Goal: Task Accomplishment & Management: Manage account settings

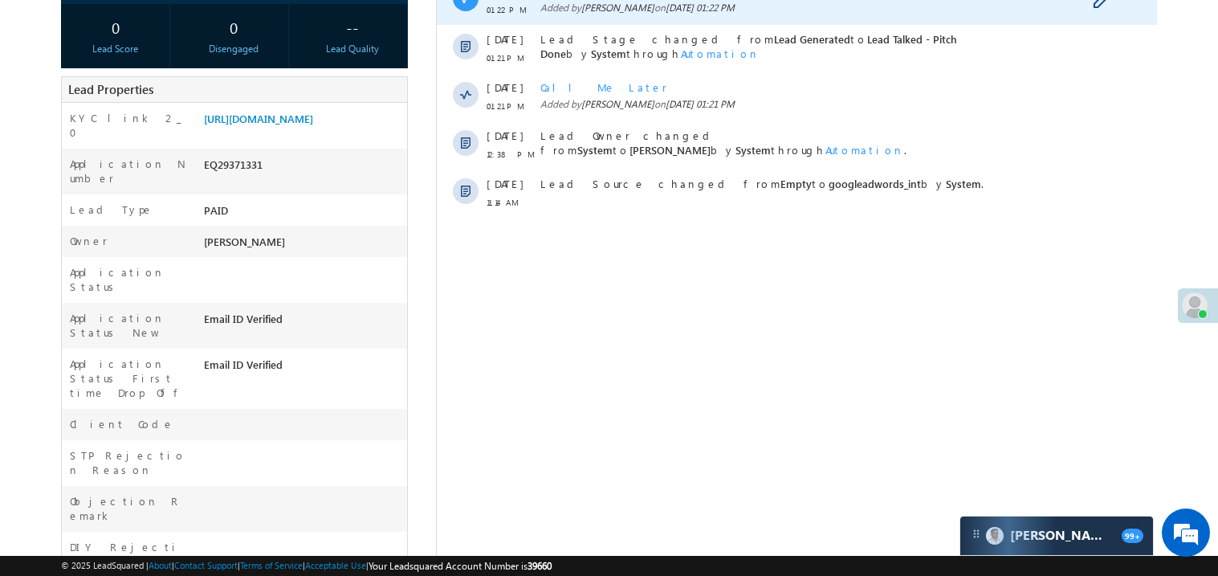
scroll to position [288, 0]
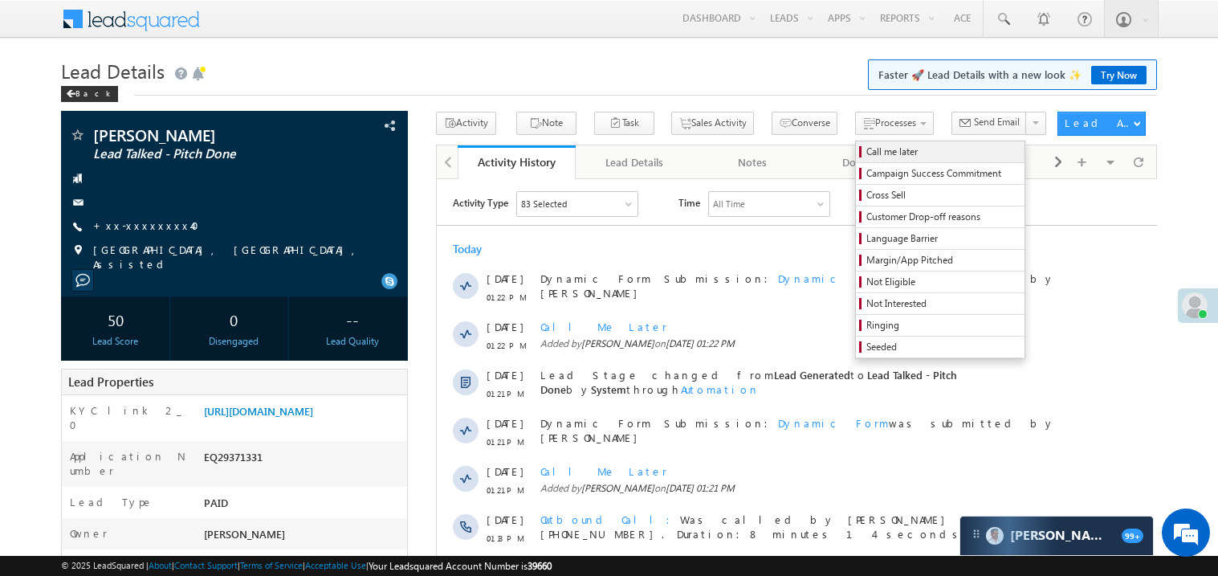
click at [866, 148] on span "Call me later" at bounding box center [942, 152] width 153 height 14
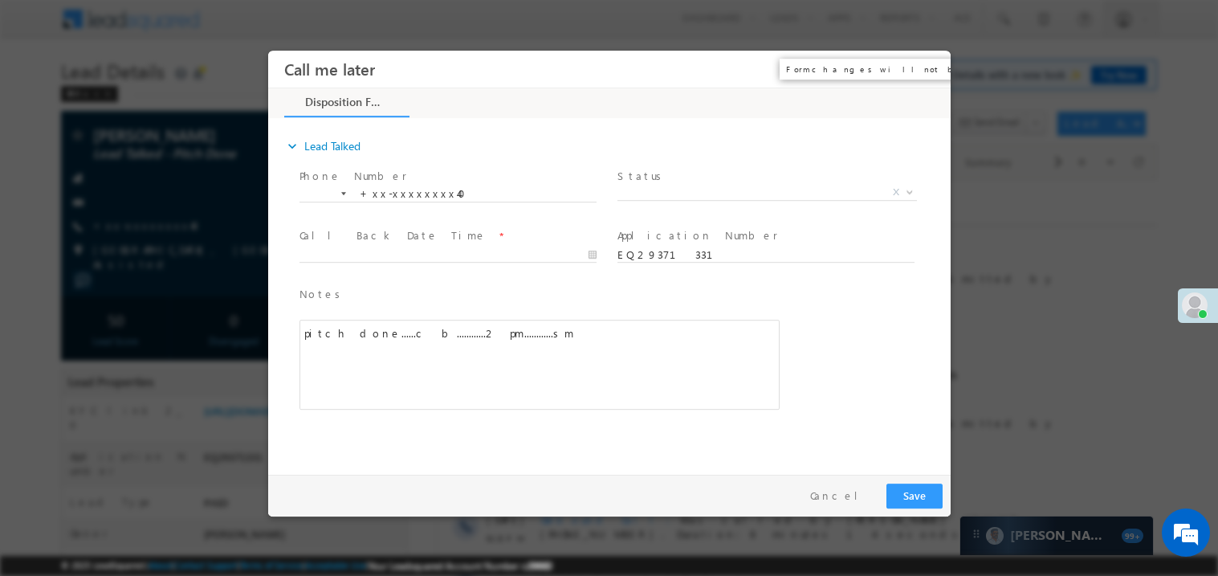
click at [934, 66] on button "×" at bounding box center [925, 69] width 27 height 30
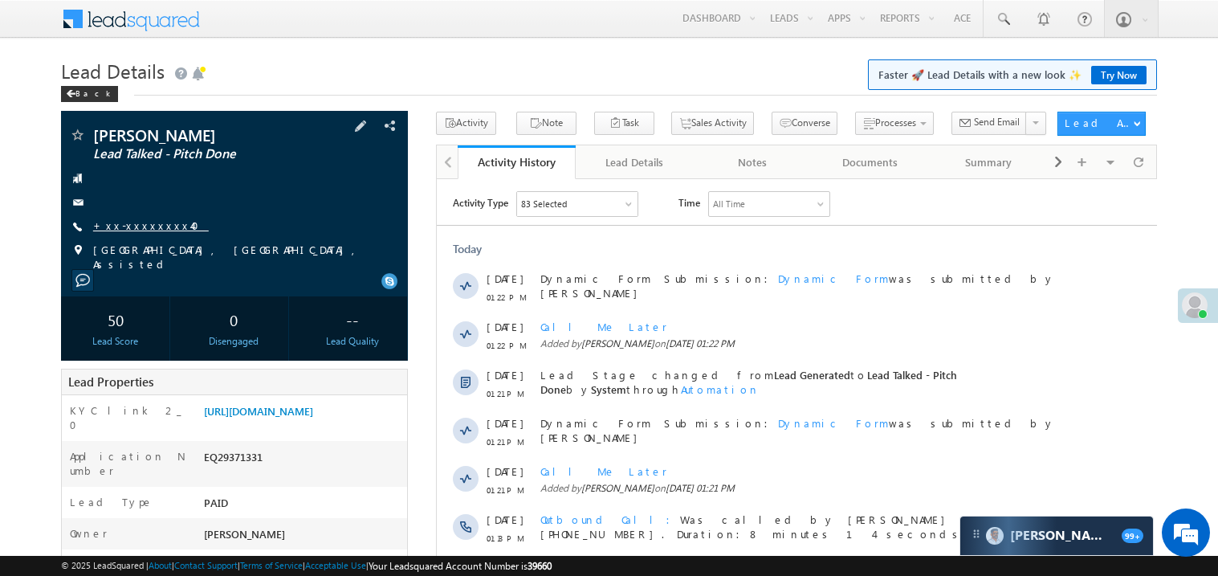
click at [162, 228] on link "+xx-xxxxxxxx40" at bounding box center [151, 225] width 116 height 14
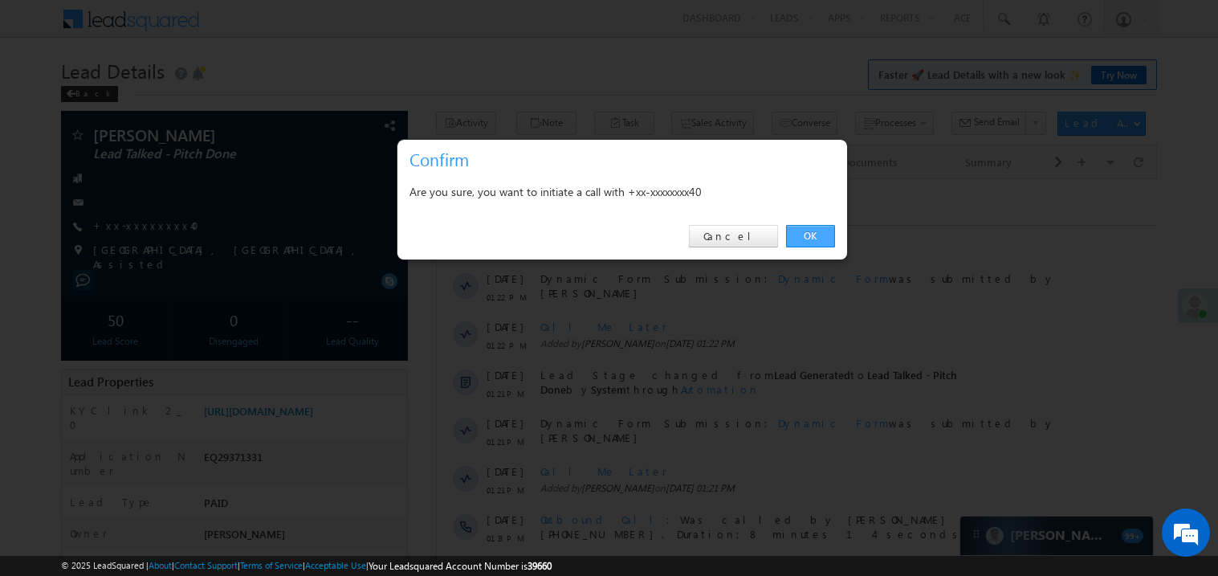
click at [810, 236] on link "OK" at bounding box center [810, 236] width 49 height 22
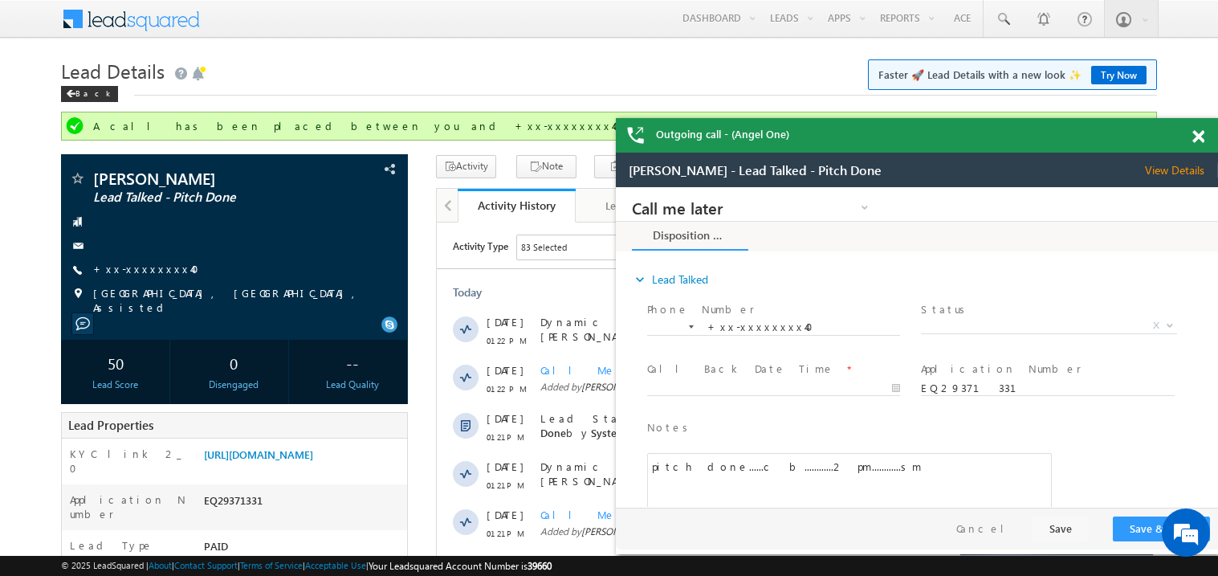
click at [1196, 138] on span at bounding box center [1198, 137] width 12 height 14
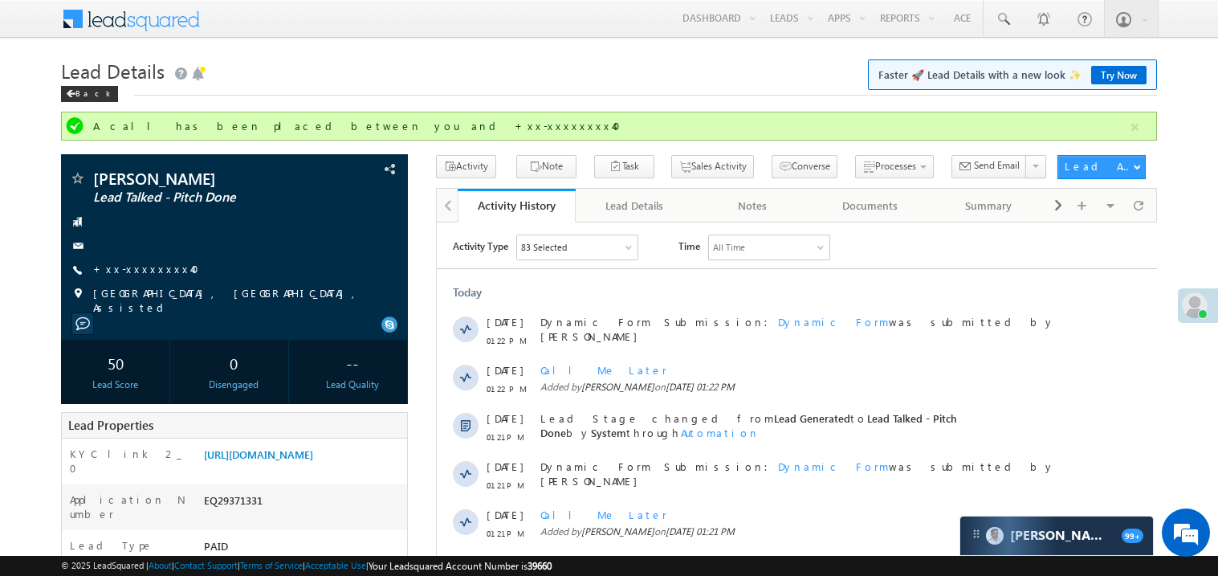
click at [548, 63] on h1 "Lead Details Faster 🚀 Lead Details with a new look ✨ Try Now" at bounding box center [609, 69] width 1096 height 31
click at [154, 267] on link "+xx-xxxxxxxx40" at bounding box center [151, 269] width 116 height 14
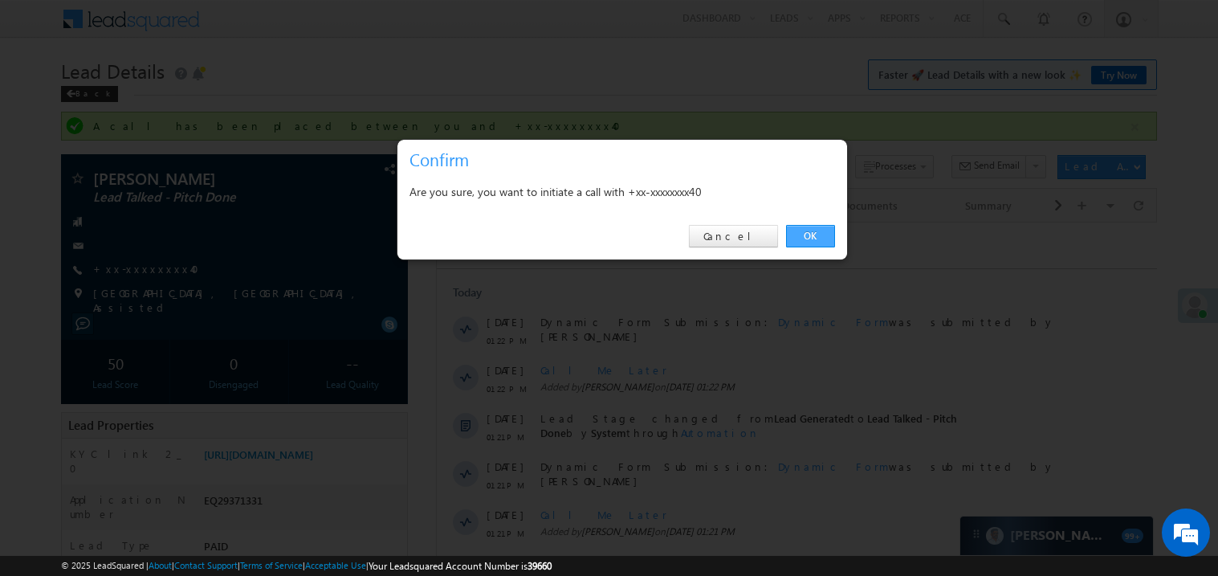
click at [819, 232] on link "OK" at bounding box center [810, 236] width 49 height 22
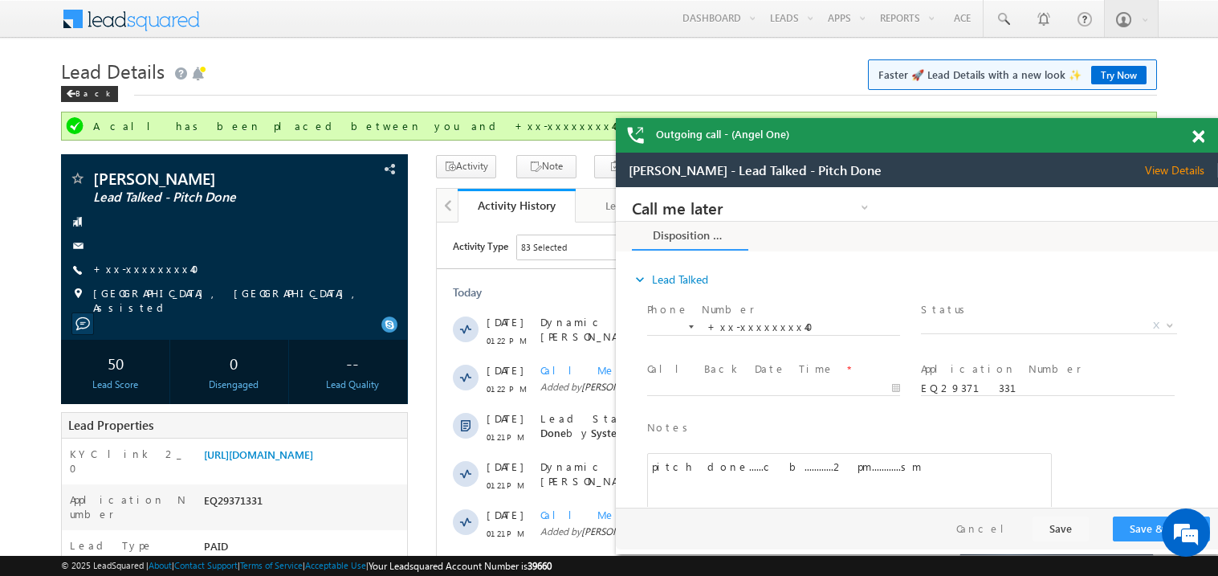
click at [1201, 139] on span at bounding box center [1198, 137] width 12 height 14
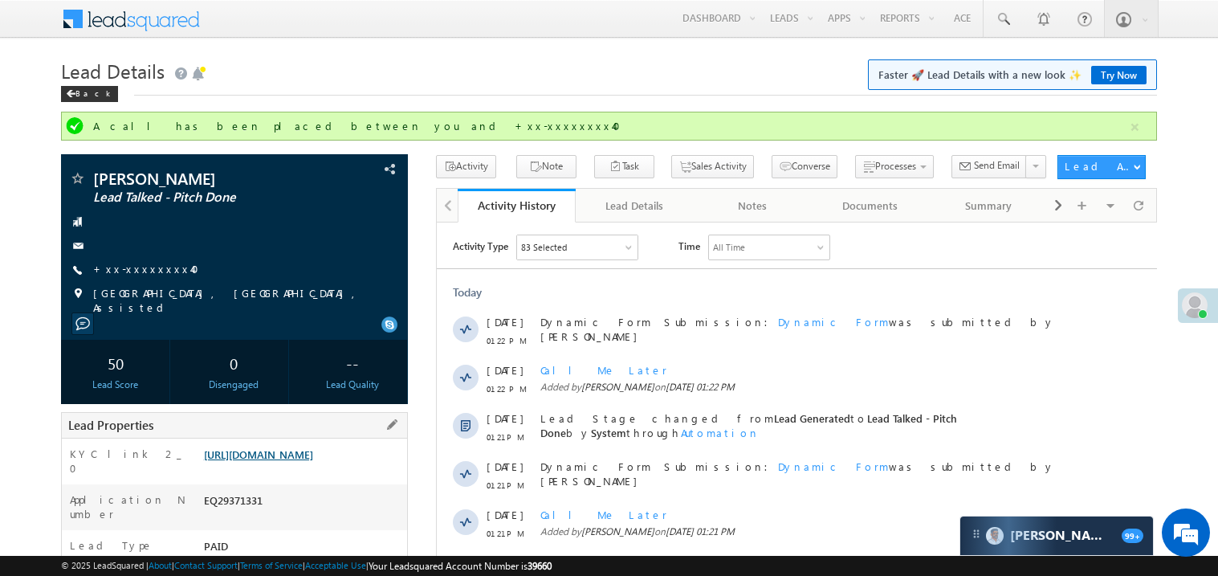
click at [301, 461] on link "https://angelbroking1-pk3em7sa.customui-test.leadsquared.com?leadId=de0aaf37-61…" at bounding box center [258, 454] width 109 height 14
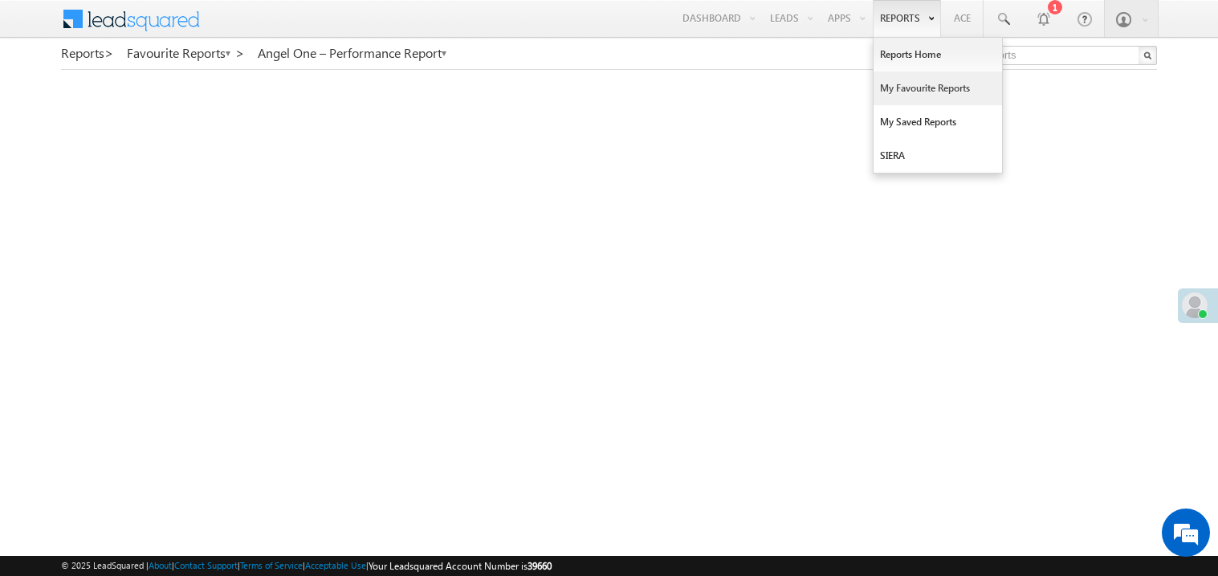
click at [902, 88] on link "My Favourite Reports" at bounding box center [937, 88] width 128 height 34
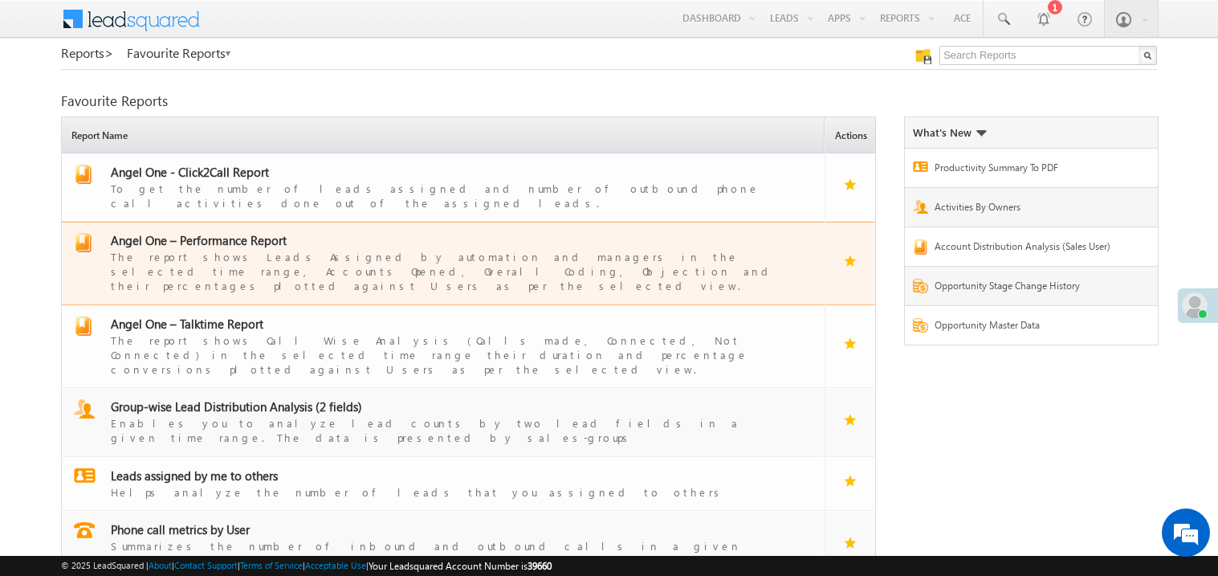
click at [234, 232] on span "Angel One – Performance Report" at bounding box center [199, 240] width 176 height 16
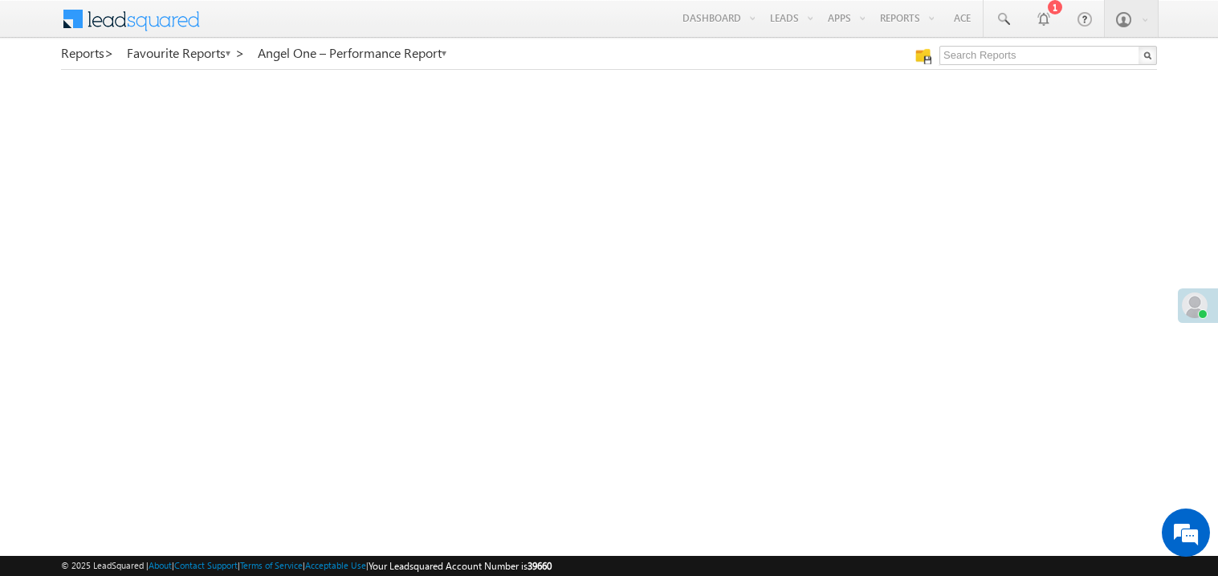
click at [340, 1] on div "Menu [PERSON_NAME] Sumit .Madh avi@a ngelb rokin [DOMAIN_NAME] Angel Broki" at bounding box center [609, 19] width 1096 height 39
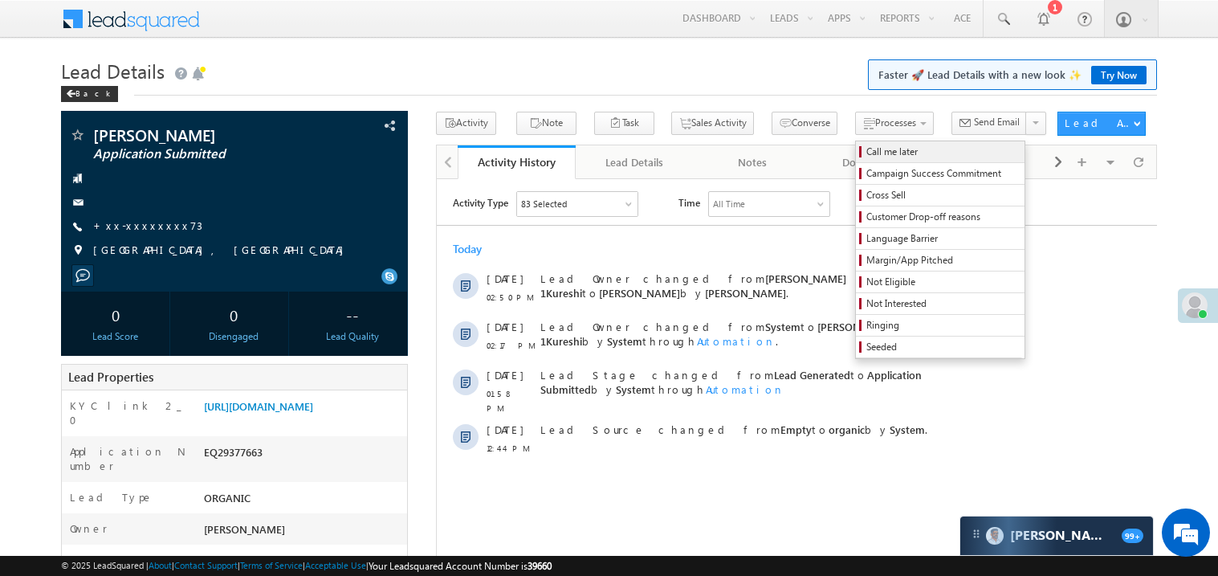
click at [866, 152] on span "Call me later" at bounding box center [942, 152] width 153 height 14
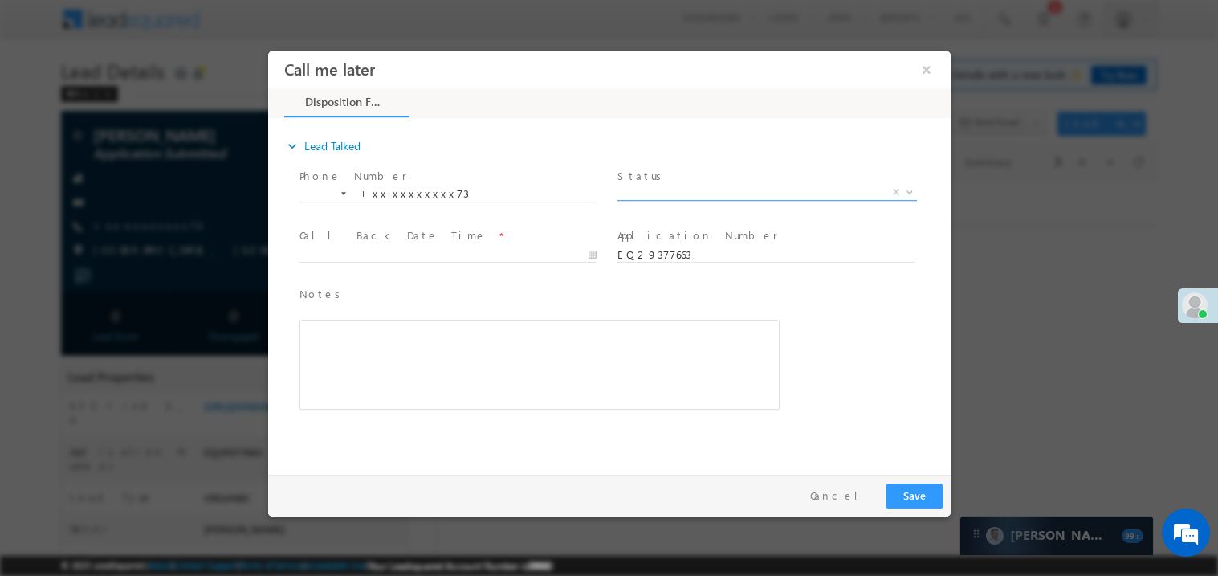
click at [643, 190] on span "X" at bounding box center [766, 192] width 299 height 16
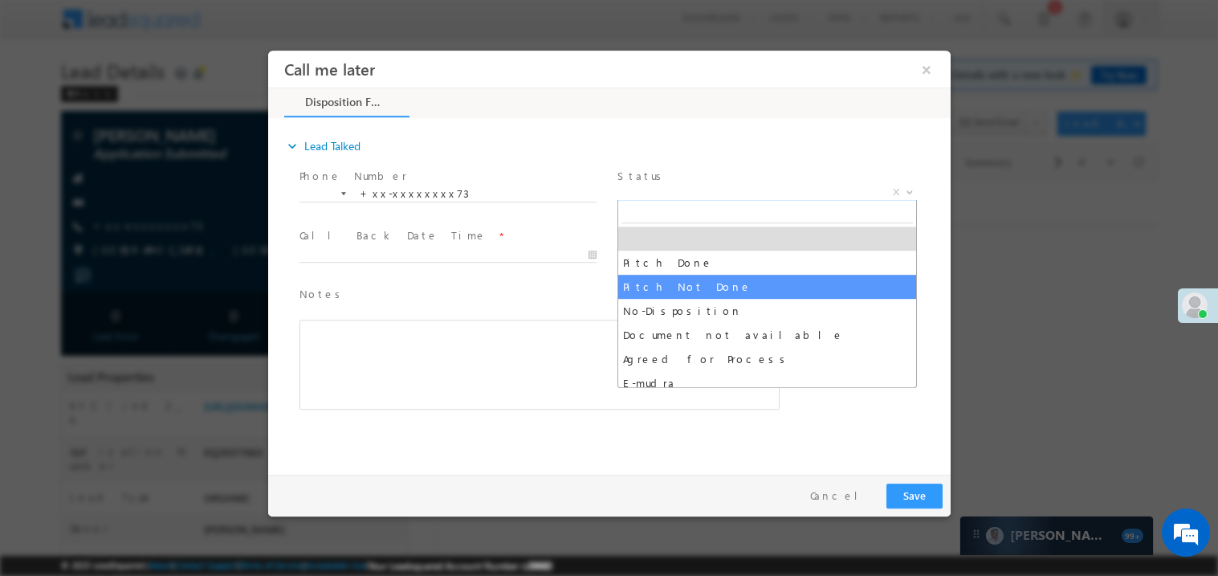
select select "Pitch Not Done"
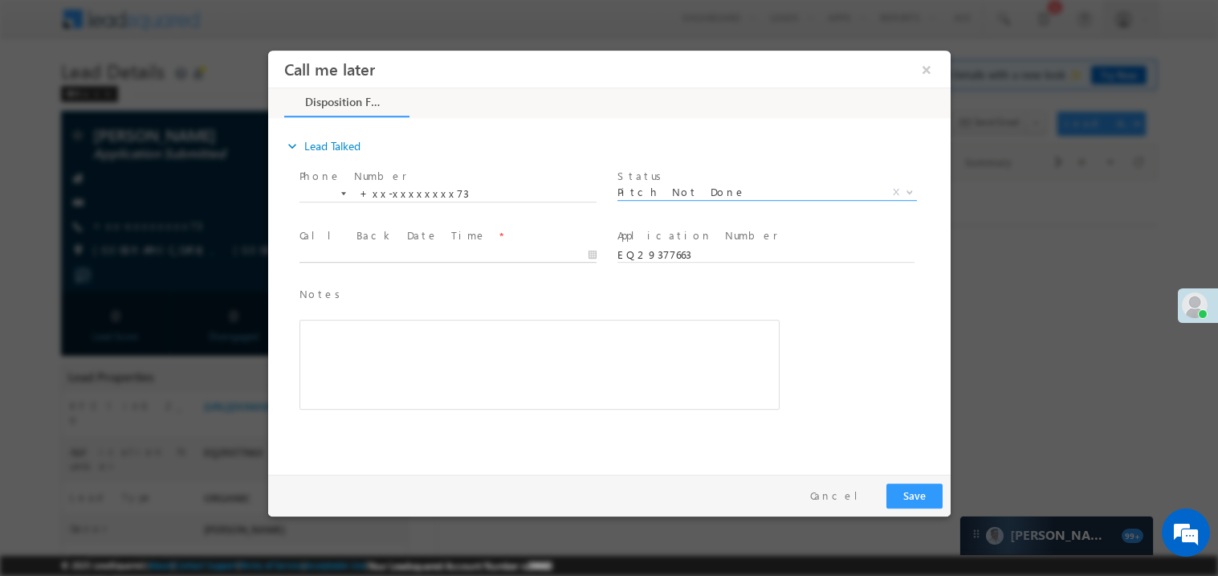
click at [344, 254] on body "Call me later ×" at bounding box center [608, 258] width 682 height 417
type input "09/22/25 3:06 PM"
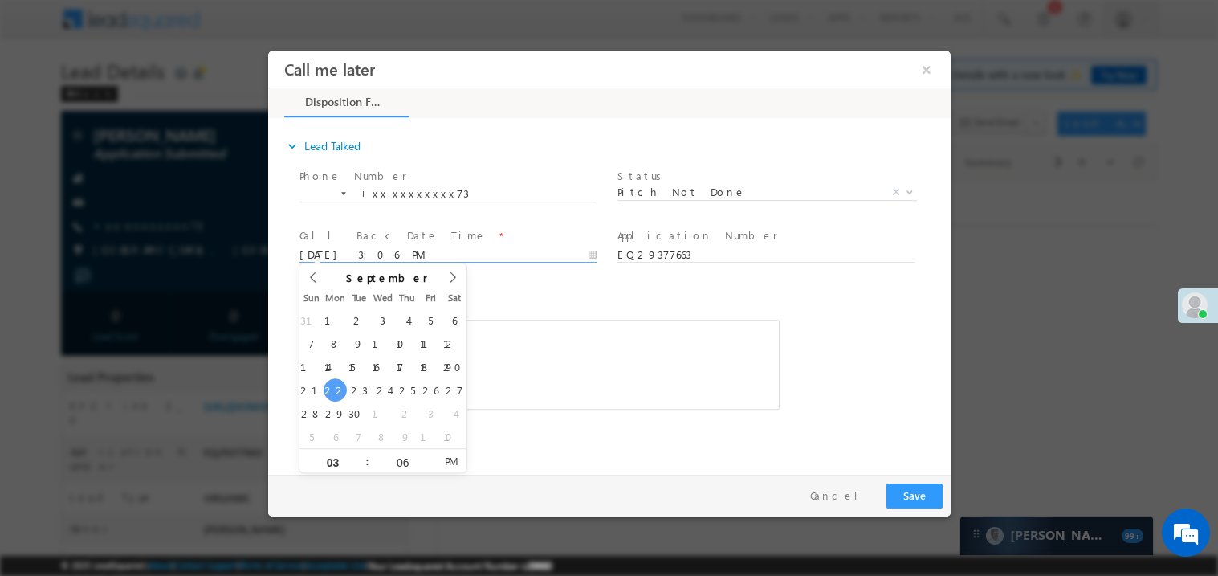
click at [572, 336] on div "Rich Text Editor, 40788eee-0fb2-11ec-a811-0adc8a9d82c2__tab1__section1__Notes__…" at bounding box center [539, 364] width 480 height 90
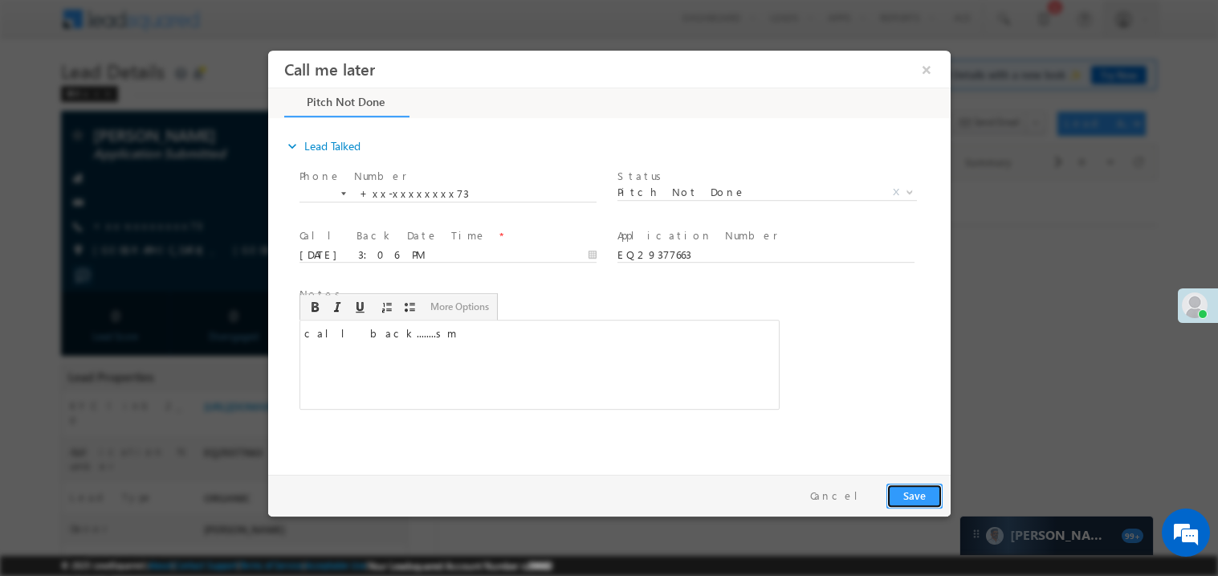
click at [912, 489] on button "Save" at bounding box center [913, 494] width 56 height 25
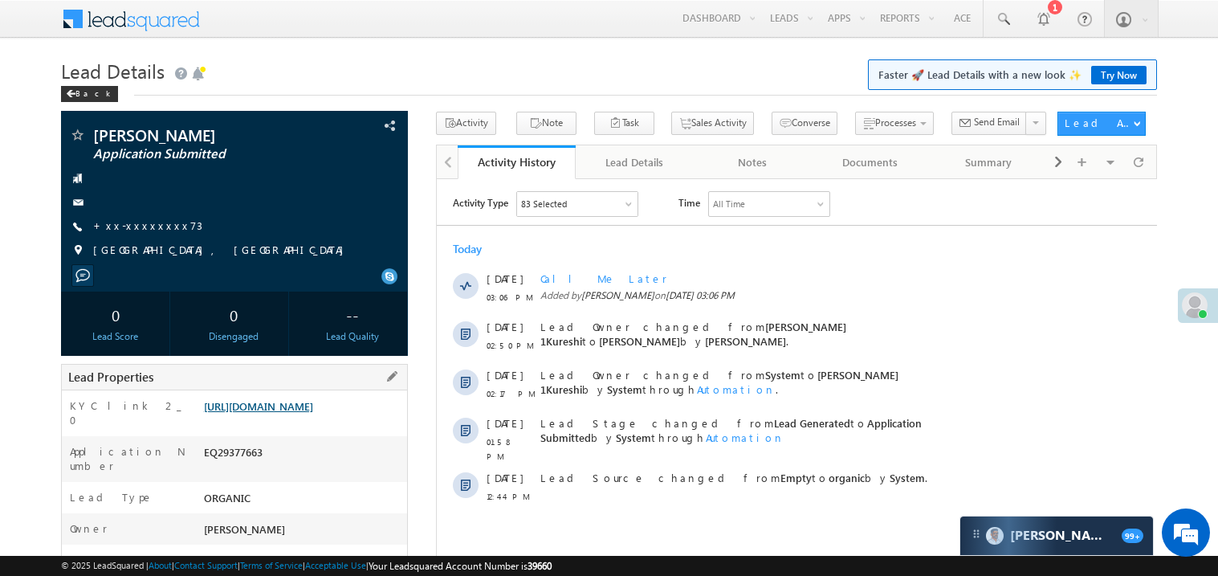
click at [290, 413] on link "[URL][DOMAIN_NAME]" at bounding box center [258, 406] width 109 height 14
click at [143, 227] on link "+xx-xxxxxxxx73" at bounding box center [147, 225] width 109 height 14
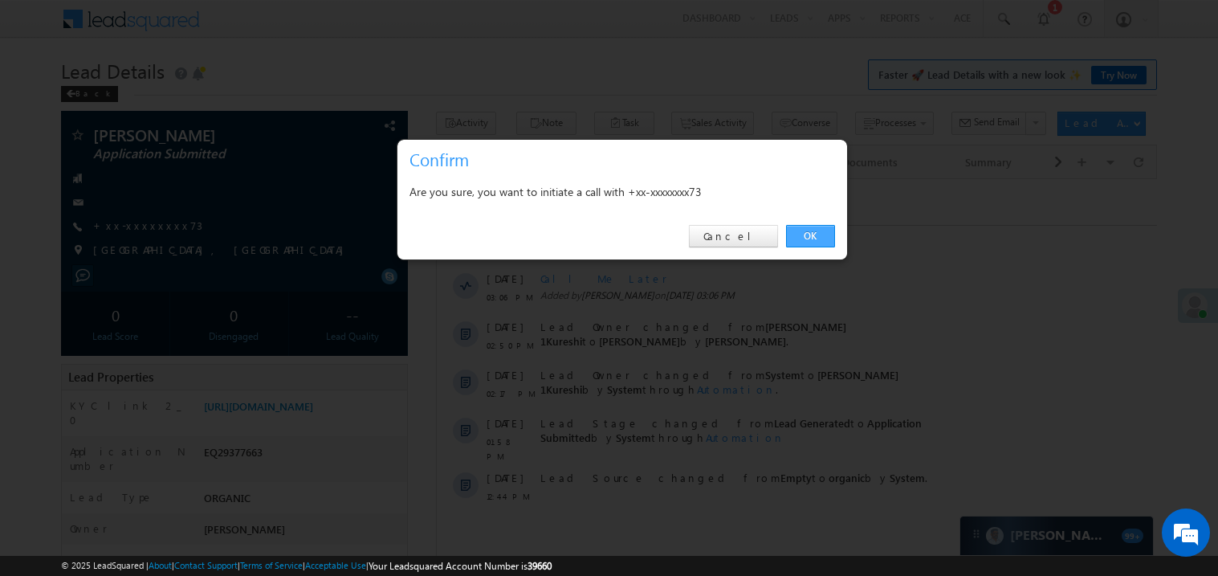
click at [807, 236] on link "OK" at bounding box center [810, 236] width 49 height 22
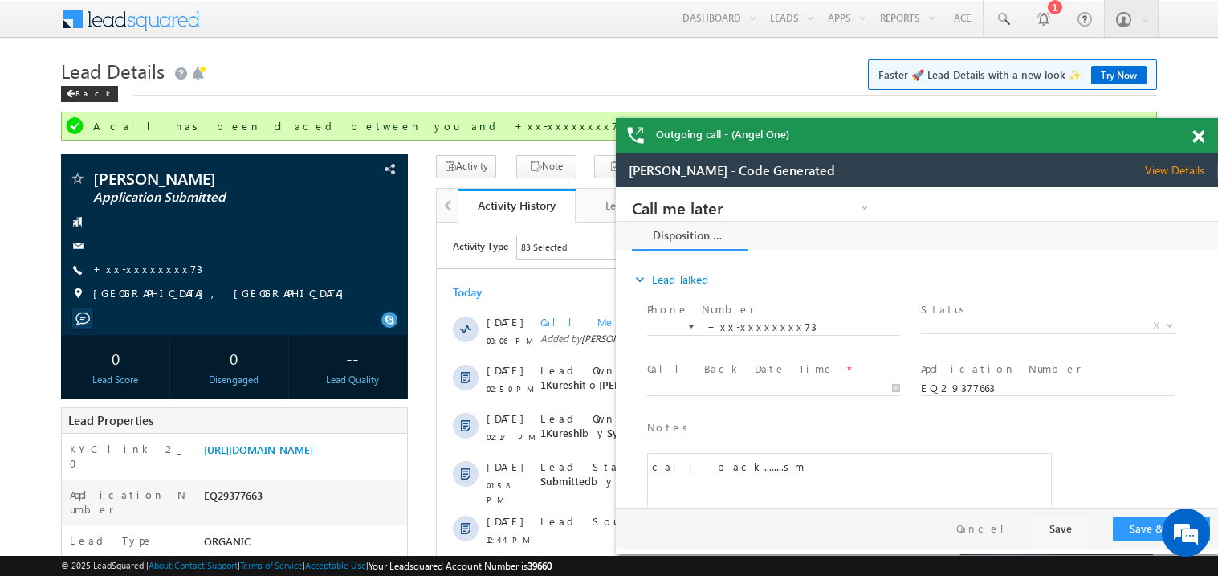
click at [1203, 140] on span at bounding box center [1198, 137] width 12 height 14
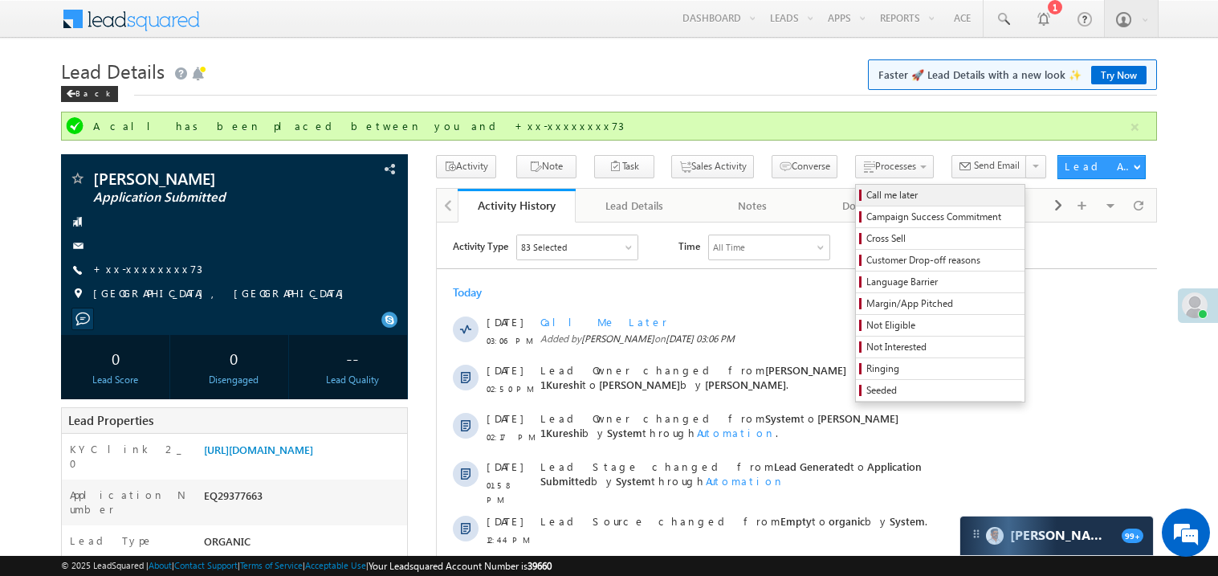
click at [866, 195] on span "Call me later" at bounding box center [942, 195] width 153 height 14
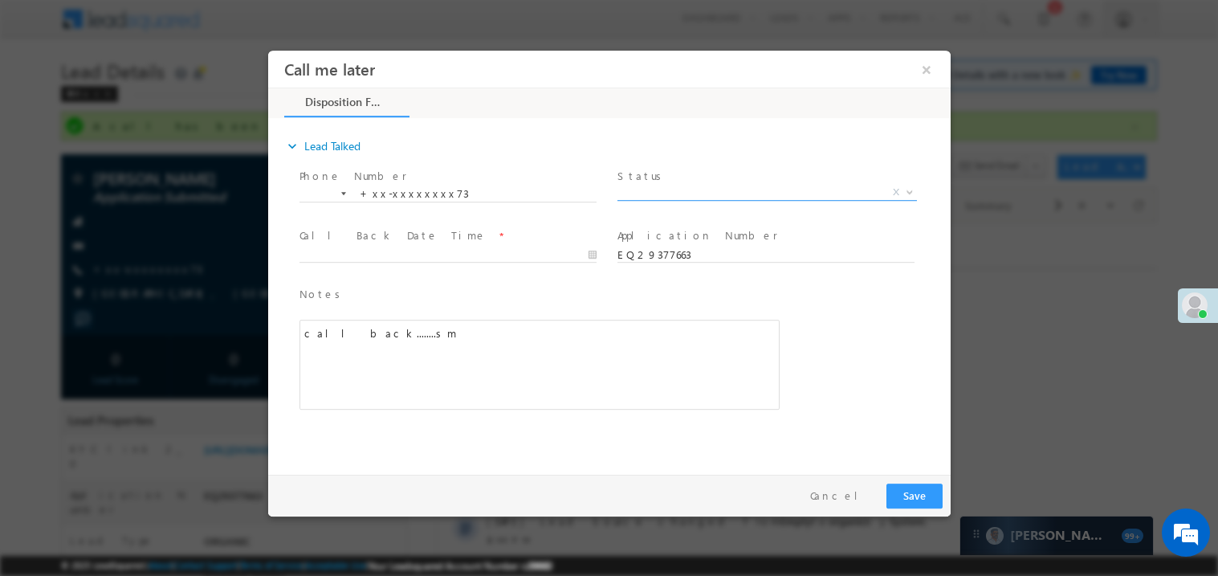
click at [662, 187] on span "X" at bounding box center [766, 192] width 299 height 16
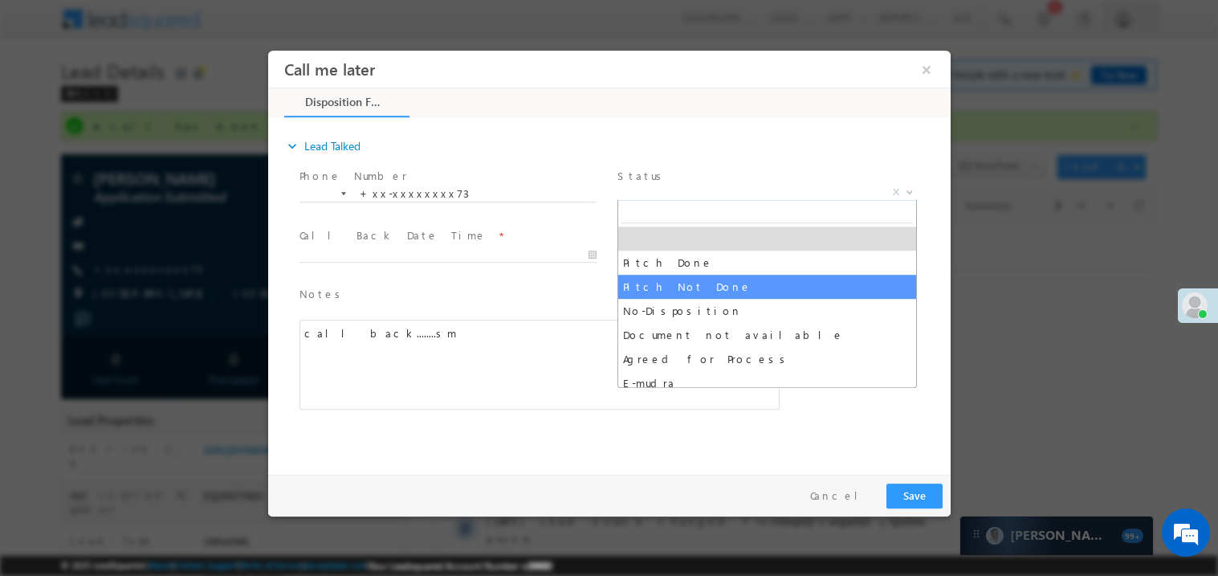
select select "Pitch Not Done"
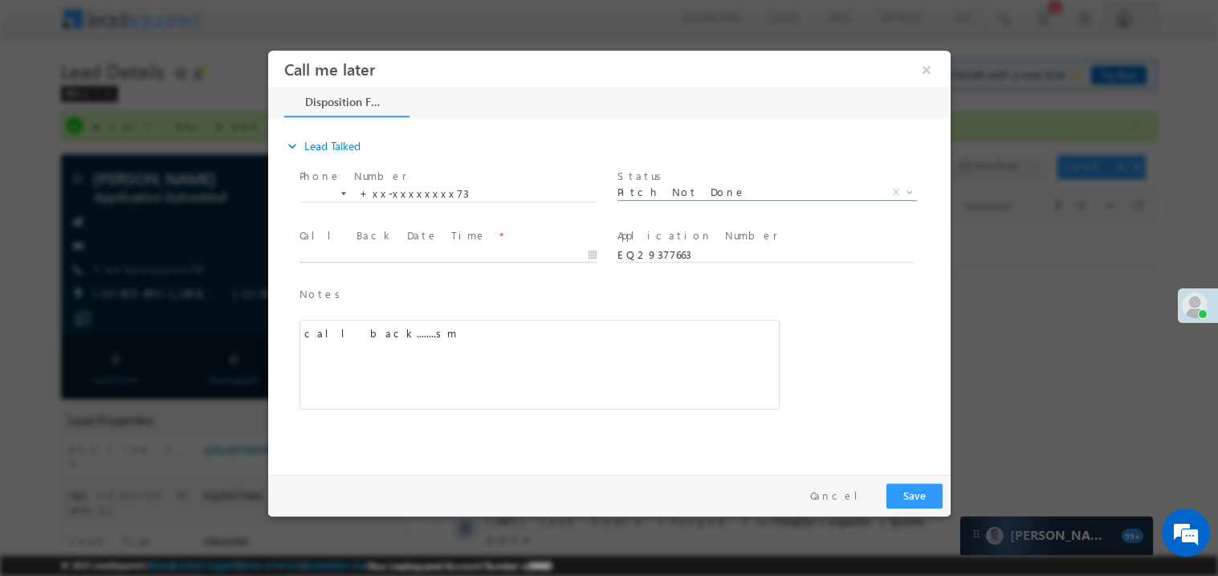
click at [344, 251] on body "Call me later ×" at bounding box center [608, 258] width 682 height 417
type input "09/22/25 3:08 PM"
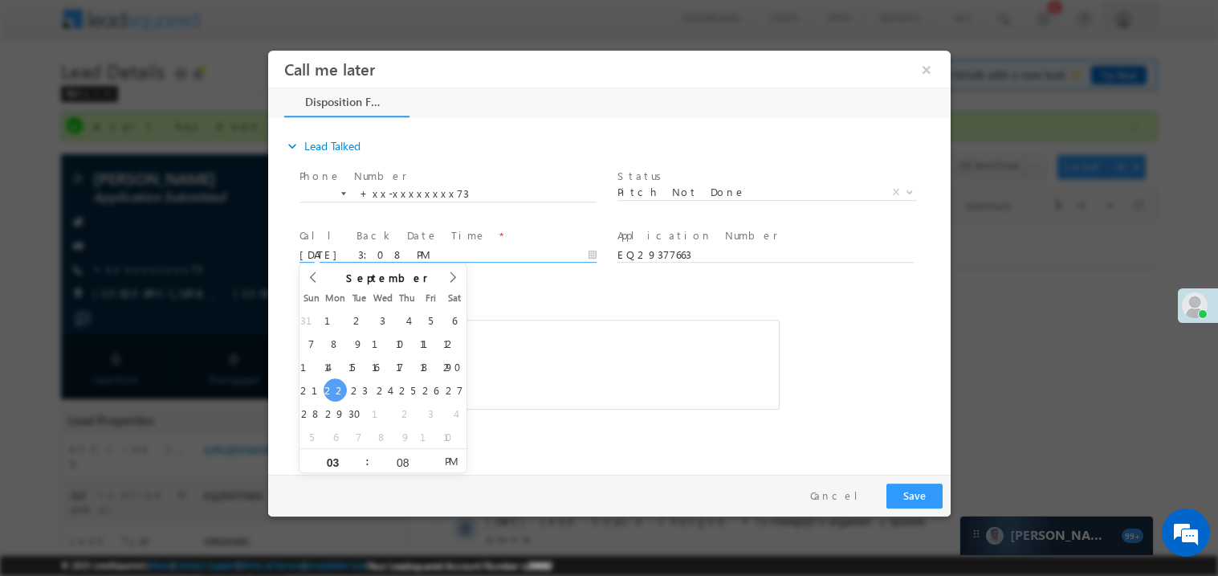
click at [515, 368] on div "call back........sm" at bounding box center [539, 364] width 480 height 90
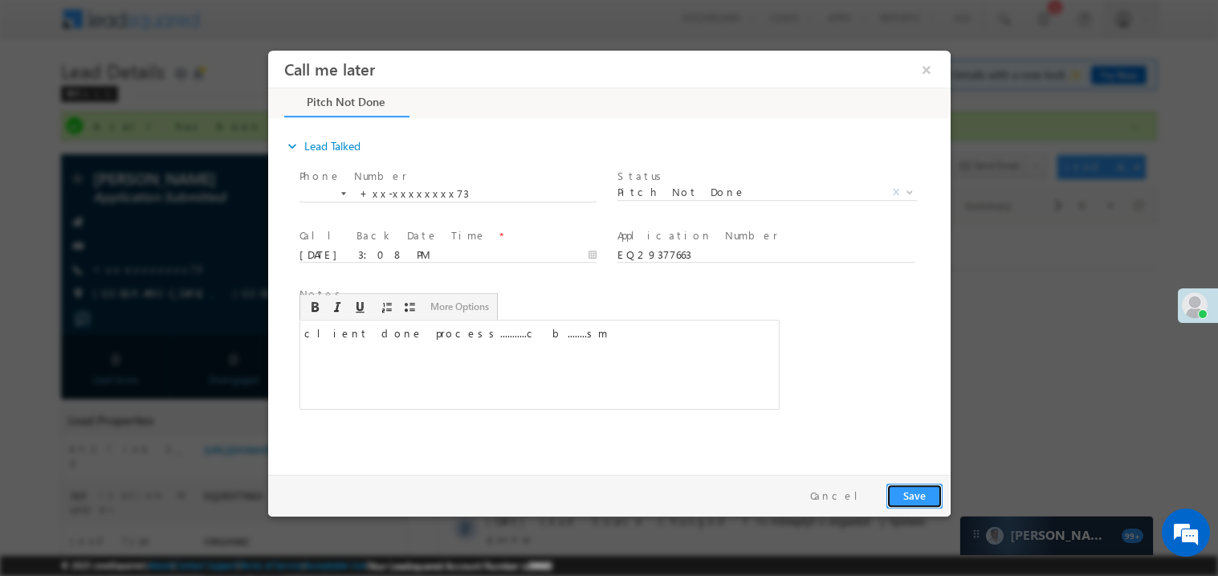
click at [914, 495] on button "Save" at bounding box center [913, 494] width 56 height 25
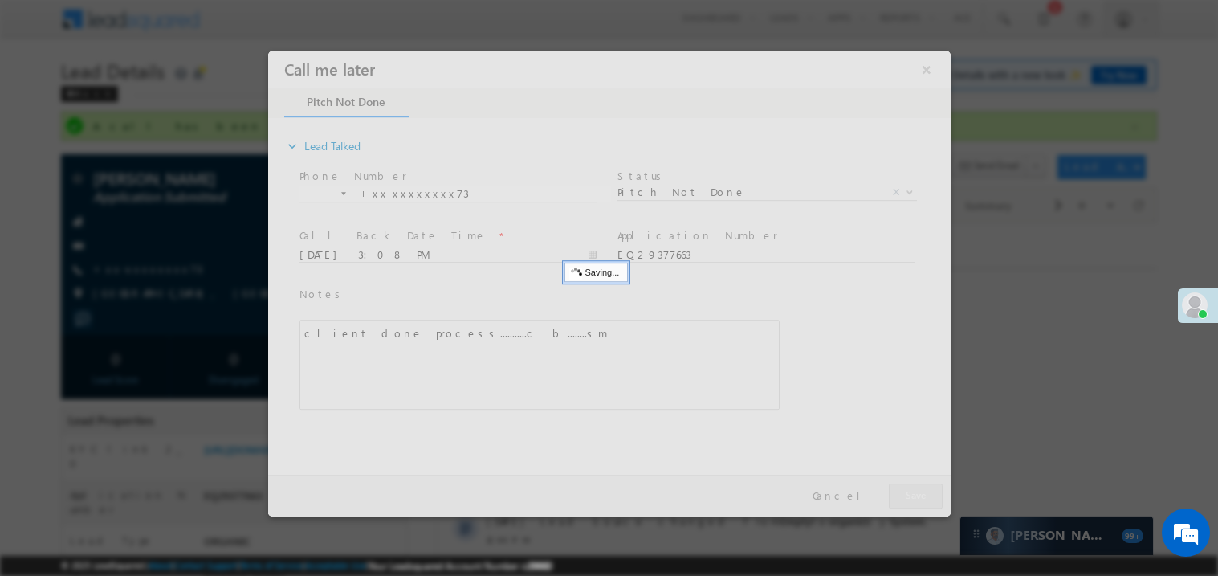
click at [914, 495] on div at bounding box center [608, 283] width 682 height 466
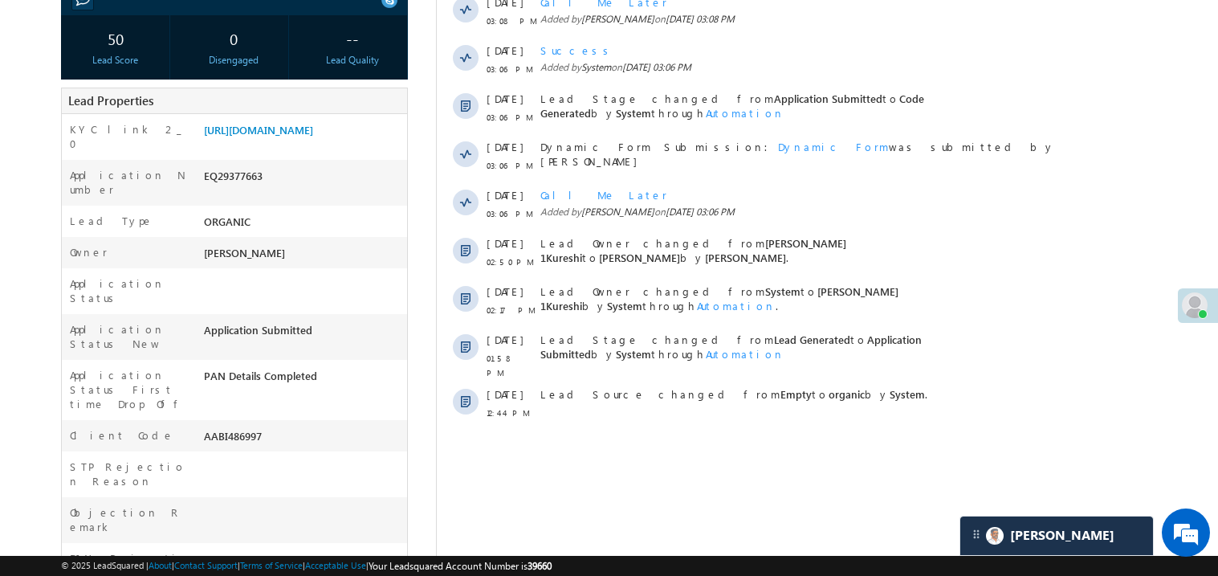
scroll to position [320, 0]
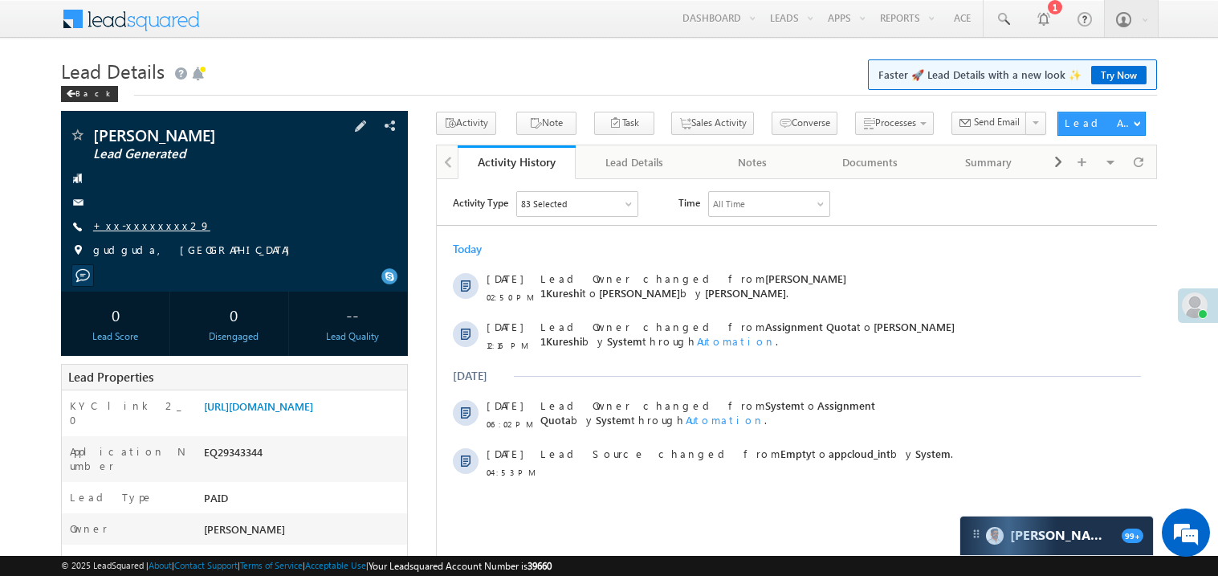
click at [147, 220] on link "+xx-xxxxxxxx29" at bounding box center [151, 225] width 117 height 14
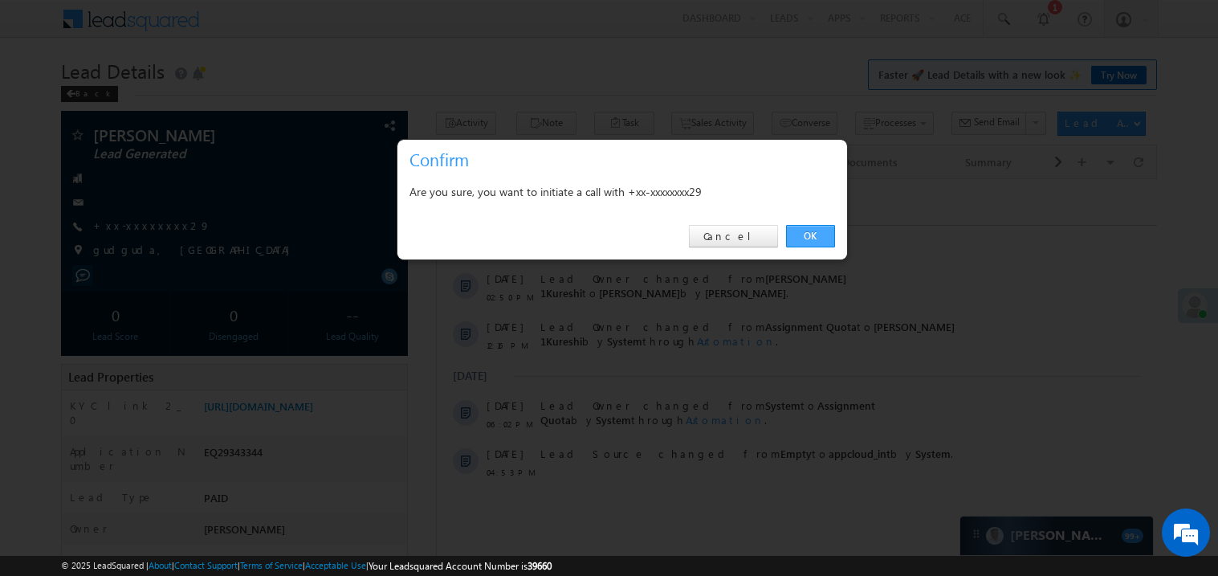
click at [803, 234] on link "OK" at bounding box center [810, 236] width 49 height 22
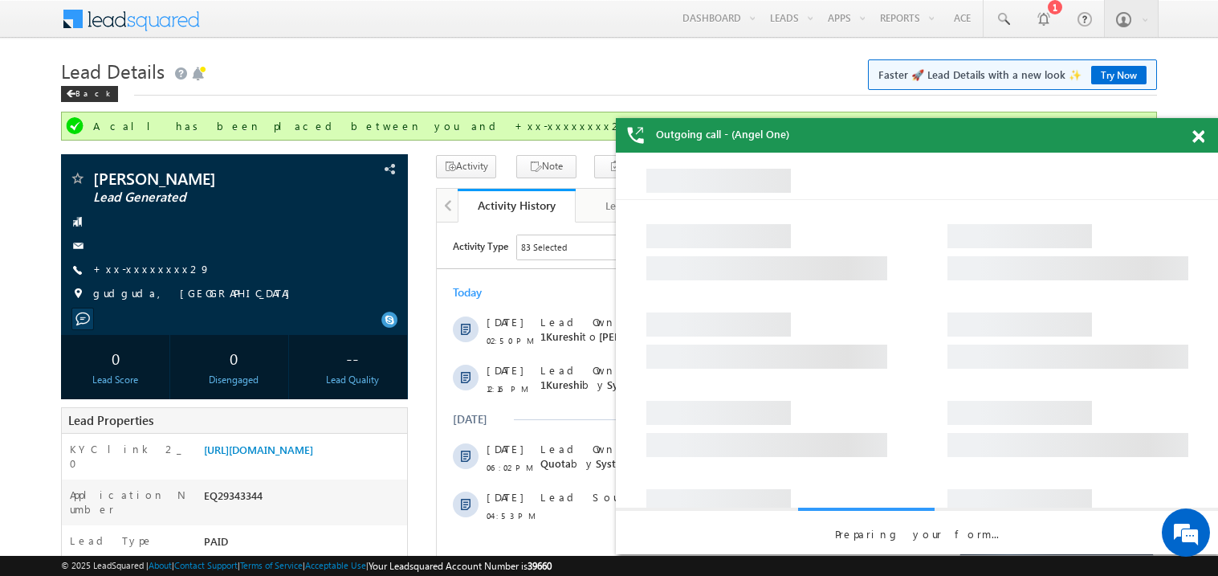
click at [1201, 136] on span at bounding box center [1198, 137] width 12 height 14
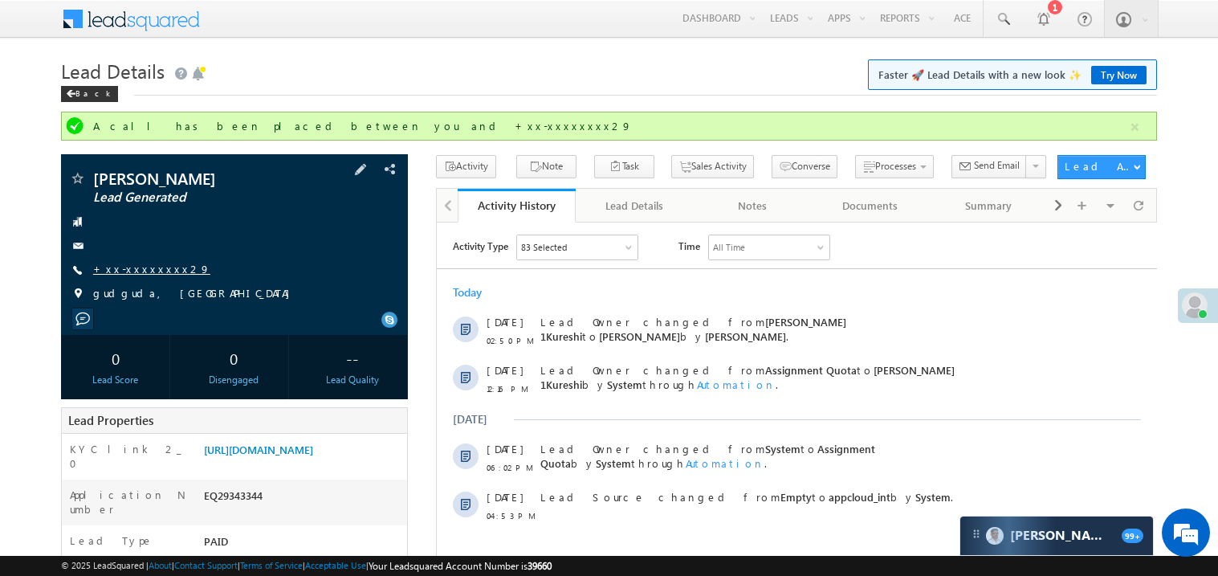
click at [152, 268] on link "+xx-xxxxxxxx29" at bounding box center [151, 269] width 117 height 14
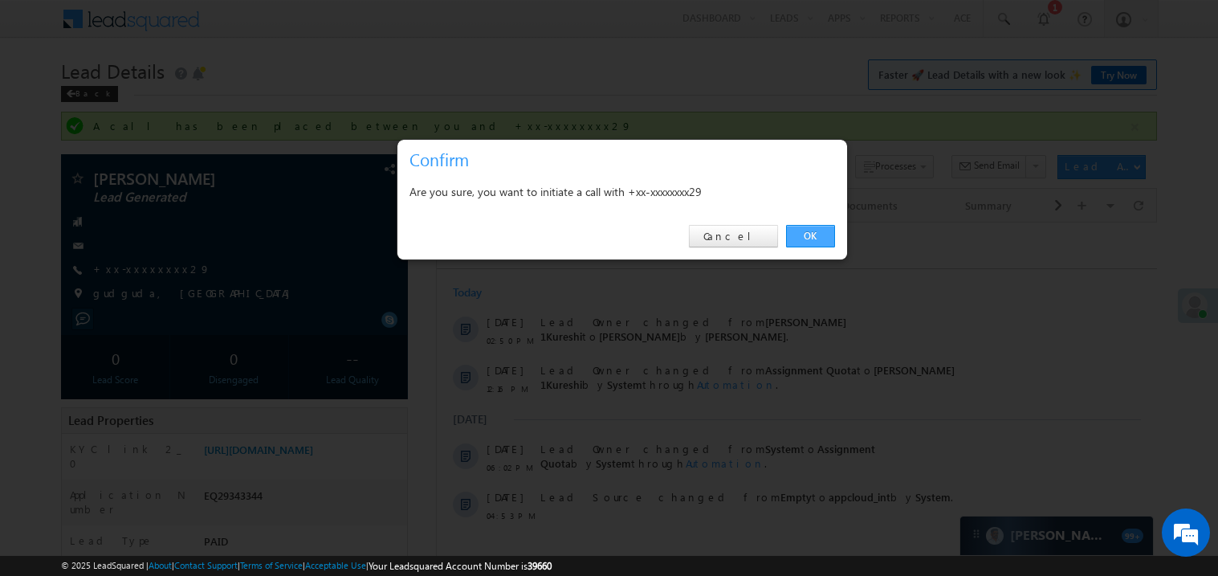
click at [814, 233] on link "OK" at bounding box center [810, 236] width 49 height 22
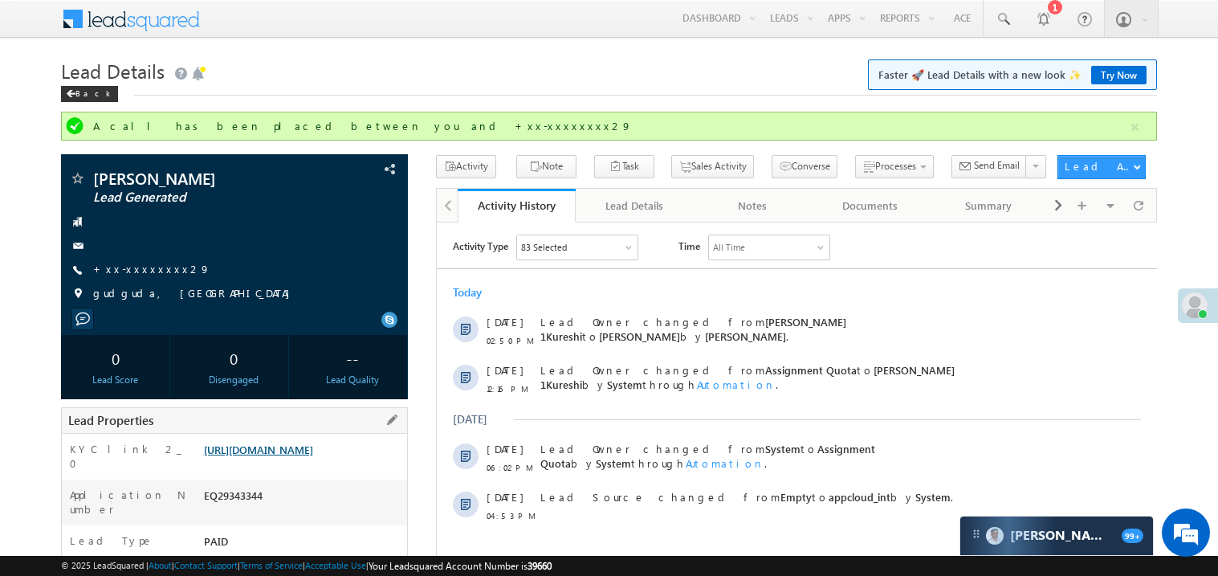
click at [303, 456] on link "https://angelbroking1-pk3em7sa.customui-test.leadsquared.com?leadId=321be195-d1…" at bounding box center [258, 449] width 109 height 14
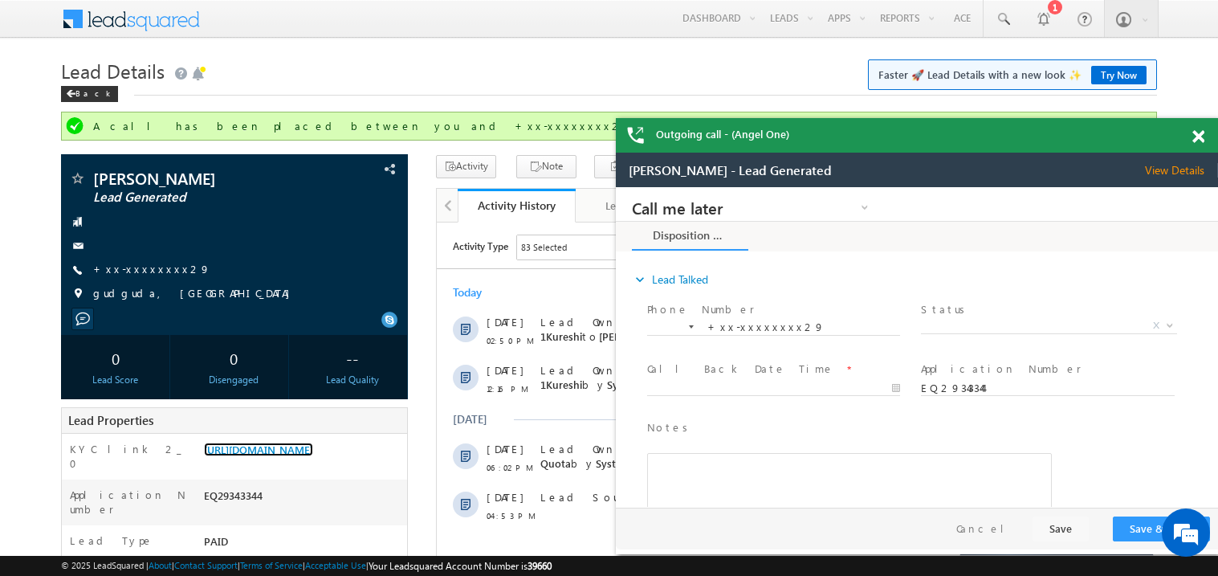
click at [1201, 133] on span at bounding box center [1198, 137] width 12 height 14
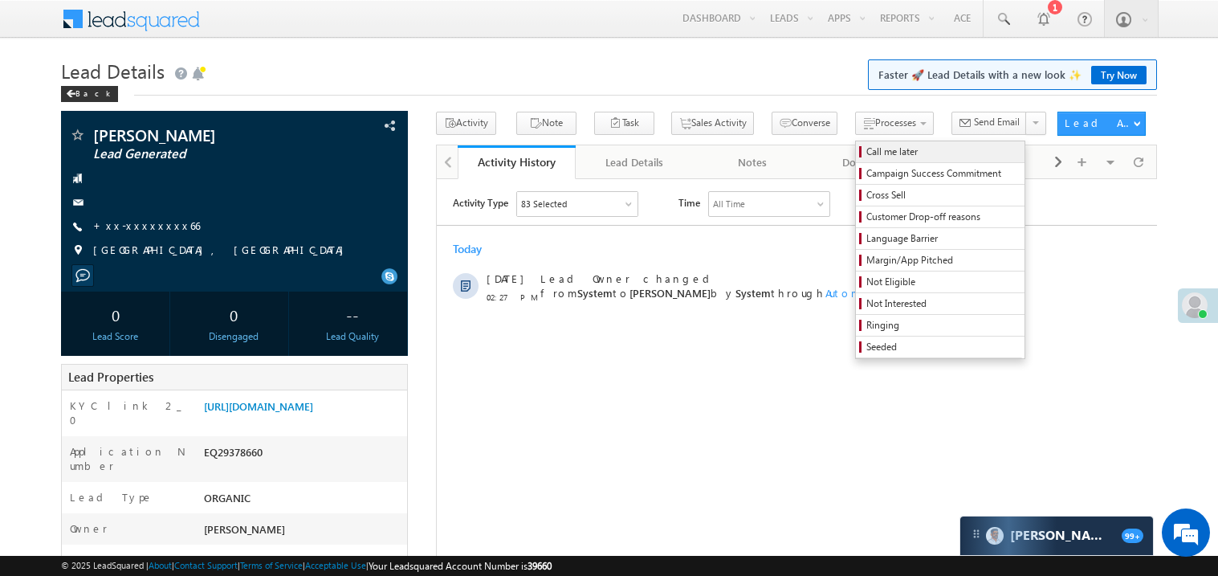
click at [866, 153] on span "Call me later" at bounding box center [942, 152] width 153 height 14
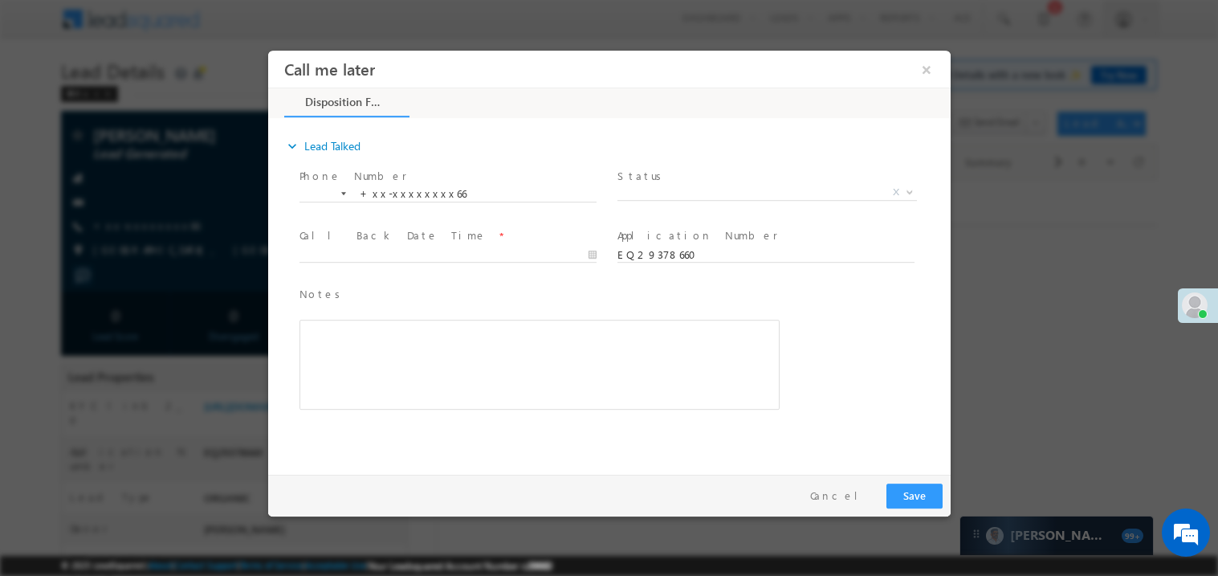
click at [652, 180] on span "Status *" at bounding box center [765, 176] width 296 height 18
click at [650, 185] on span "X" at bounding box center [766, 192] width 299 height 16
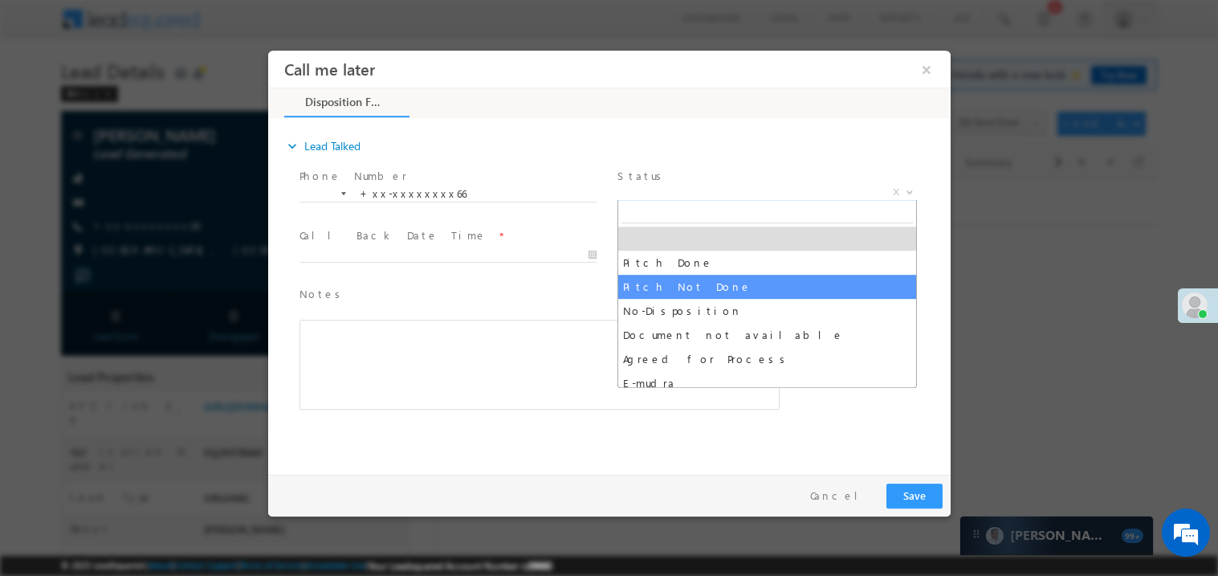
select select "Pitch Not Done"
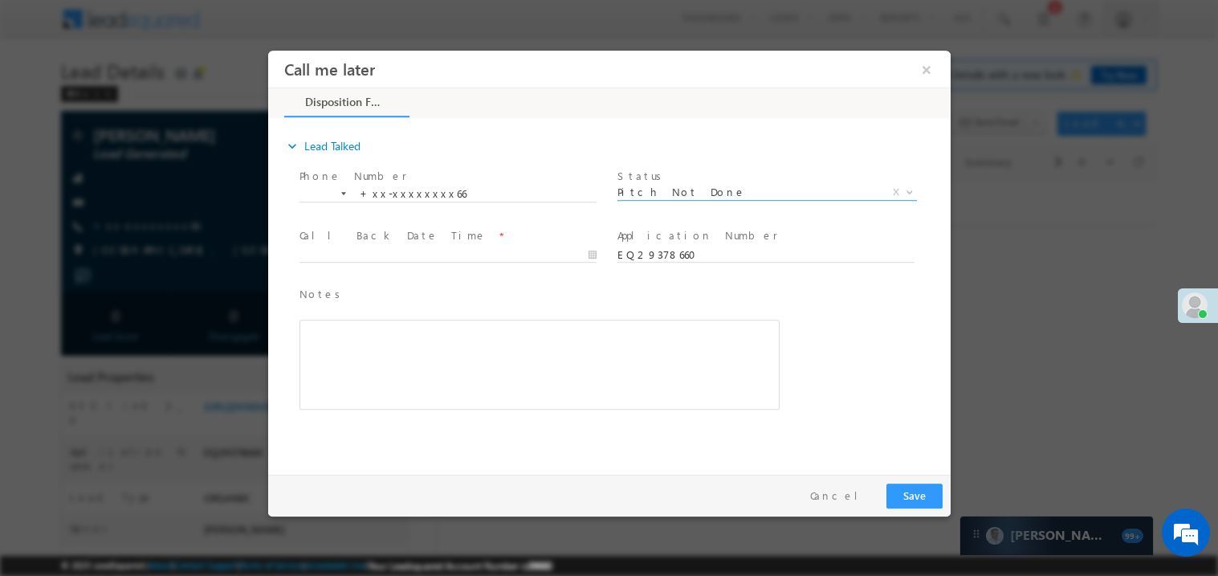
click at [366, 246] on span at bounding box center [454, 255] width 311 height 18
click at [347, 254] on body "Call me later ×" at bounding box center [608, 258] width 682 height 417
type input "09/22/25 3:12 PM"
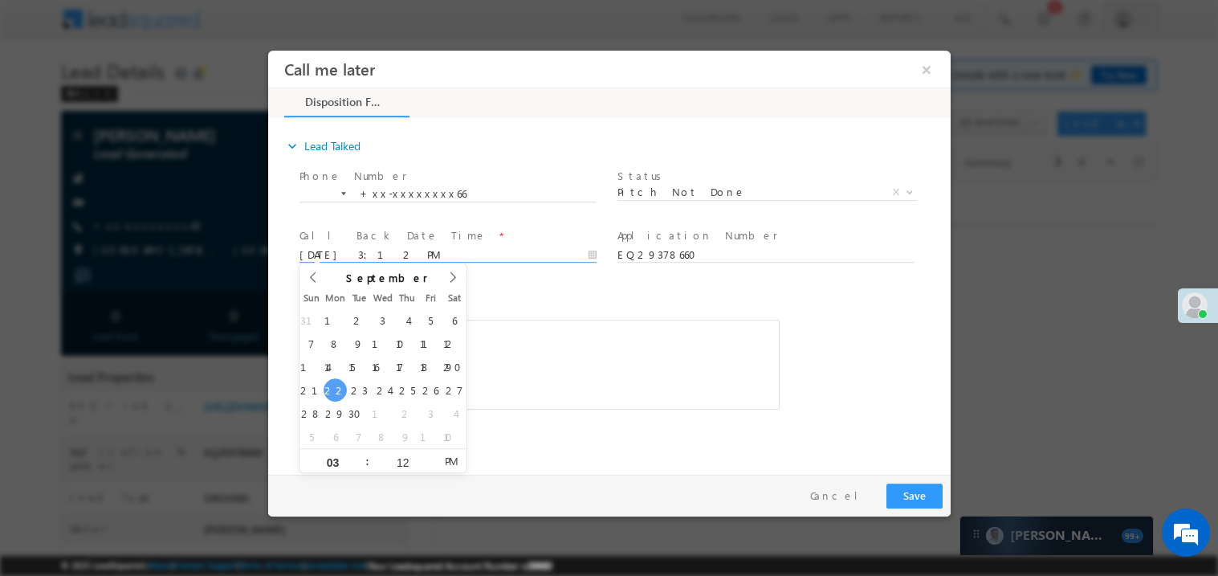
click at [535, 371] on div "Rich Text Editor, 40788eee-0fb2-11ec-a811-0adc8a9d82c2__tab1__section1__Notes__…" at bounding box center [539, 364] width 480 height 90
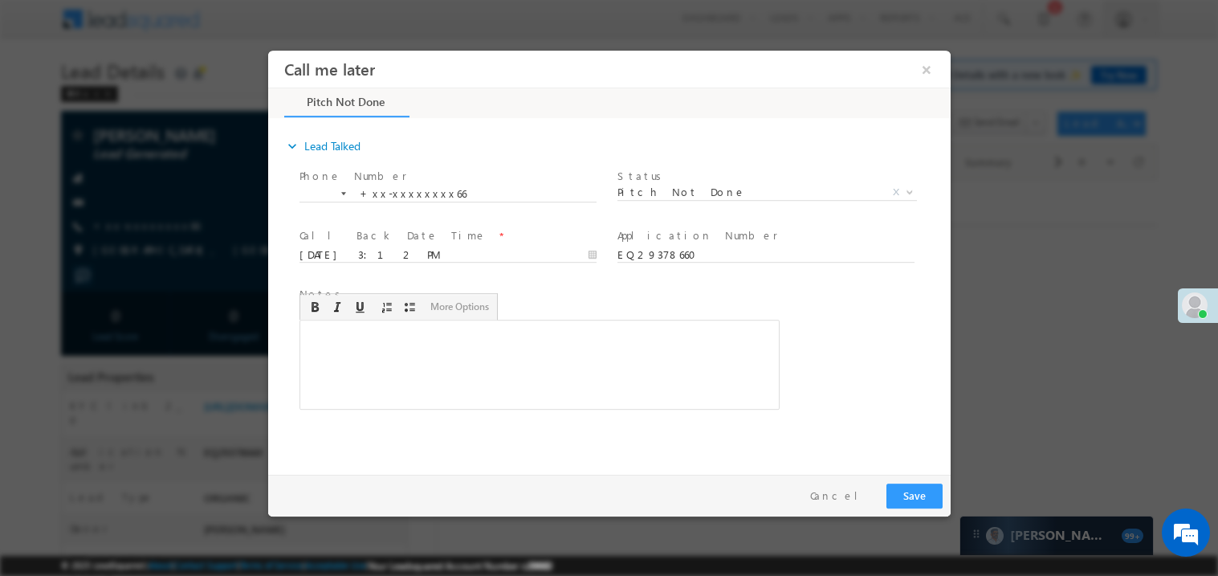
click at [535, 371] on div "Rich Text Editor, 40788eee-0fb2-11ec-a811-0adc8a9d82c2__tab1__section1__Notes__…" at bounding box center [539, 364] width 480 height 90
click at [927, 494] on button "Save" at bounding box center [913, 494] width 56 height 25
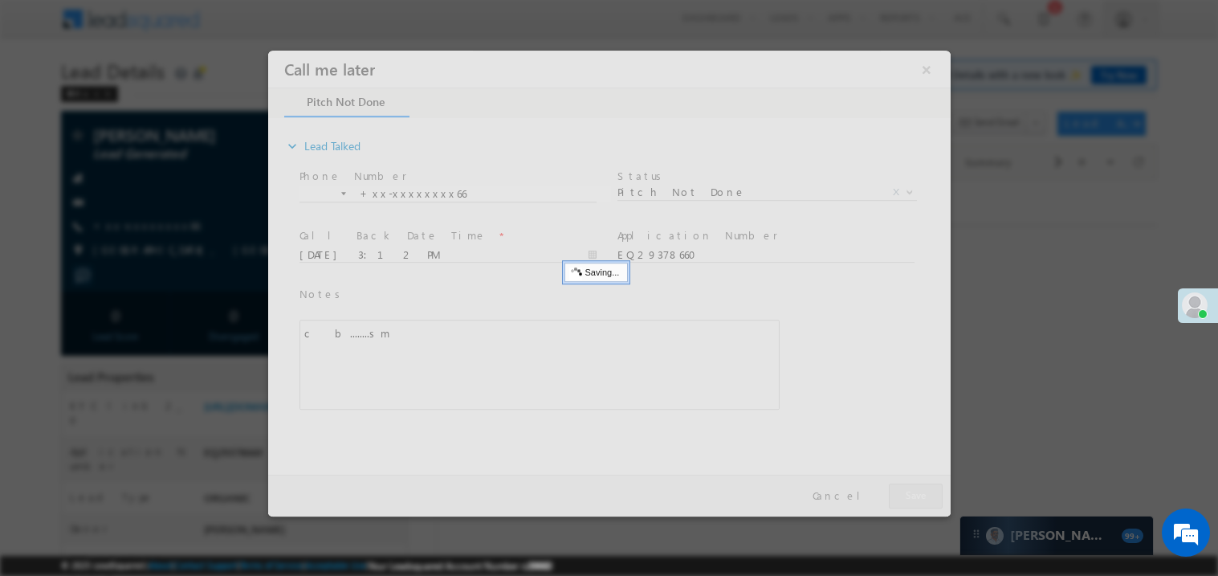
click at [927, 494] on div at bounding box center [608, 283] width 682 height 466
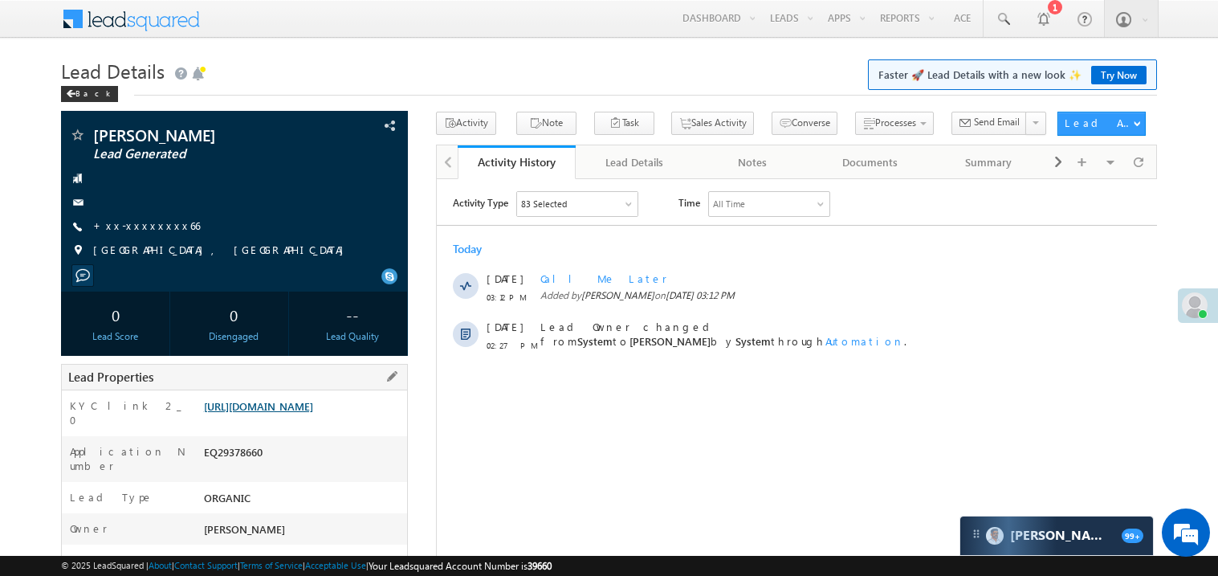
click at [300, 413] on link "https://angelbroking1-pk3em7sa.customui-test.leadsquared.com?leadId=0065abf5-55…" at bounding box center [258, 406] width 109 height 14
click at [145, 224] on link "+xx-xxxxxxxx66" at bounding box center [146, 225] width 107 height 14
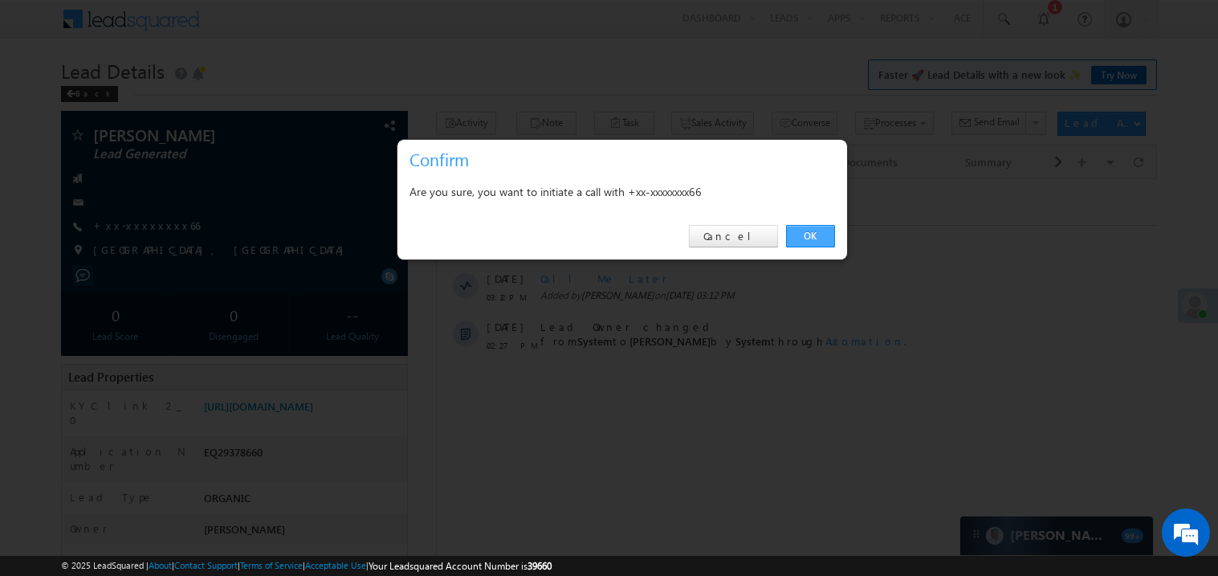
click at [807, 236] on link "OK" at bounding box center [810, 236] width 49 height 22
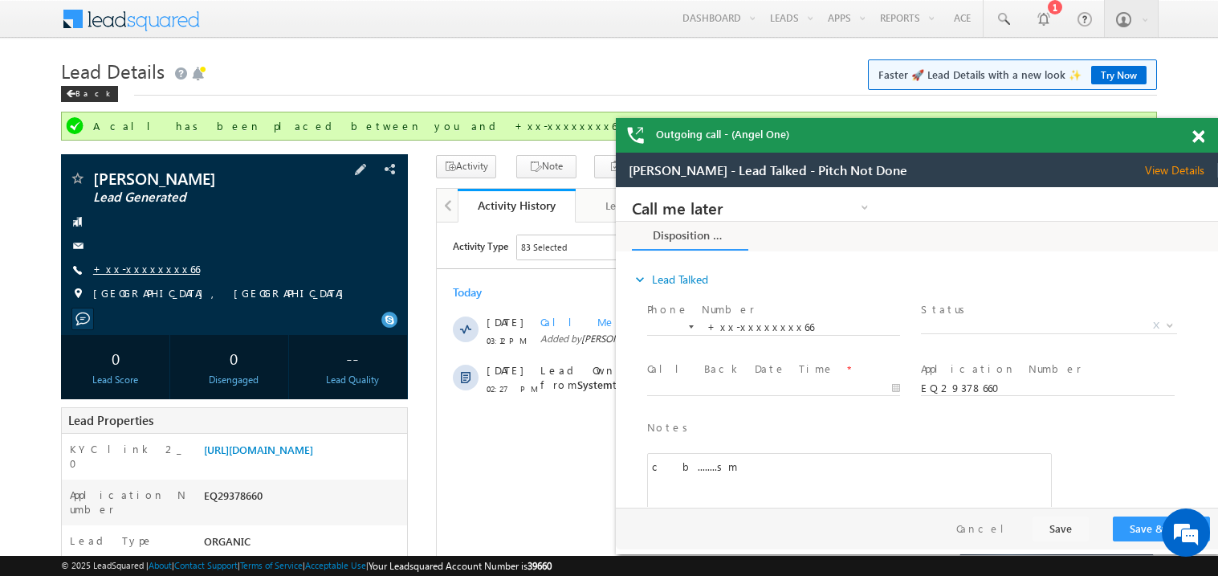
click at [132, 262] on link "+xx-xxxxxxxx66" at bounding box center [146, 269] width 107 height 14
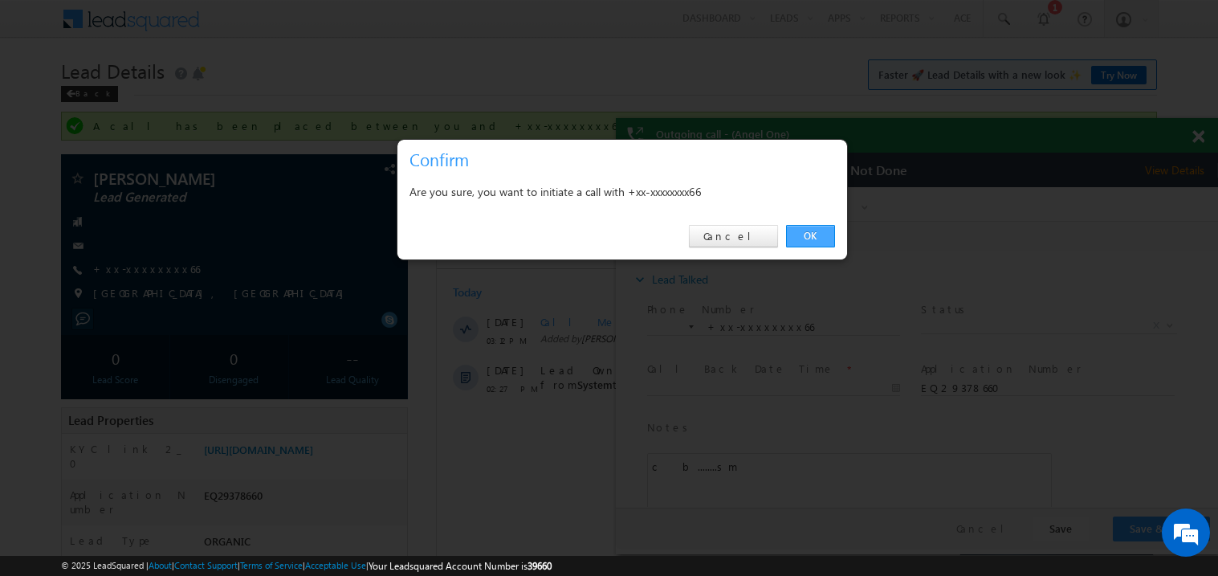
click at [810, 242] on link "OK" at bounding box center [810, 236] width 49 height 22
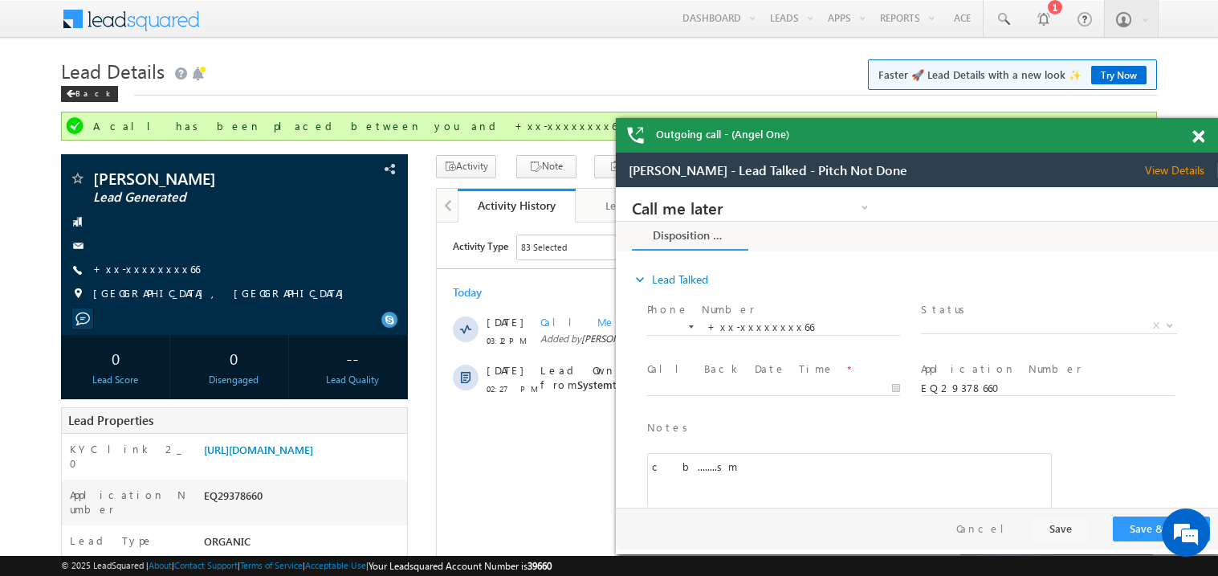
click at [1202, 139] on span at bounding box center [1198, 137] width 12 height 14
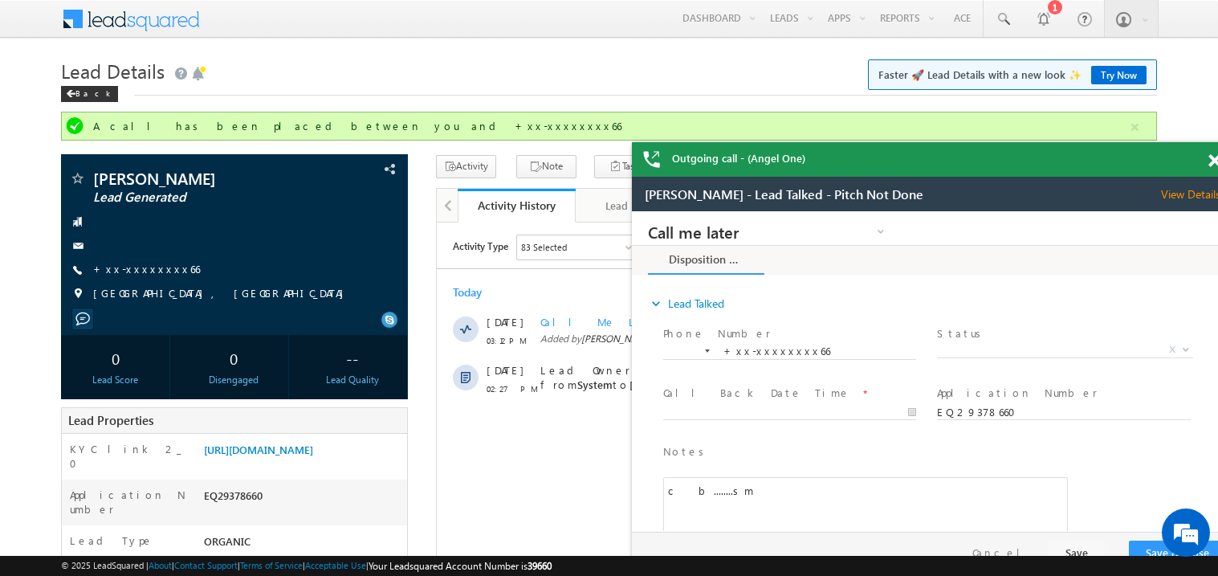
click at [910, 149] on div "Outgoing call - (Angel One)" at bounding box center [933, 159] width 602 height 35
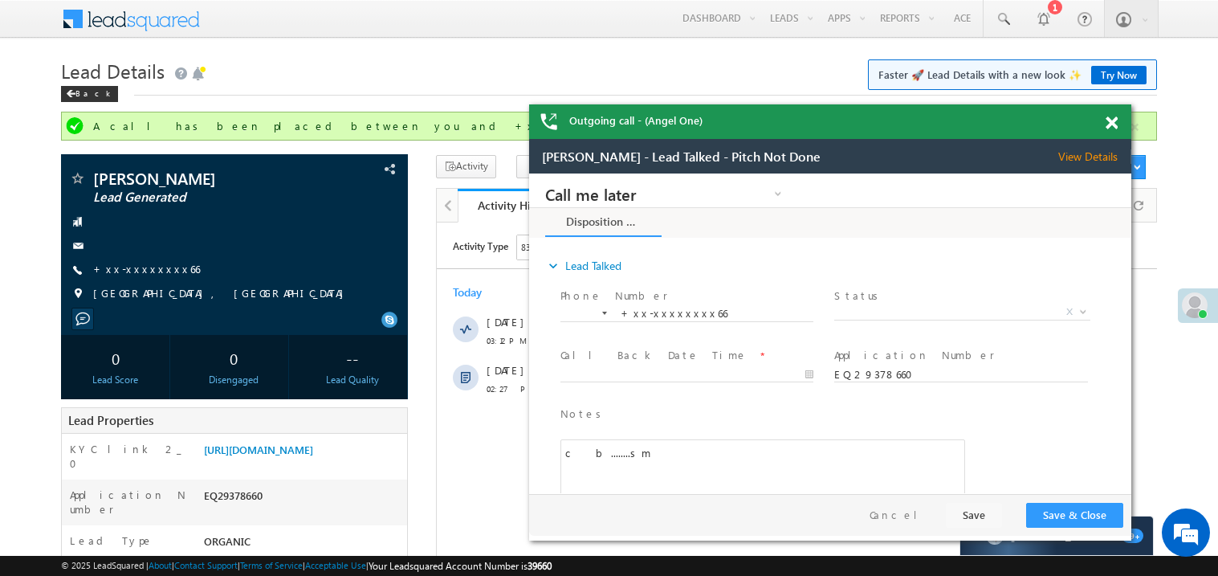
drag, startPoint x: 908, startPoint y: 153, endPoint x: 804, endPoint y: 115, distance: 110.5
click at [804, 115] on div "Outgoing call - (Angel One)" at bounding box center [830, 121] width 602 height 35
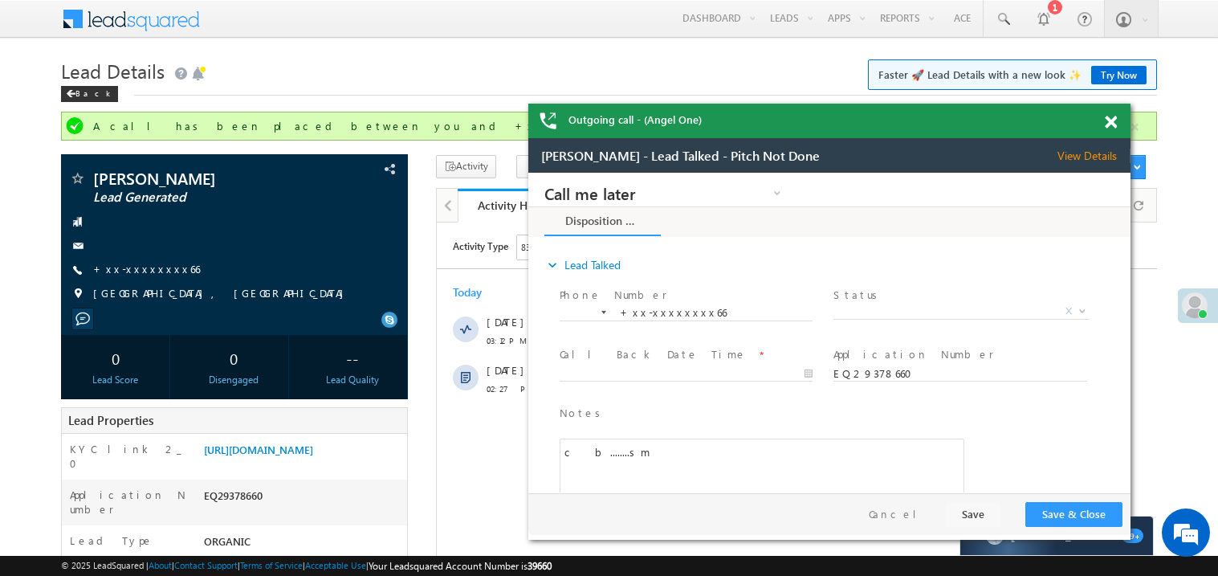
click at [1113, 120] on span at bounding box center [1111, 123] width 12 height 14
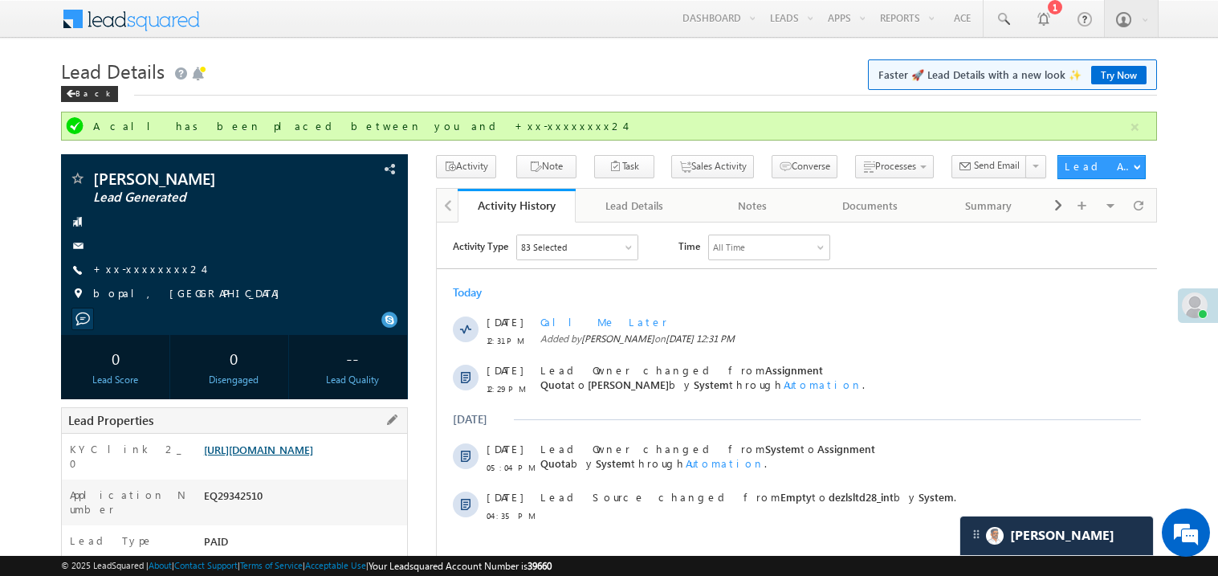
click at [287, 456] on link "[URL][DOMAIN_NAME]" at bounding box center [258, 449] width 109 height 14
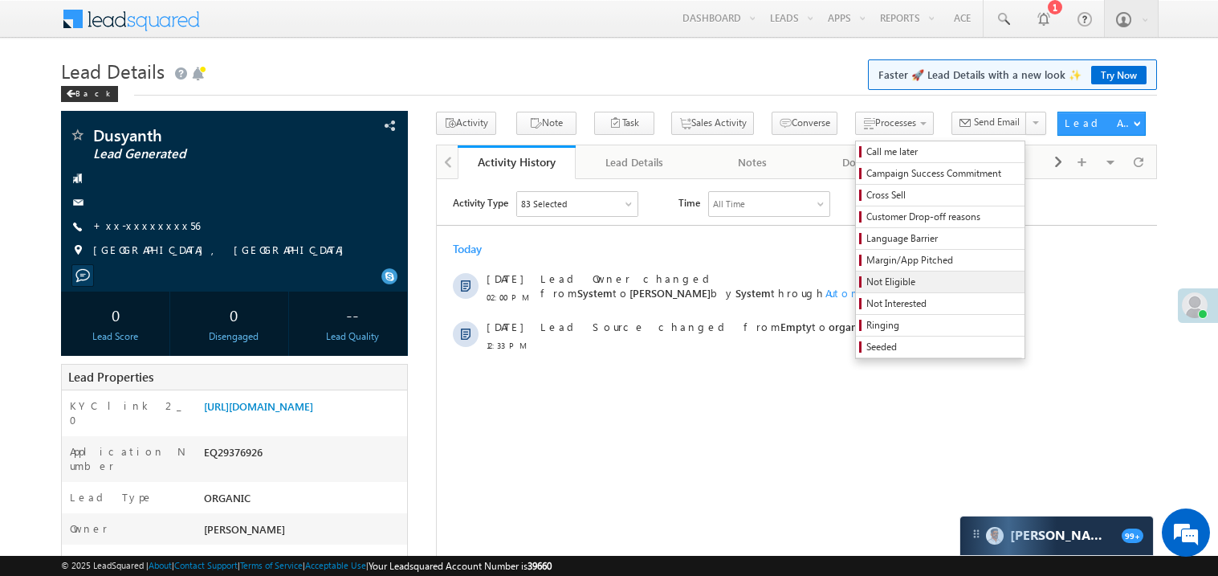
click at [886, 277] on span "Not Eligible" at bounding box center [942, 282] width 153 height 14
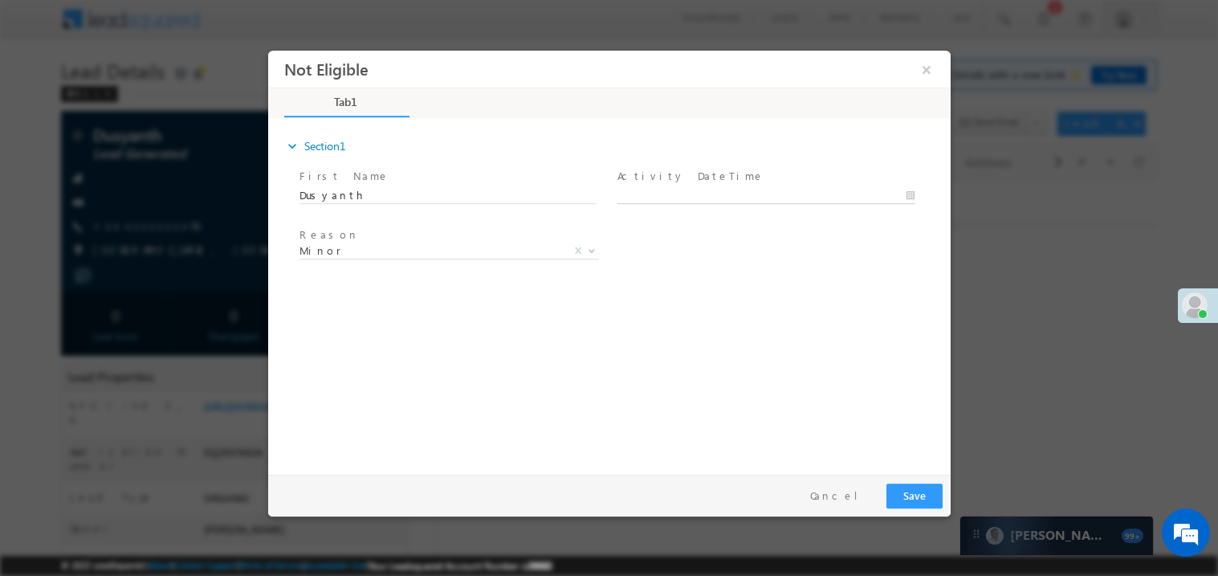
click at [666, 197] on body "Not Eligible ×" at bounding box center [608, 258] width 682 height 417
type input "[DATE] 3:18 PM"
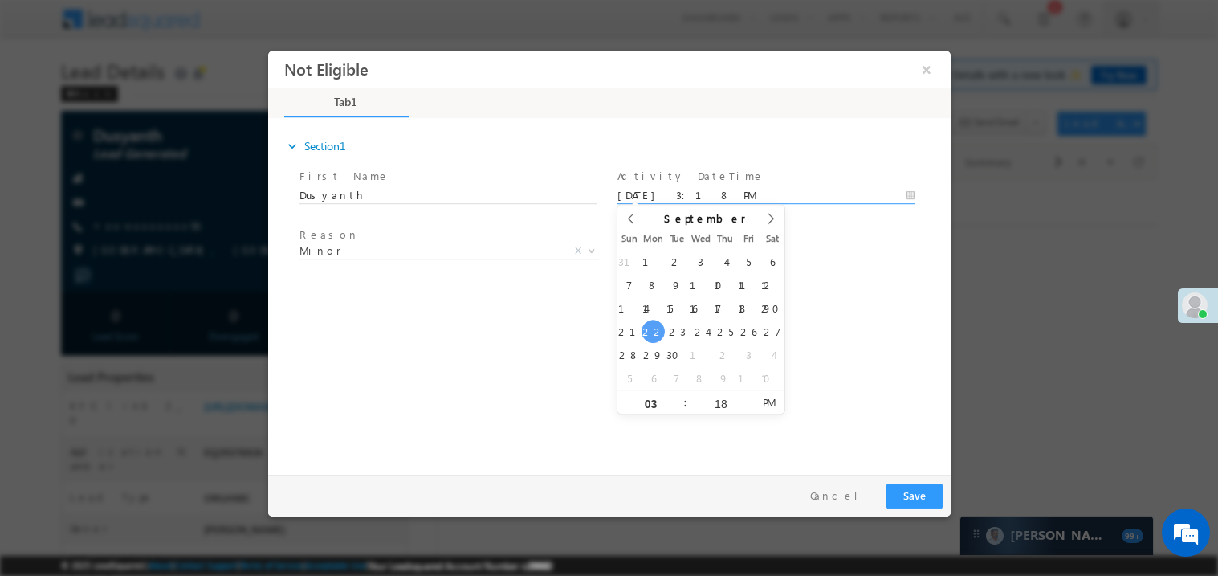
click at [344, 249] on span "Minor" at bounding box center [429, 249] width 261 height 14
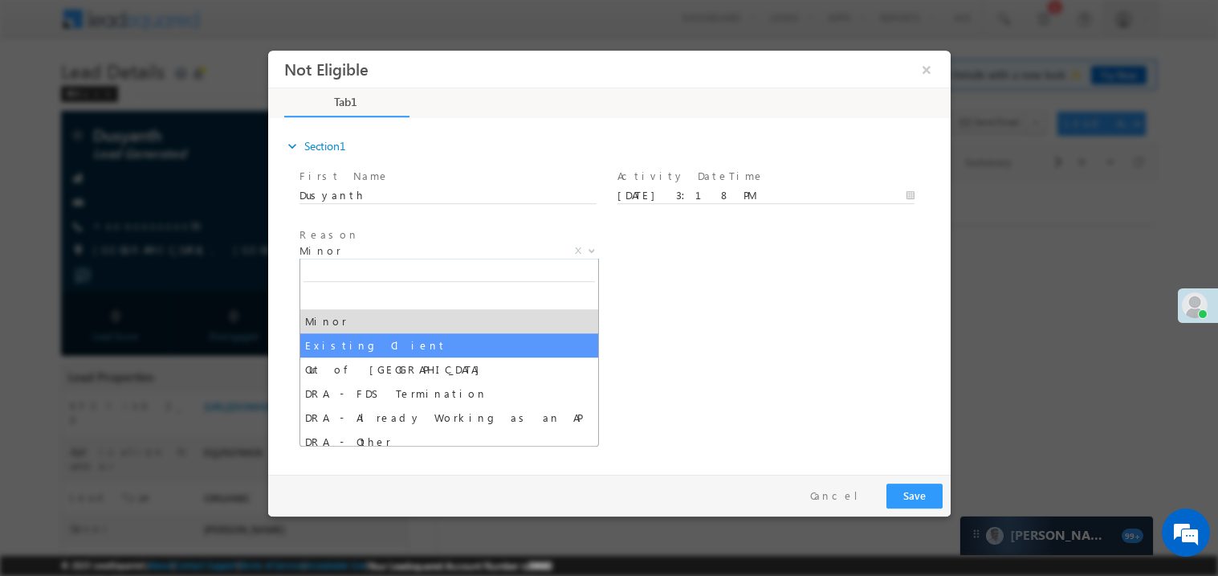
select select "Existing Client"
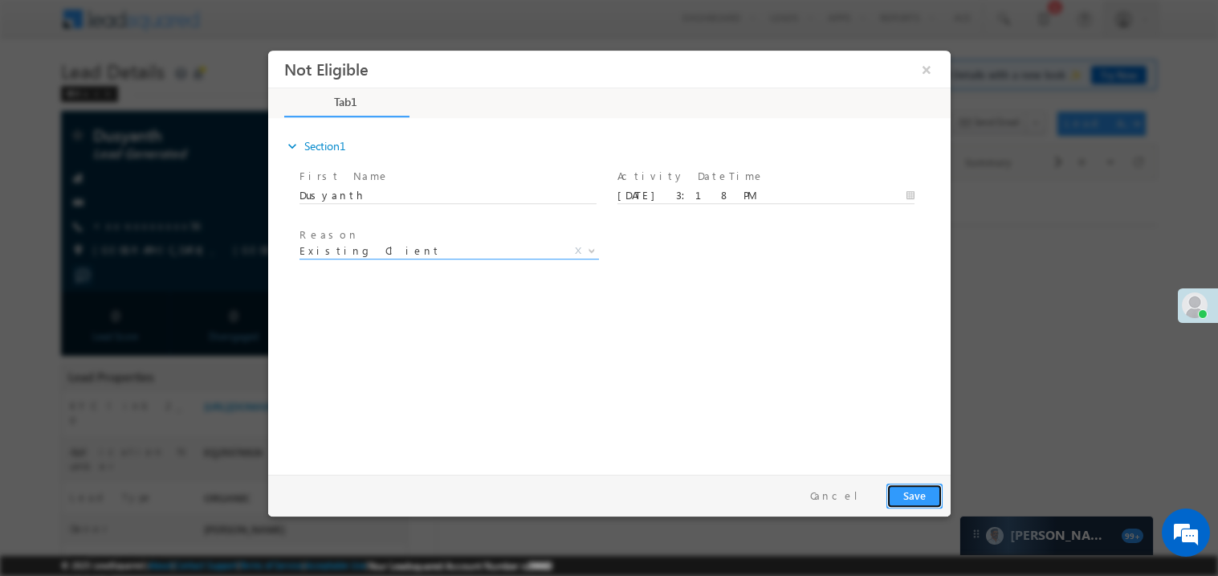
click at [913, 495] on button "Save" at bounding box center [913, 494] width 56 height 25
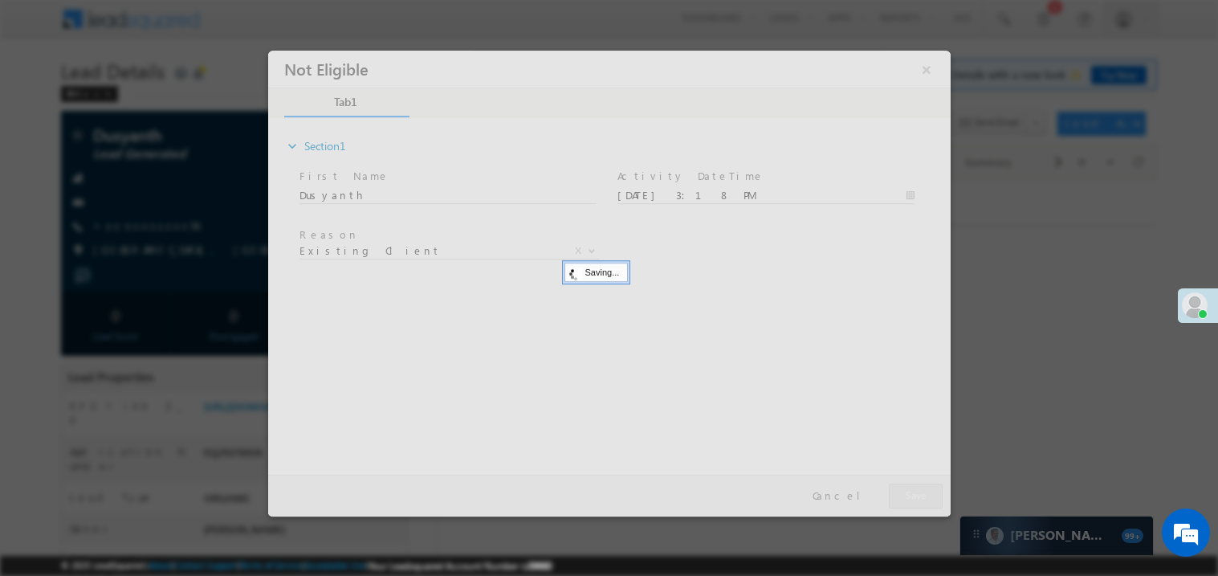
click at [913, 495] on div at bounding box center [608, 283] width 682 height 466
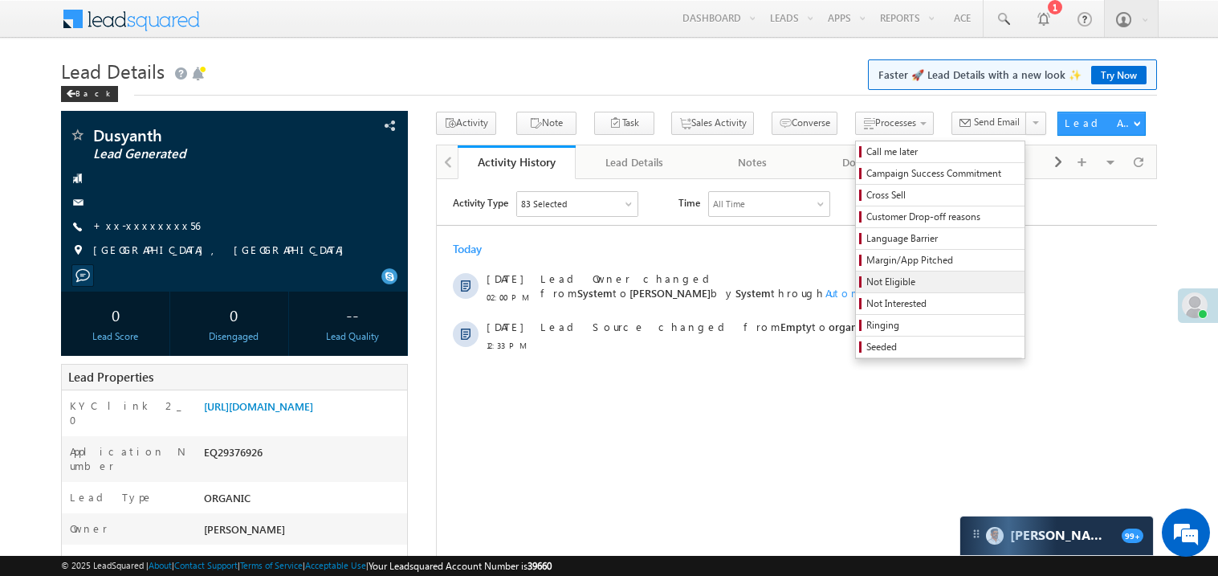
click at [868, 287] on span "Not Eligible" at bounding box center [942, 282] width 153 height 14
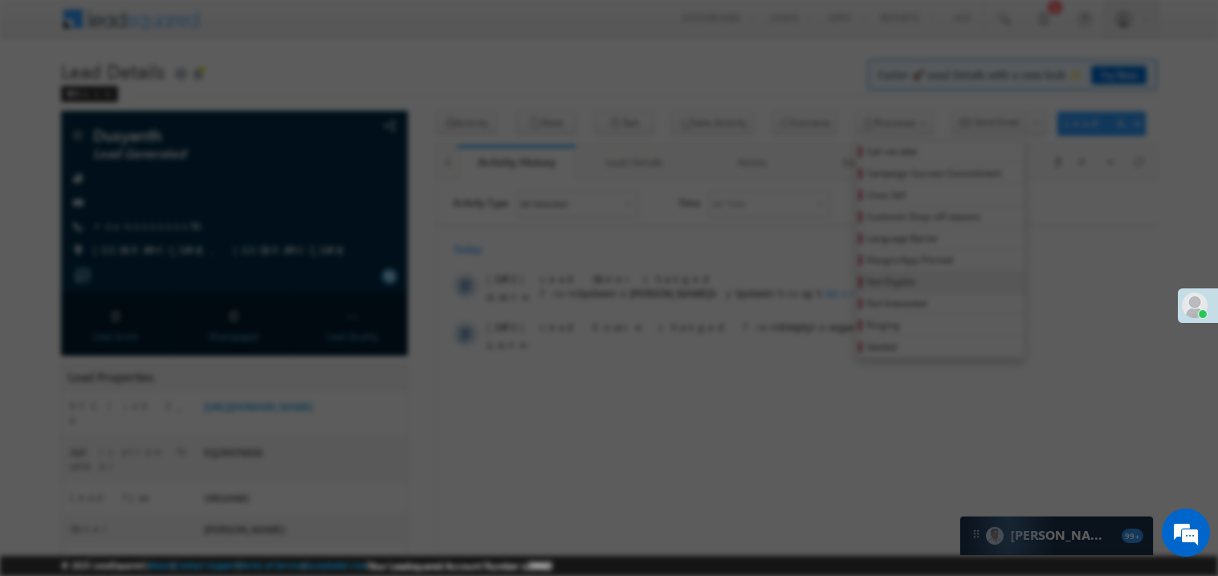
click at [868, 287] on div at bounding box center [609, 319] width 682 height 88
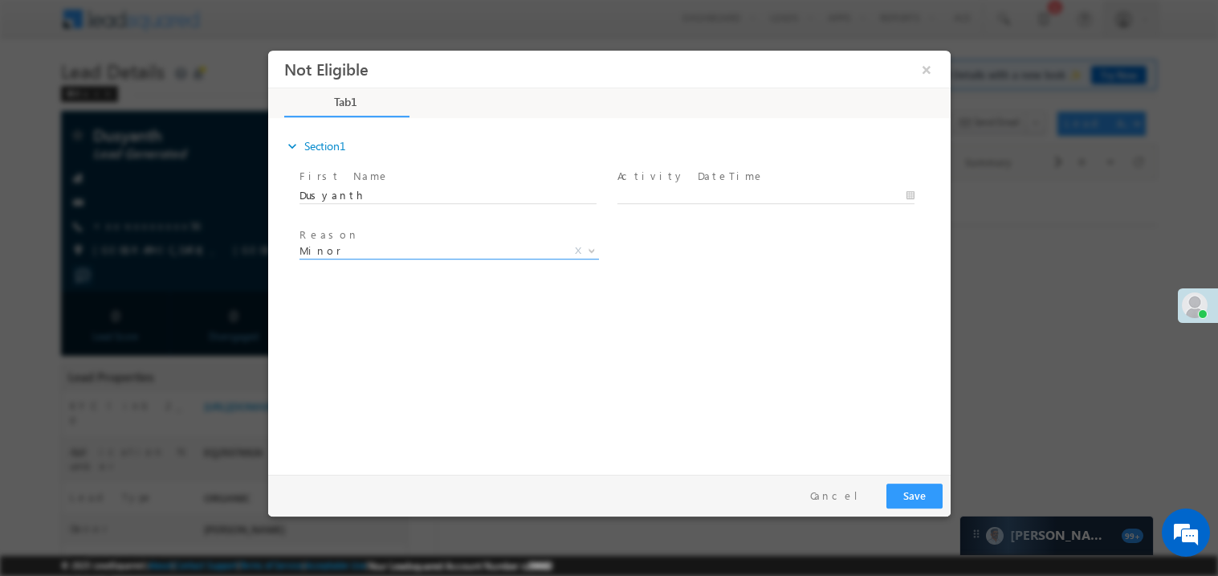
click at [384, 249] on span "Minor" at bounding box center [429, 249] width 261 height 14
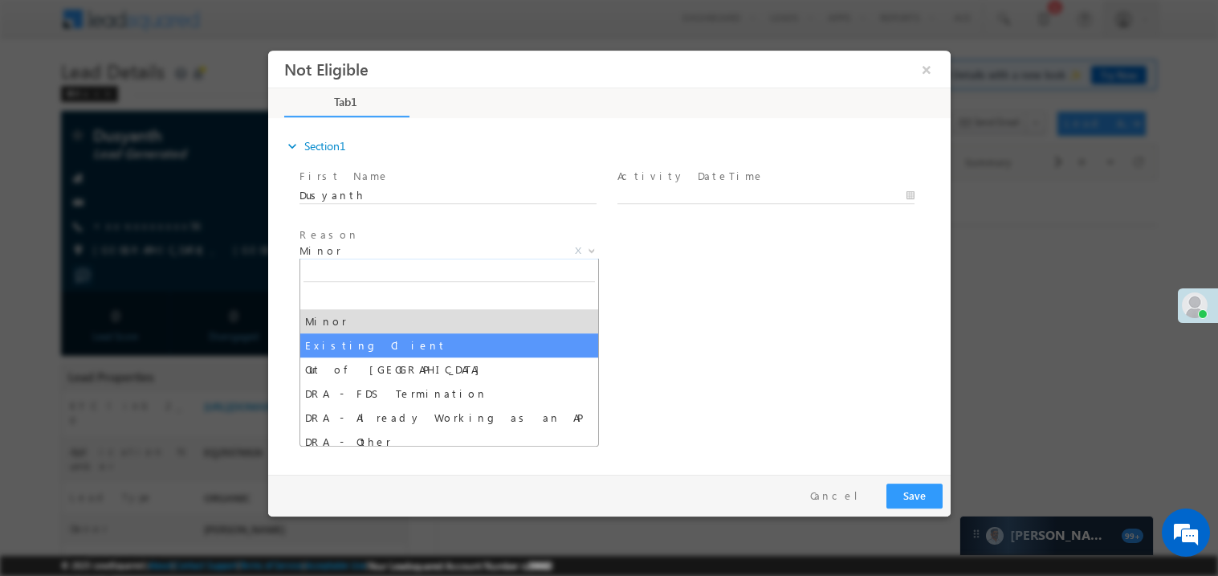
select select "Existing Client"
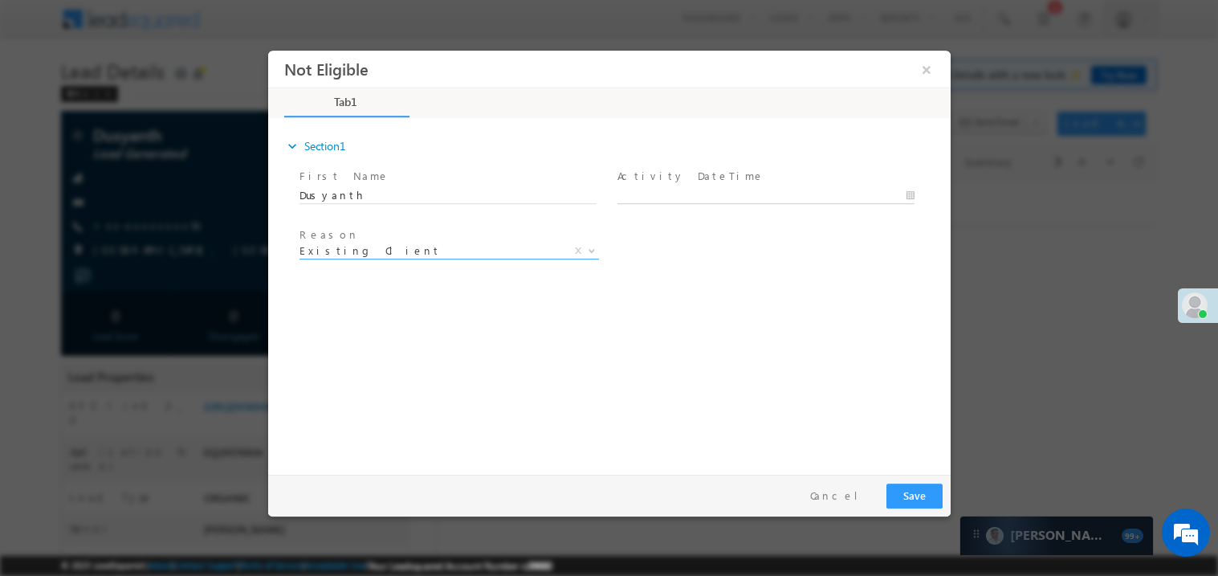
click at [678, 188] on body "Not Eligible ×" at bounding box center [608, 258] width 682 height 417
type input "09/22/25 3:18 PM"
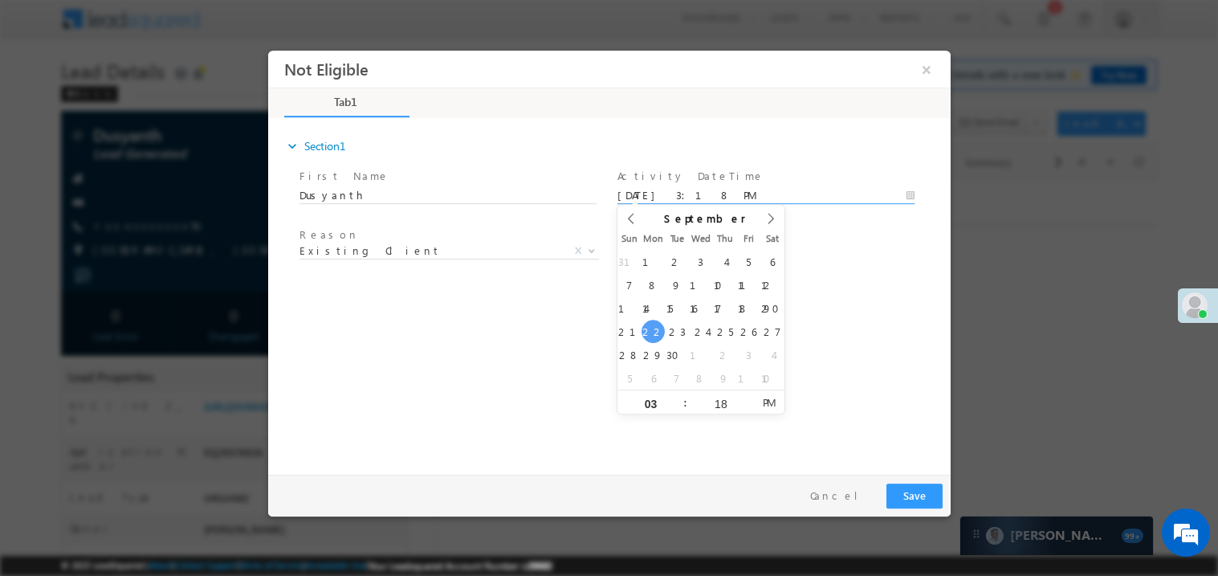
click at [556, 378] on div "expand_more Section1 First Name *" at bounding box center [612, 293] width 674 height 347
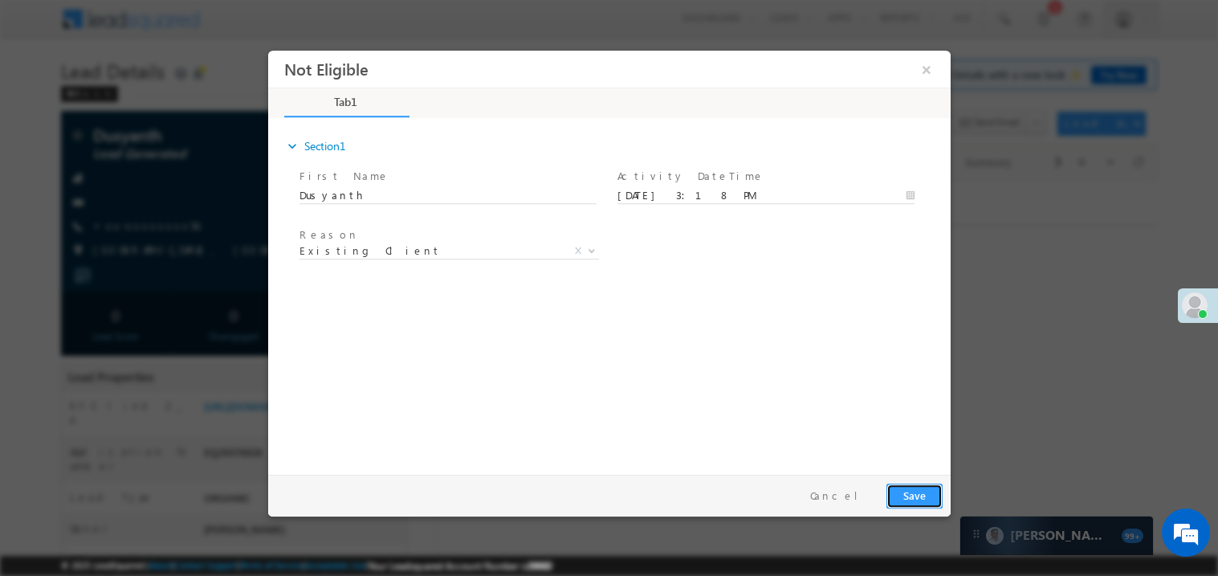
click at [914, 494] on button "Save" at bounding box center [913, 494] width 56 height 25
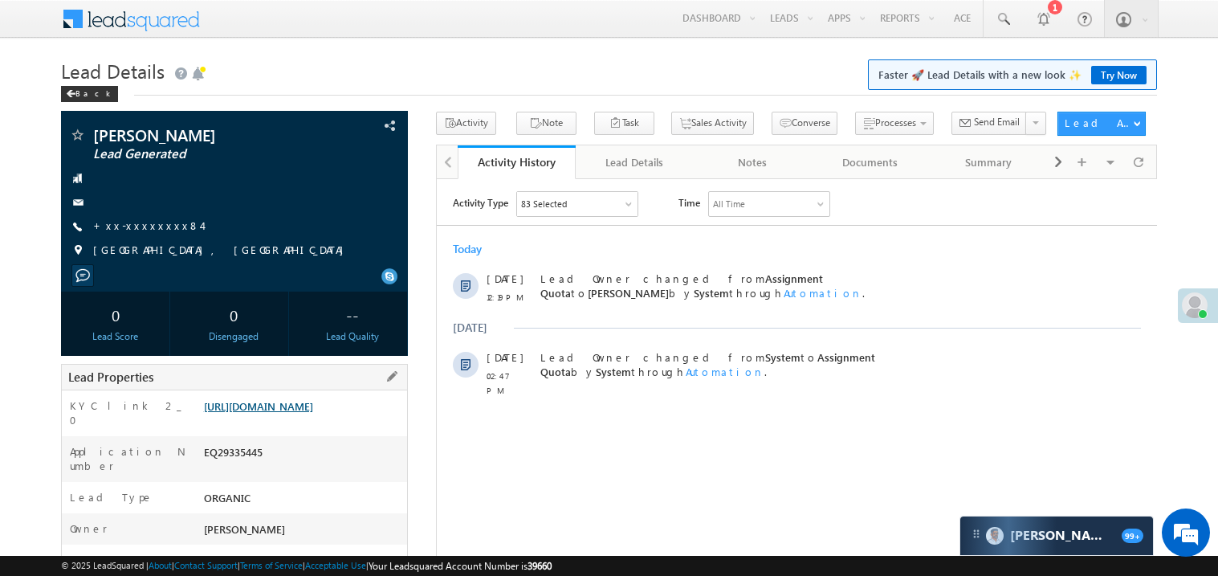
click at [307, 413] on link "[URL][DOMAIN_NAME]" at bounding box center [258, 406] width 109 height 14
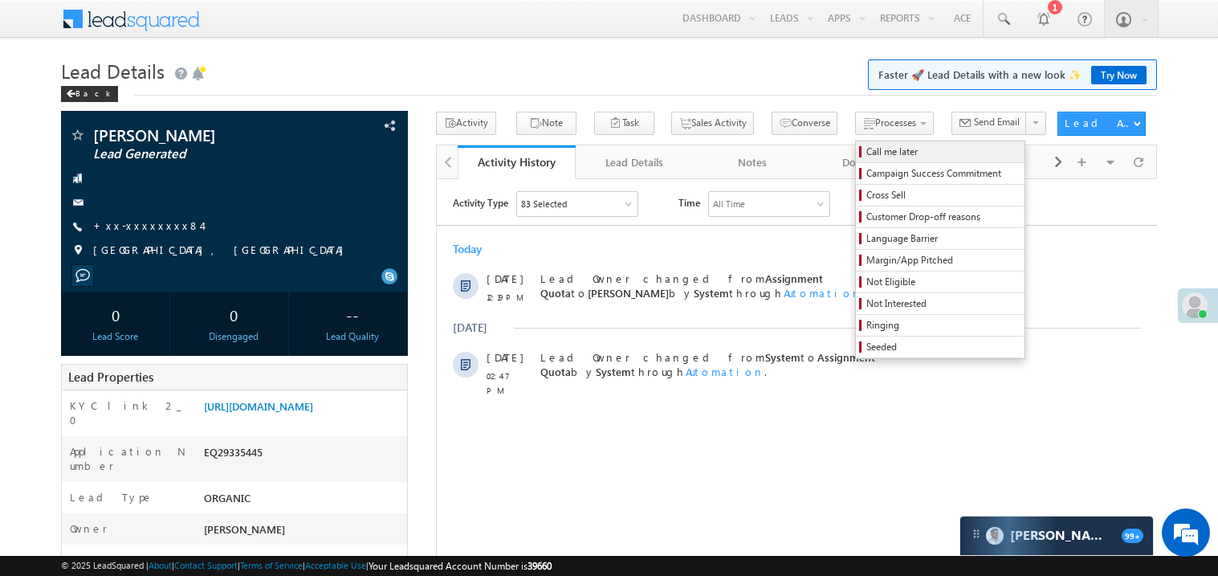
click at [866, 149] on span "Call me later" at bounding box center [942, 152] width 153 height 14
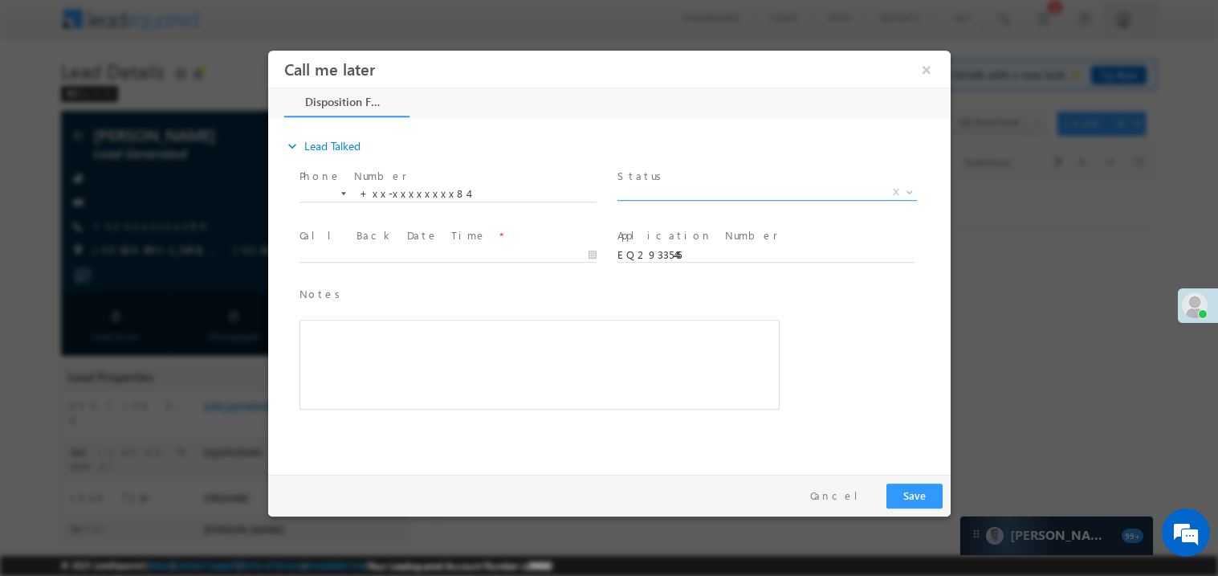
click at [668, 191] on span "X" at bounding box center [766, 192] width 299 height 16
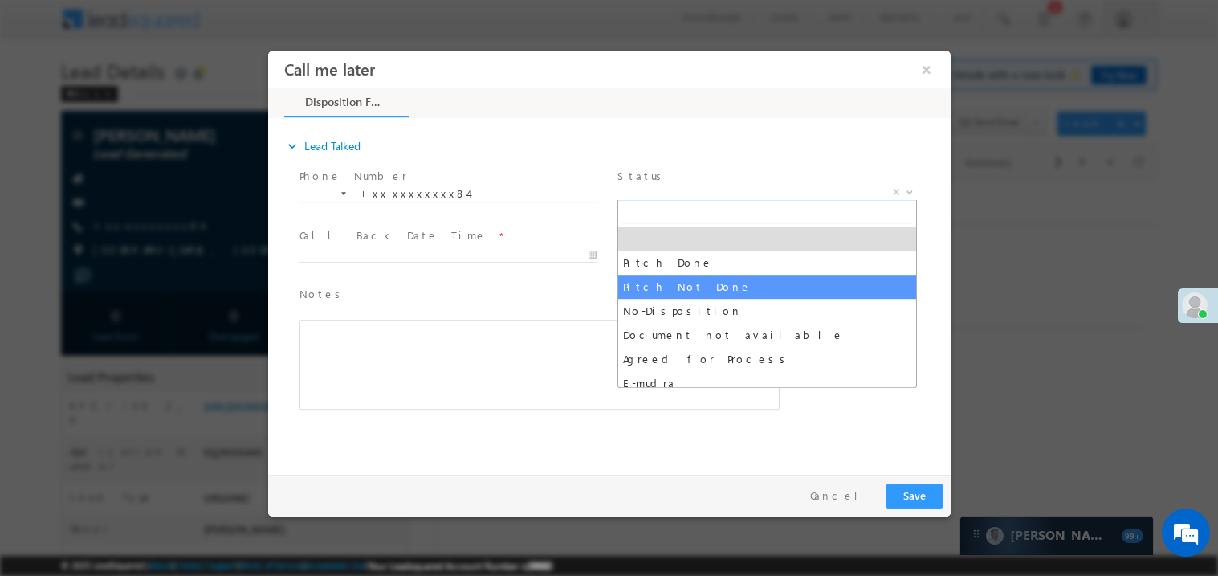
select select "Pitch Not Done"
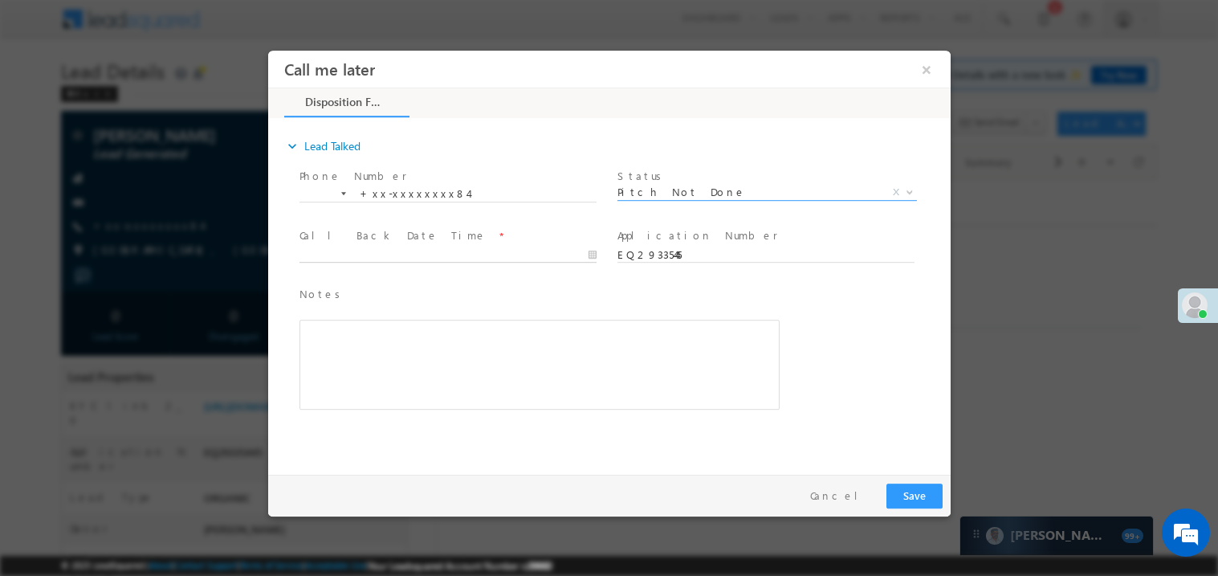
click at [356, 259] on body "Call me later ×" at bounding box center [608, 258] width 682 height 417
type input "09/22/25 3:23 PM"
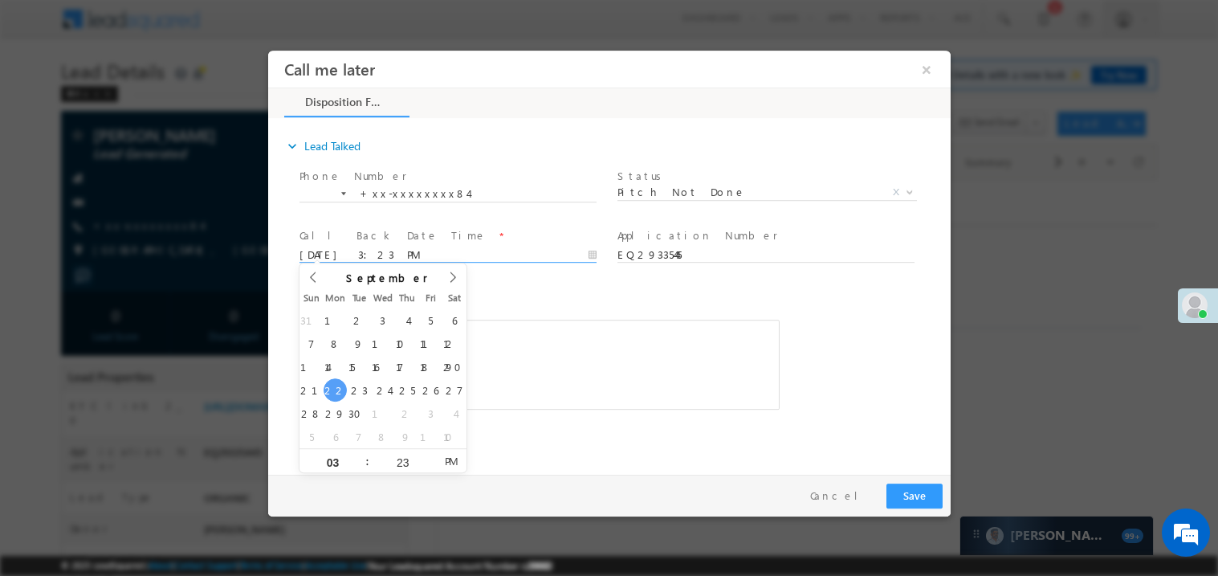
click at [524, 360] on div "Rich Text Editor, 40788eee-0fb2-11ec-a811-0adc8a9d82c2__tab1__section1__Notes__…" at bounding box center [539, 364] width 480 height 90
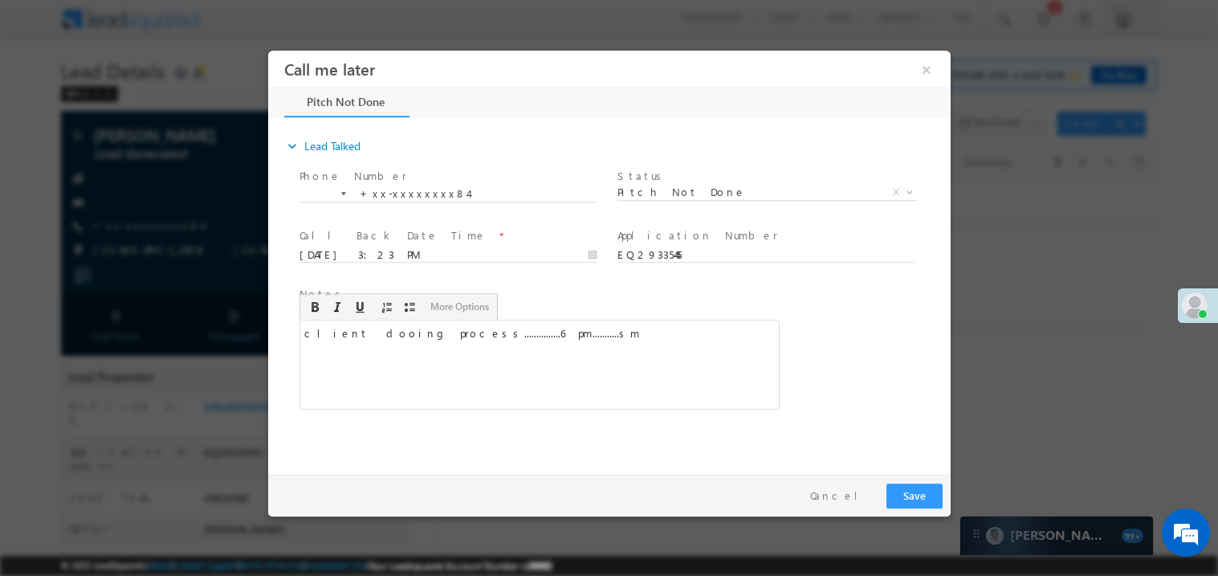
click at [942, 486] on div "Pay & Save Save Cancel" at bounding box center [612, 495] width 690 height 42
click at [923, 495] on button "Save" at bounding box center [913, 494] width 56 height 25
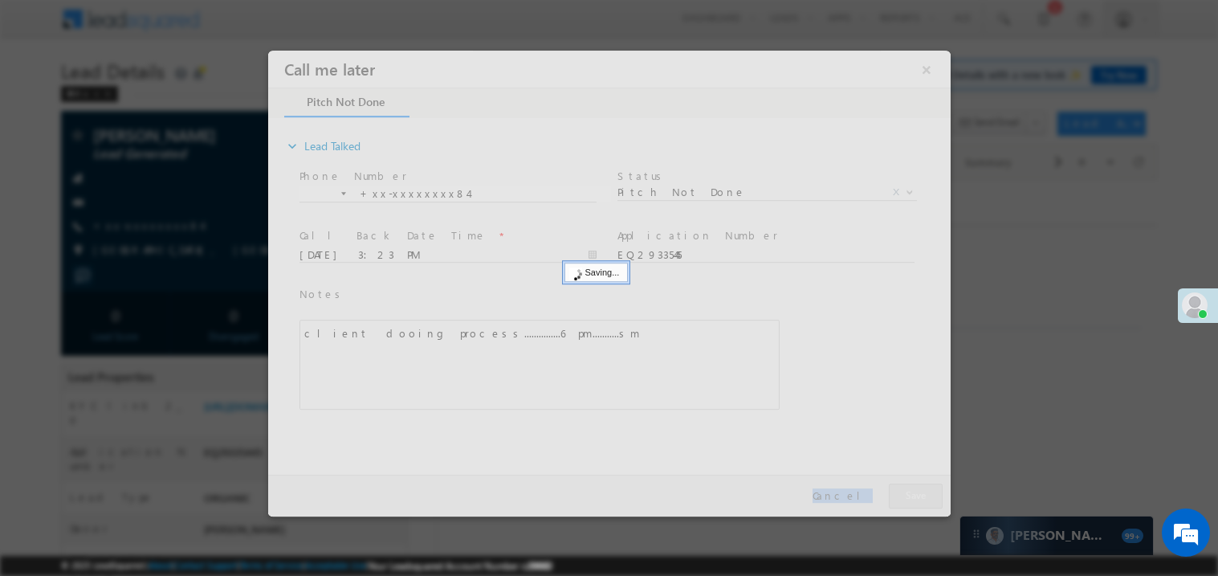
click at [923, 495] on div at bounding box center [608, 283] width 682 height 466
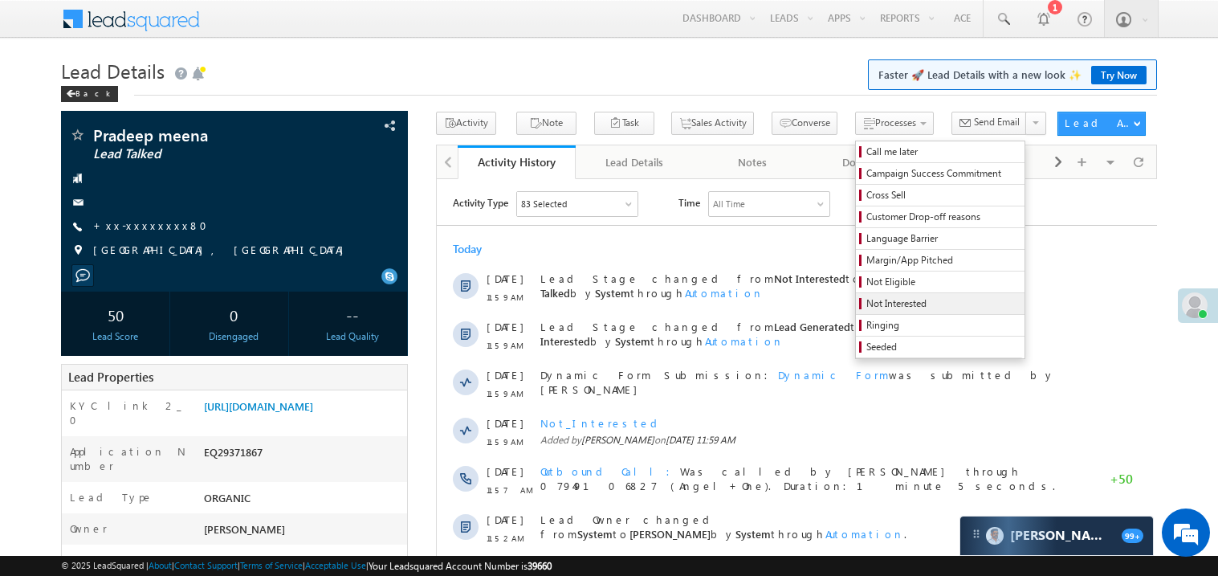
click at [866, 301] on span "Not Interested" at bounding box center [942, 303] width 153 height 14
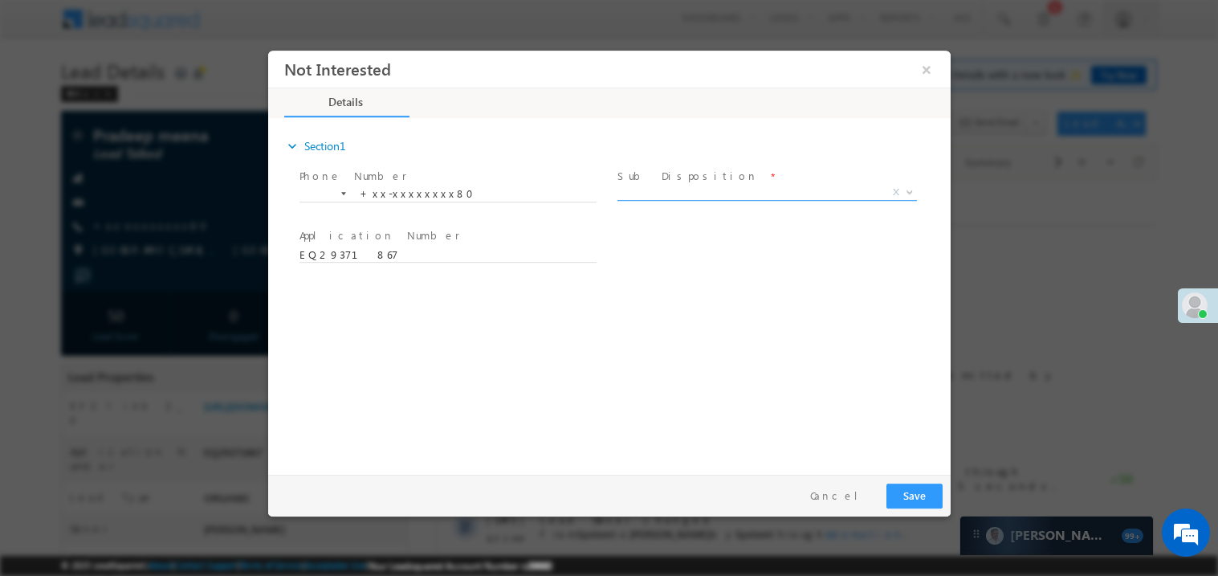
click at [644, 191] on span "X" at bounding box center [766, 192] width 299 height 16
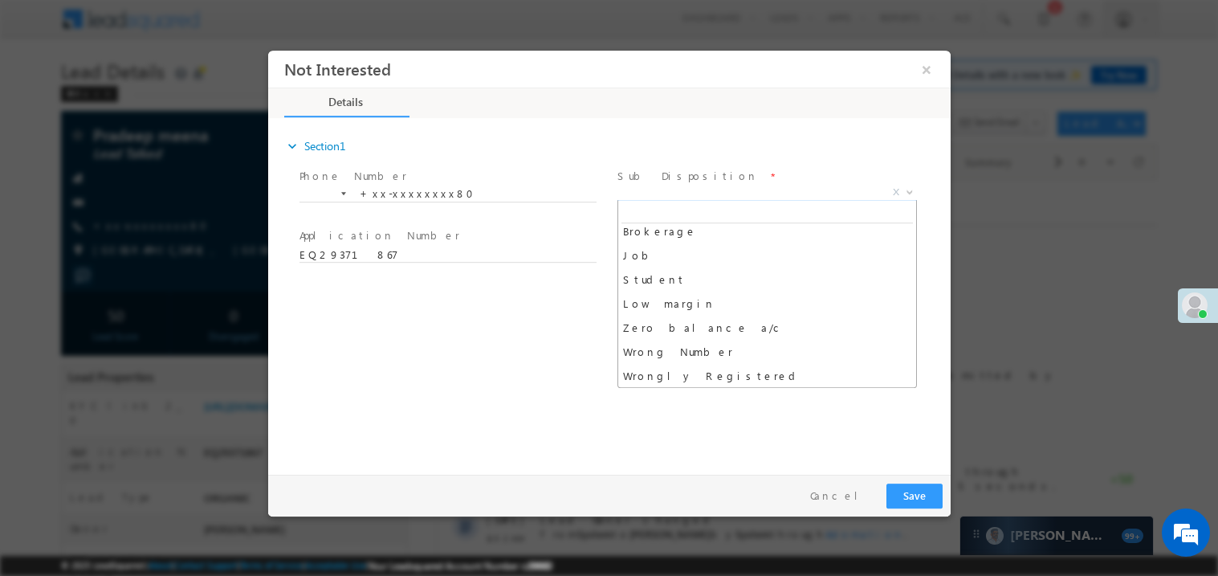
scroll to position [55, 0]
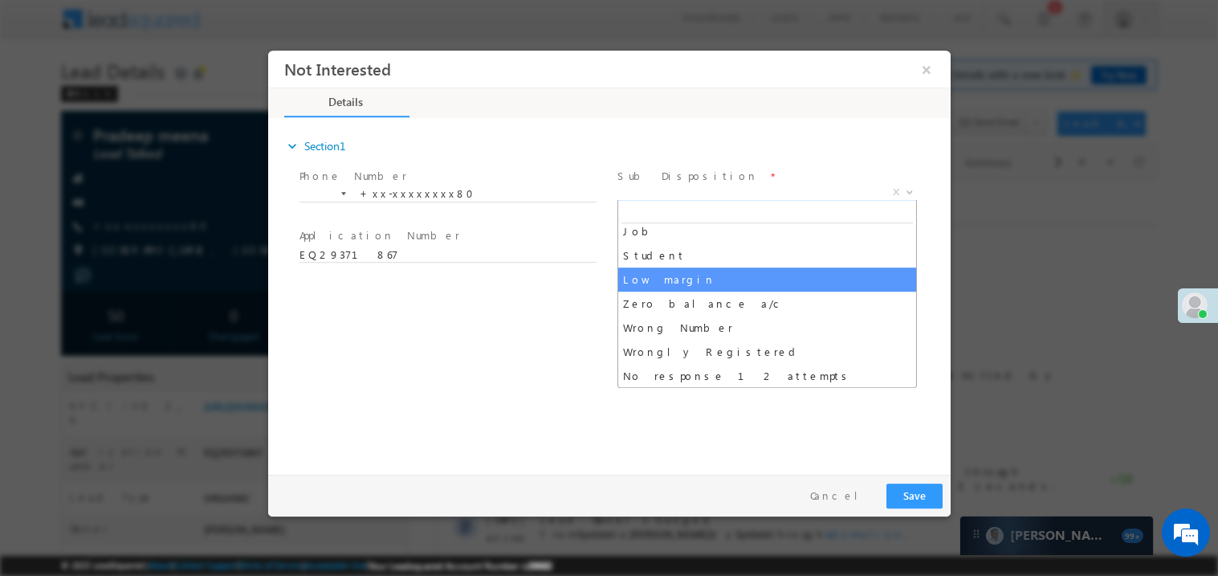
type input "p"
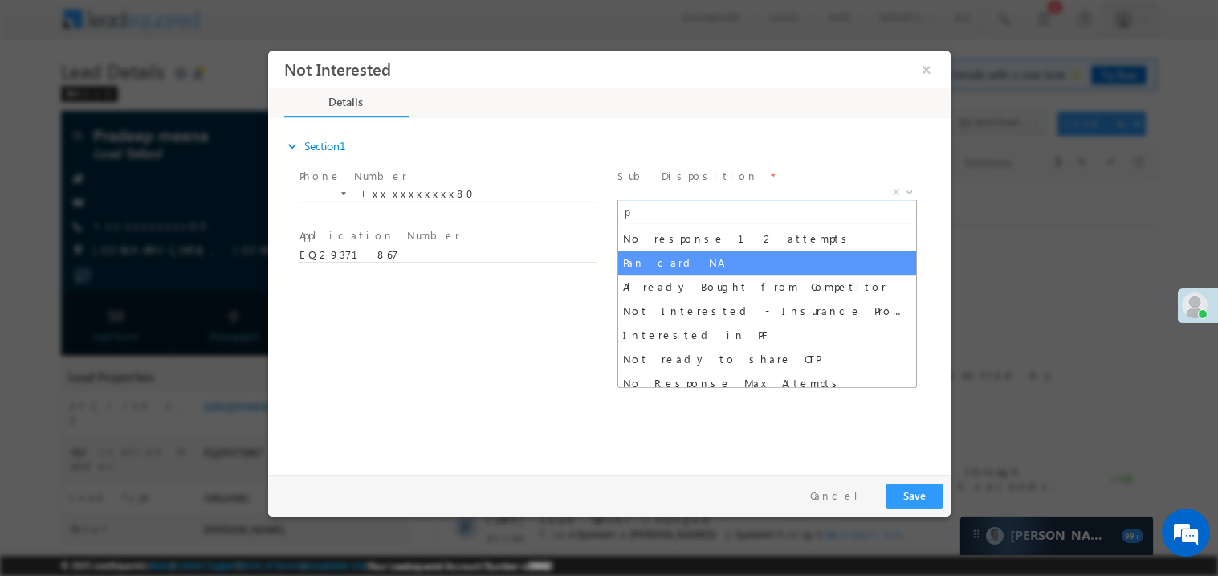
select select "Pan card NA"
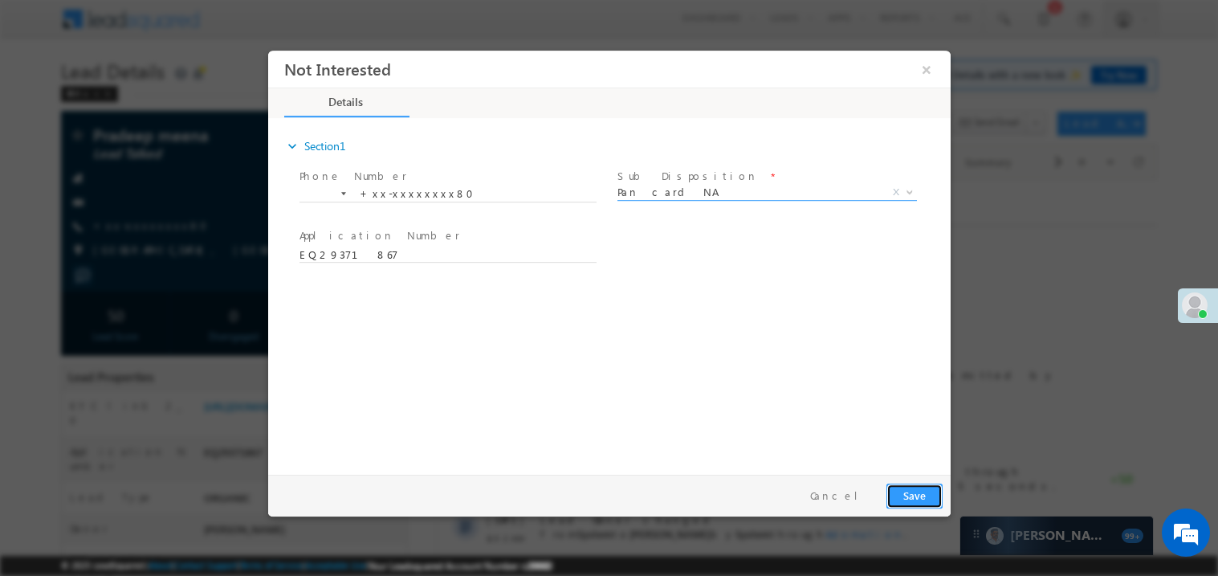
click at [911, 488] on button "Save" at bounding box center [913, 494] width 56 height 25
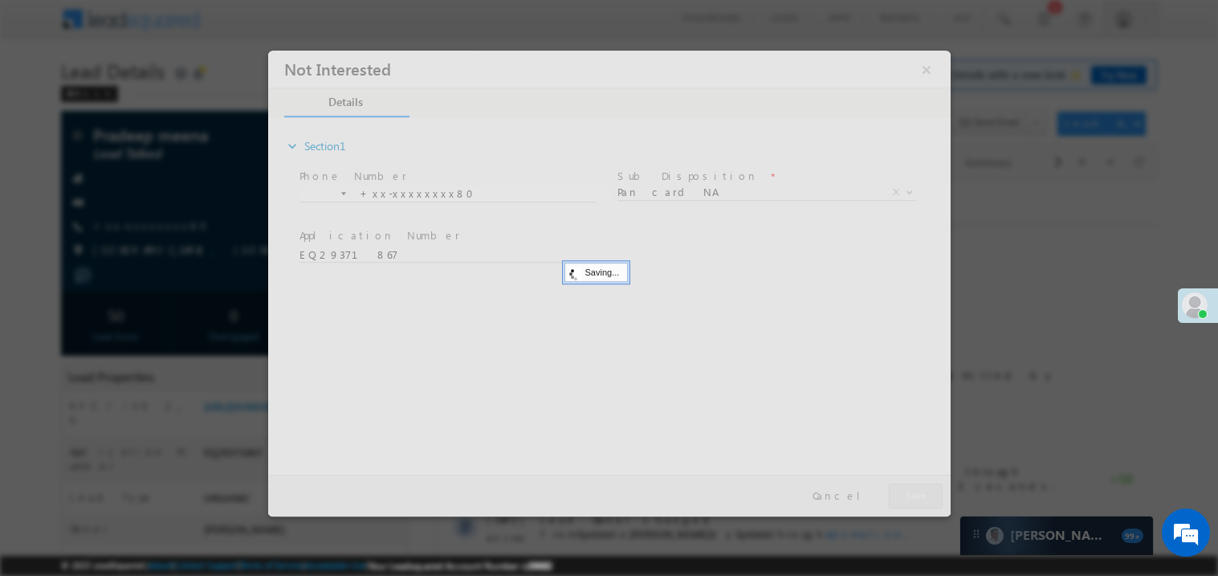
click at [911, 488] on div at bounding box center [608, 283] width 682 height 466
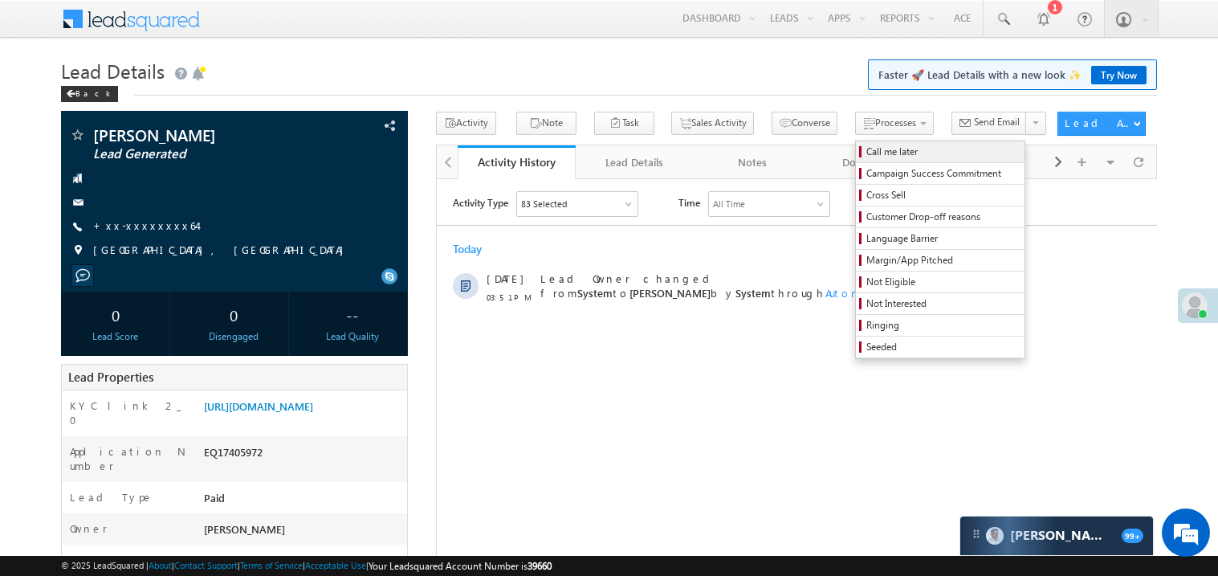
click at [866, 147] on span "Call me later" at bounding box center [942, 152] width 153 height 14
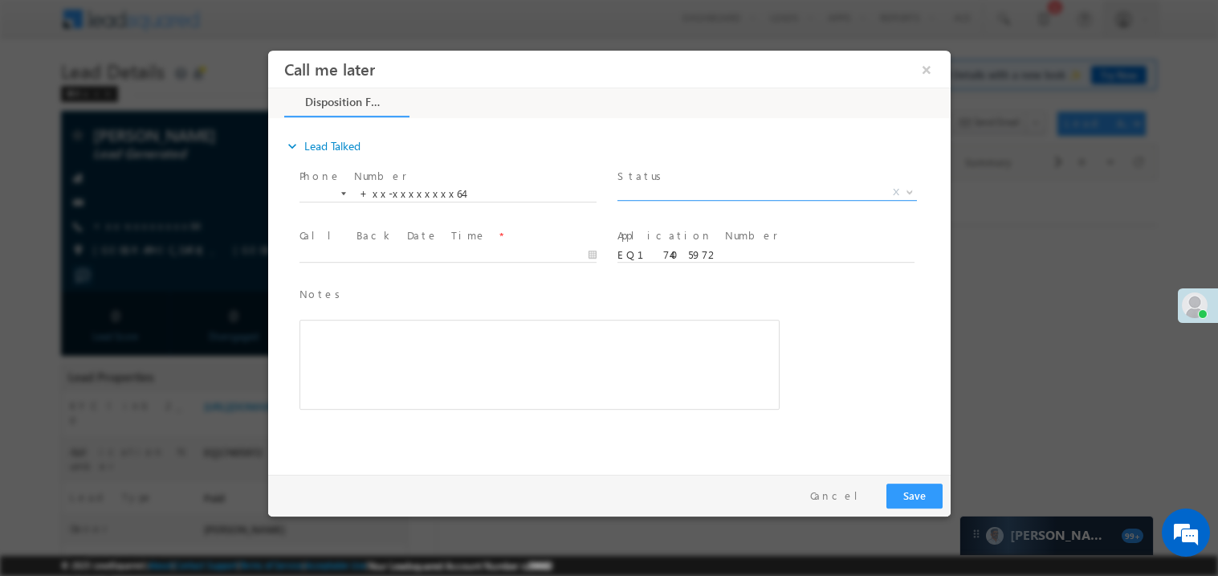
click at [678, 194] on span "X" at bounding box center [766, 192] width 299 height 16
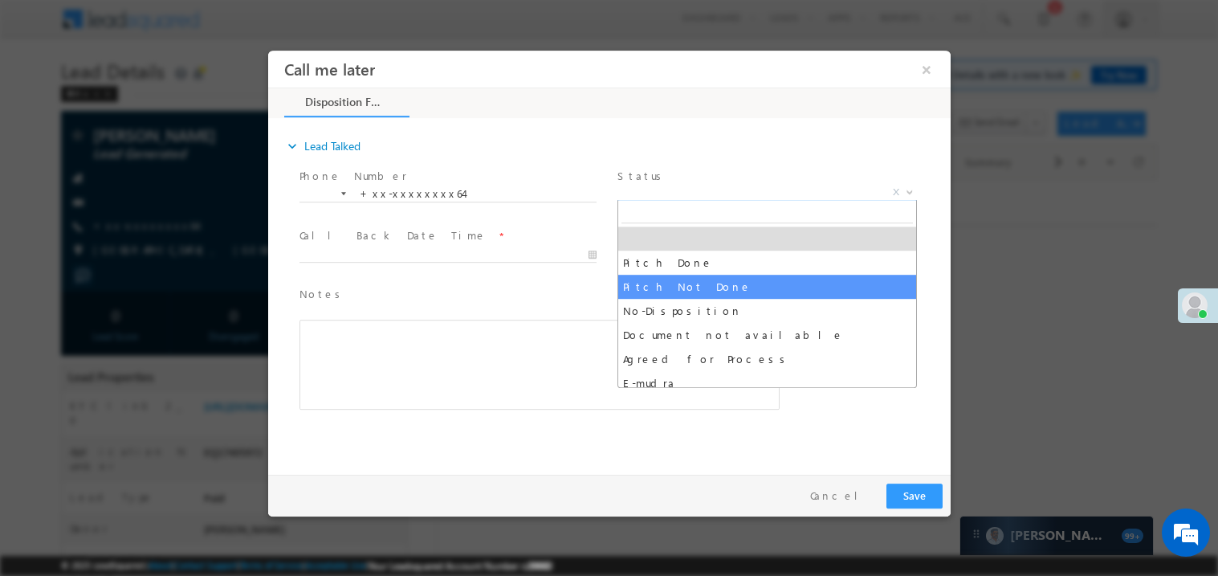
select select "Pitch Not Done"
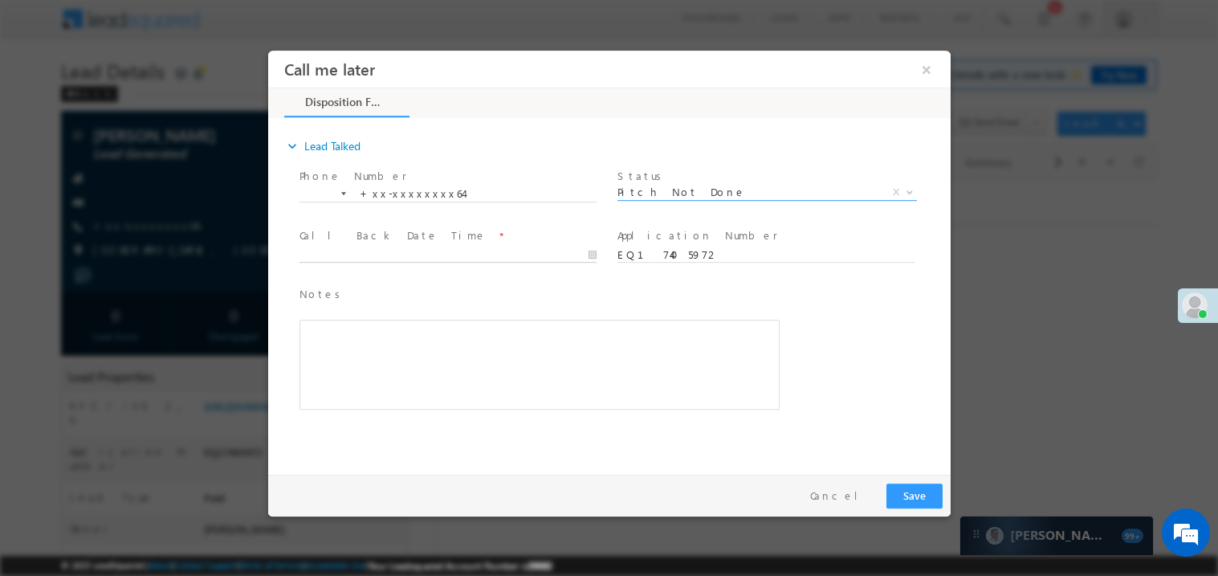
click at [357, 257] on body "Call me later ×" at bounding box center [608, 258] width 682 height 417
type input "[DATE] 3:51 PM"
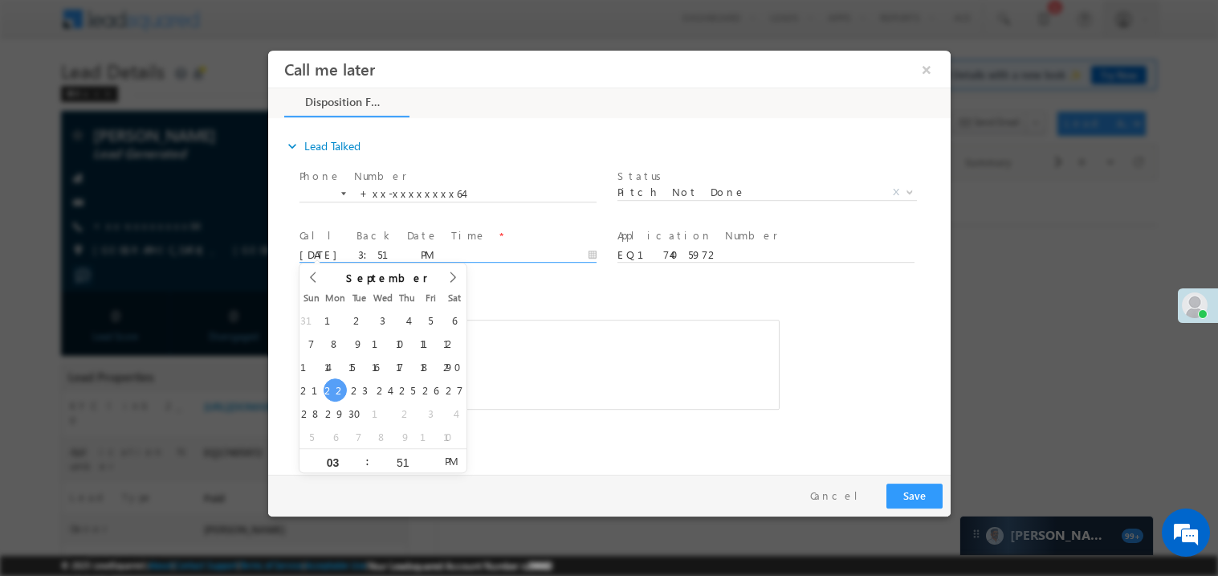
click at [555, 383] on div "Rich Text Editor, 40788eee-0fb2-11ec-a811-0adc8a9d82c2__tab1__section1__Notes__…" at bounding box center [539, 364] width 480 height 90
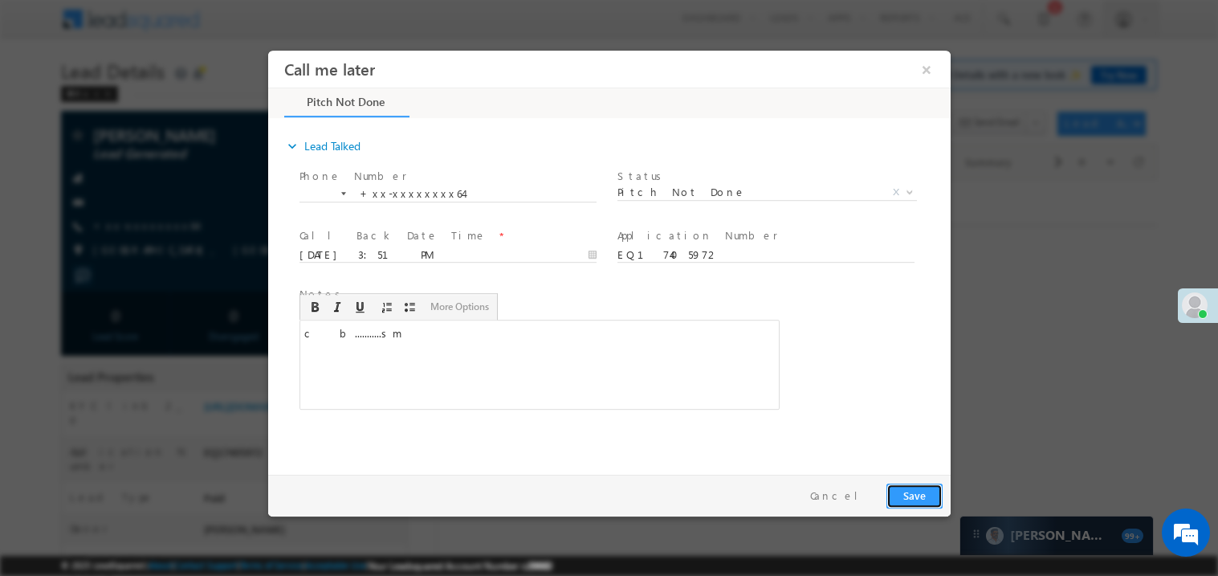
click at [892, 494] on button "Save" at bounding box center [913, 494] width 56 height 25
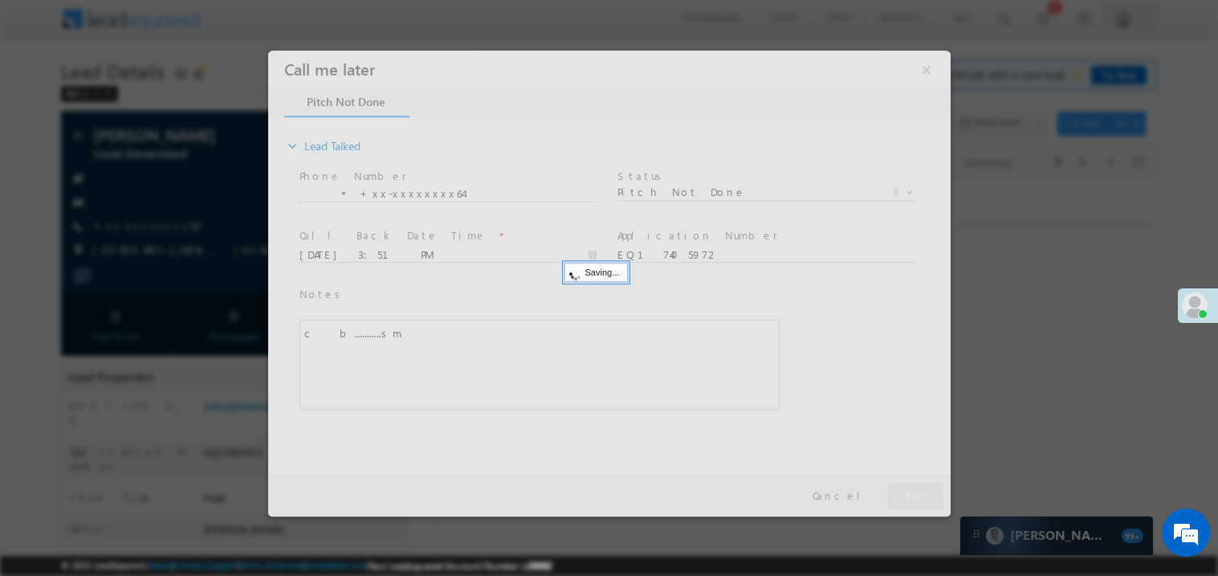
click at [892, 494] on div at bounding box center [608, 283] width 682 height 466
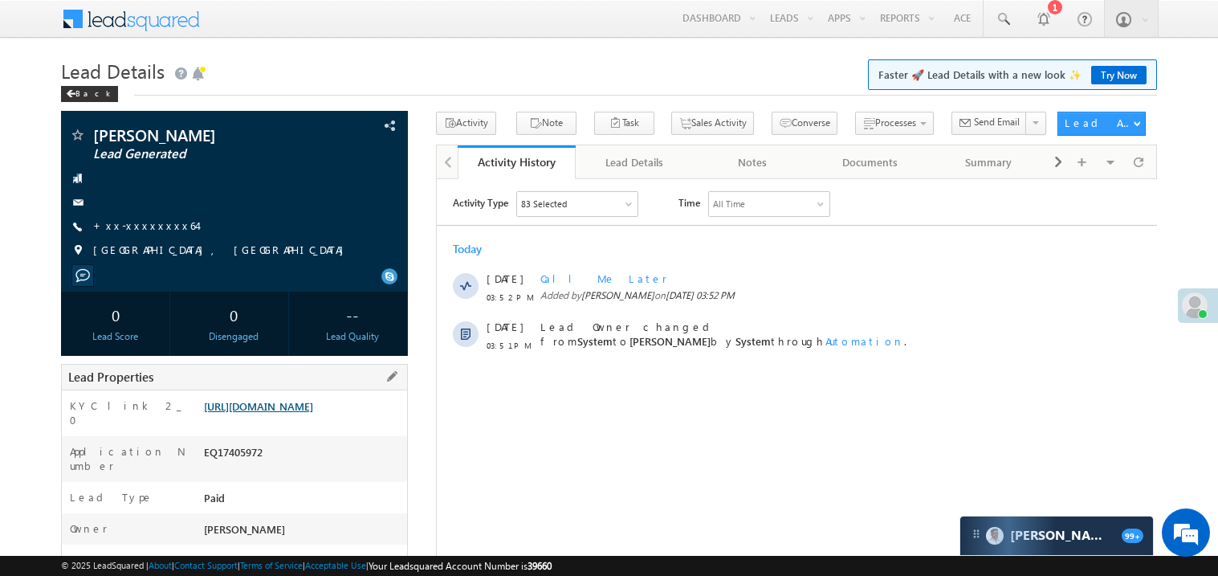
click at [278, 413] on link "https://angelbroking1-pk3em7sa.customui-test.leadsquared.com?leadId=7525e00a-df…" at bounding box center [258, 406] width 109 height 14
click at [136, 224] on link "+xx-xxxxxxxx64" at bounding box center [145, 225] width 104 height 14
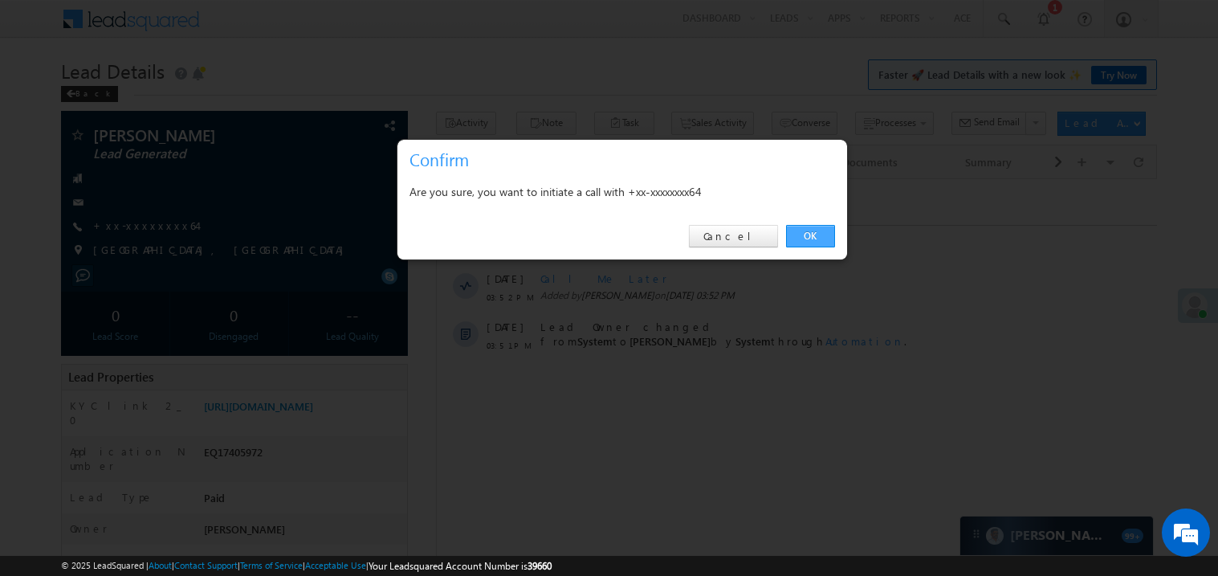
click at [804, 242] on link "OK" at bounding box center [810, 236] width 49 height 22
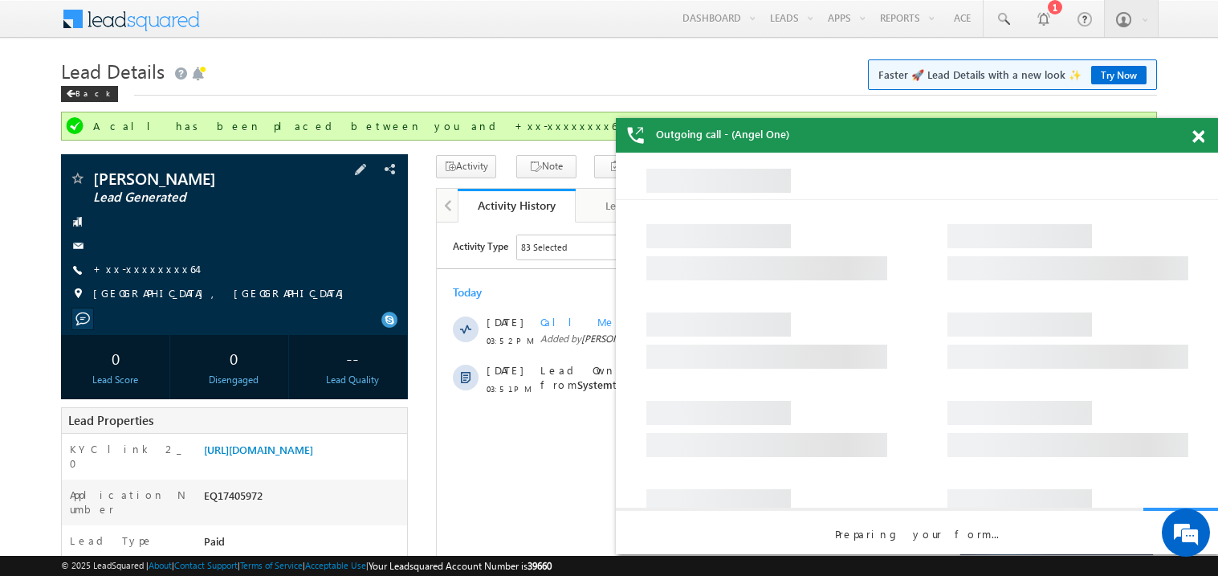
click at [149, 278] on div "Raval tushar Lead Generated +xx-xxxxxxxx64" at bounding box center [234, 240] width 331 height 140
click at [156, 263] on link "+xx-xxxxxxxx64" at bounding box center [145, 269] width 104 height 14
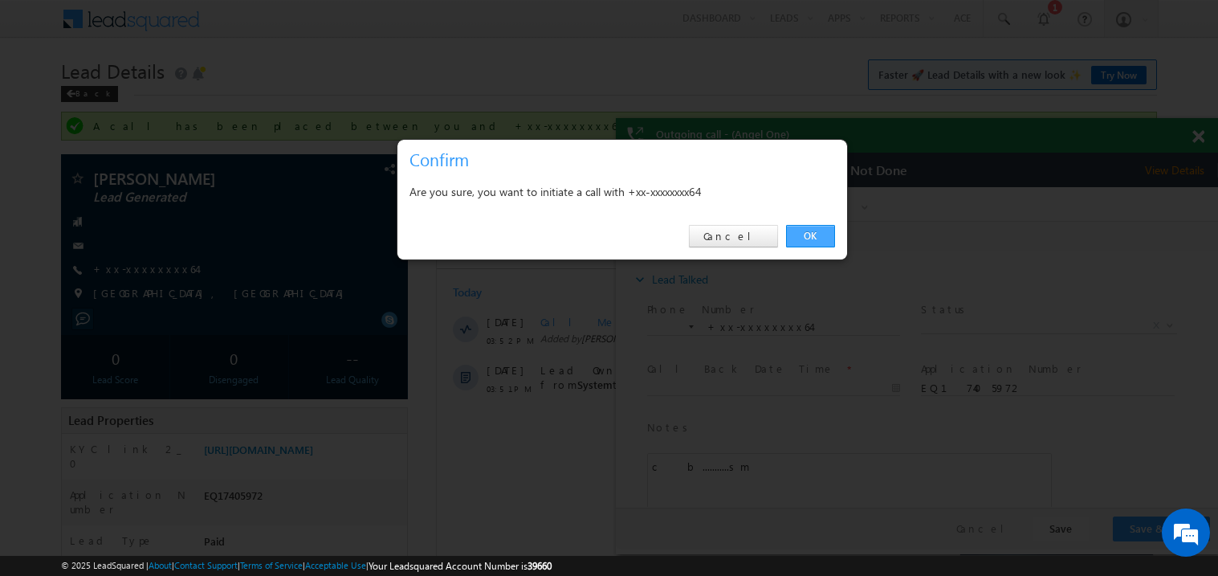
click at [823, 238] on link "OK" at bounding box center [810, 236] width 49 height 22
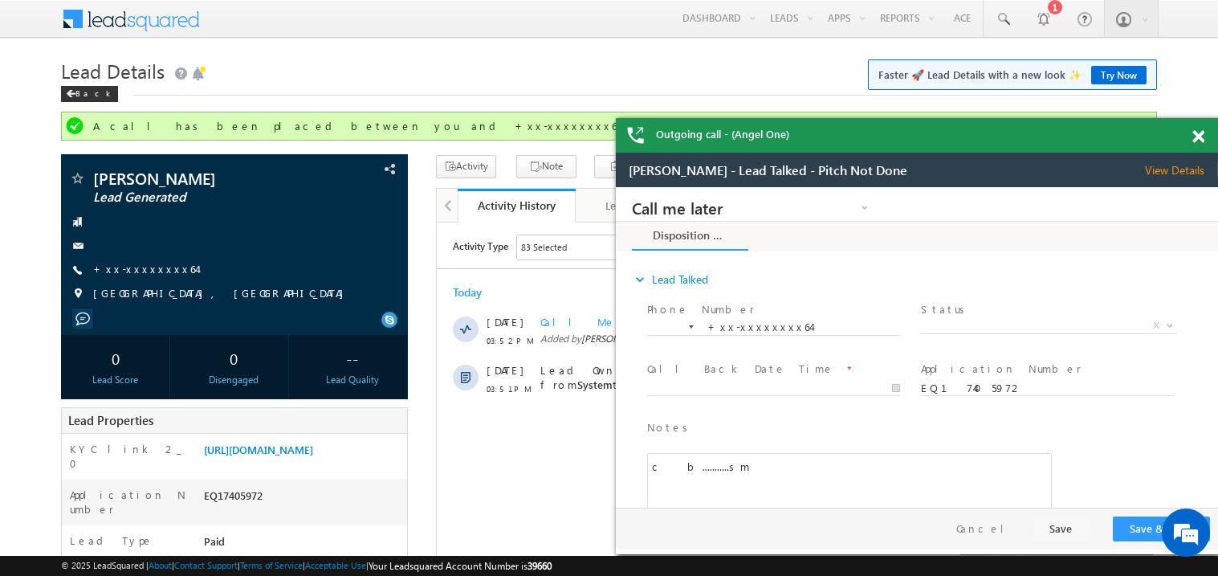
click at [1199, 136] on span at bounding box center [1198, 137] width 12 height 14
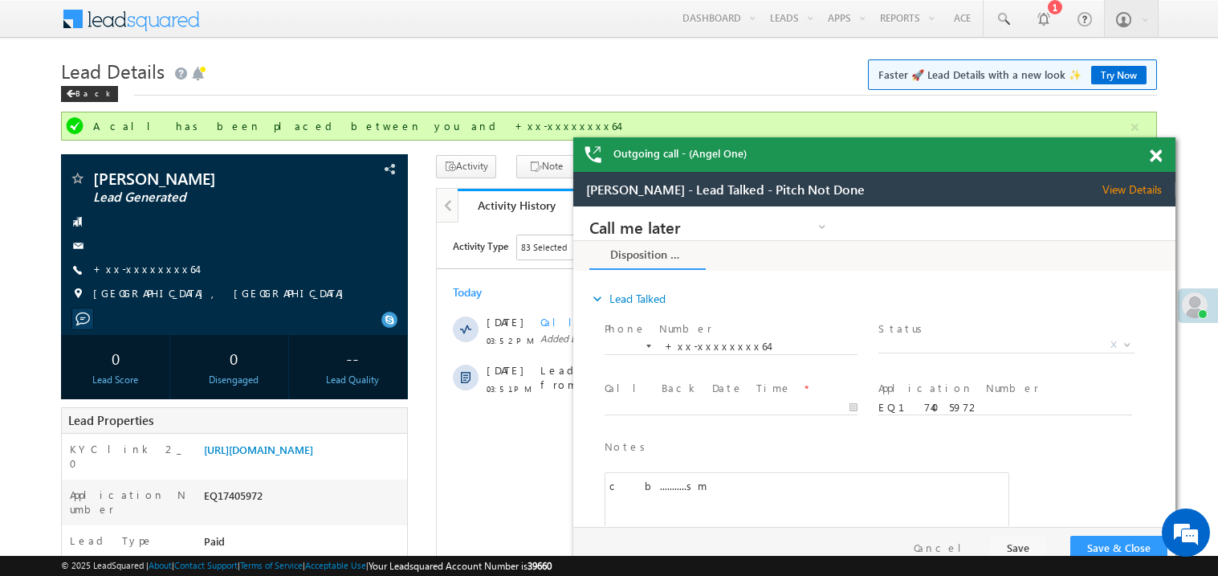
drag, startPoint x: 898, startPoint y: 163, endPoint x: 828, endPoint y: 157, distance: 70.1
click at [828, 157] on div "Outgoing call - (Angel One)" at bounding box center [874, 154] width 602 height 35
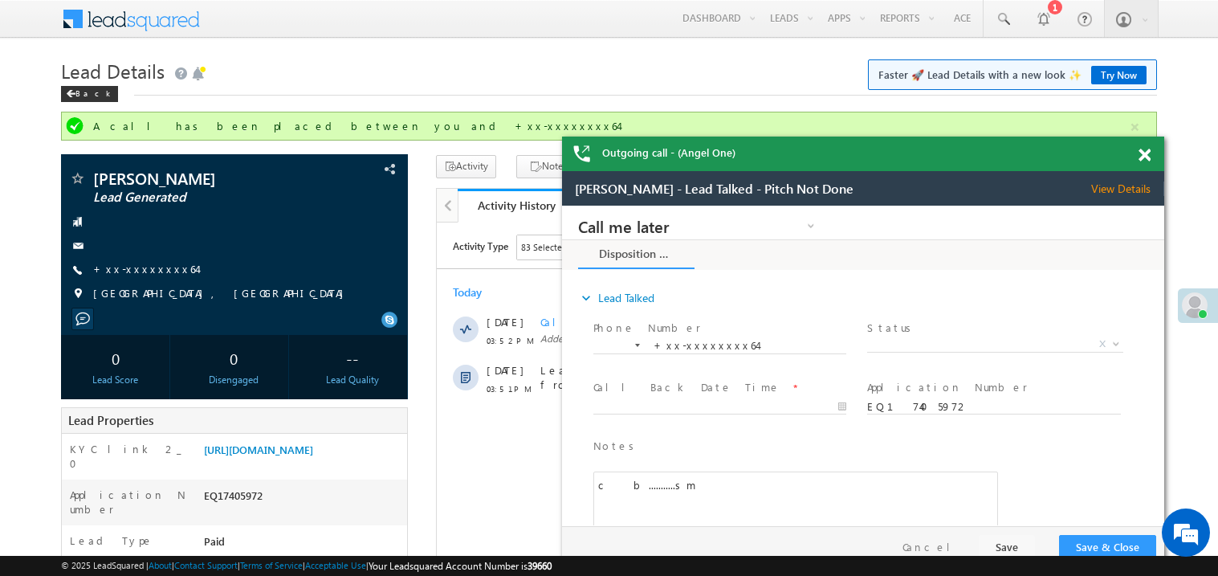
click at [1148, 158] on span at bounding box center [1144, 156] width 12 height 14
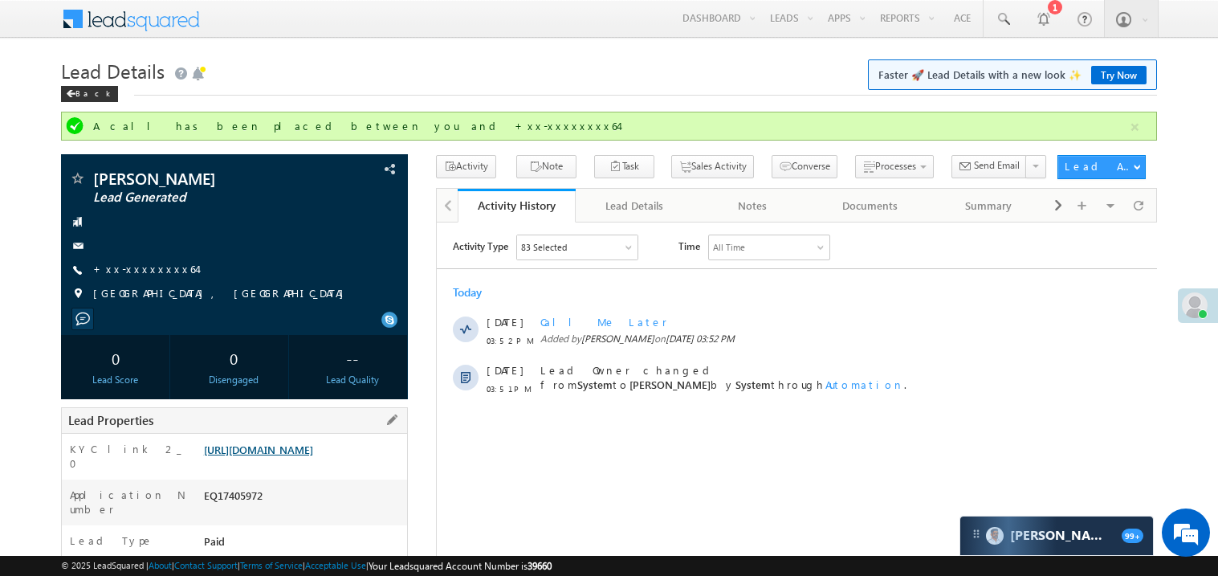
click at [313, 456] on link "https://angelbroking1-pk3em7sa.customui-test.leadsquared.com?leadId=7525e00a-df…" at bounding box center [258, 449] width 109 height 14
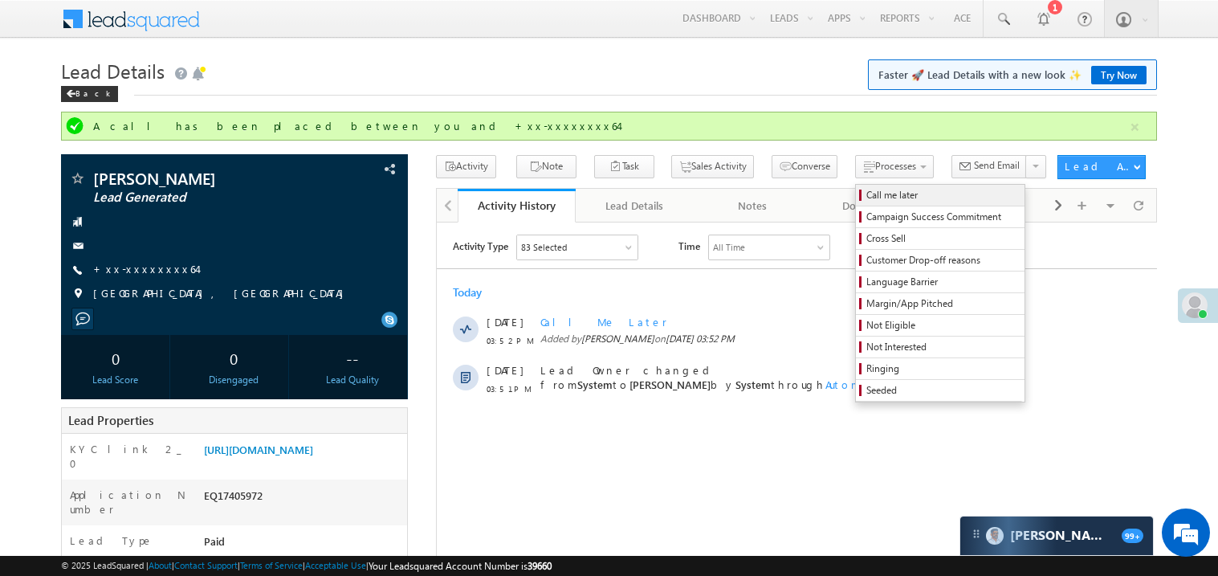
click at [866, 192] on span "Call me later" at bounding box center [942, 195] width 153 height 14
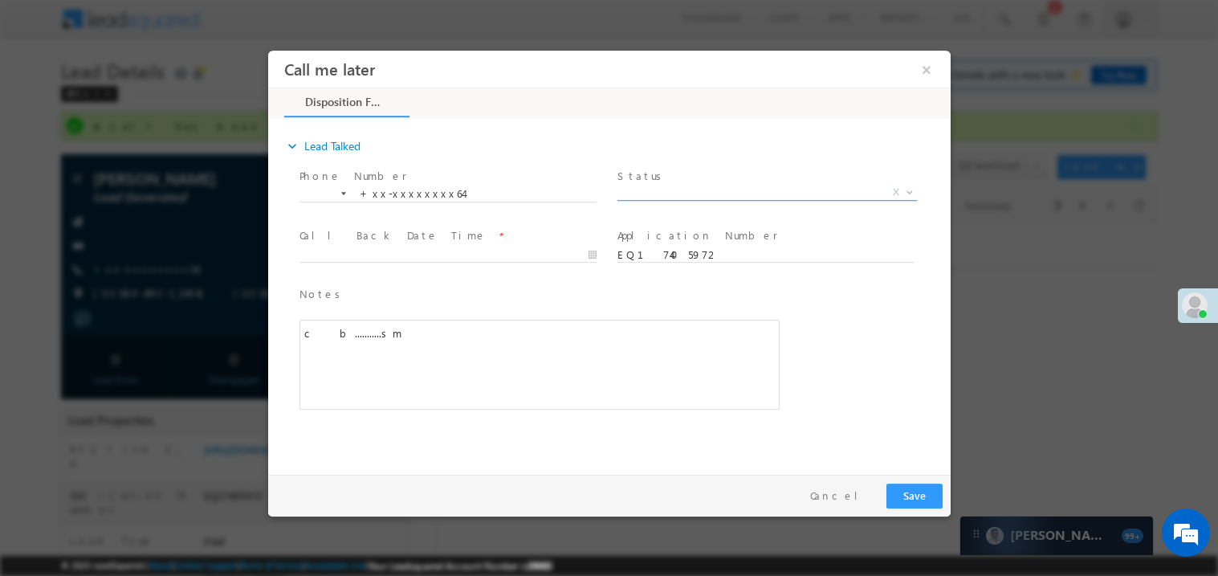
click at [657, 192] on span "X" at bounding box center [766, 192] width 299 height 16
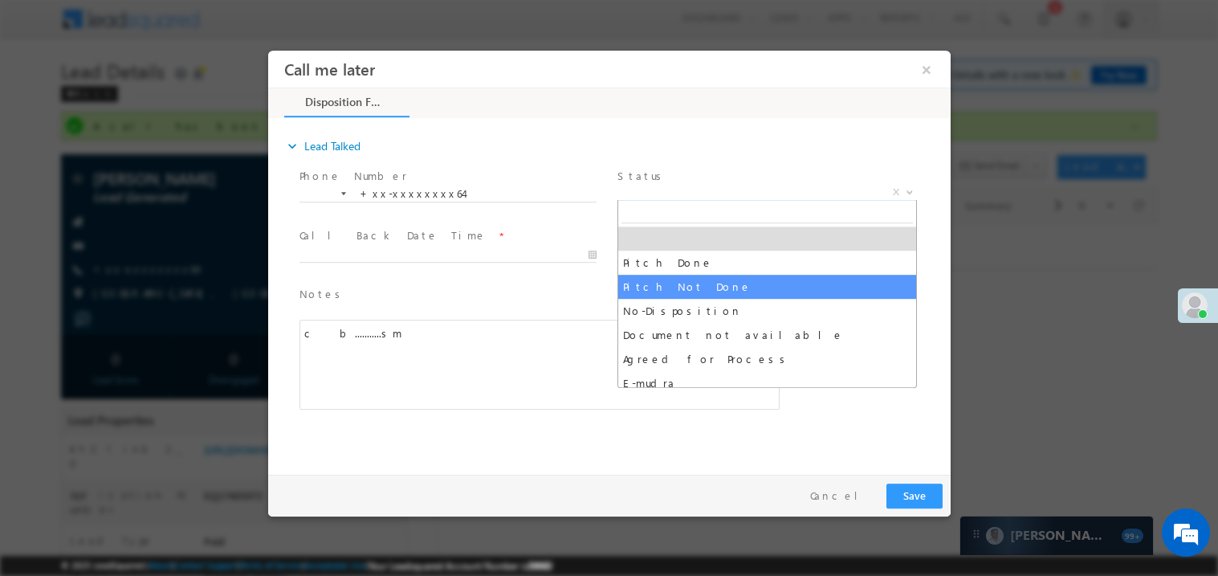
select select "Pitch Not Done"
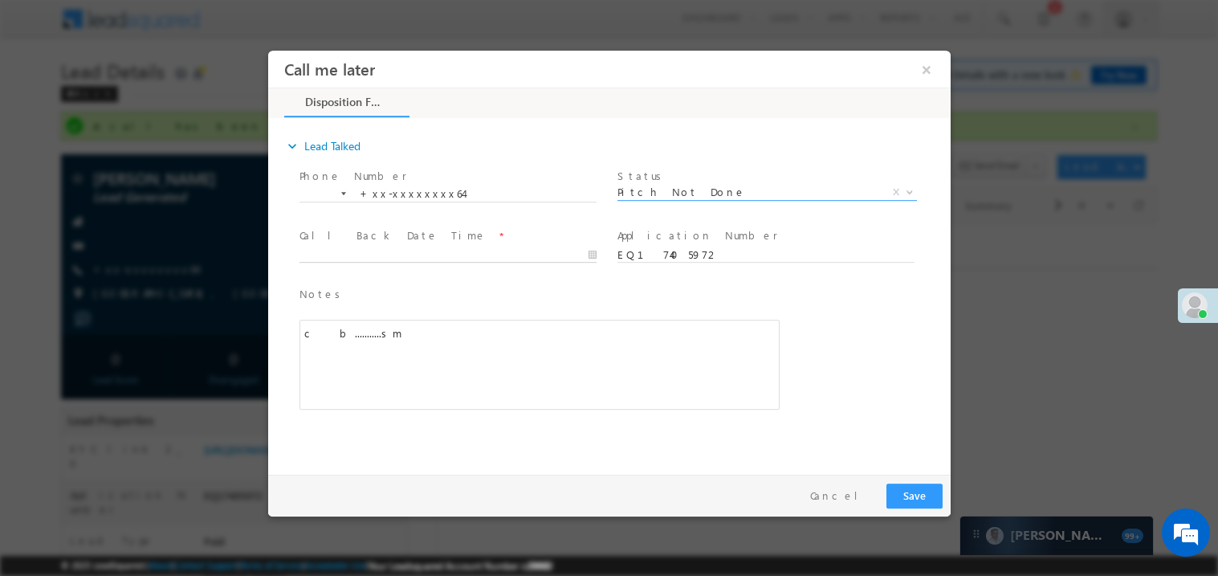
click at [352, 251] on body "Call me later ×" at bounding box center [608, 258] width 682 height 417
type input "09/22/25 3:58 PM"
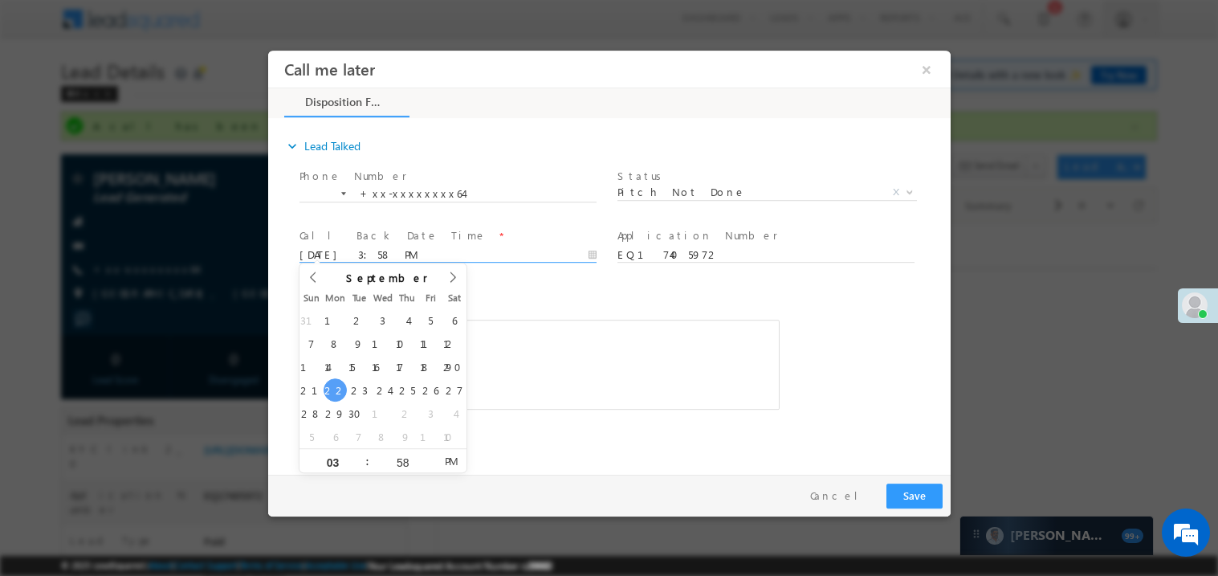
click at [563, 362] on div "c b...........sm" at bounding box center [539, 364] width 480 height 90
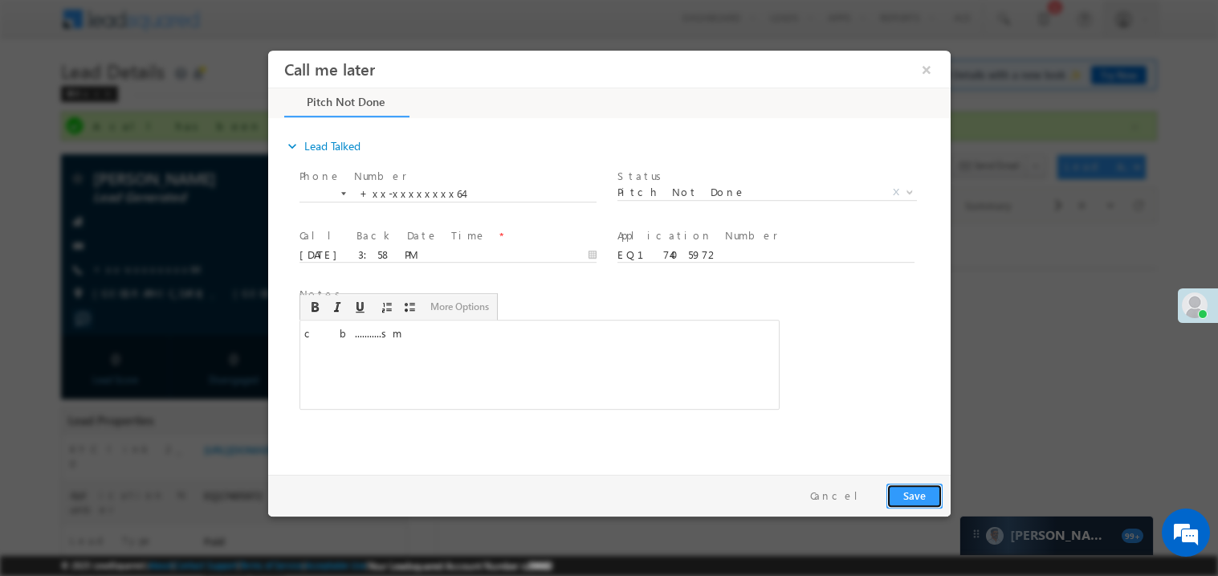
click at [914, 490] on button "Save" at bounding box center [913, 494] width 56 height 25
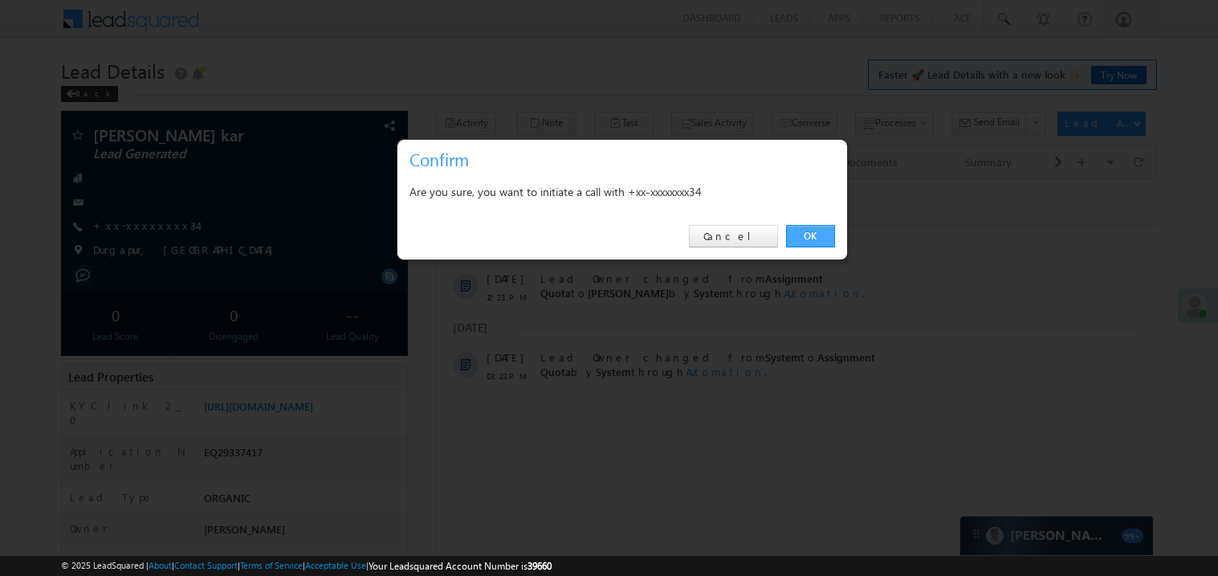
click at [812, 232] on link "OK" at bounding box center [810, 236] width 49 height 22
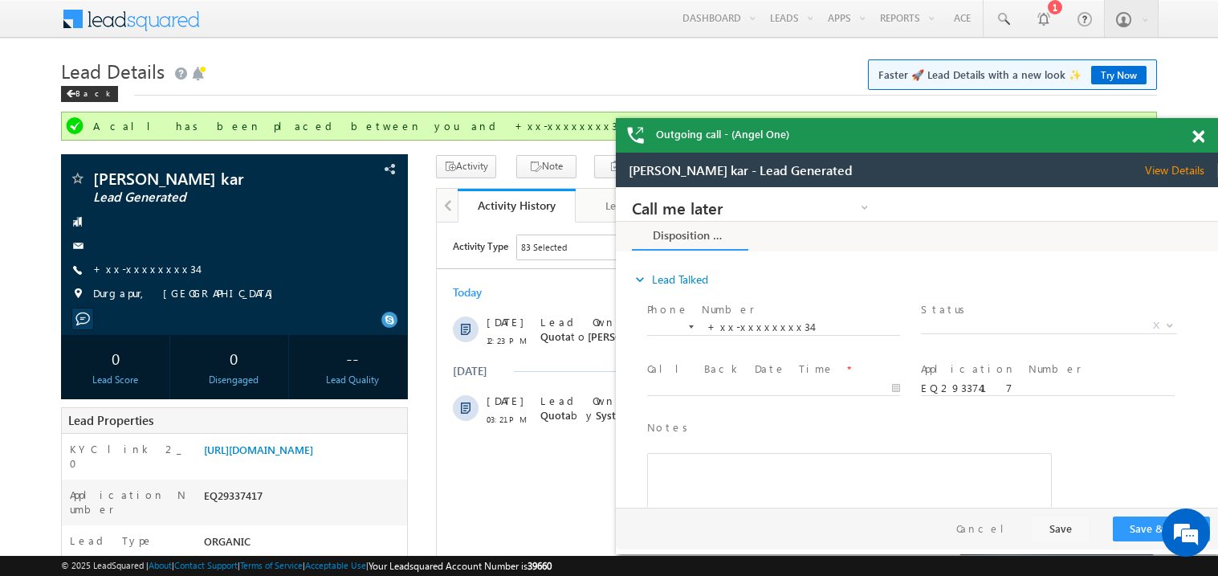
click at [1204, 137] on div at bounding box center [1207, 133] width 22 height 31
click at [1199, 136] on span at bounding box center [1198, 137] width 12 height 14
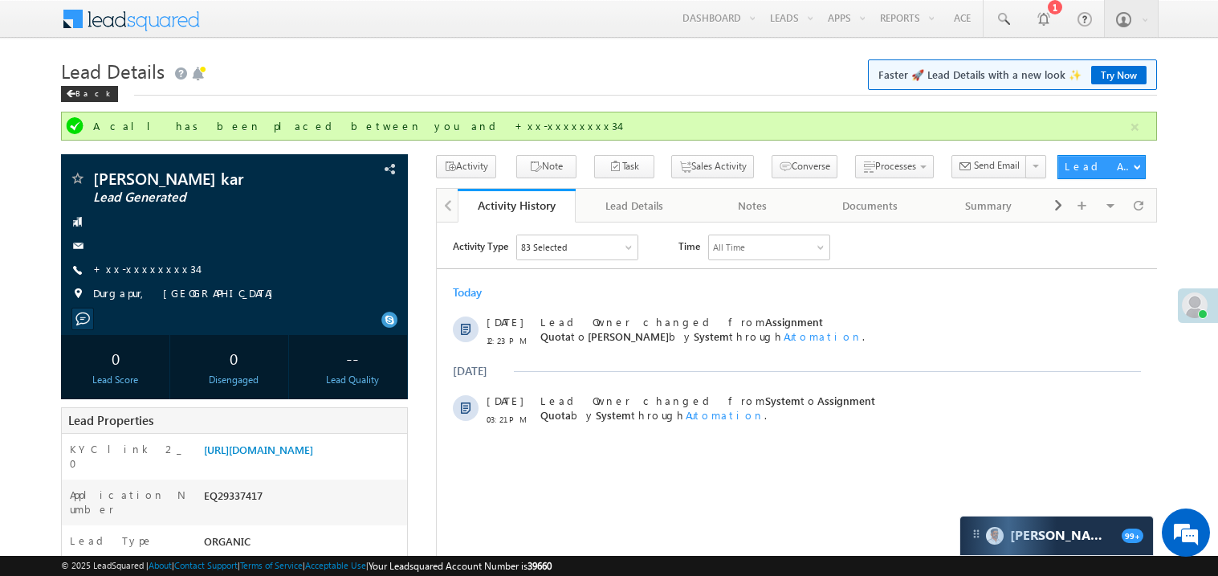
click at [702, 63] on h1 "Lead Details Faster 🚀 Lead Details with a new look ✨ Try Now" at bounding box center [609, 69] width 1096 height 31
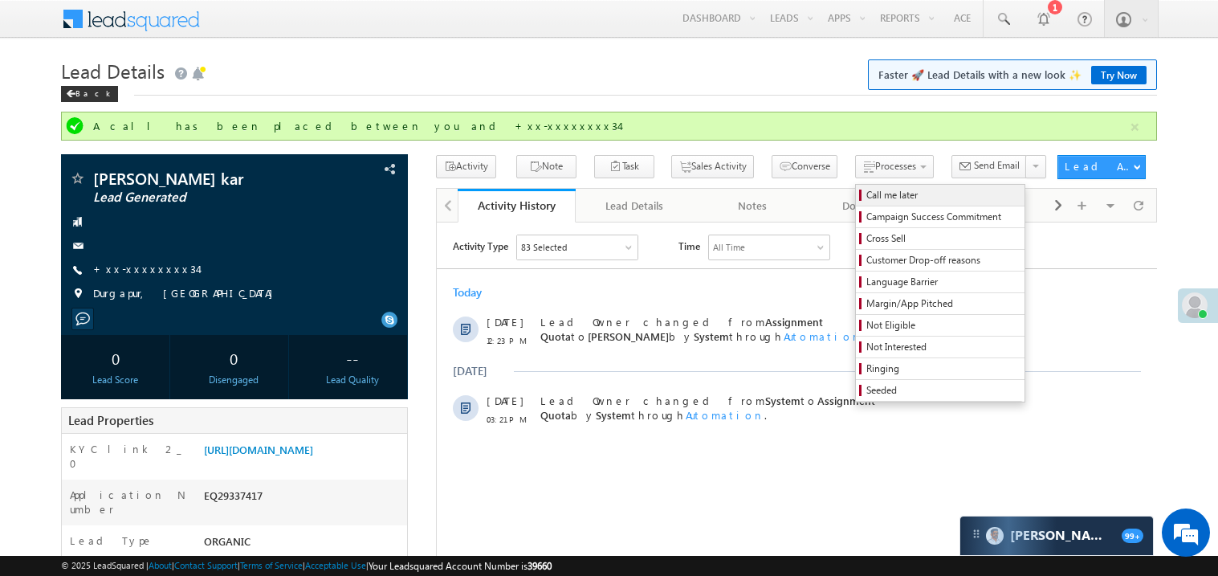
click at [866, 196] on span "Call me later" at bounding box center [942, 195] width 153 height 14
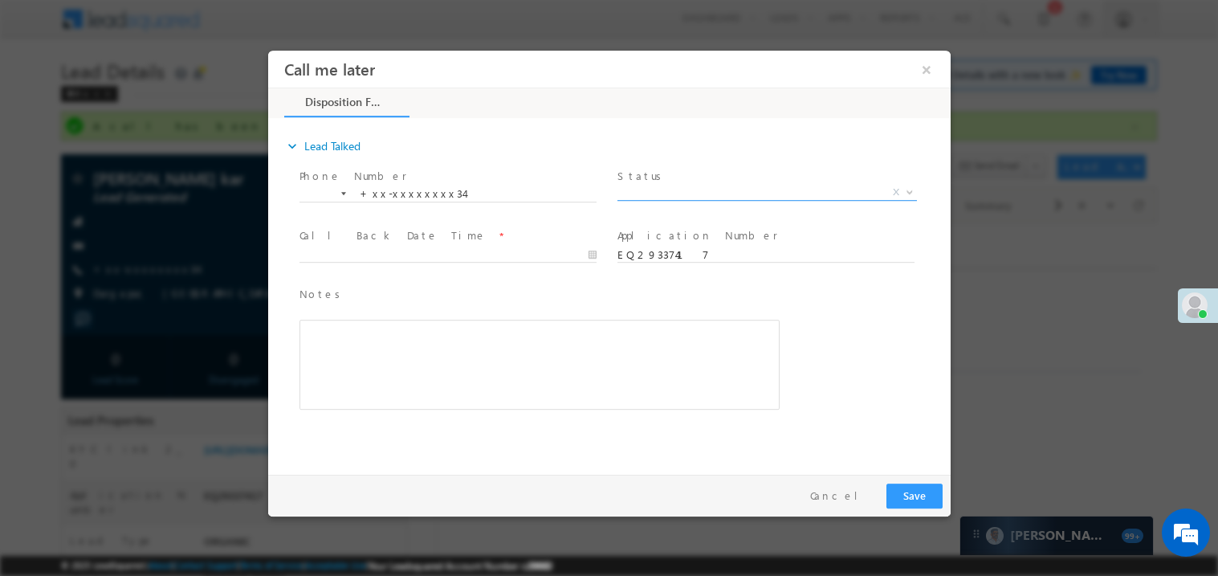
click at [651, 189] on span "X" at bounding box center [766, 192] width 299 height 16
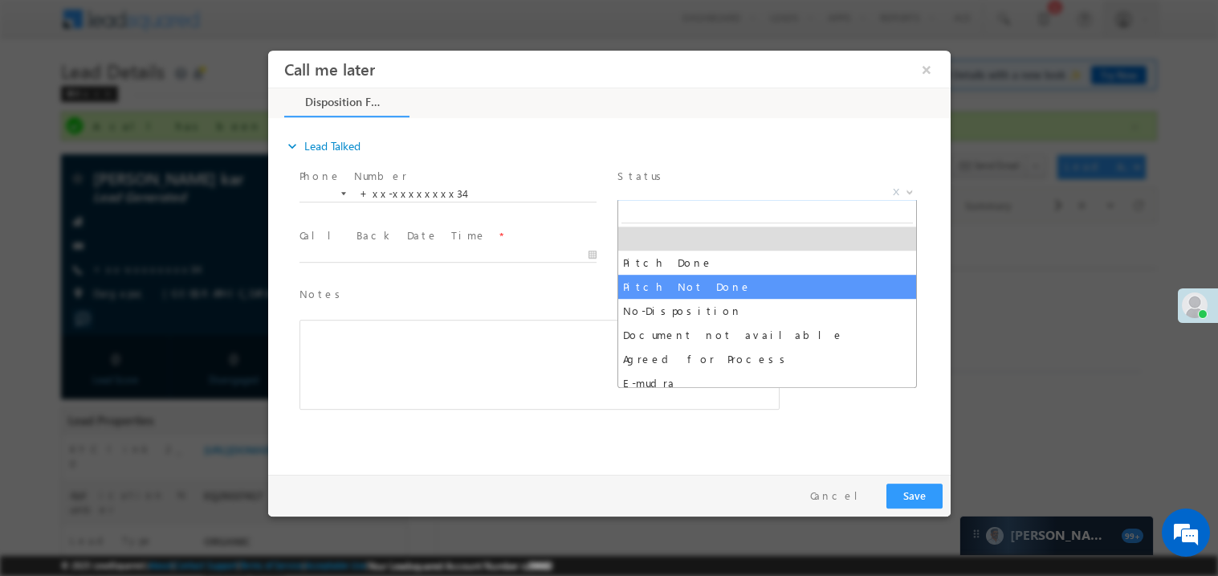
select select "Pitch Not Done"
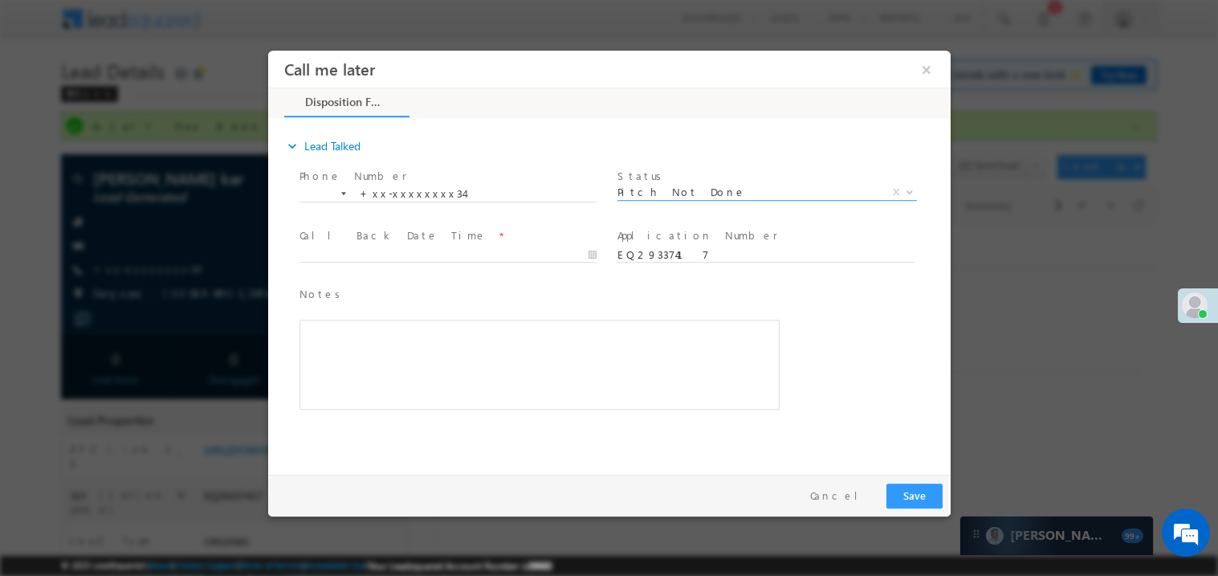
click at [710, 283] on div "Notes * Editor toolbars Basic Styles Bold Italic Underline Paragraph Insert/Rem…" at bounding box center [538, 355] width 486 height 147
click at [359, 251] on body "Call me later ×" at bounding box center [608, 258] width 682 height 417
type input "09/22/25 4:01 PM"
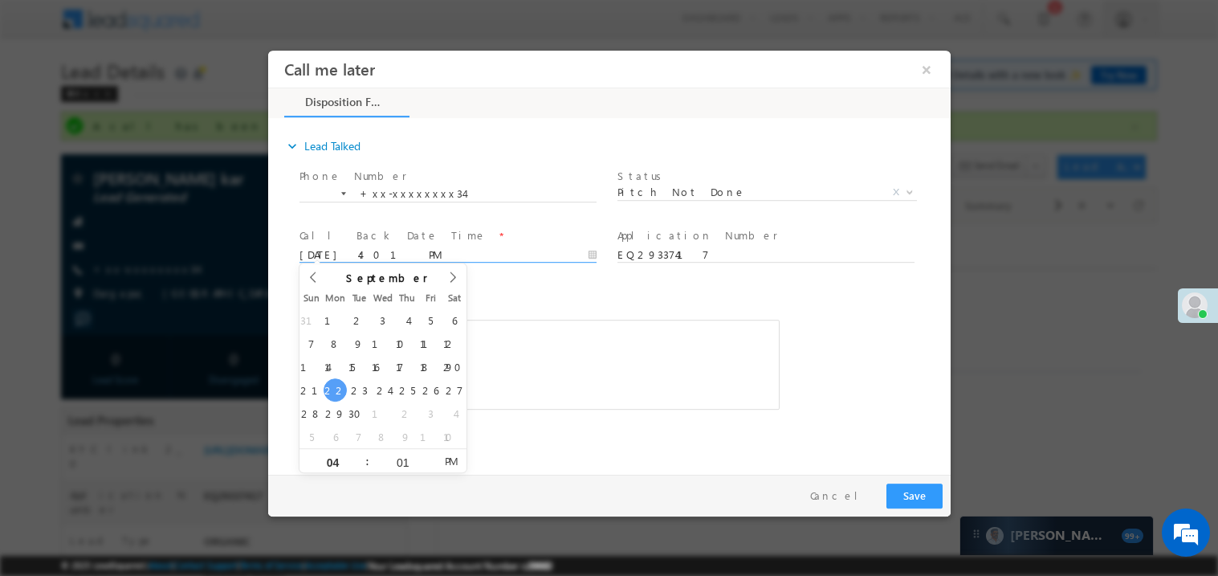
click at [527, 383] on div "Rich Text Editor, 40788eee-0fb2-11ec-a811-0adc8a9d82c2__tab1__section1__Notes__…" at bounding box center [539, 364] width 480 height 90
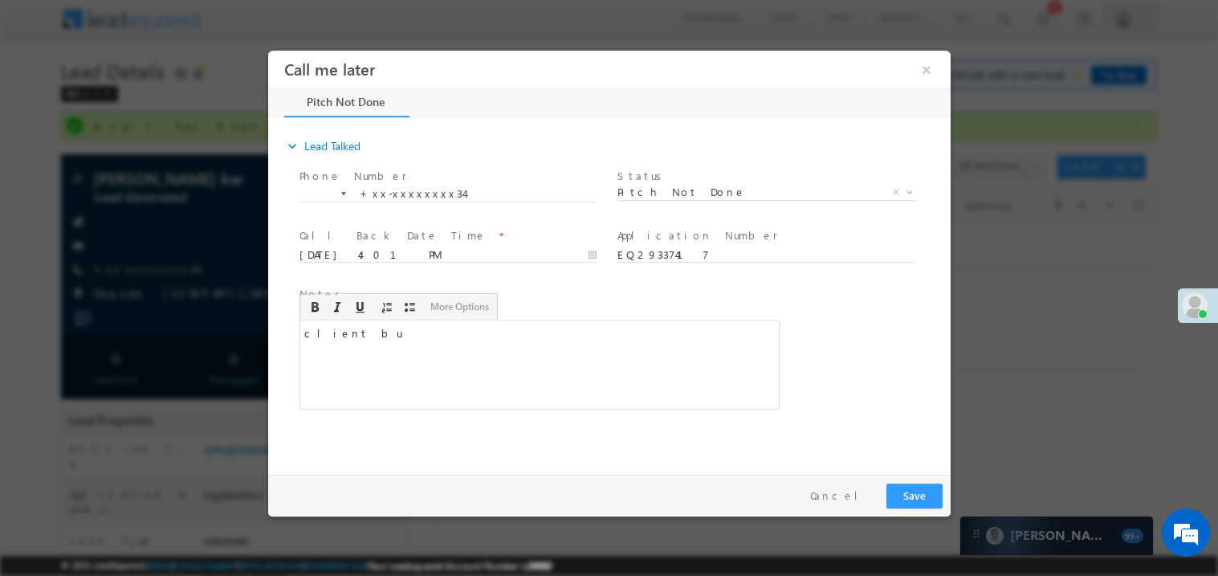
click at [419, 321] on div "client bu" at bounding box center [539, 364] width 480 height 90
click at [897, 491] on button "Save" at bounding box center [913, 494] width 56 height 25
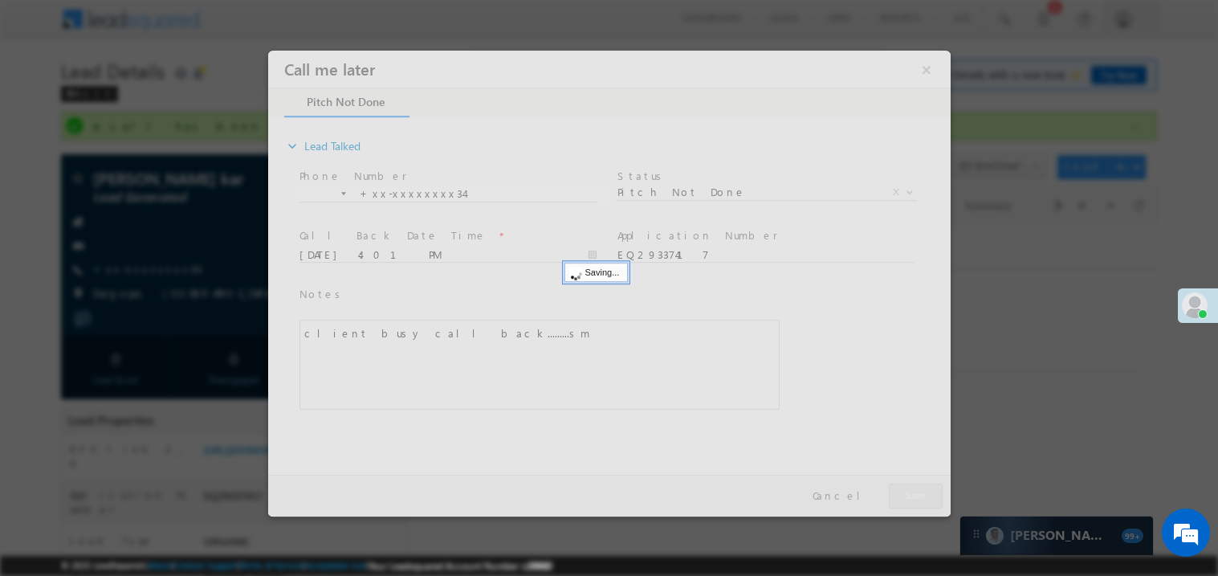
click at [897, 491] on div at bounding box center [608, 283] width 682 height 466
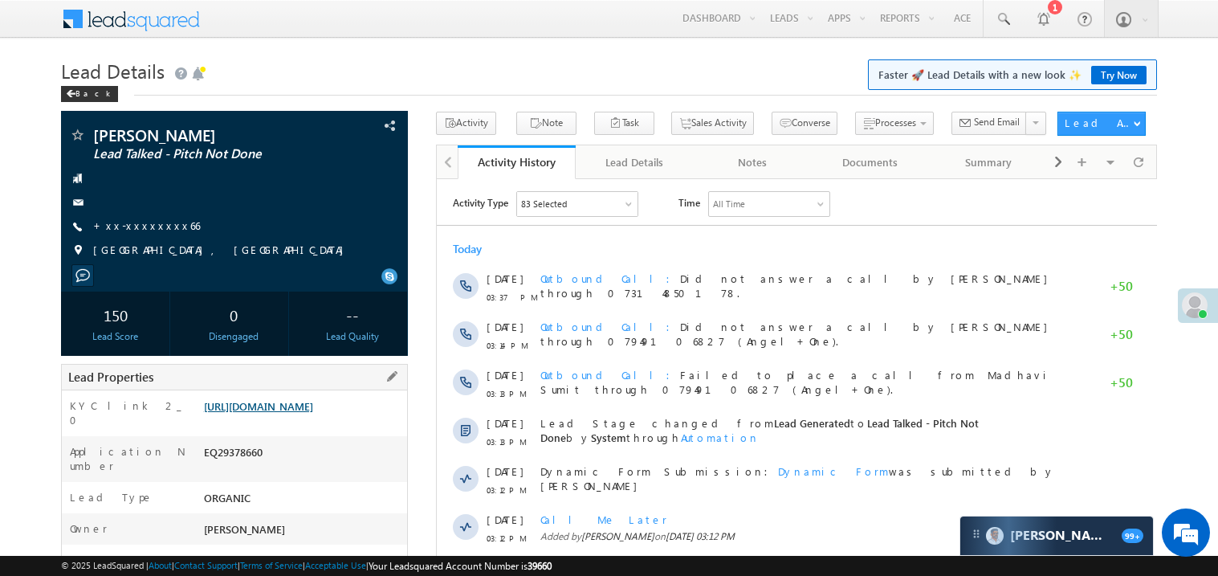
click at [298, 413] on link "[URL][DOMAIN_NAME]" at bounding box center [258, 406] width 109 height 14
click at [150, 227] on link "+xx-xxxxxxxx66" at bounding box center [146, 225] width 107 height 14
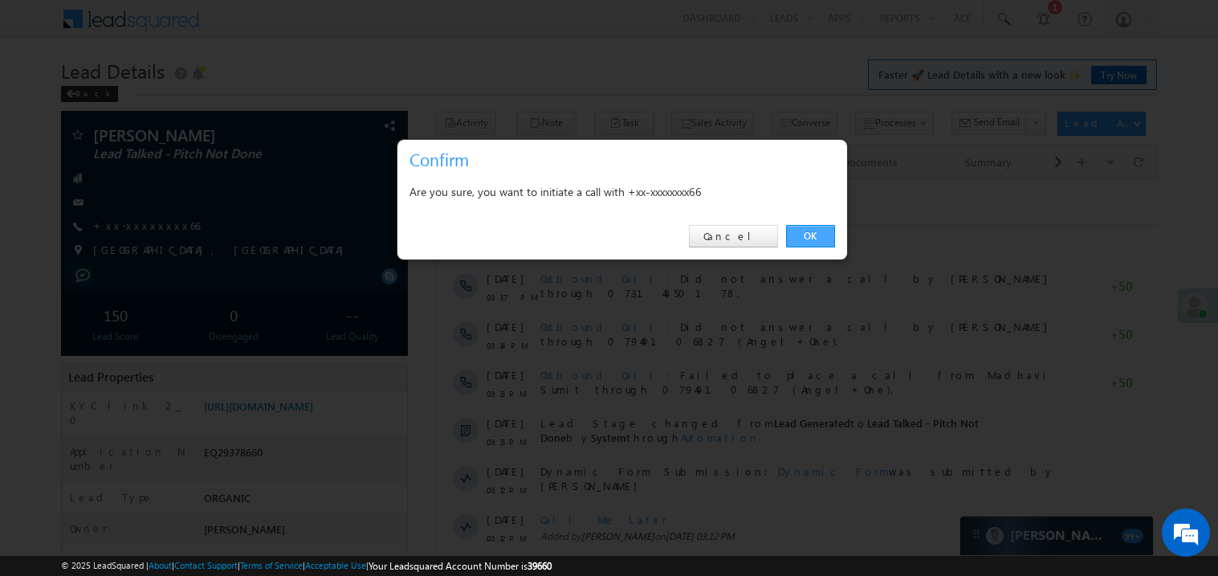
click at [799, 235] on link "OK" at bounding box center [810, 236] width 49 height 22
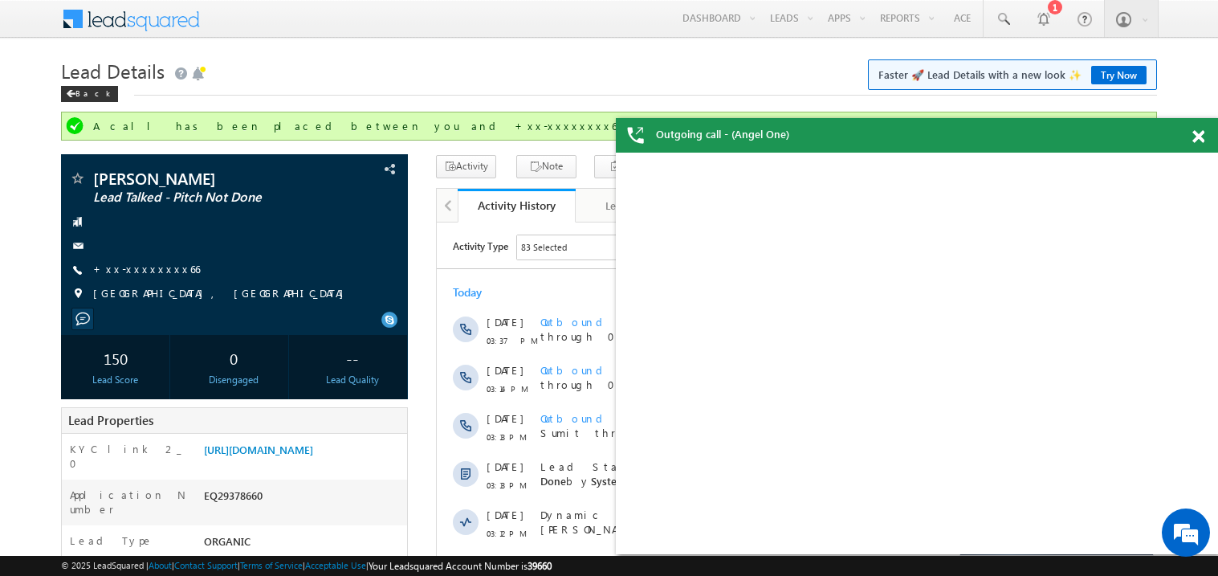
click at [1203, 137] on span at bounding box center [1198, 137] width 12 height 14
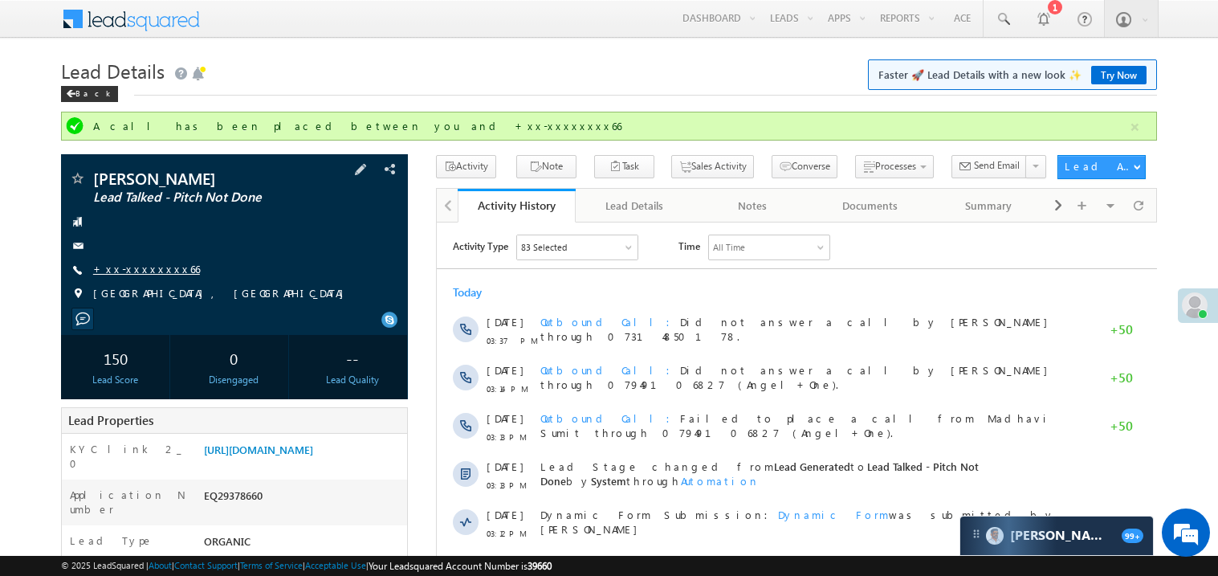
click at [149, 273] on link "+xx-xxxxxxxx66" at bounding box center [146, 269] width 107 height 14
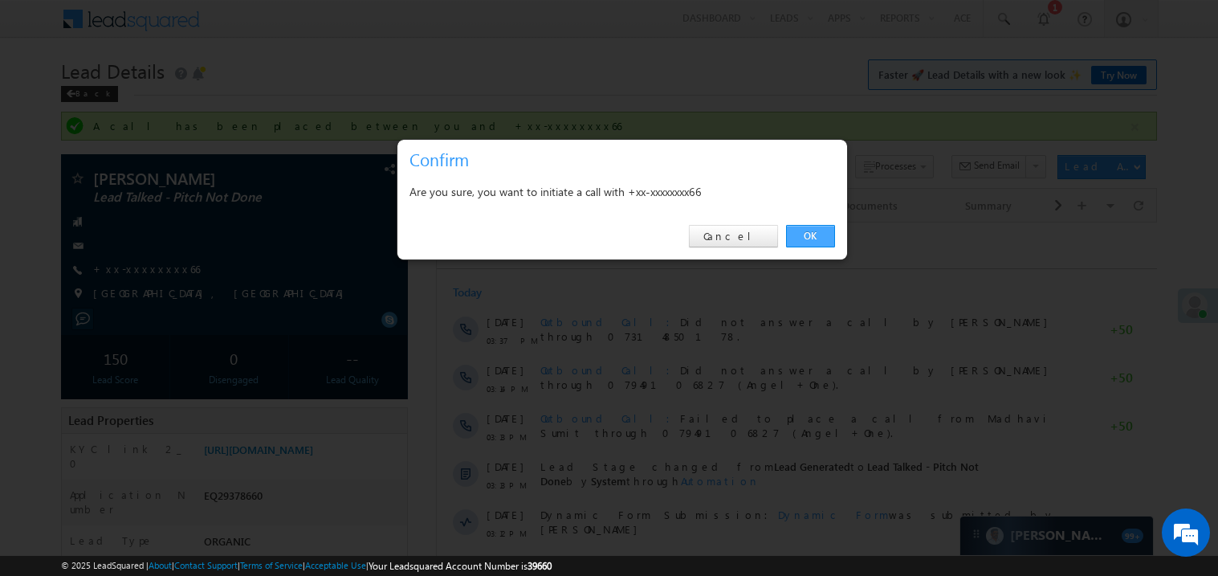
click at [808, 228] on link "OK" at bounding box center [810, 236] width 49 height 22
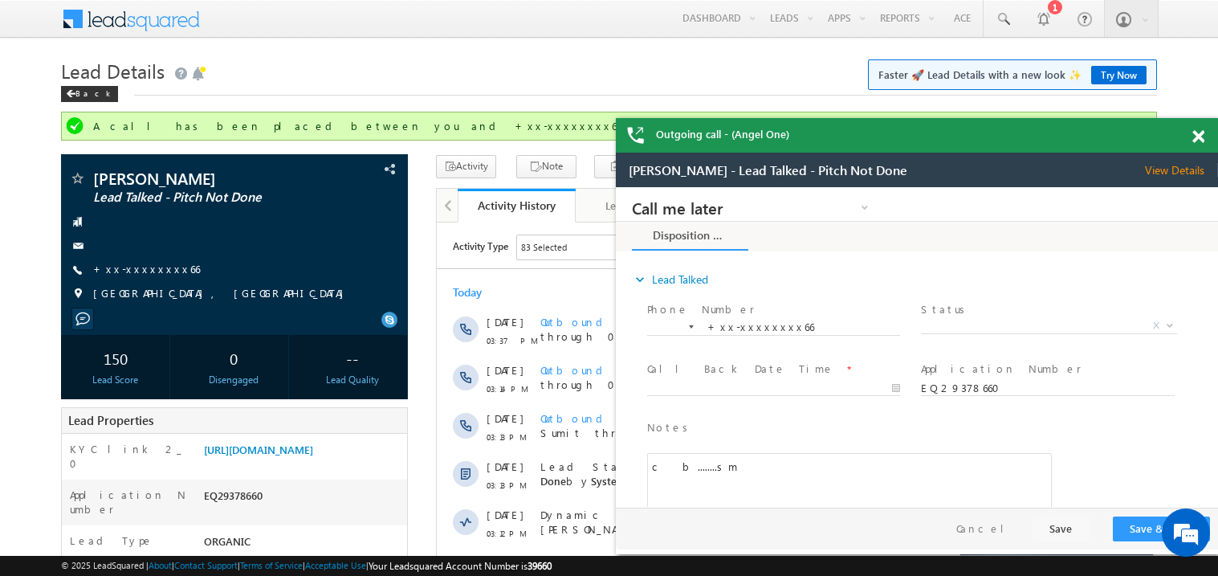
click at [1203, 138] on span at bounding box center [1198, 137] width 12 height 14
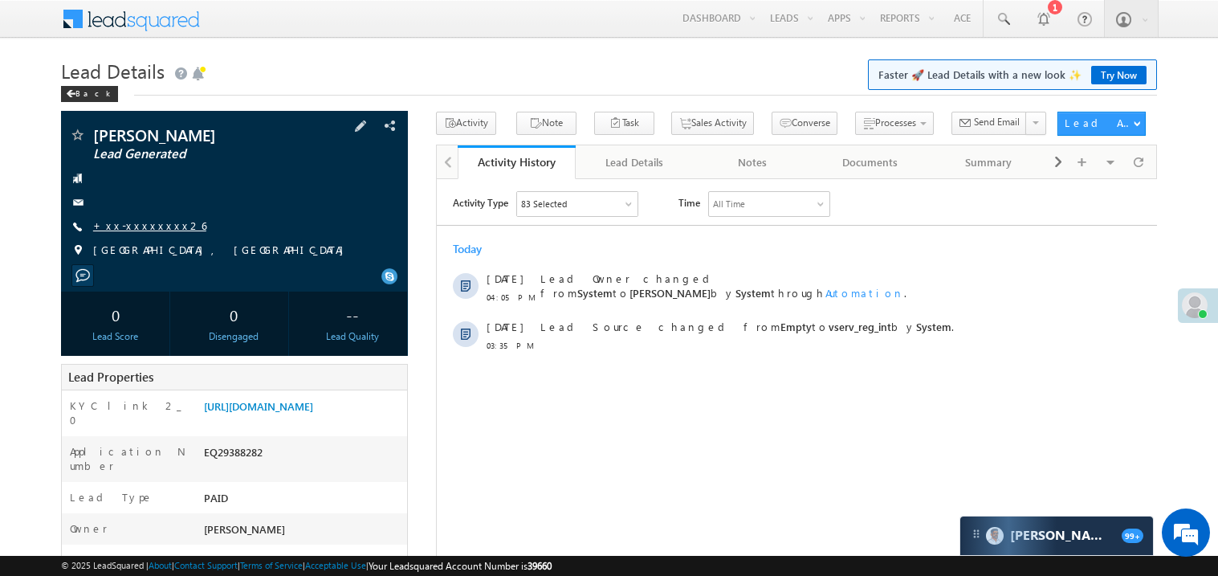
click at [141, 228] on link "+xx-xxxxxxxx26" at bounding box center [149, 225] width 113 height 14
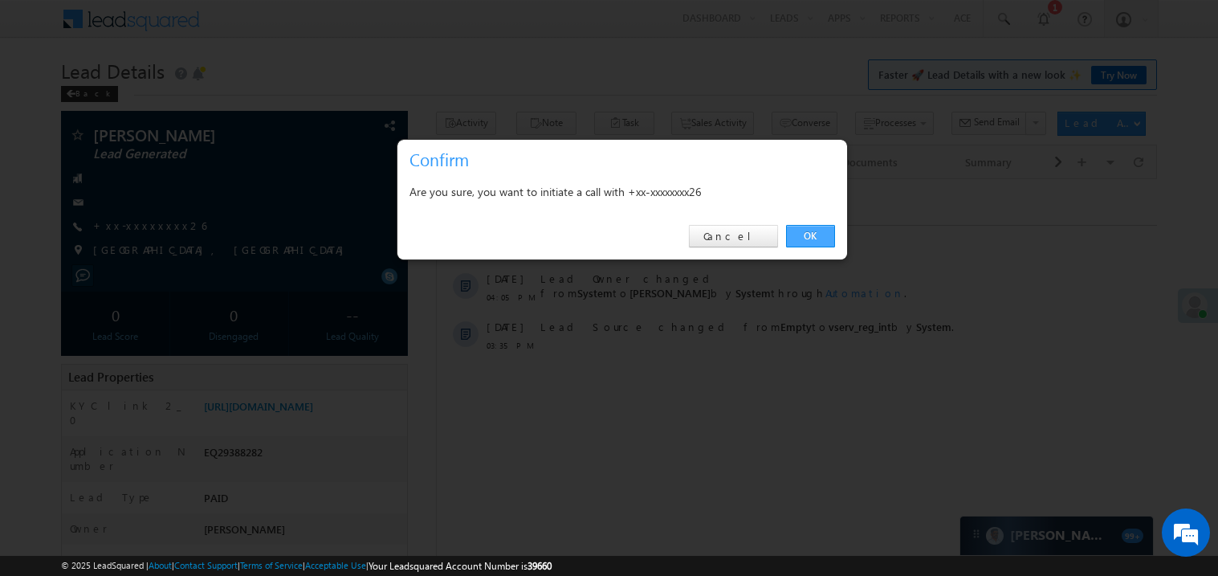
click at [805, 230] on link "OK" at bounding box center [810, 236] width 49 height 22
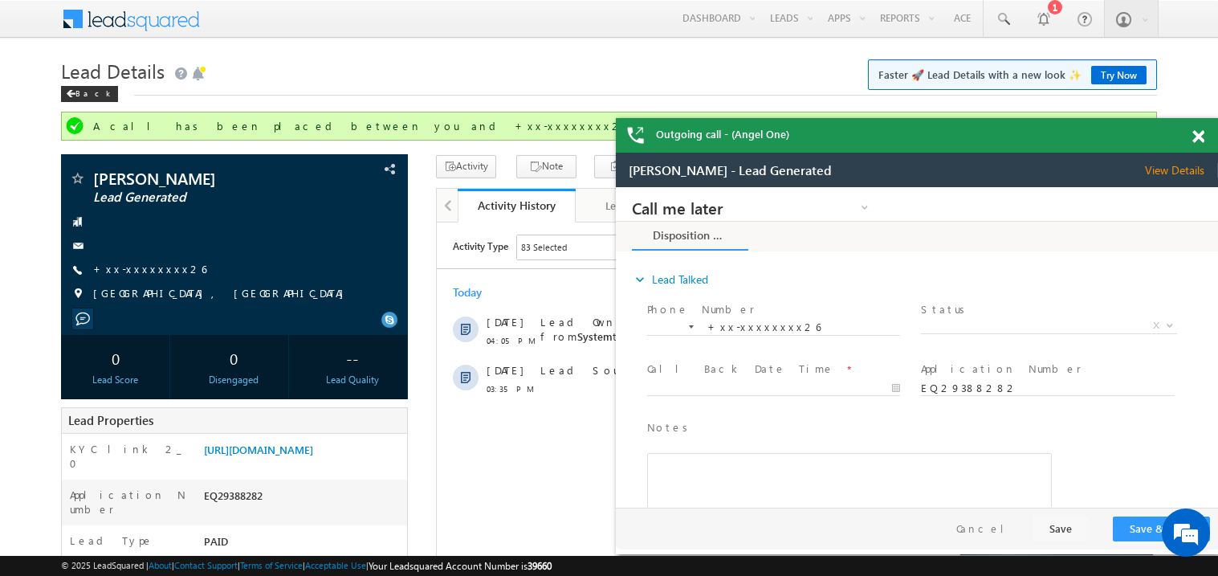
click at [1196, 140] on span at bounding box center [1198, 137] width 12 height 14
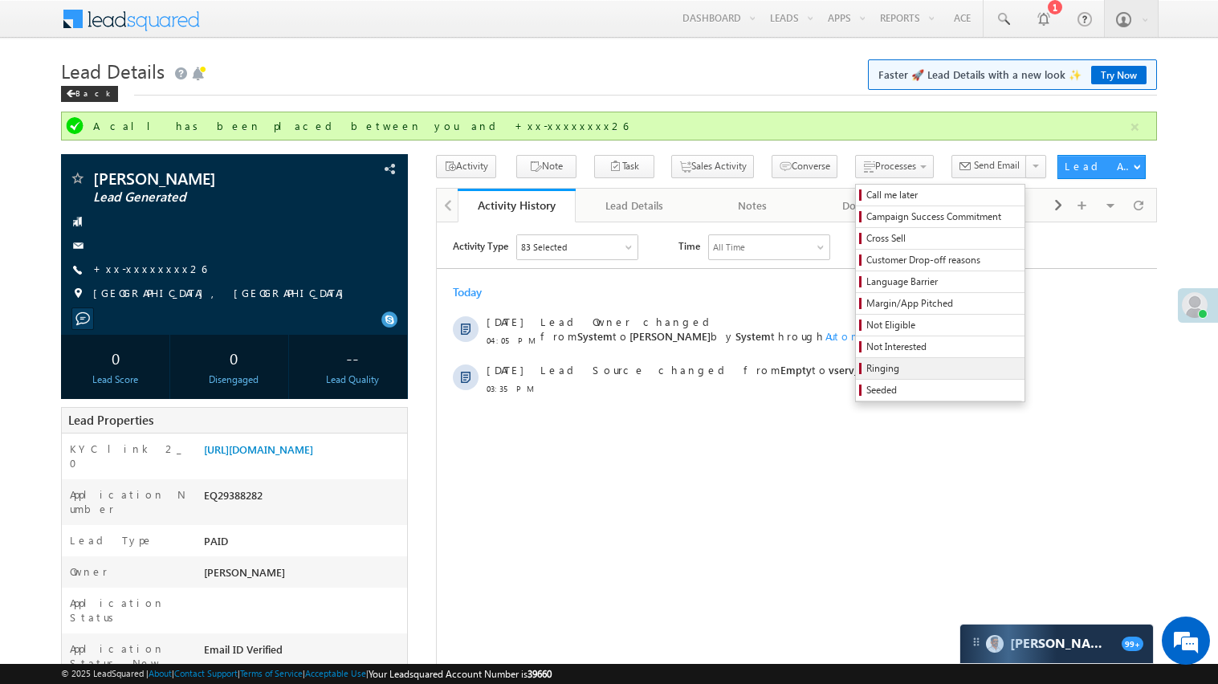
click at [859, 362] on link "Ringing" at bounding box center [940, 368] width 169 height 21
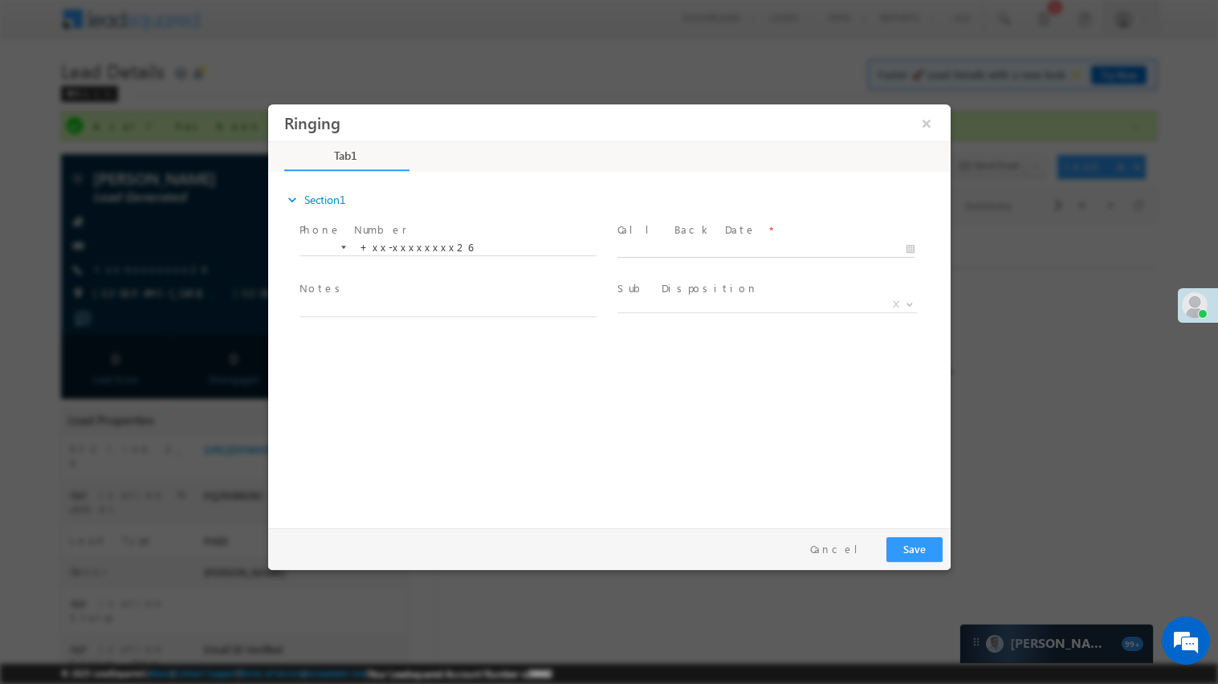
click at [660, 246] on body "Ringing ×" at bounding box center [608, 312] width 682 height 417
type input "09/22/25 4:10 PM"
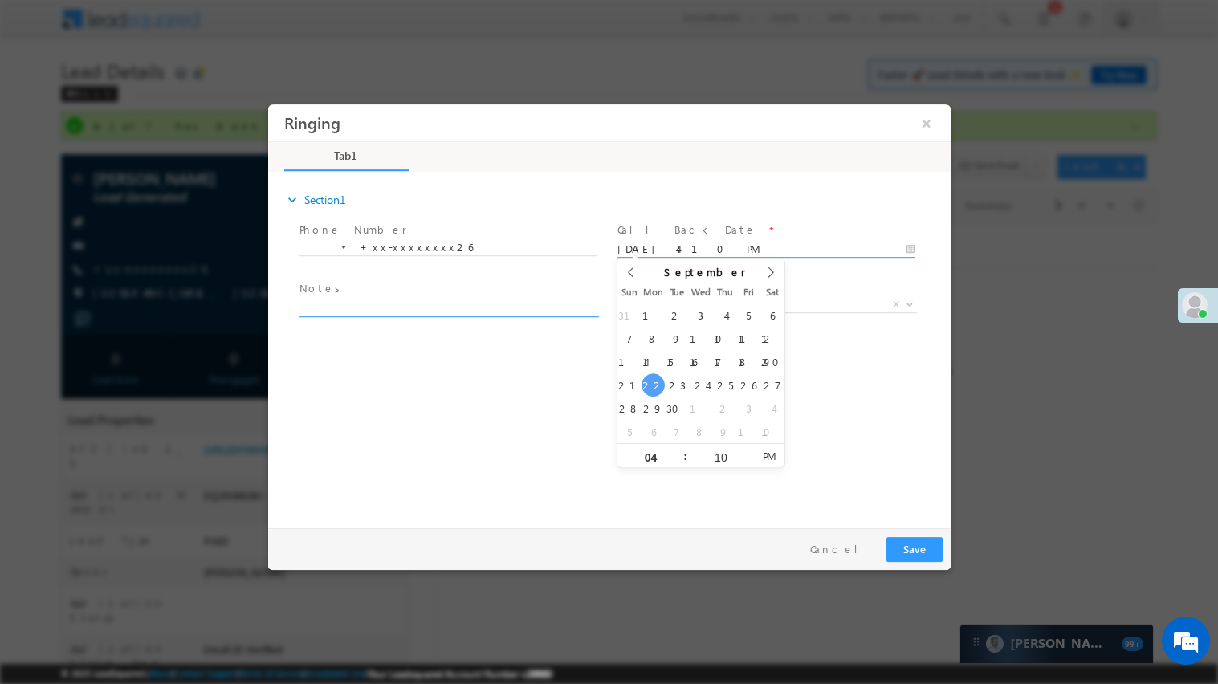
click at [417, 307] on textarea at bounding box center [447, 308] width 297 height 18
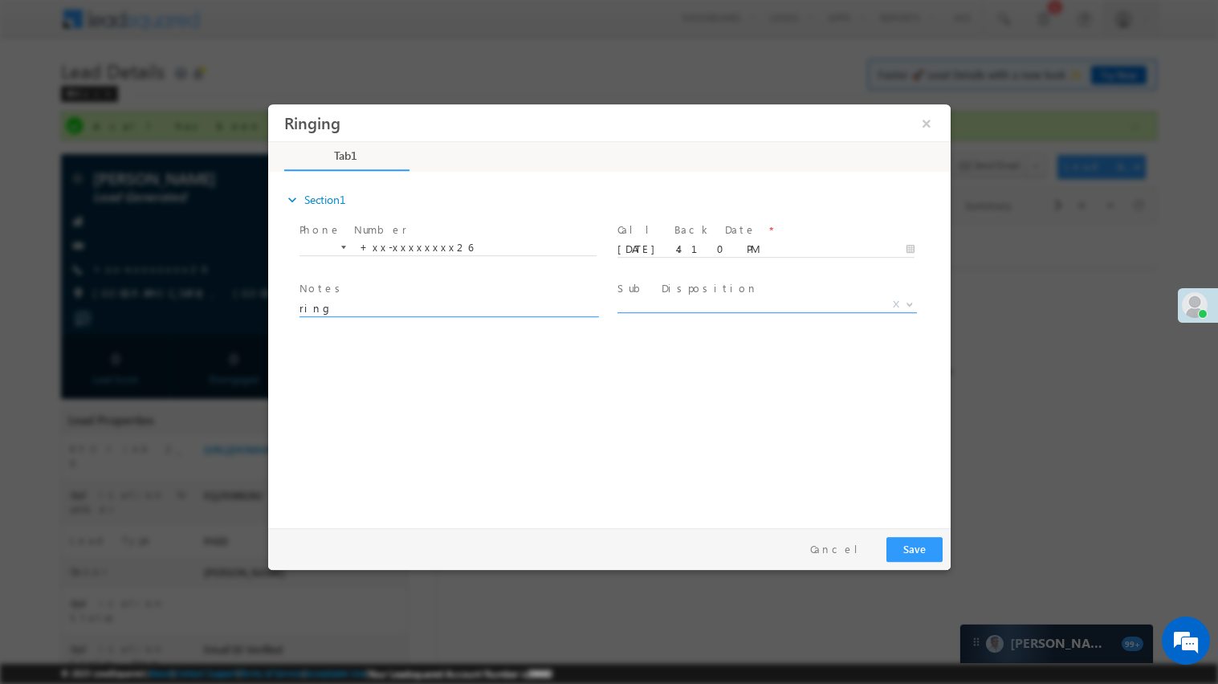
type textarea "ring"
click at [649, 309] on span "X" at bounding box center [766, 305] width 299 height 16
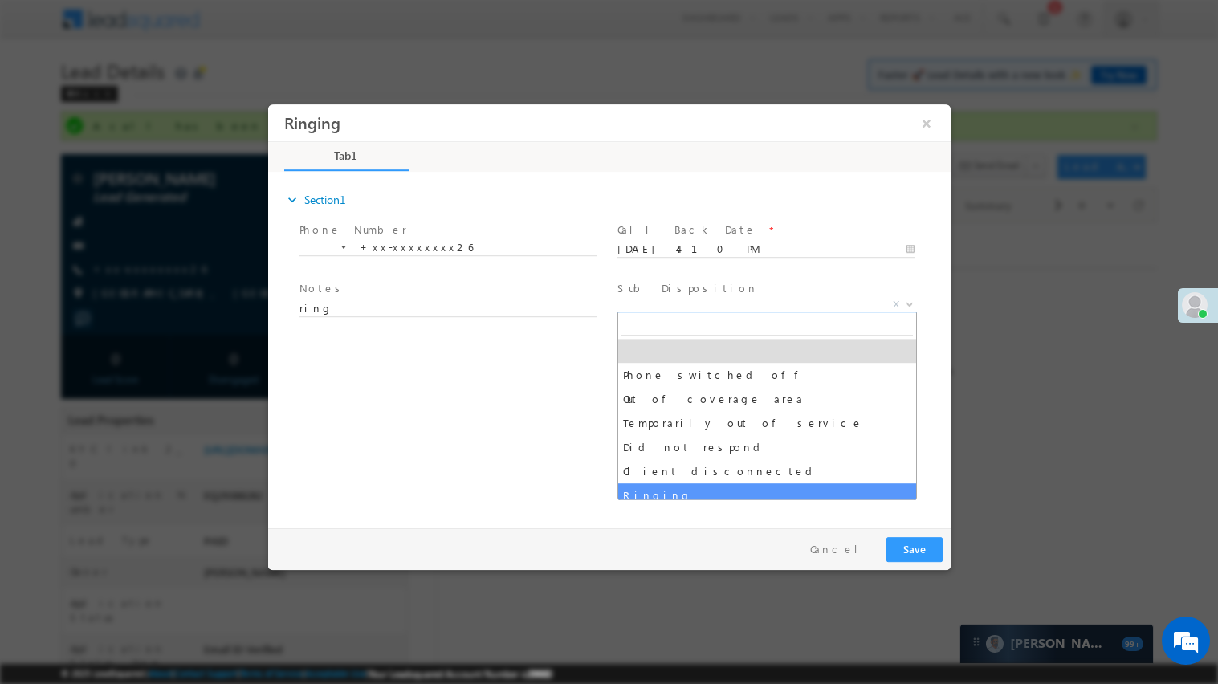
select select "Ringing"
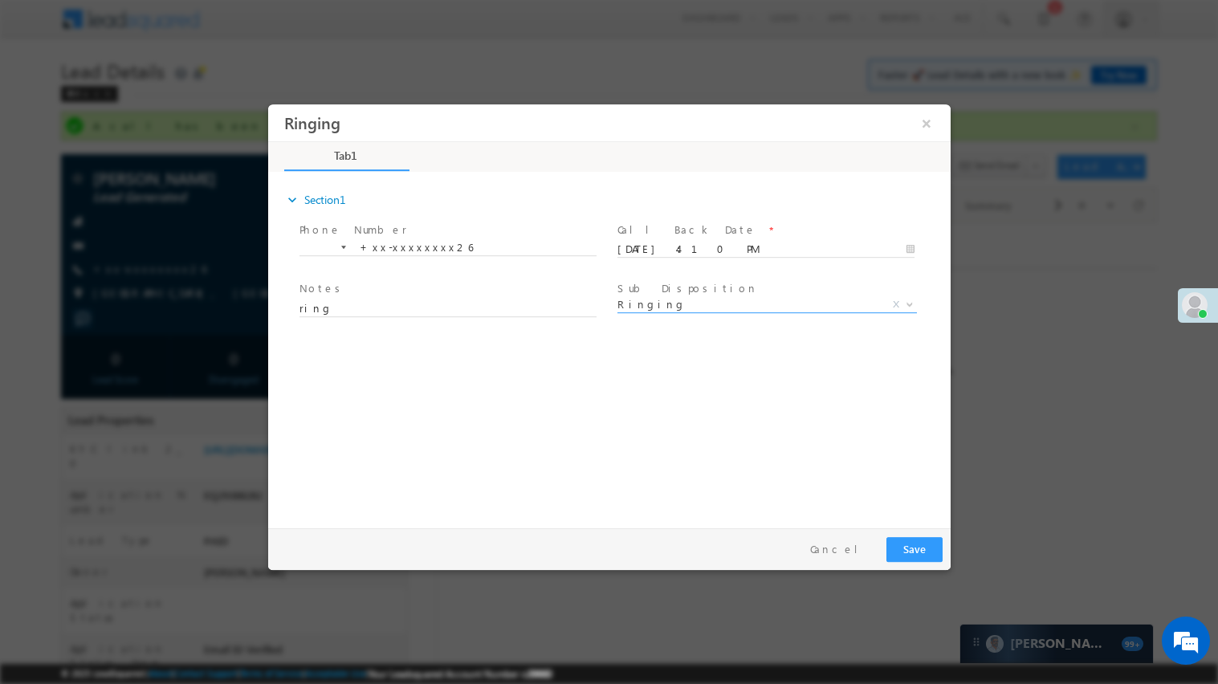
click at [948, 548] on div "Pay & Save Save Cancel" at bounding box center [612, 549] width 690 height 42
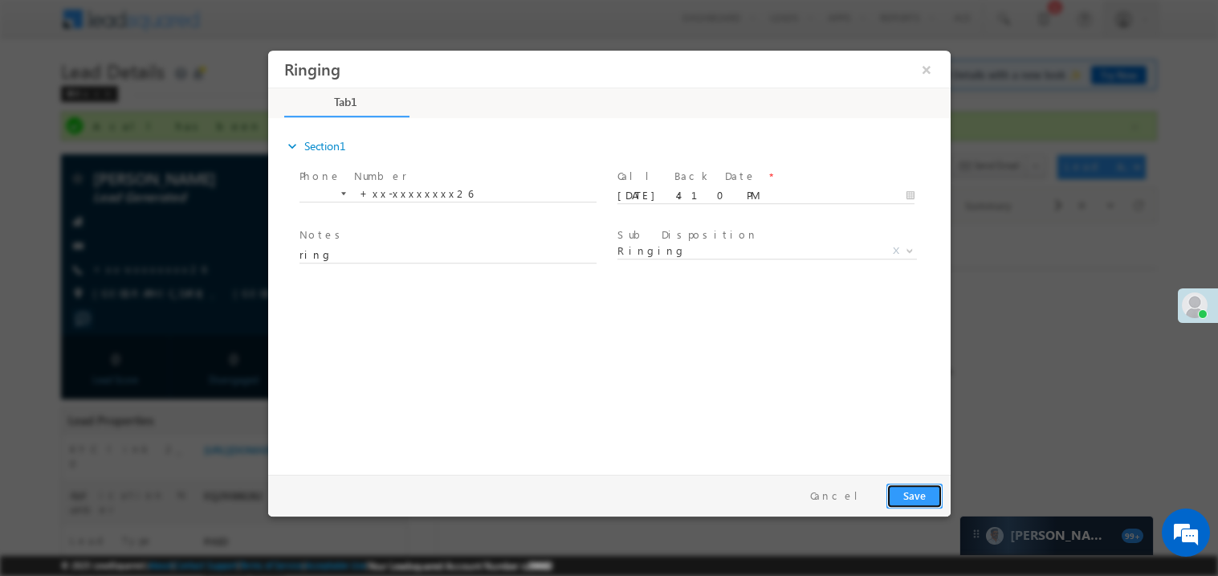
click at [917, 487] on button "Save" at bounding box center [913, 494] width 56 height 25
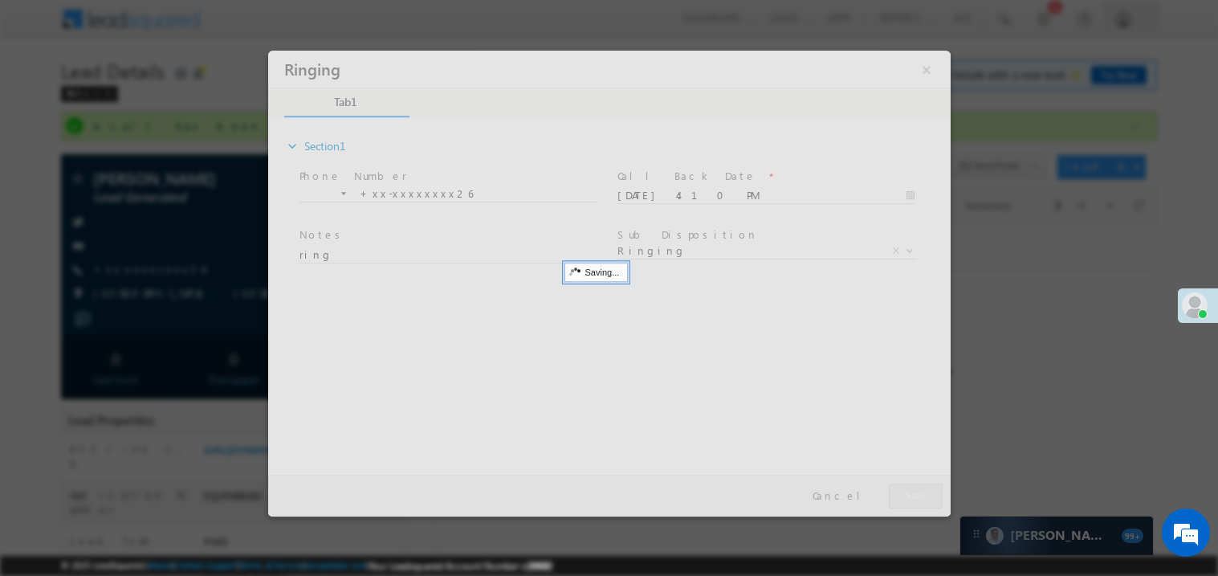
click at [917, 487] on div at bounding box center [608, 283] width 682 height 466
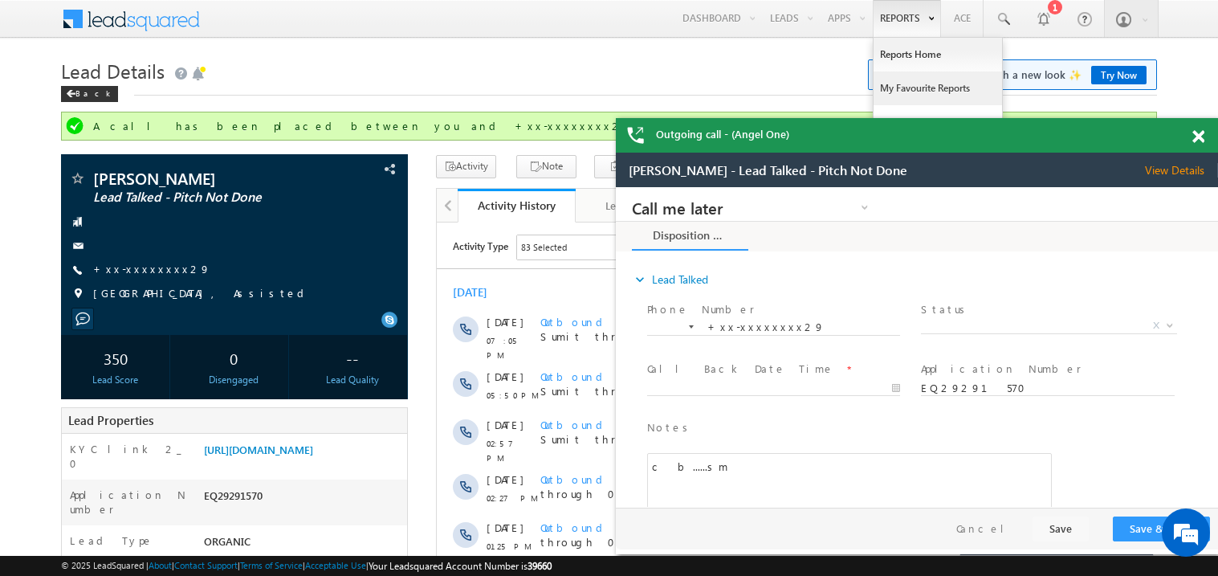
click at [903, 81] on link "My Favourite Reports" at bounding box center [937, 88] width 128 height 34
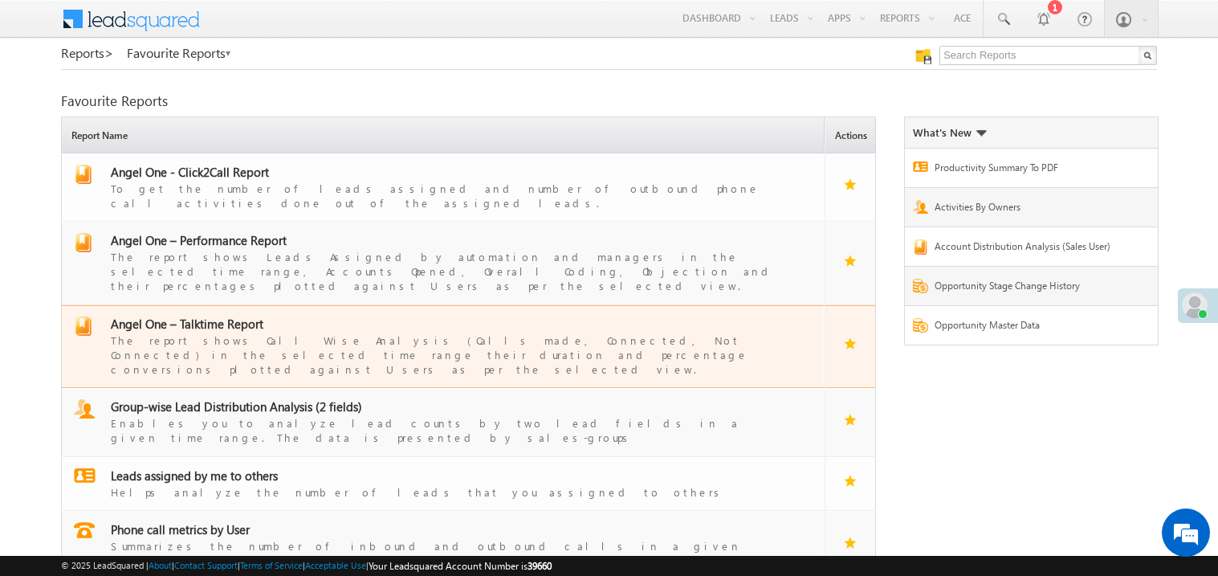
click at [193, 315] on span "Angel One – Talktime Report" at bounding box center [187, 323] width 153 height 16
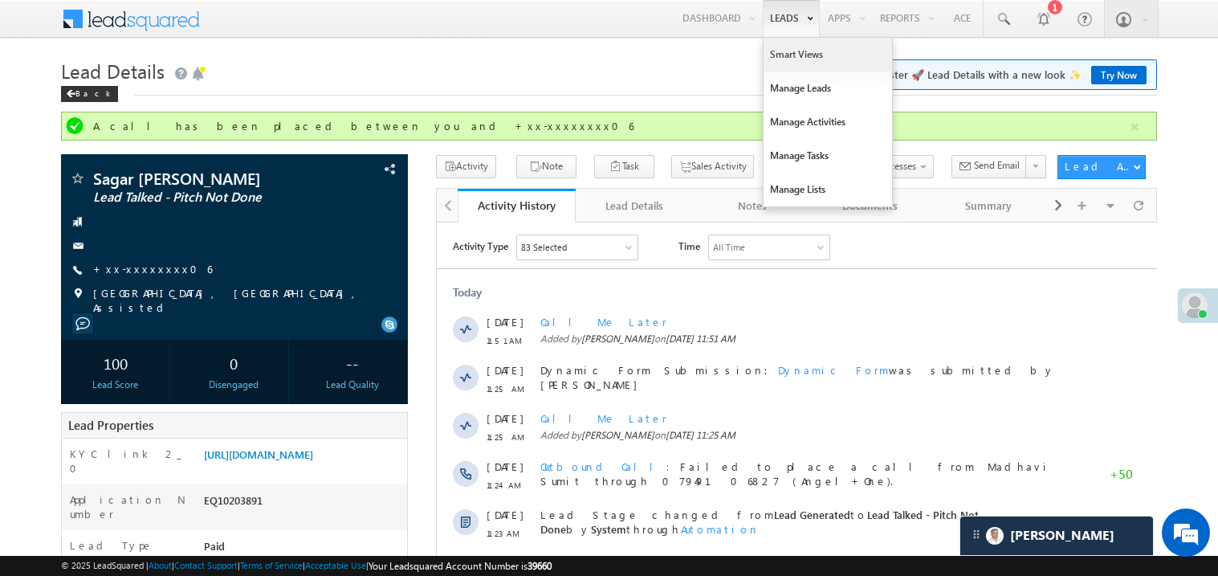
click at [772, 55] on link "Smart Views" at bounding box center [827, 55] width 128 height 34
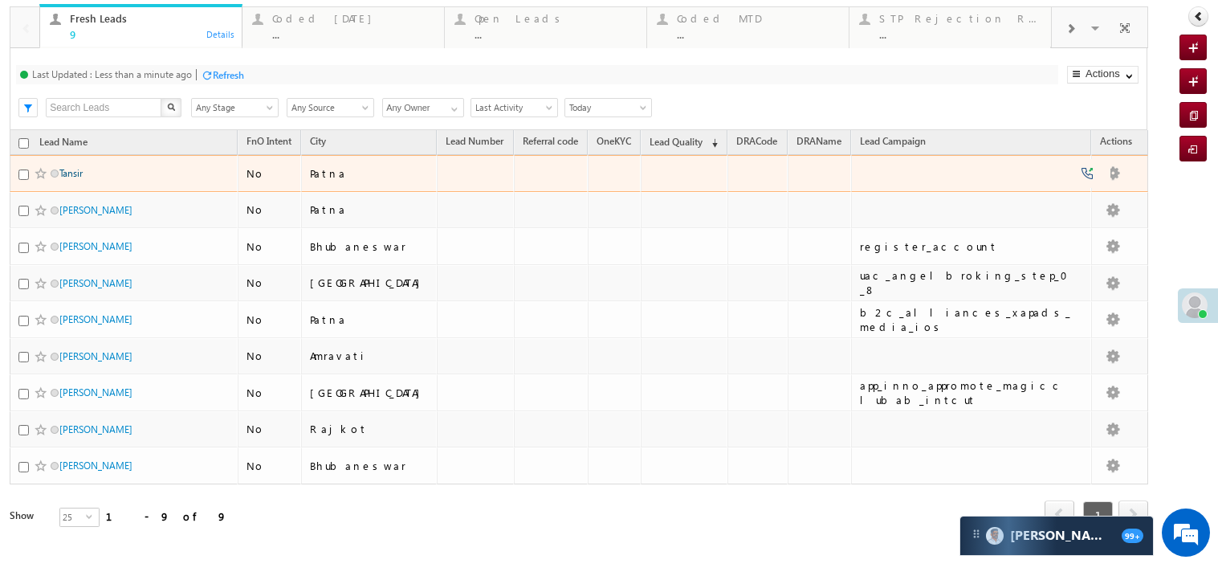
click at [75, 179] on link "Tansir" at bounding box center [70, 173] width 23 height 12
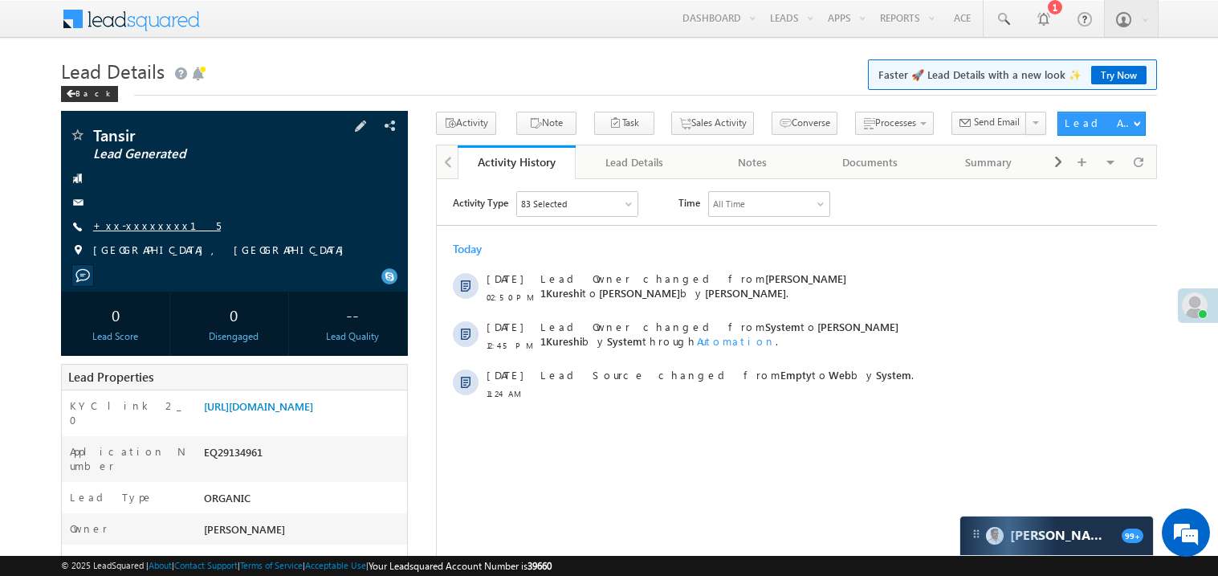
click at [145, 230] on link "+xx-xxxxxxxx15" at bounding box center [157, 225] width 128 height 14
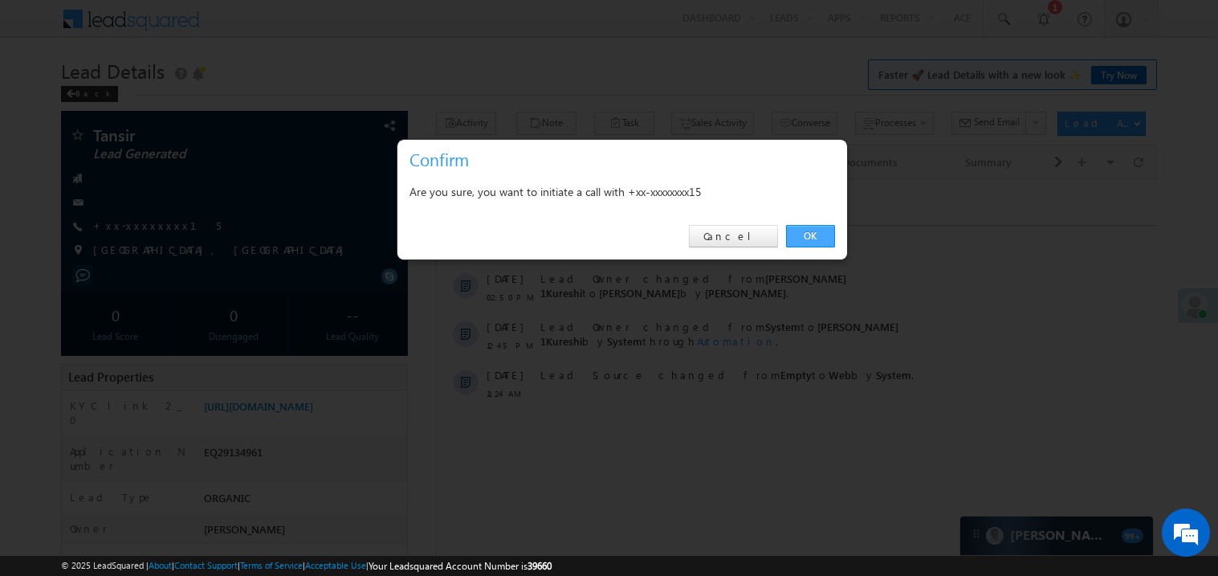
click at [808, 233] on link "OK" at bounding box center [810, 236] width 49 height 22
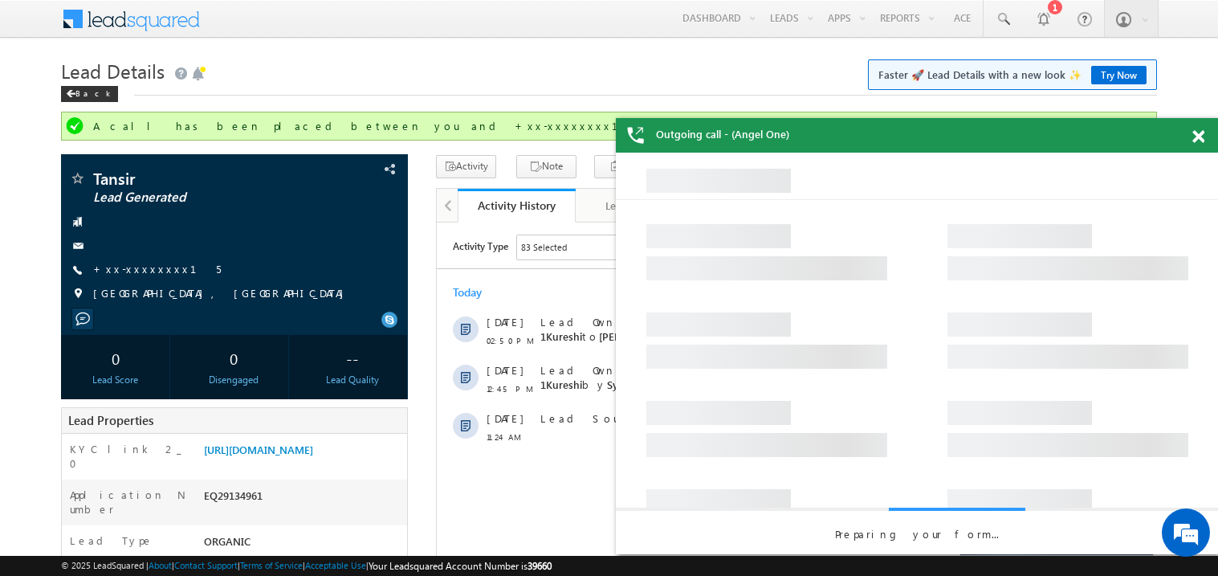
click at [1200, 128] on div at bounding box center [1207, 133] width 22 height 31
click at [1199, 138] on span at bounding box center [1198, 137] width 12 height 14
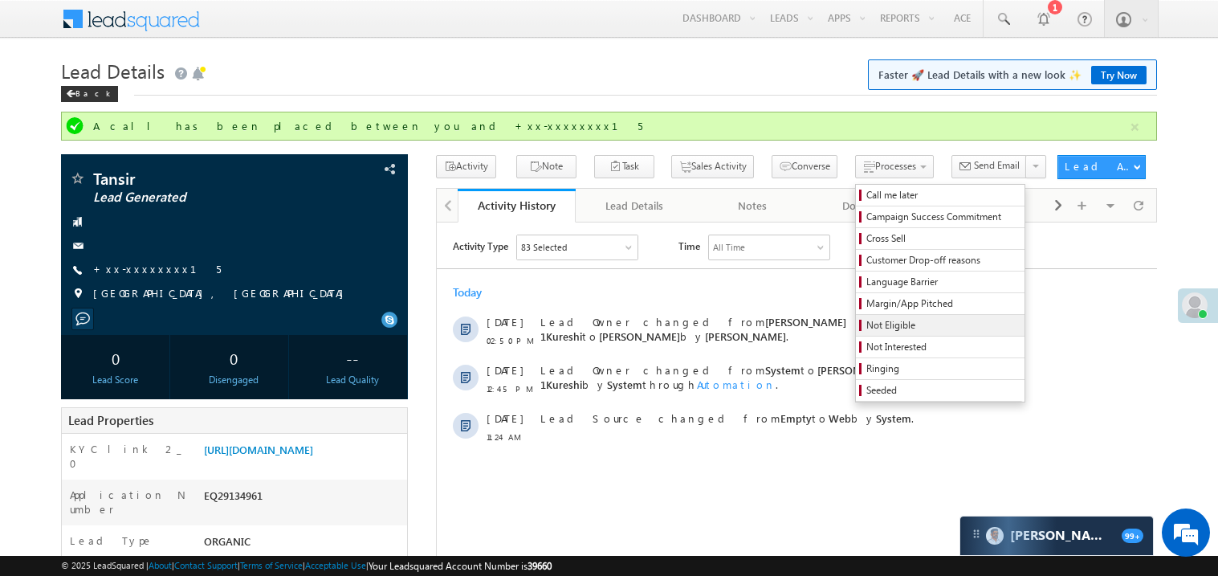
click at [907, 325] on span "Not Eligible" at bounding box center [942, 325] width 153 height 14
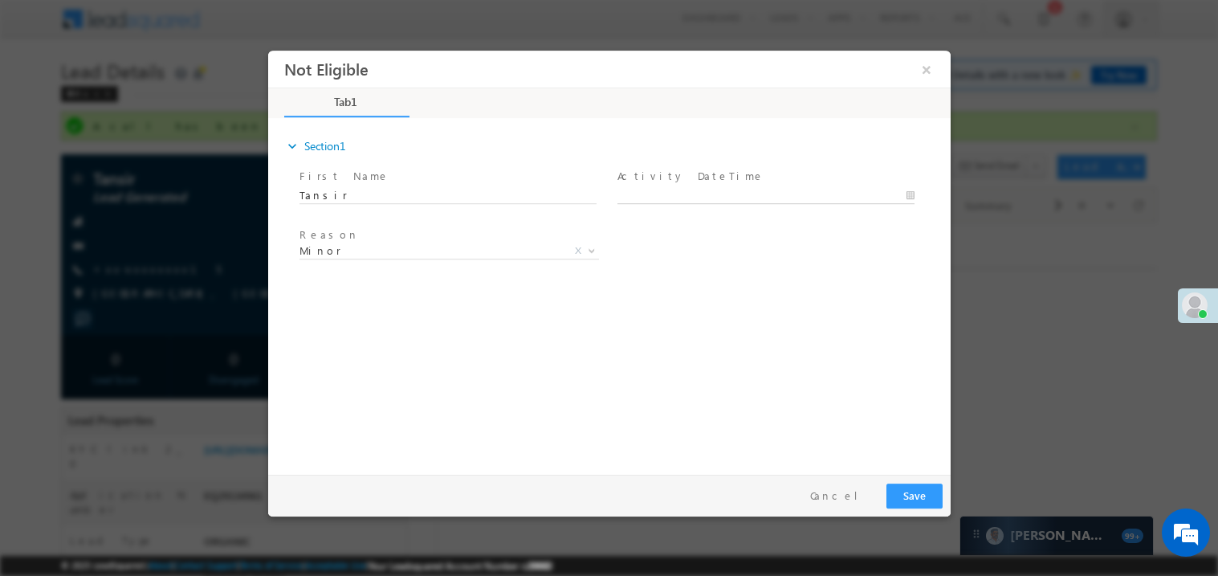
click at [677, 194] on body "Not Eligible ×" at bounding box center [608, 258] width 682 height 417
type input "09/22/25 4:32 PM"
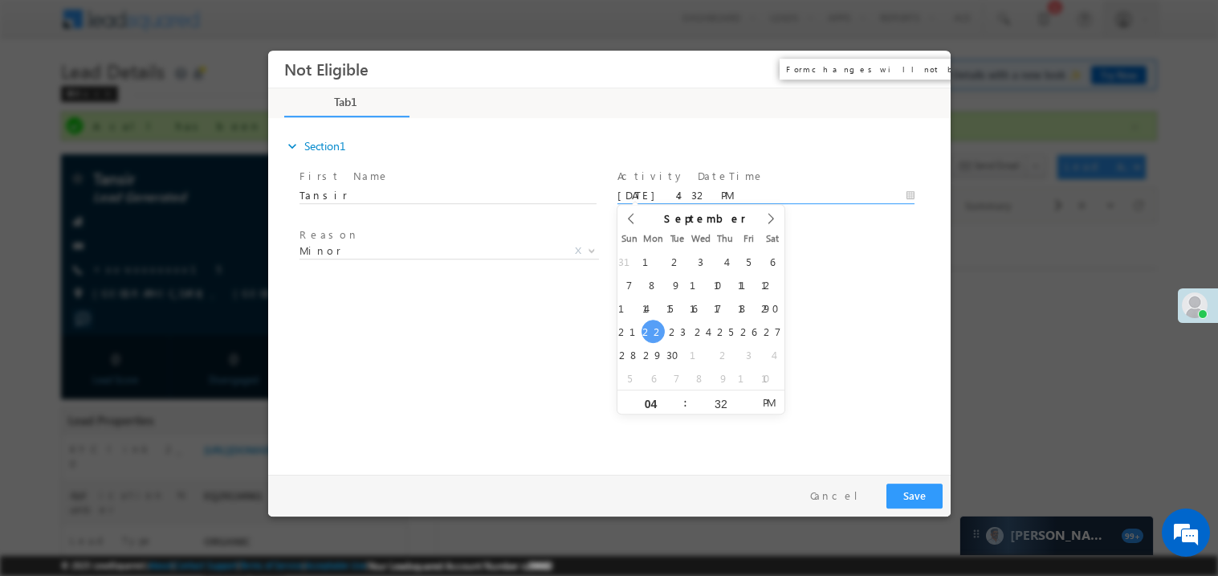
click at [929, 67] on button "×" at bounding box center [925, 69] width 27 height 30
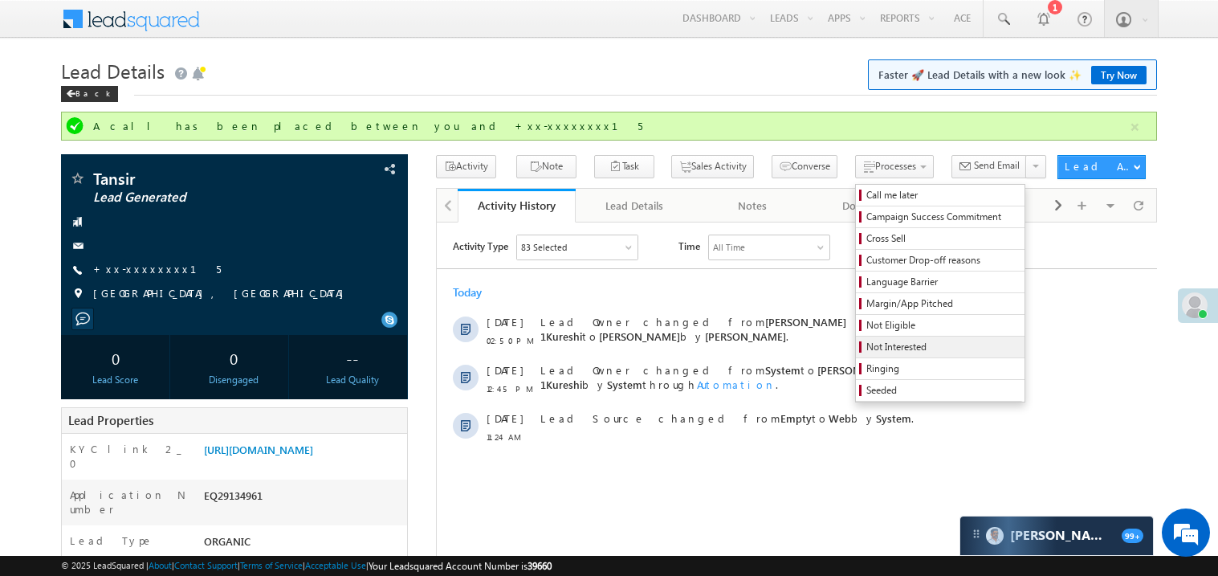
click at [918, 344] on span "Not Interested" at bounding box center [942, 347] width 153 height 14
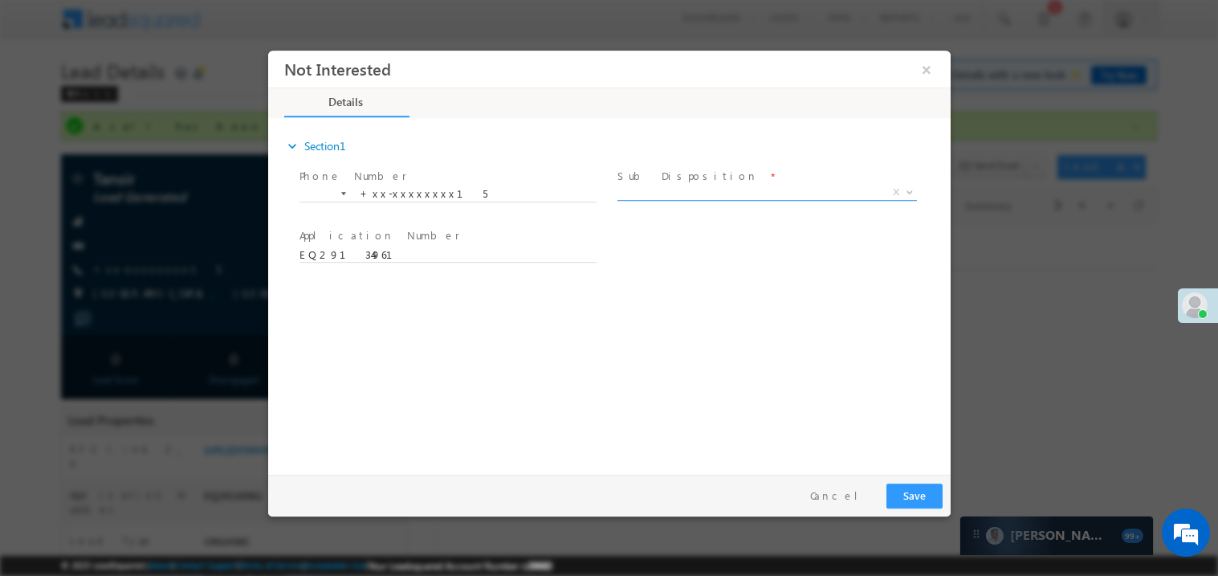
click at [674, 190] on span "X" at bounding box center [766, 192] width 299 height 16
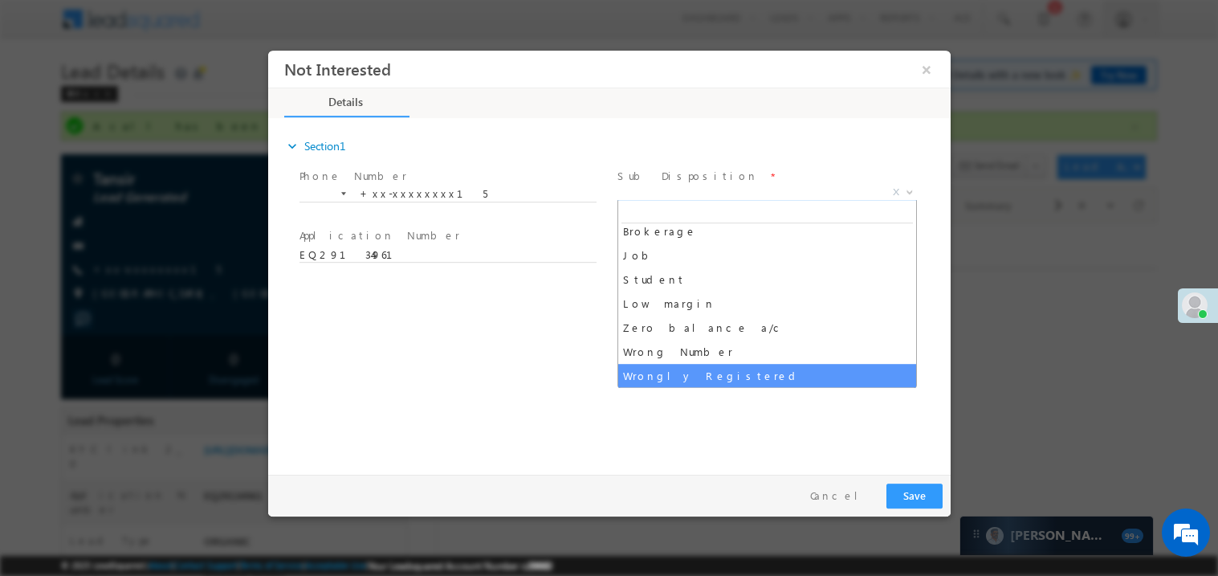
scroll to position [55, 0]
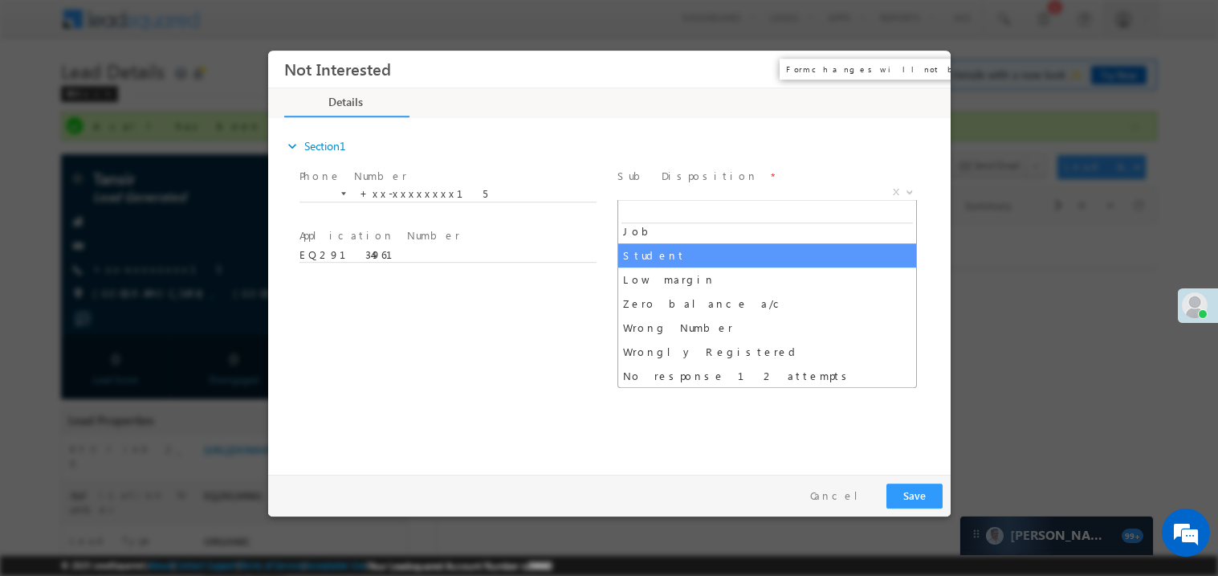
click at [934, 72] on button "×" at bounding box center [925, 69] width 27 height 30
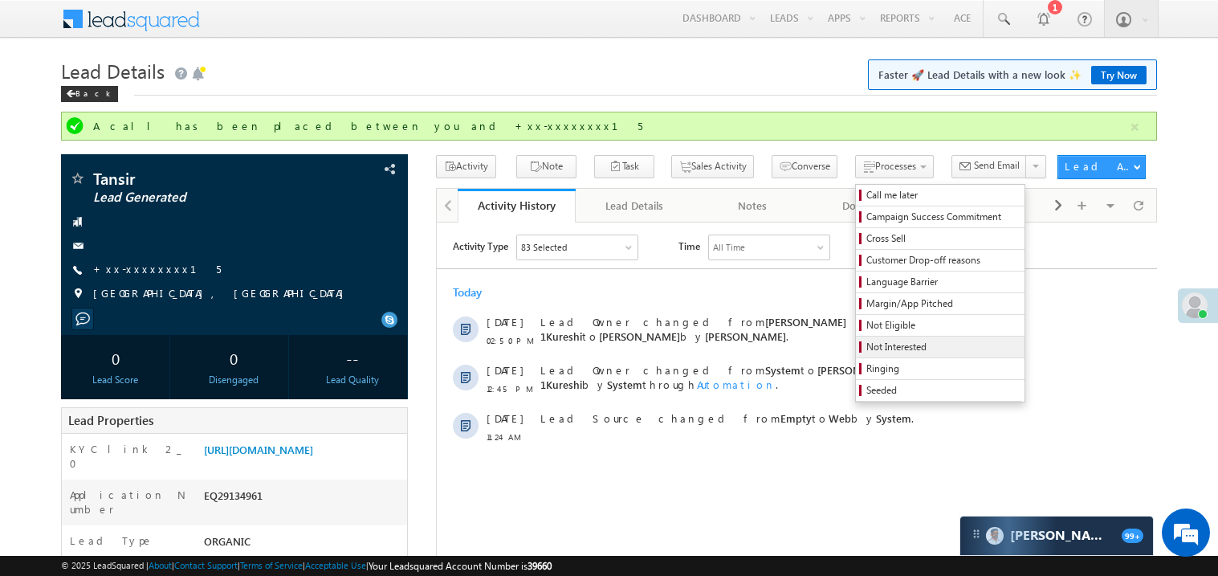
click at [871, 344] on span "Not Interested" at bounding box center [942, 347] width 153 height 14
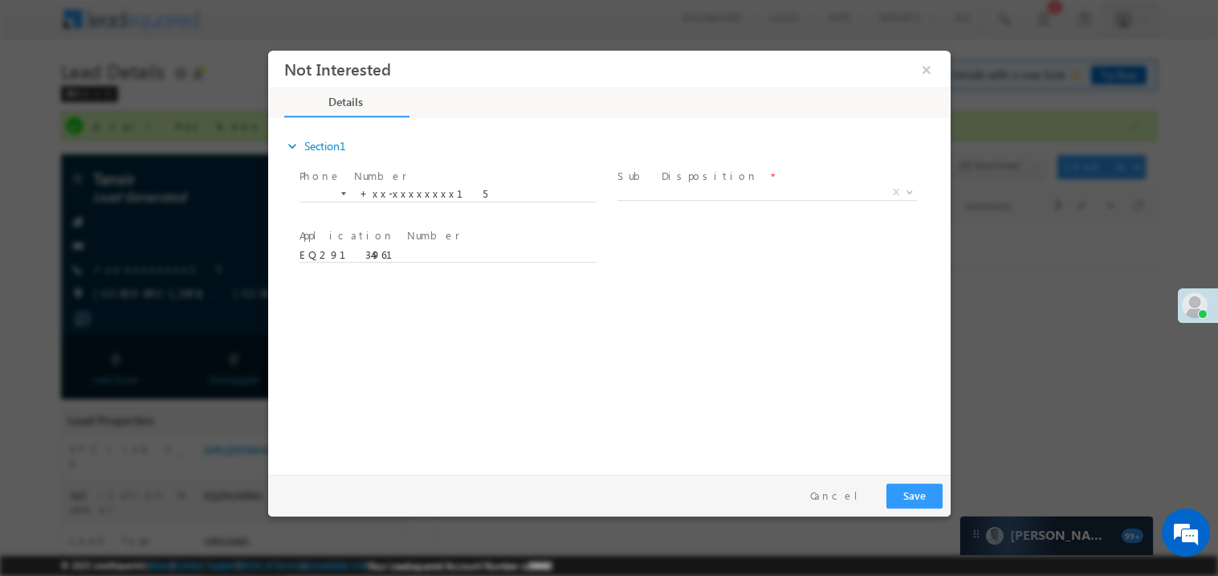
scroll to position [0, 0]
click at [668, 185] on span "X" at bounding box center [766, 192] width 299 height 16
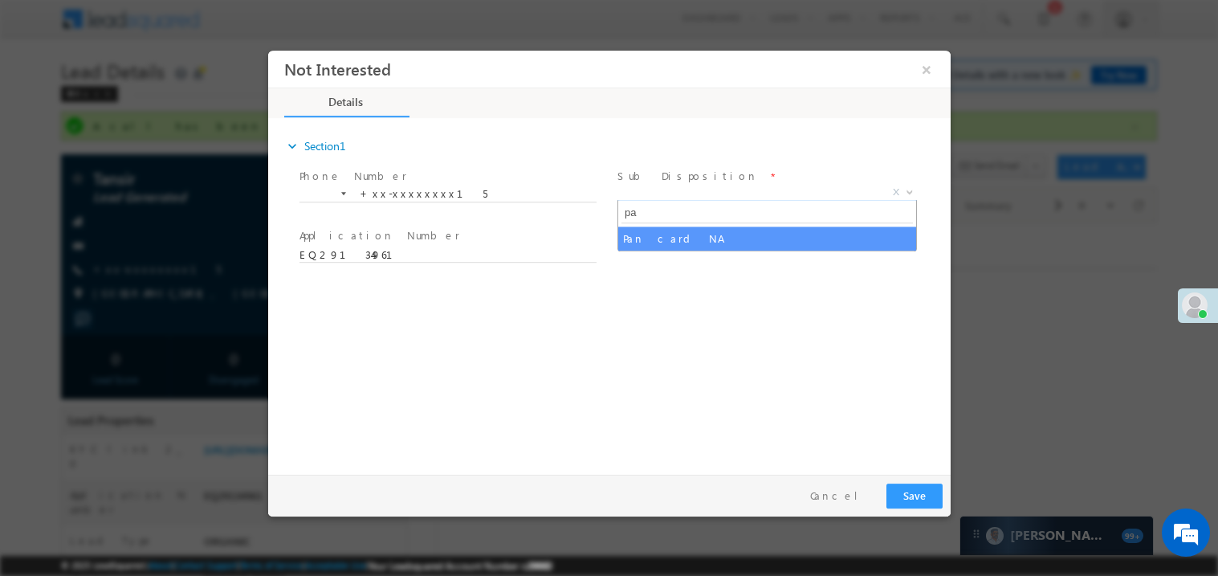
type input "pan"
select select "Pan card NA"
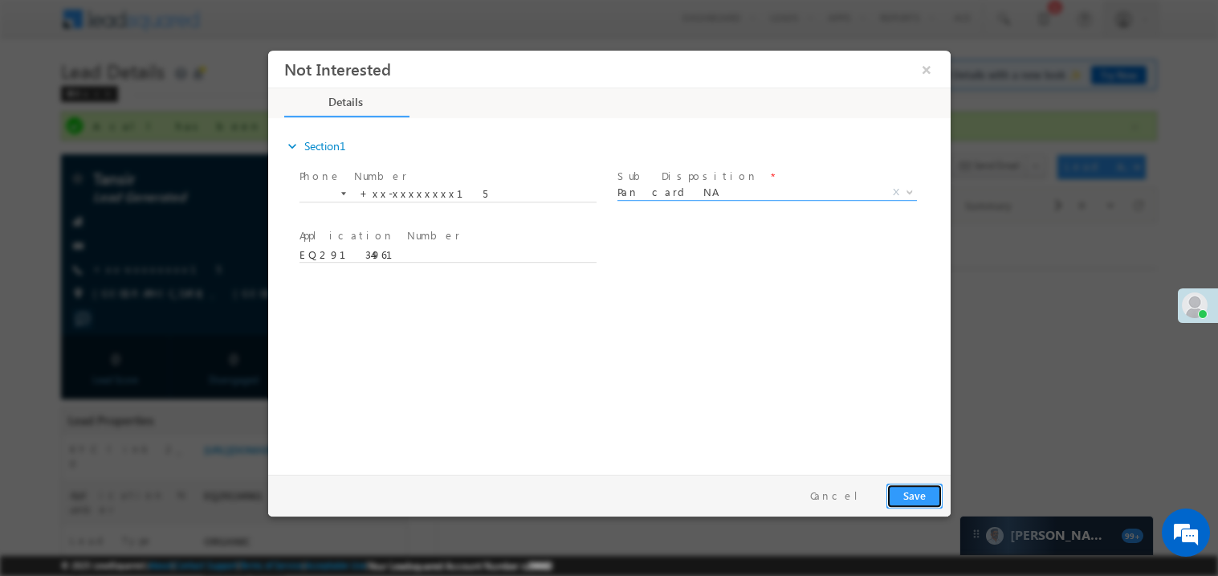
click at [913, 492] on button "Save" at bounding box center [913, 494] width 56 height 25
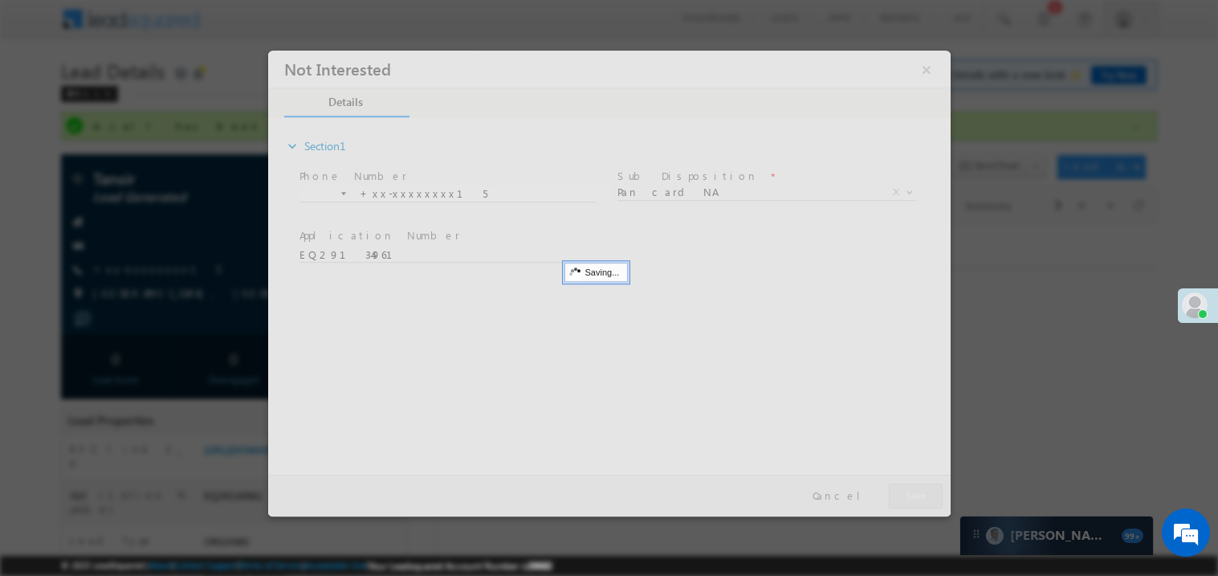
click at [913, 492] on div at bounding box center [608, 283] width 682 height 466
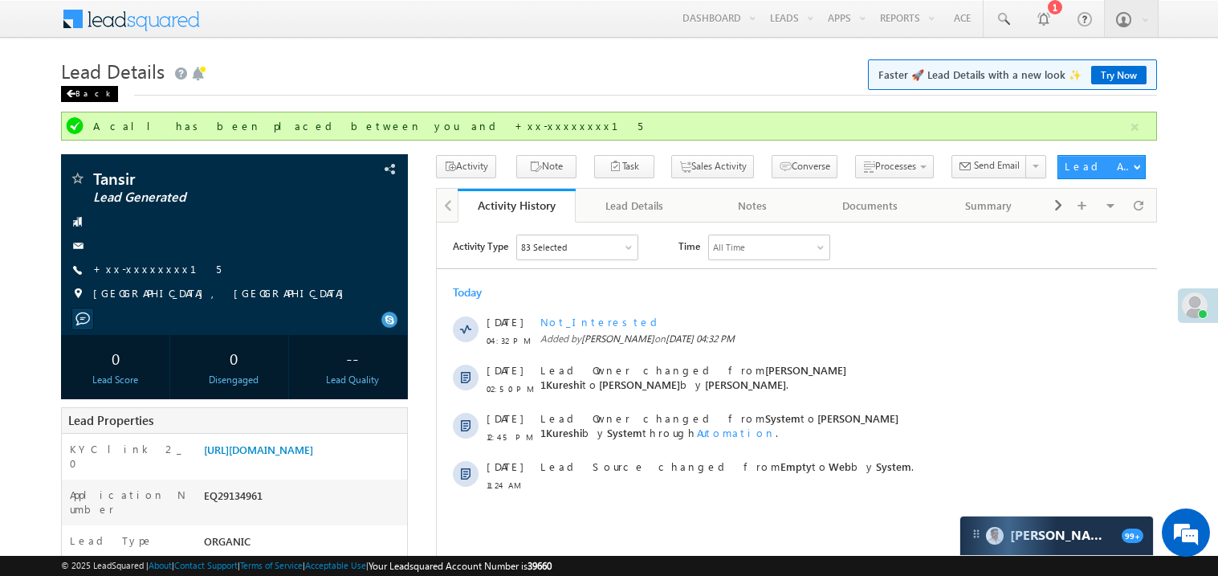
click at [70, 96] on span at bounding box center [71, 94] width 10 height 8
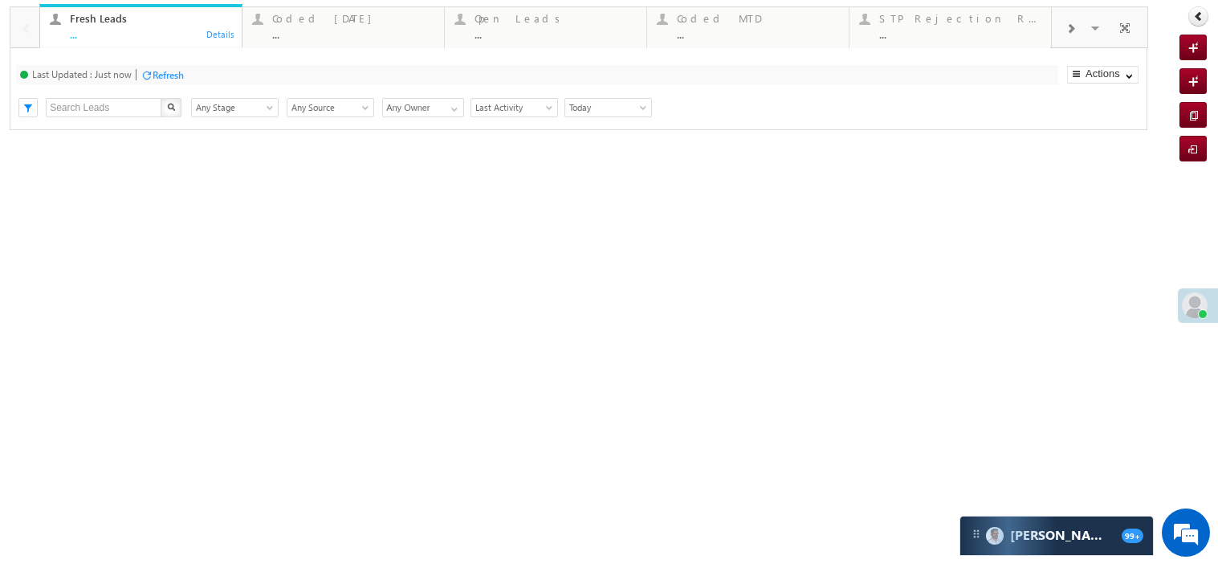
click at [145, 25] on div "Fresh Leads ..." at bounding box center [151, 24] width 162 height 31
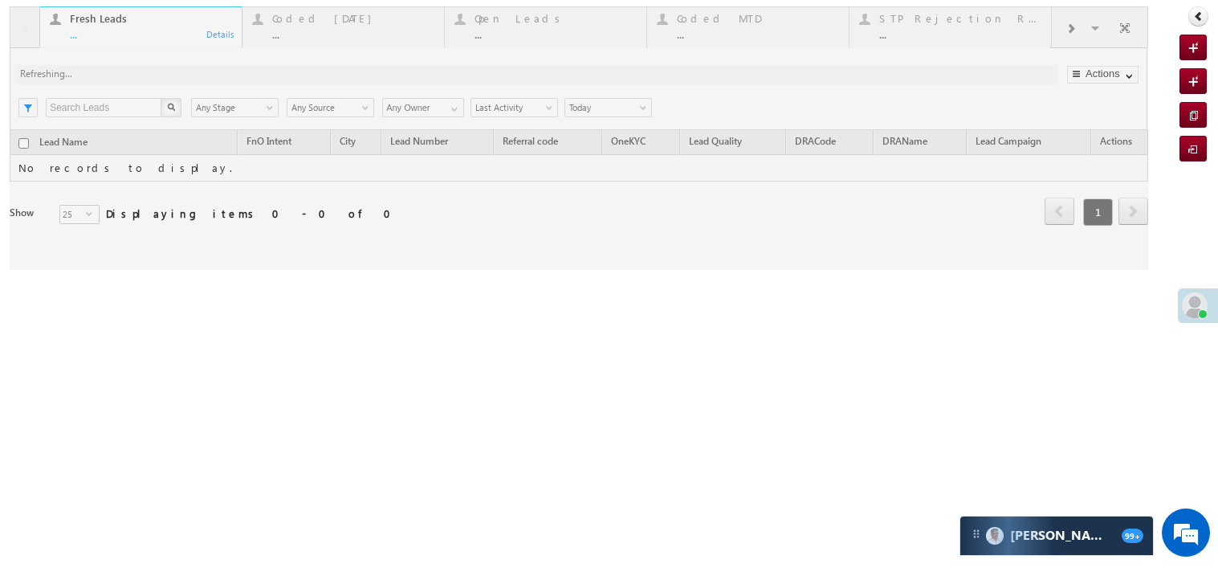
click at [132, 41] on div at bounding box center [579, 137] width 1138 height 263
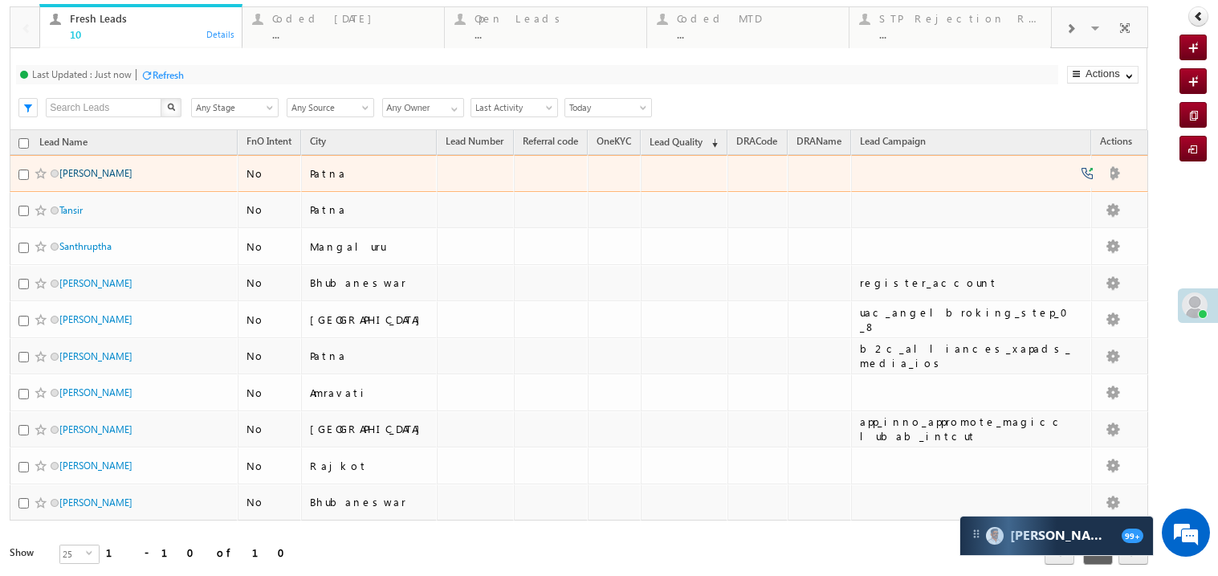
click at [111, 179] on link "[PERSON_NAME]" at bounding box center [95, 173] width 73 height 12
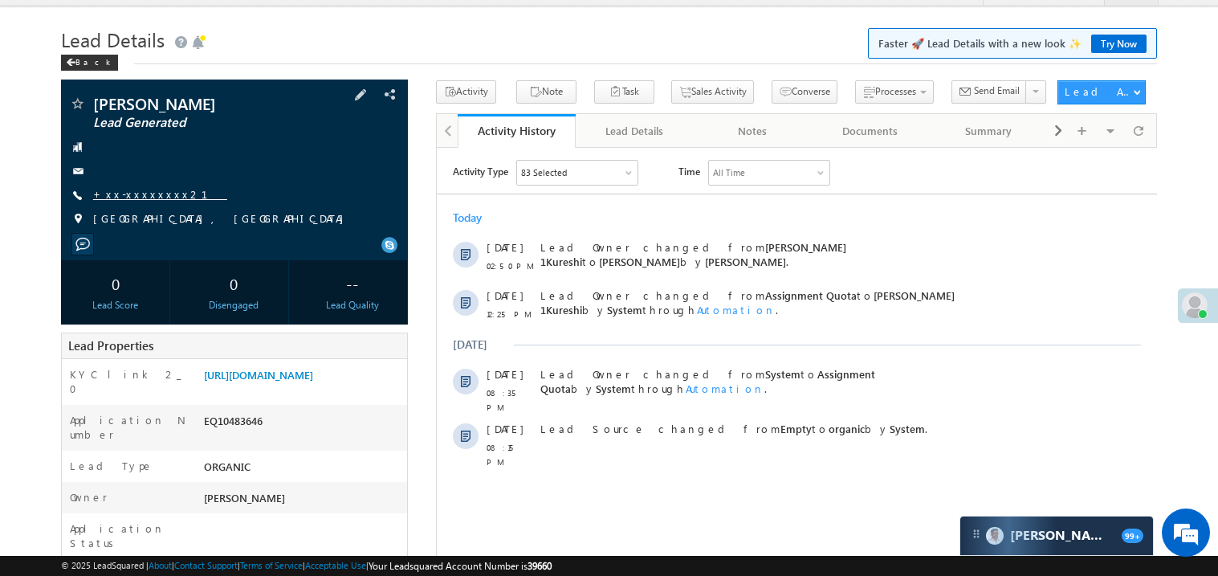
click at [123, 190] on link "+xx-xxxxxxxx21" at bounding box center [160, 194] width 134 height 14
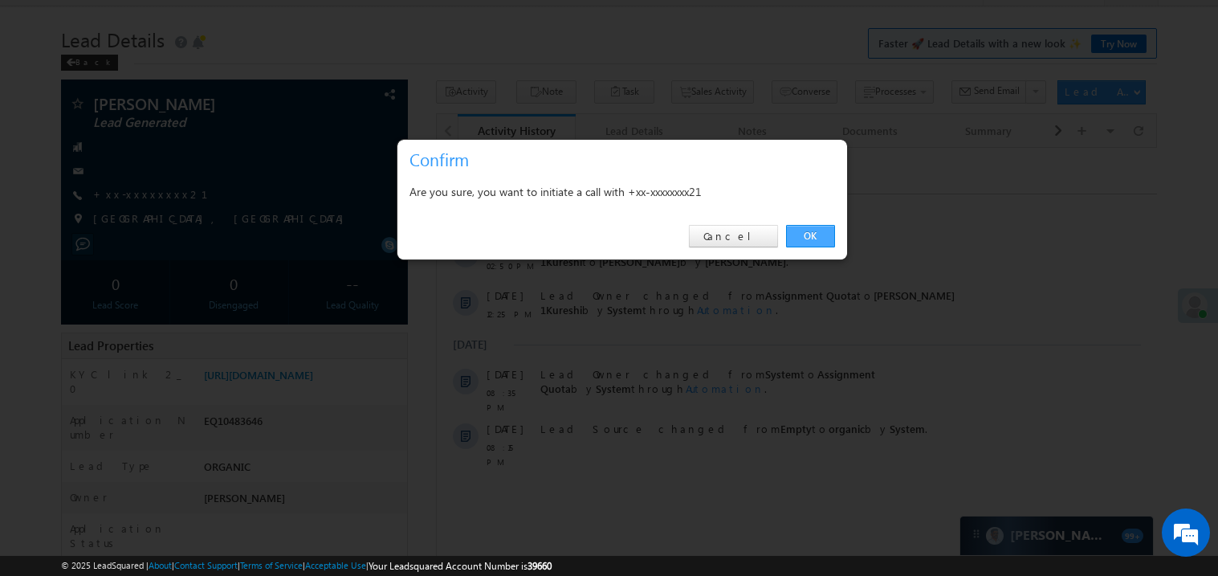
click at [805, 235] on link "OK" at bounding box center [810, 236] width 49 height 22
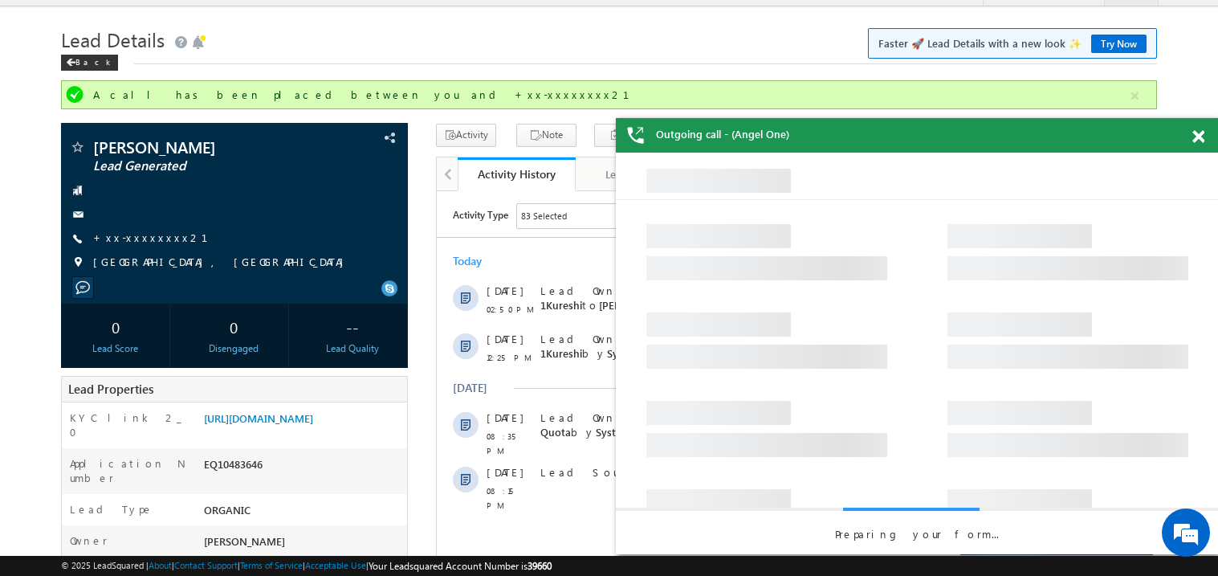
click at [1195, 136] on span at bounding box center [1198, 137] width 12 height 14
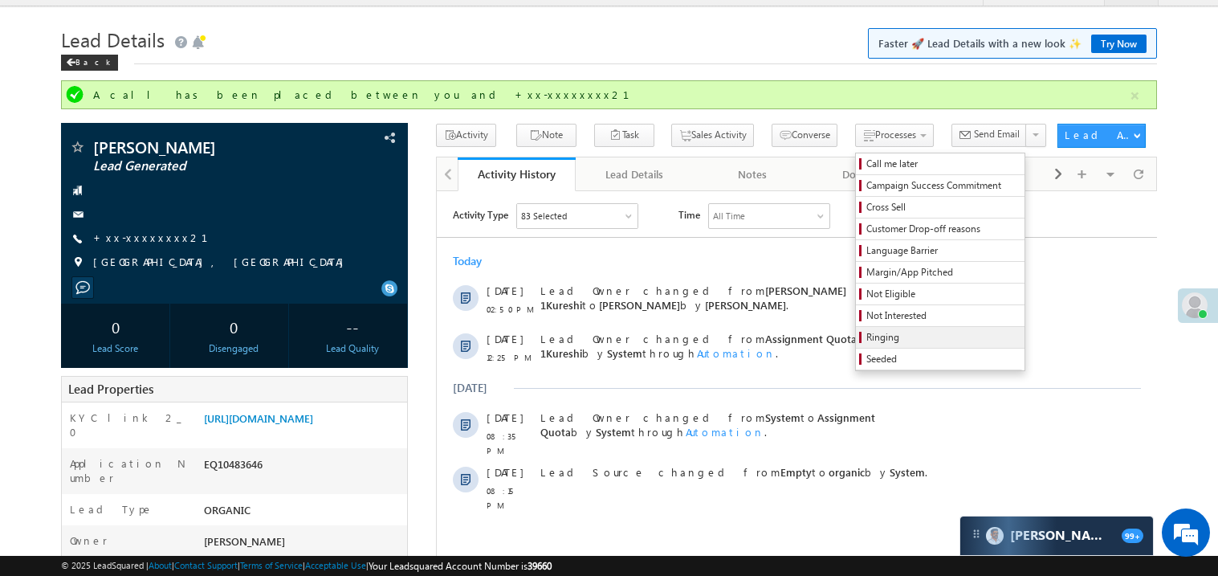
click at [891, 337] on span "Ringing" at bounding box center [942, 337] width 153 height 14
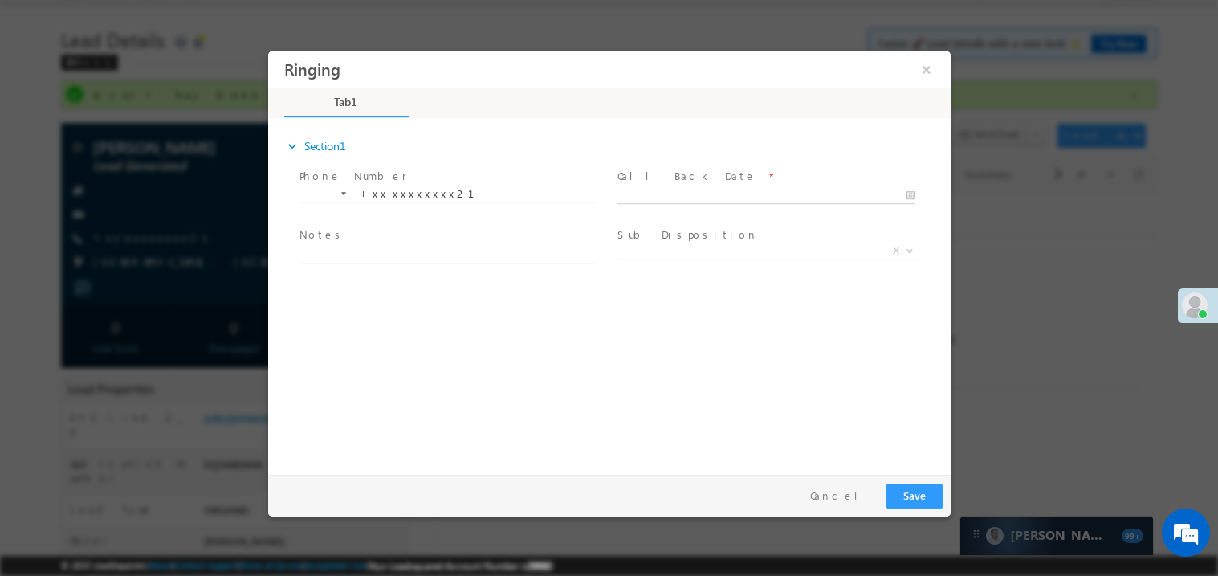
click at [648, 193] on body "Ringing ×" at bounding box center [608, 258] width 682 height 417
type input "09/22/25 4:34 PM"
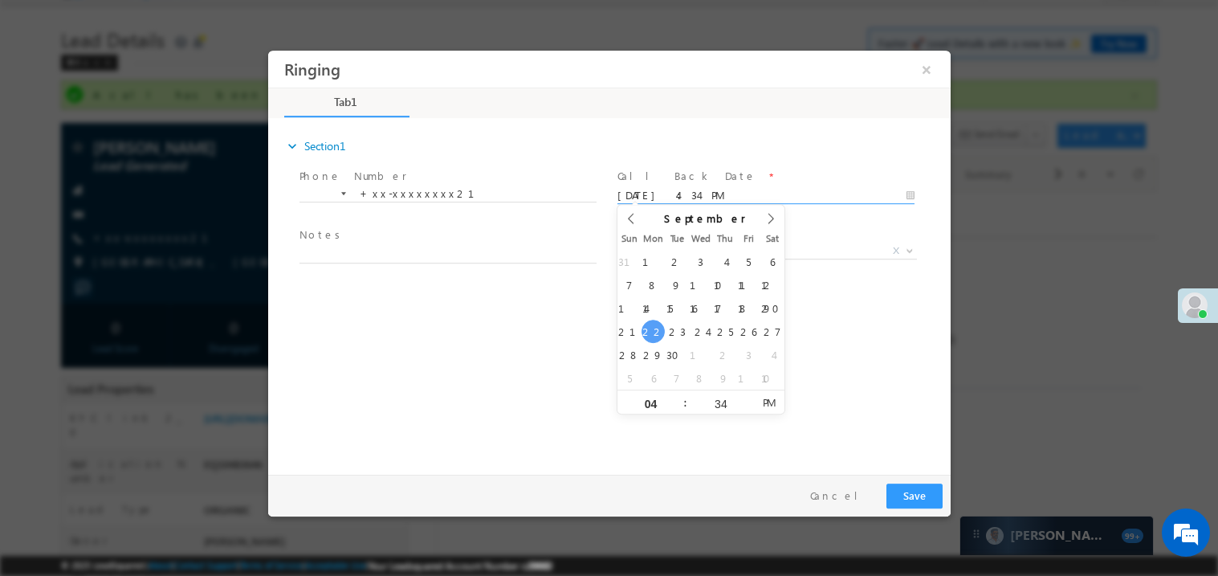
click at [438, 263] on span at bounding box center [447, 271] width 296 height 18
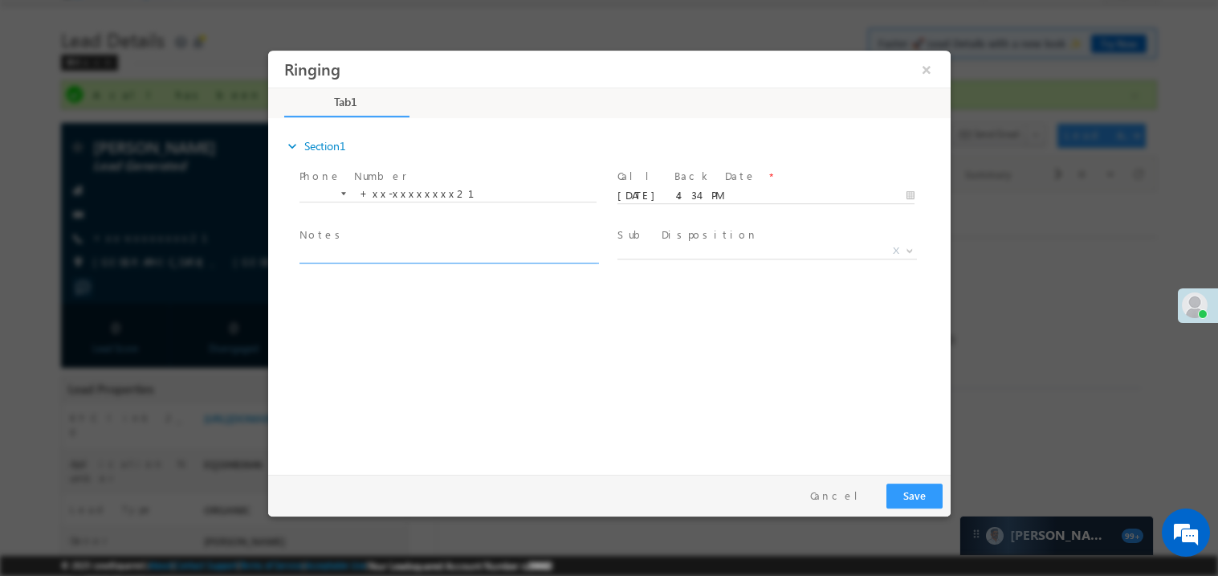
click at [421, 250] on textarea at bounding box center [447, 253] width 297 height 18
type textarea "ring"
click at [696, 250] on span "X" at bounding box center [766, 250] width 299 height 16
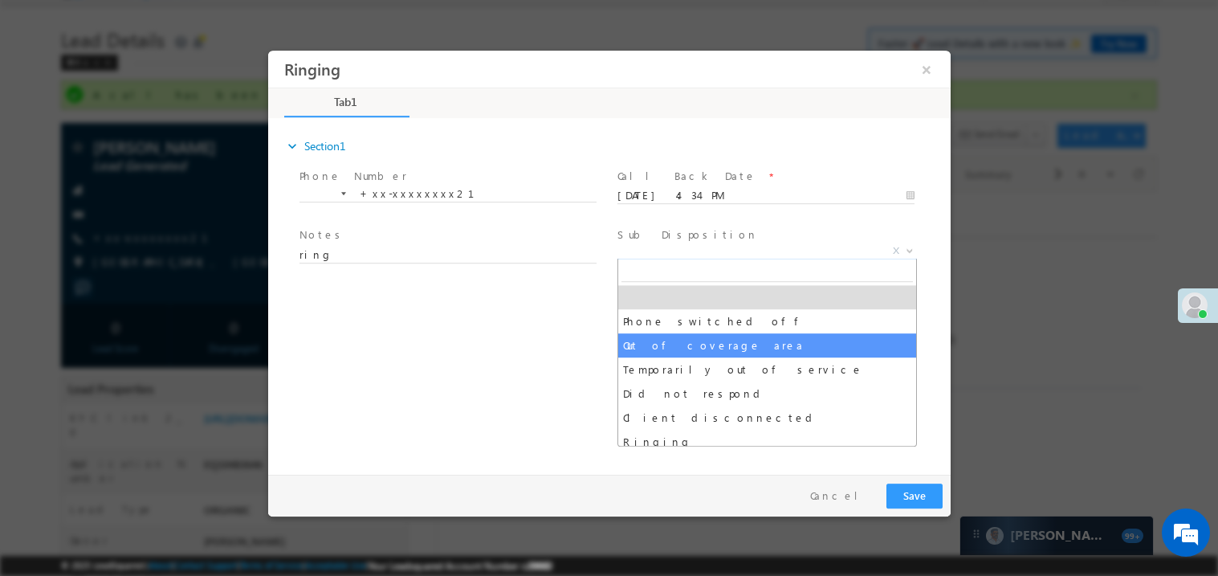
click at [550, 326] on div "expand_more Section1 Phone Number *" at bounding box center [612, 293] width 674 height 347
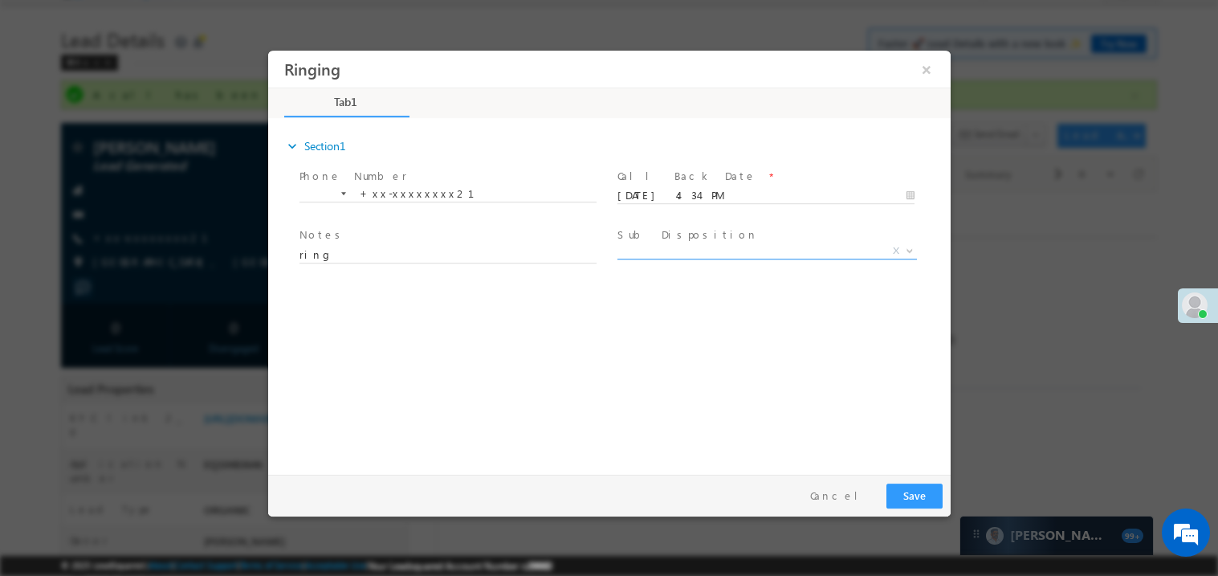
click at [670, 242] on span "X" at bounding box center [766, 250] width 299 height 16
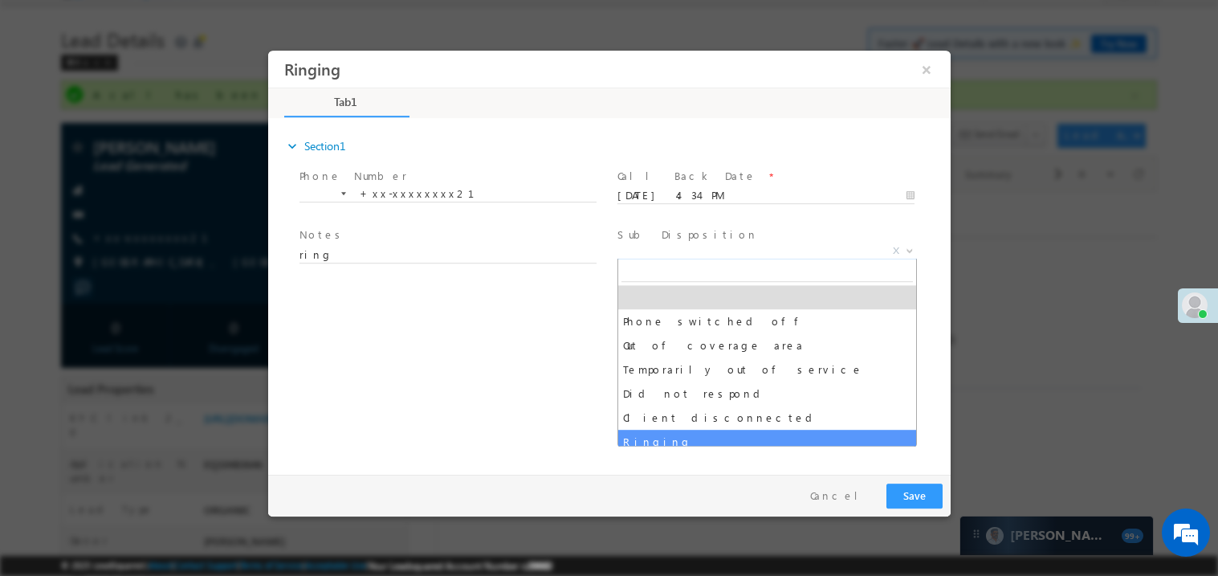
select select "Ringing"
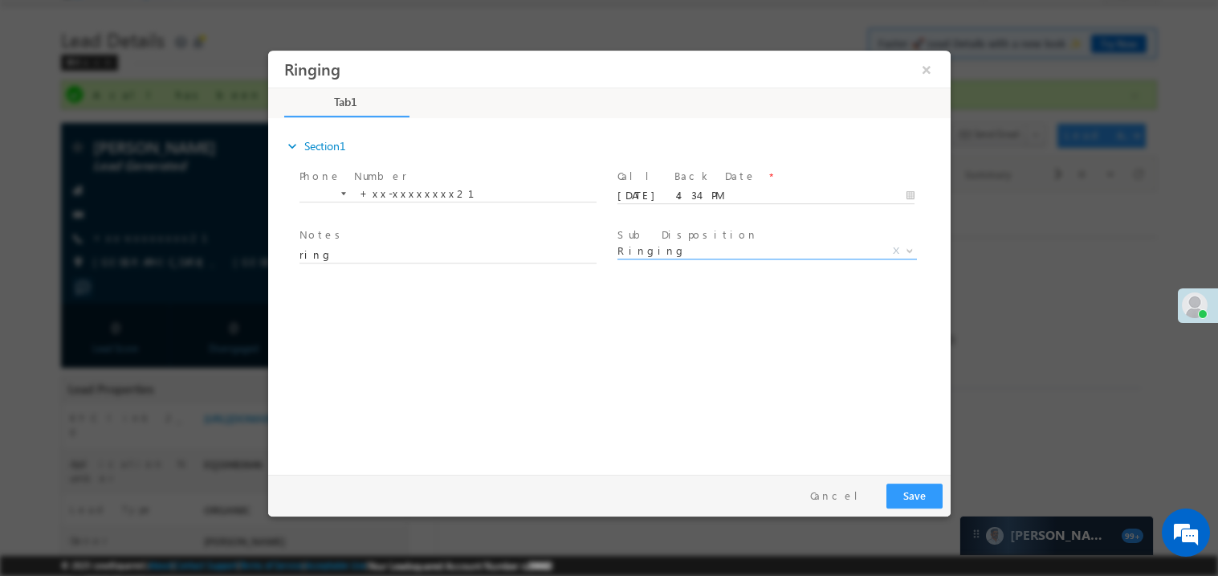
click at [877, 536] on div at bounding box center [609, 288] width 1218 height 576
click at [877, 531] on div at bounding box center [609, 288] width 1218 height 576
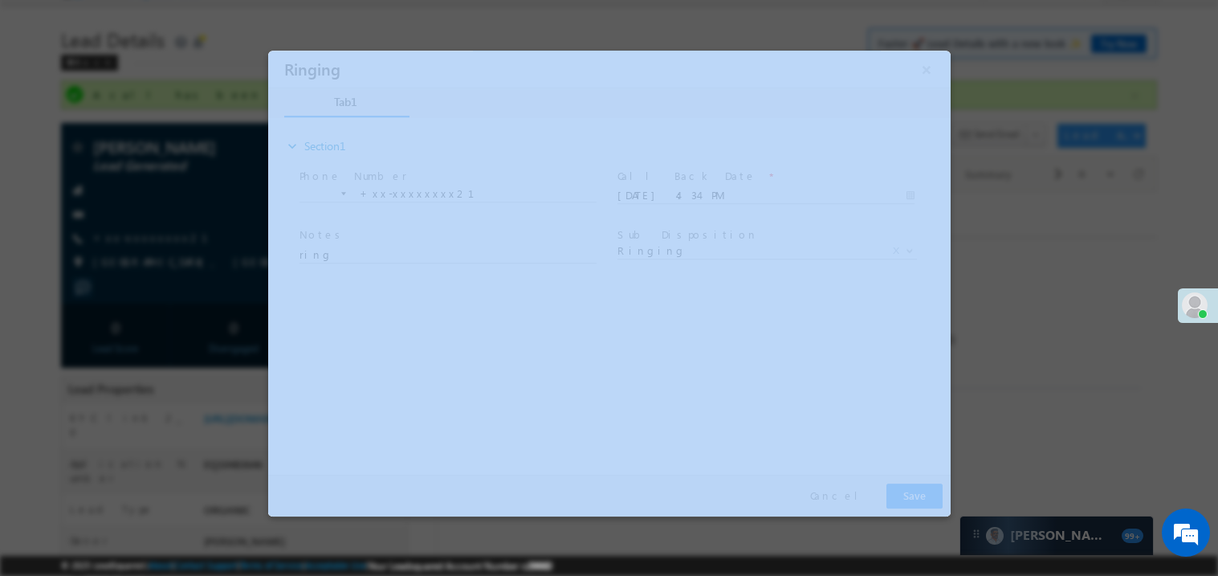
click at [877, 531] on div at bounding box center [609, 288] width 1218 height 576
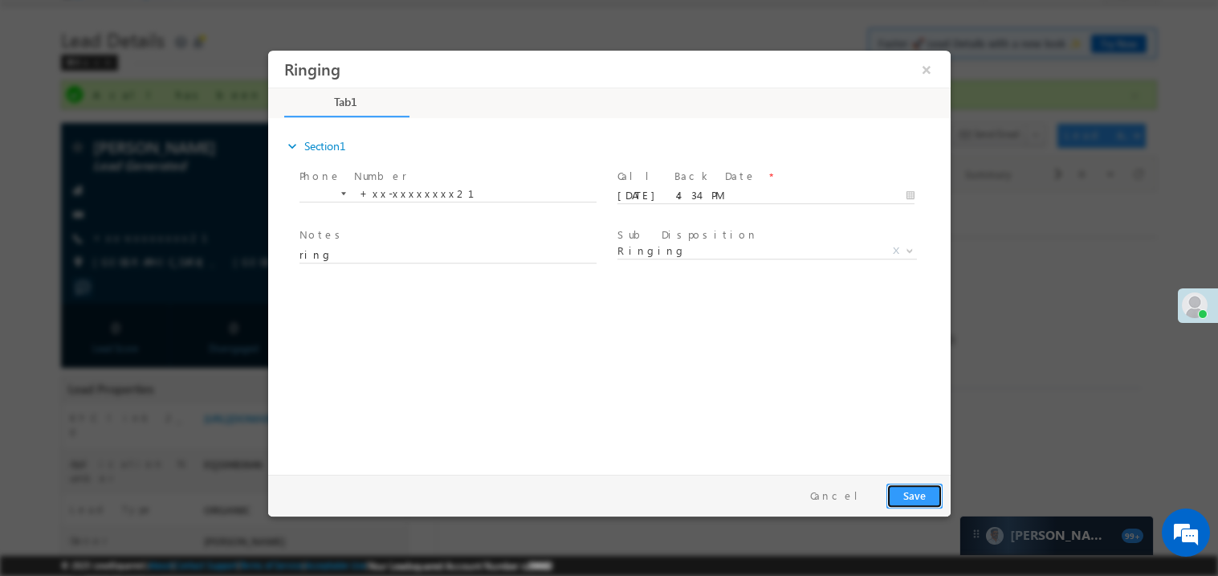
click at [929, 494] on button "Save" at bounding box center [913, 494] width 56 height 25
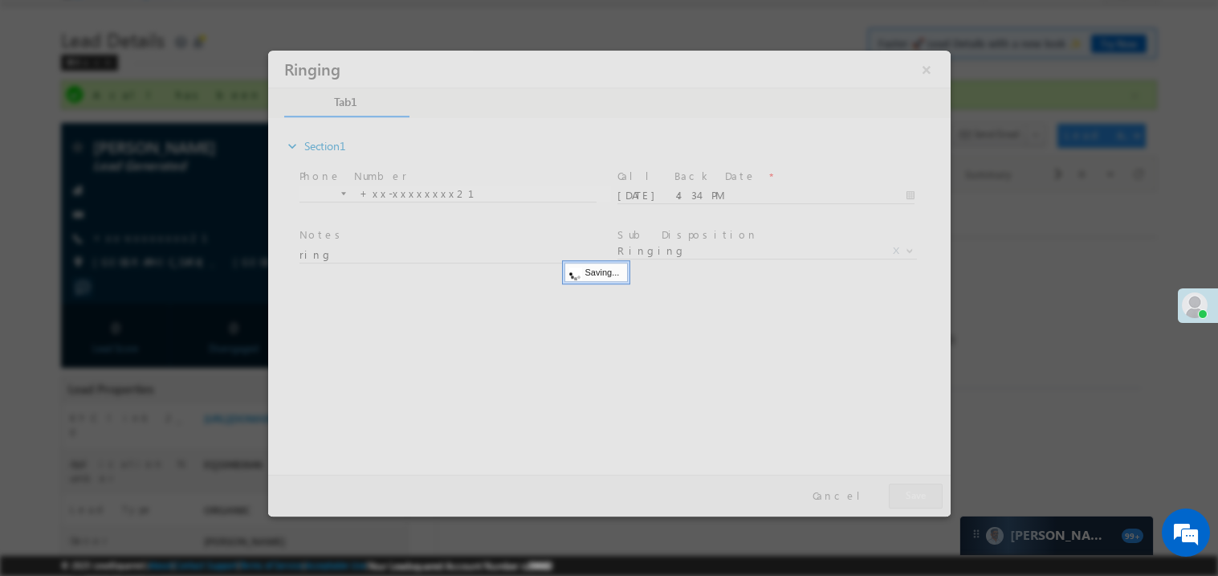
click at [929, 494] on div at bounding box center [608, 283] width 682 height 466
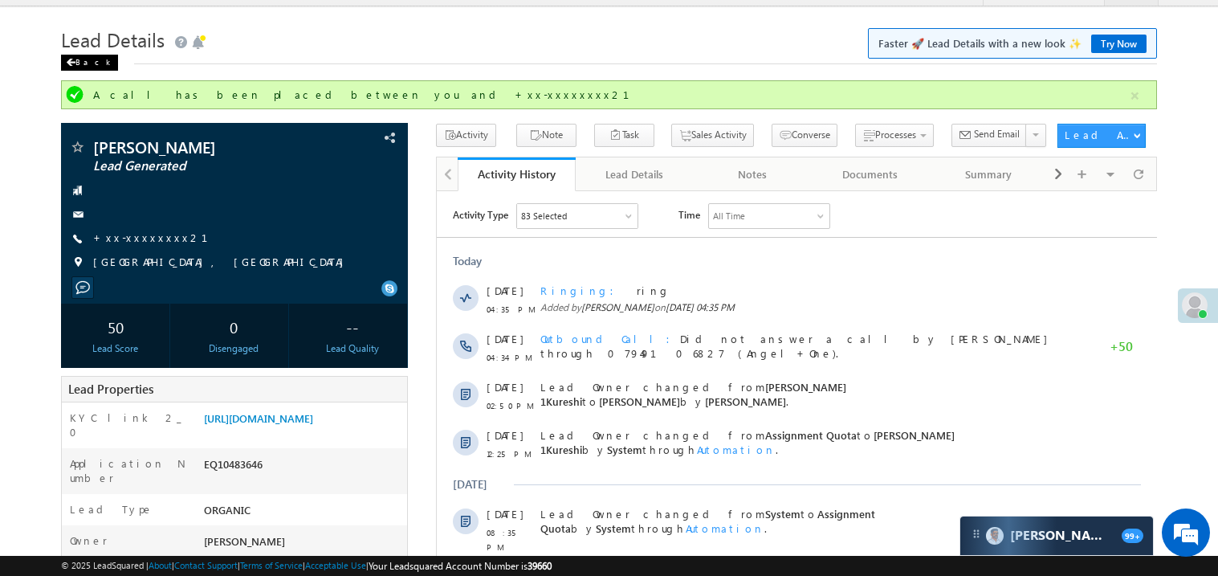
click at [73, 63] on span at bounding box center [71, 63] width 10 height 8
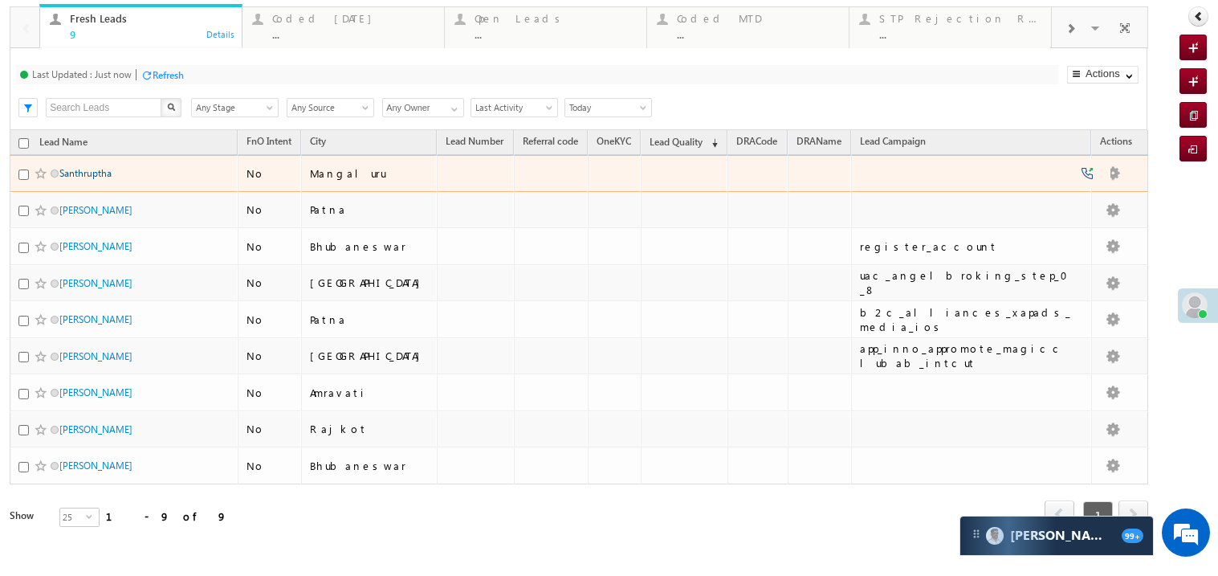
click at [105, 179] on link "Santhruptha" at bounding box center [85, 173] width 52 height 12
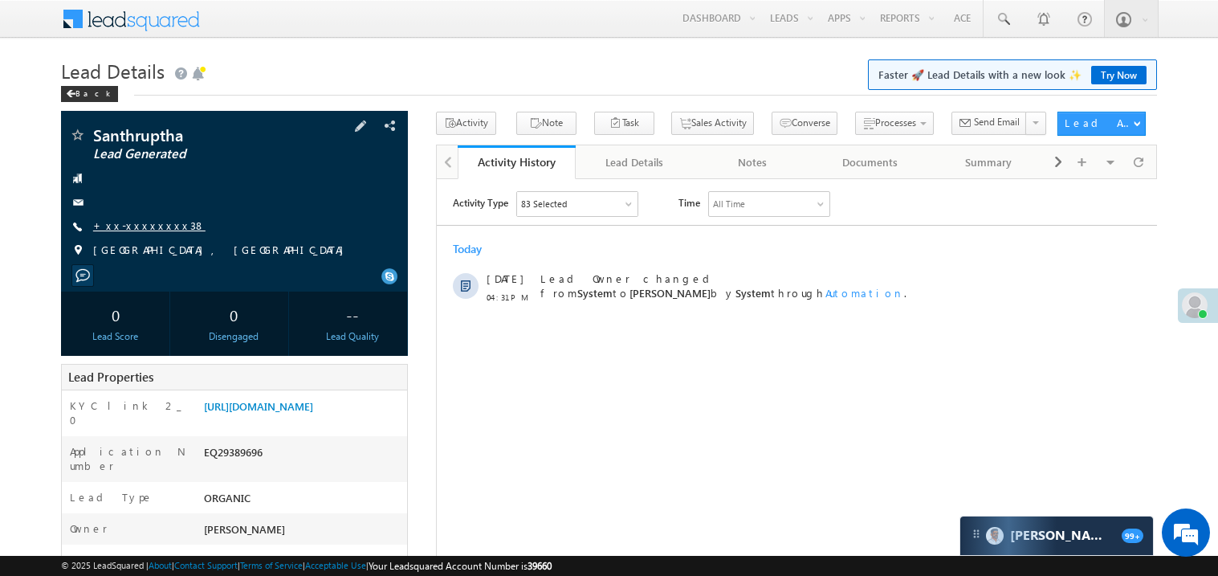
click at [148, 231] on link "+xx-xxxxxxxx38" at bounding box center [149, 225] width 112 height 14
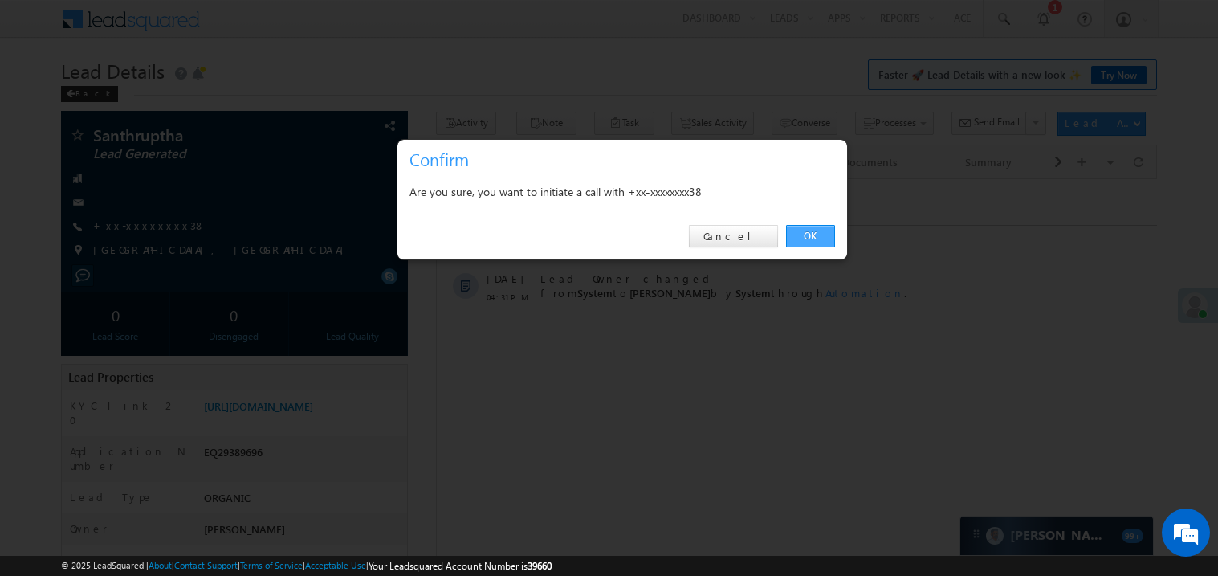
click at [811, 232] on link "OK" at bounding box center [810, 236] width 49 height 22
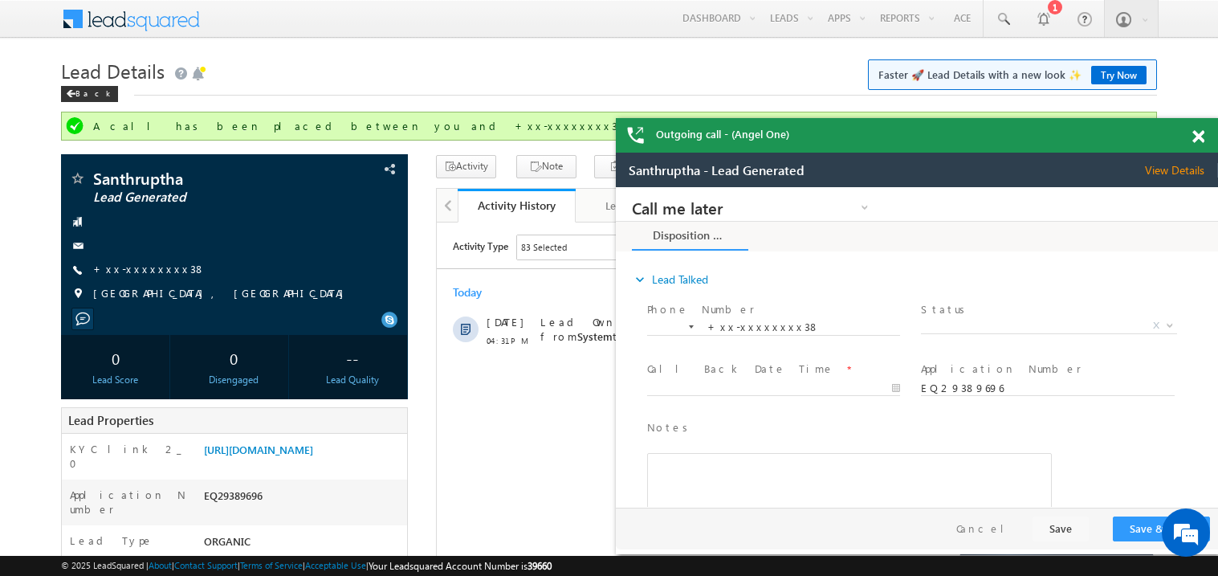
click at [1199, 140] on span at bounding box center [1198, 137] width 12 height 14
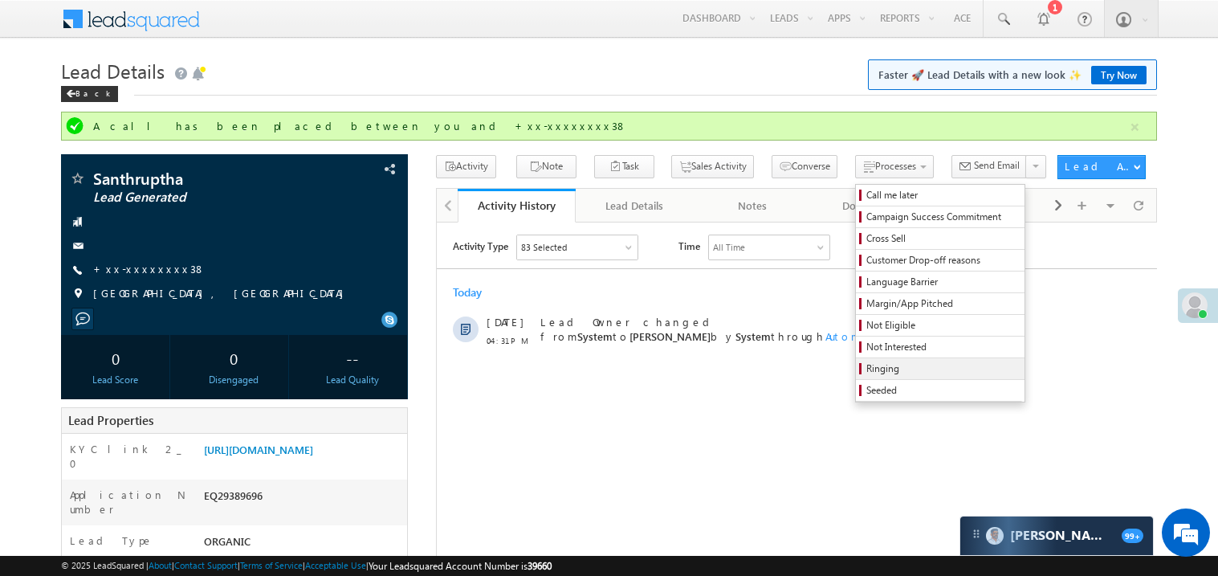
click at [873, 363] on link "Ringing" at bounding box center [940, 368] width 169 height 21
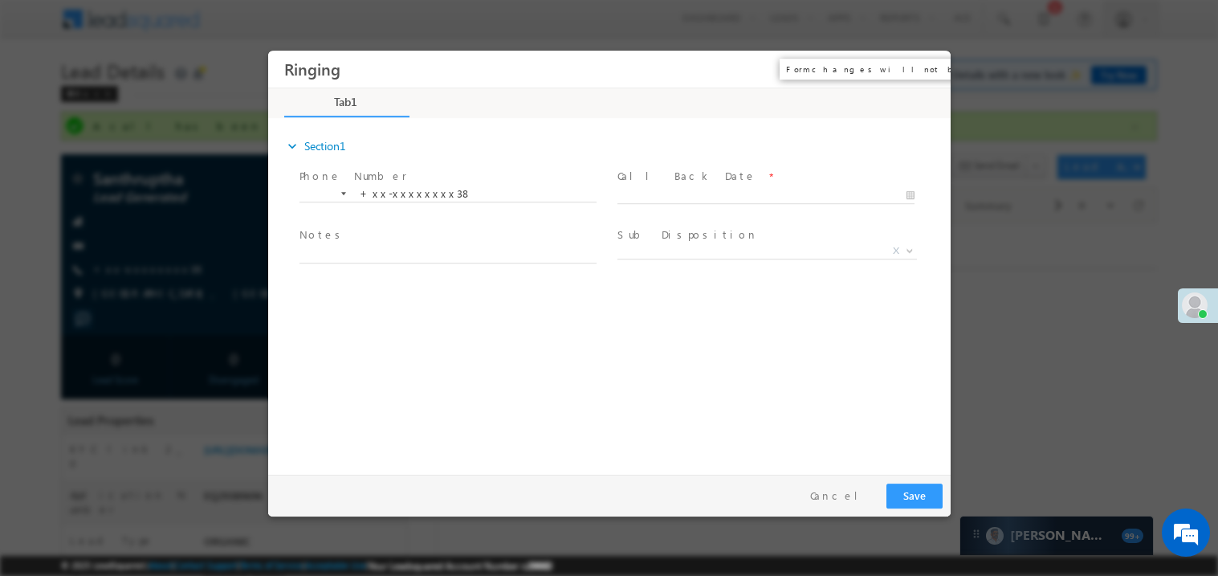
click at [929, 72] on button "×" at bounding box center [925, 69] width 27 height 30
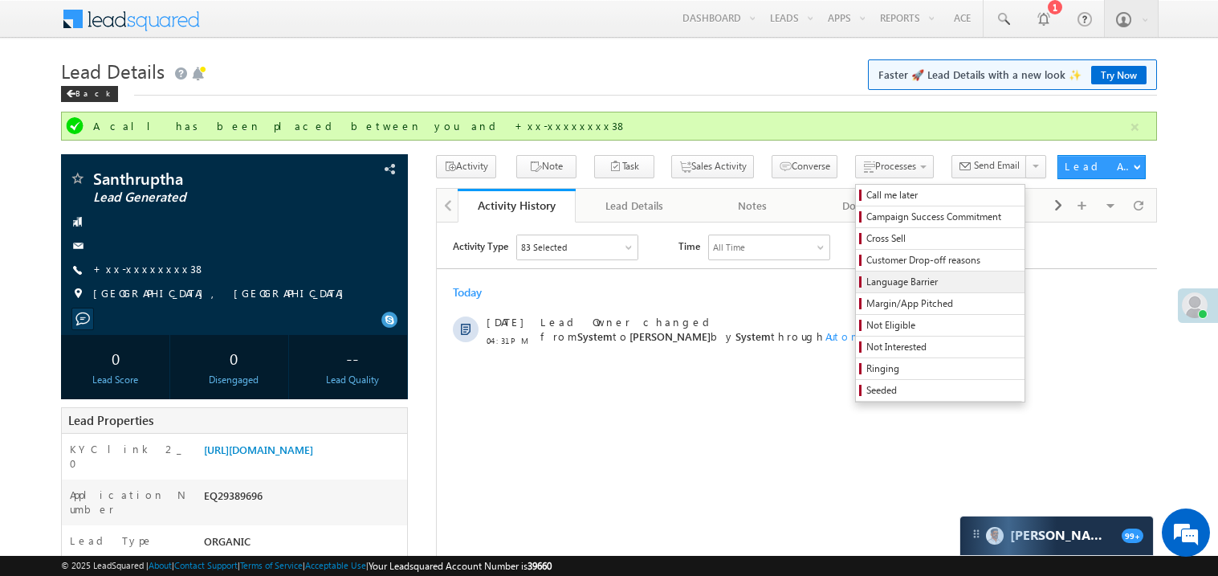
click at [866, 283] on span "Language Barrier" at bounding box center [942, 282] width 153 height 14
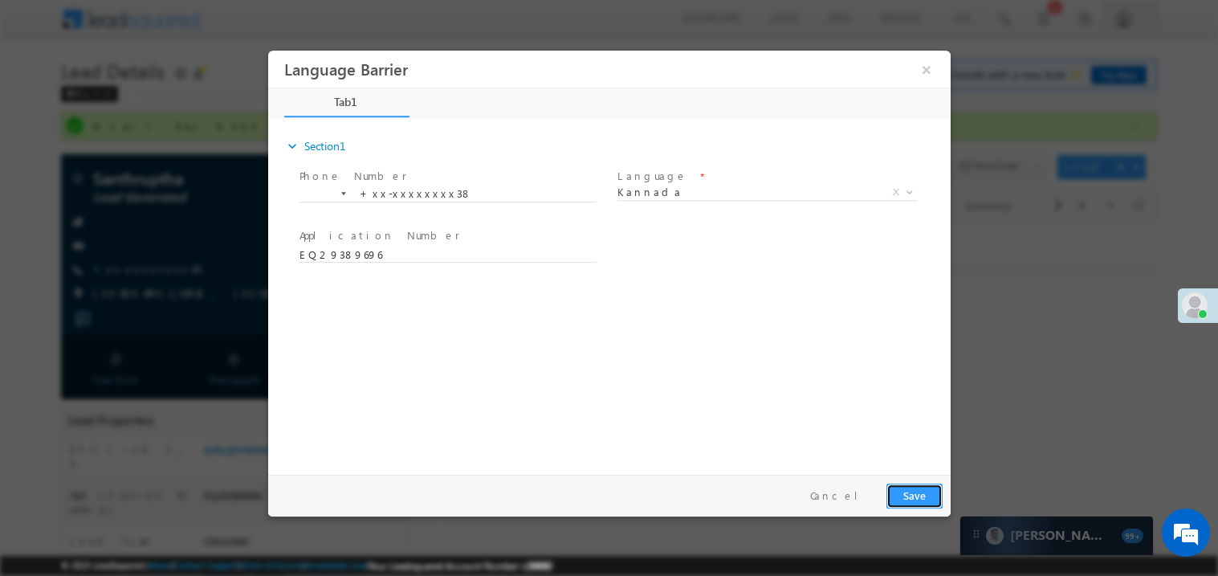
click at [934, 503] on button "Save" at bounding box center [913, 494] width 56 height 25
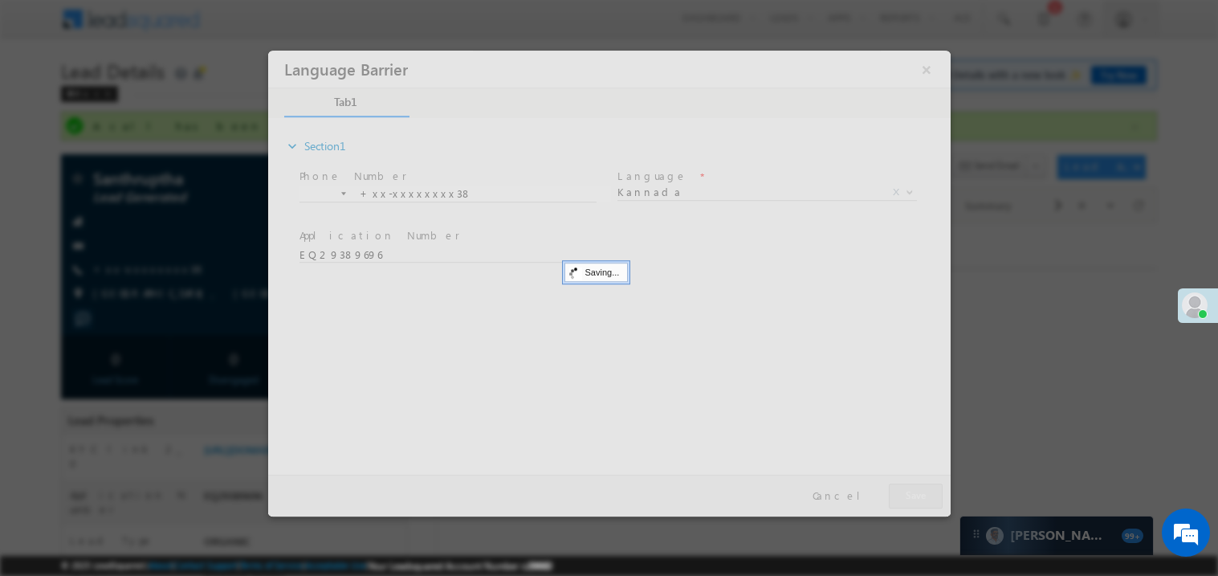
click at [934, 503] on div at bounding box center [608, 283] width 682 height 466
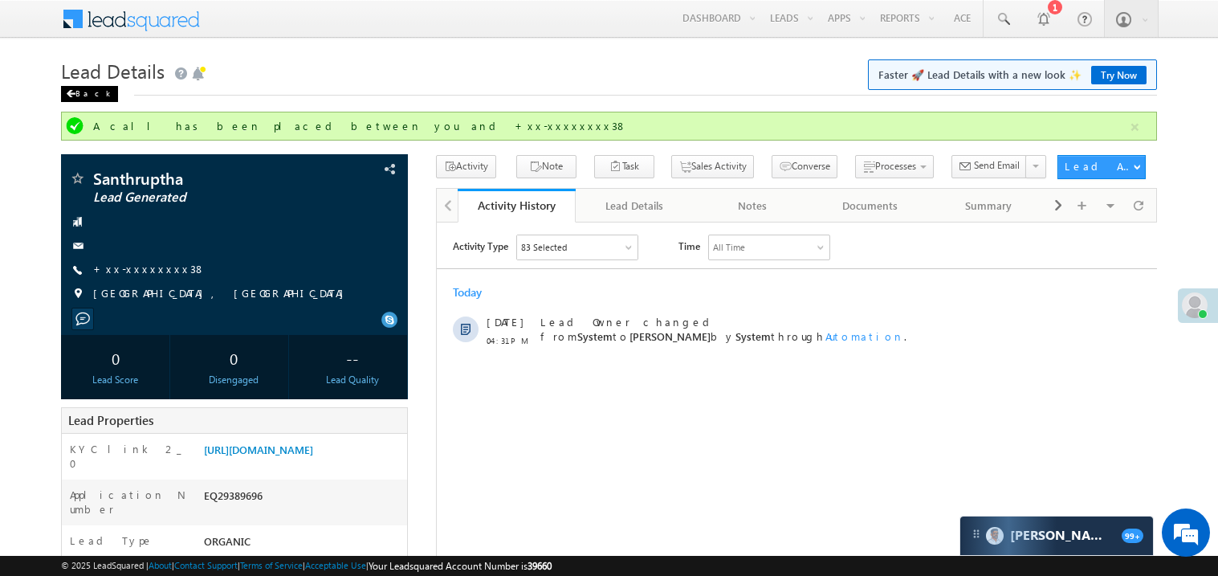
click at [71, 96] on span at bounding box center [71, 94] width 10 height 8
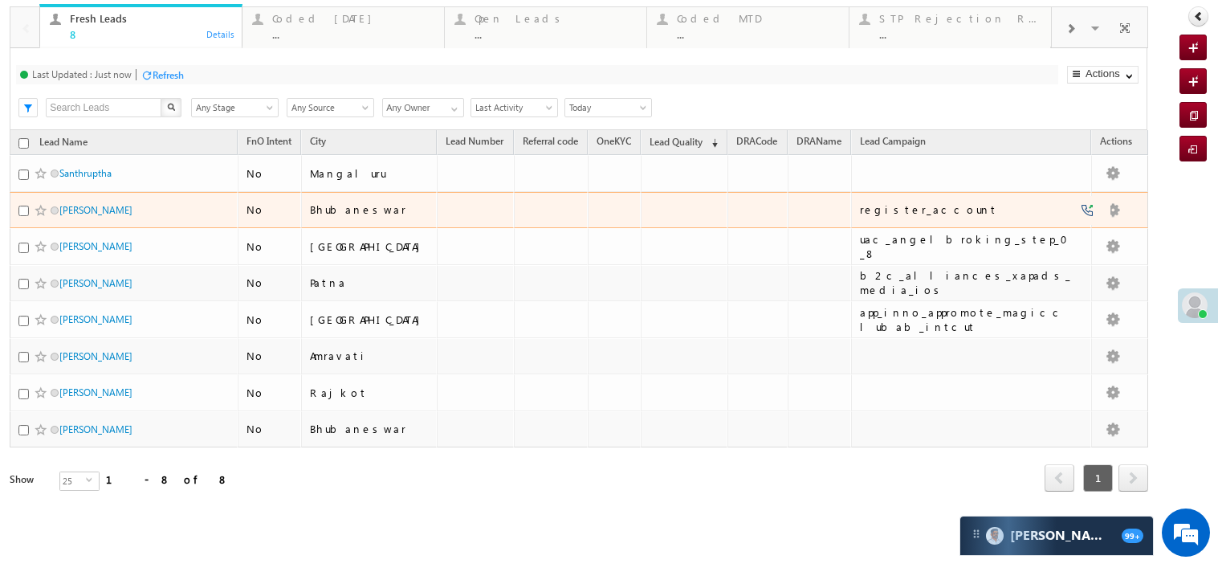
click at [222, 225] on div "[PERSON_NAME]" at bounding box center [124, 213] width 212 height 22
click at [92, 216] on link "[PERSON_NAME]" at bounding box center [95, 210] width 73 height 12
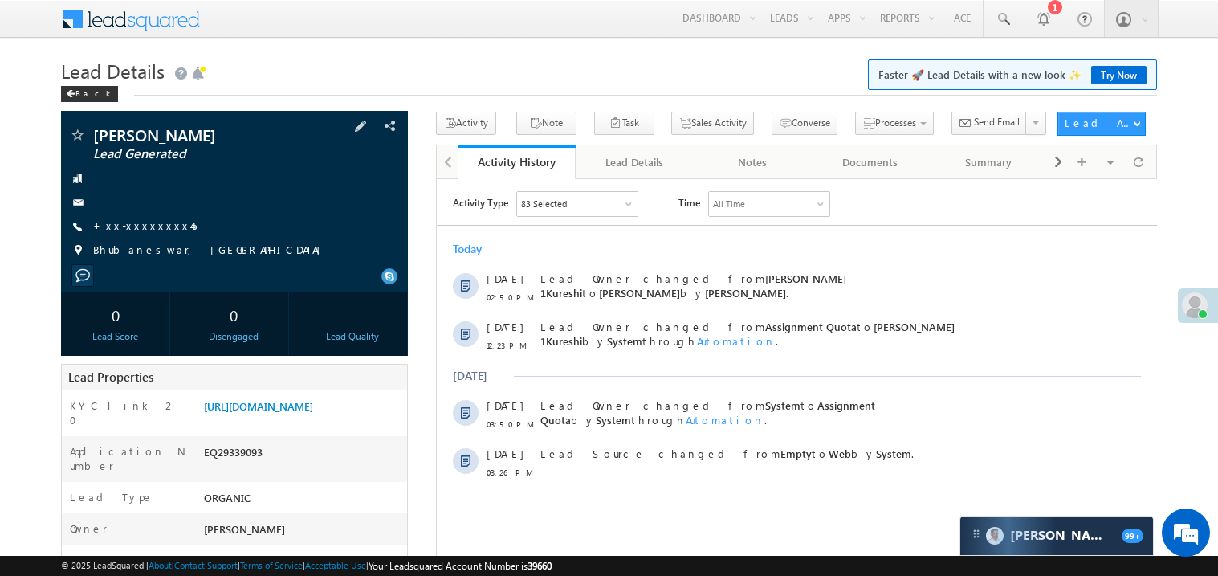
click at [135, 222] on link "+xx-xxxxxxxx45" at bounding box center [145, 225] width 104 height 14
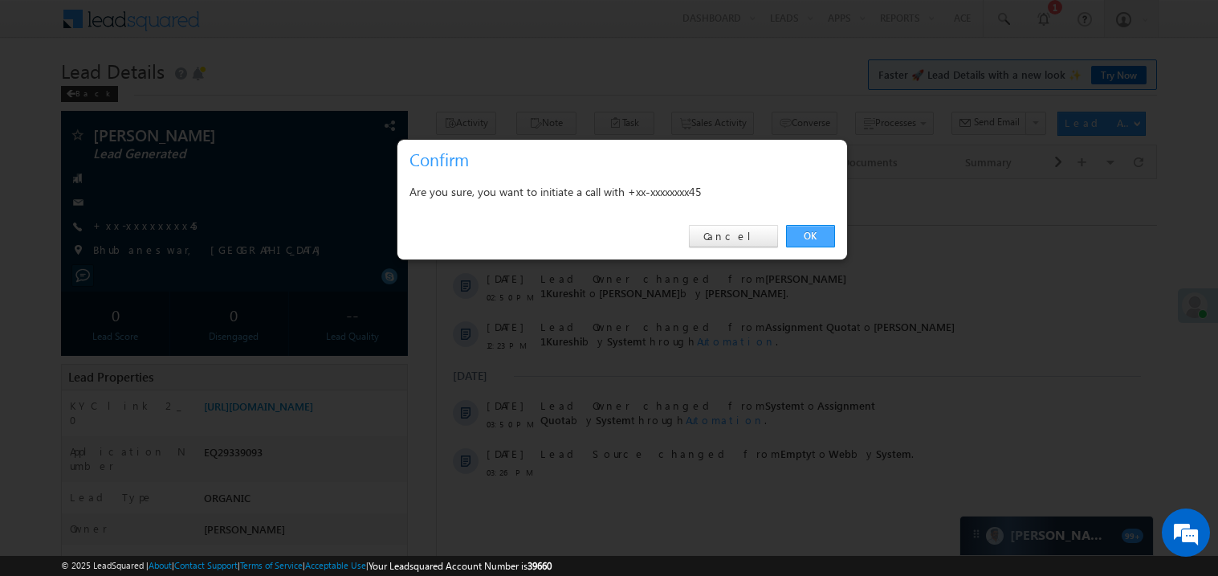
click at [795, 236] on link "OK" at bounding box center [810, 236] width 49 height 22
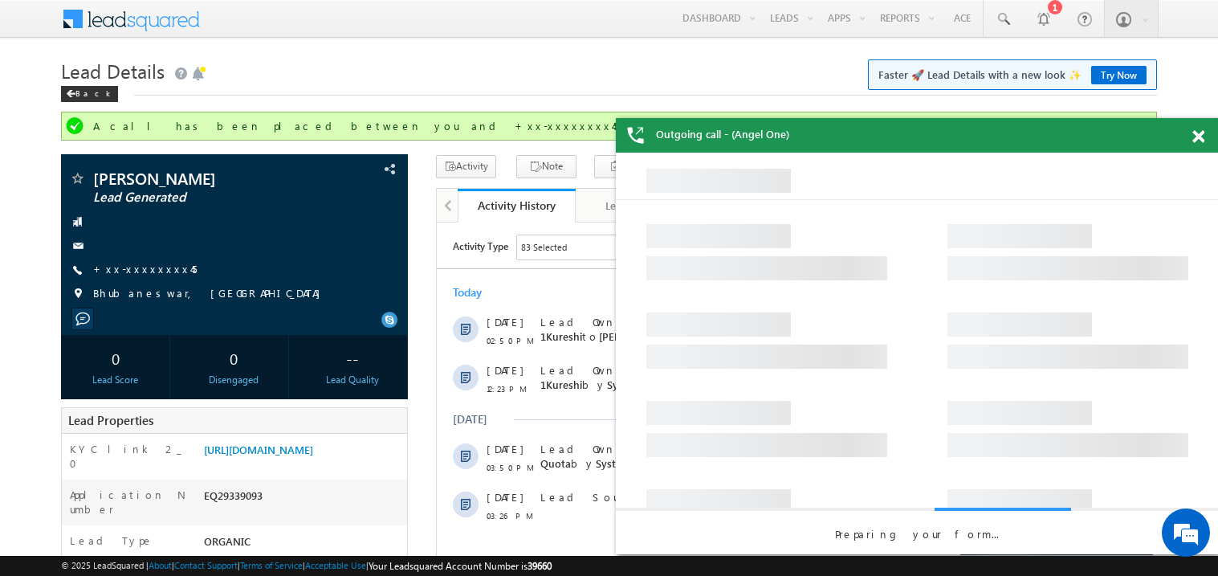
click at [1201, 131] on span at bounding box center [1198, 137] width 12 height 14
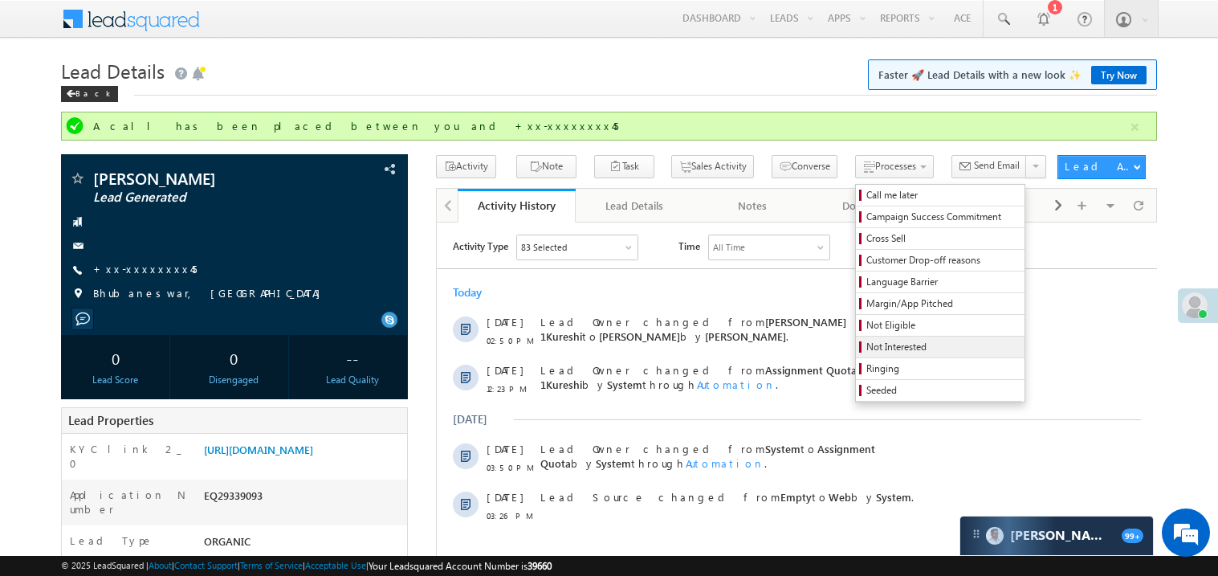
click at [874, 344] on span "Not Interested" at bounding box center [942, 347] width 153 height 14
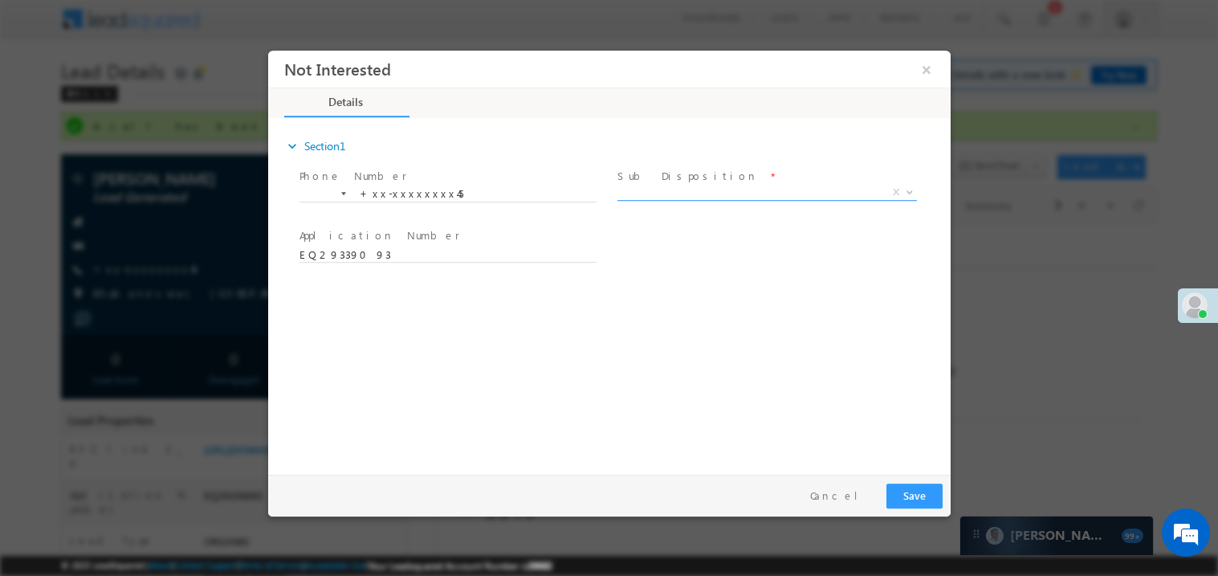
click at [658, 192] on span "X" at bounding box center [766, 192] width 299 height 16
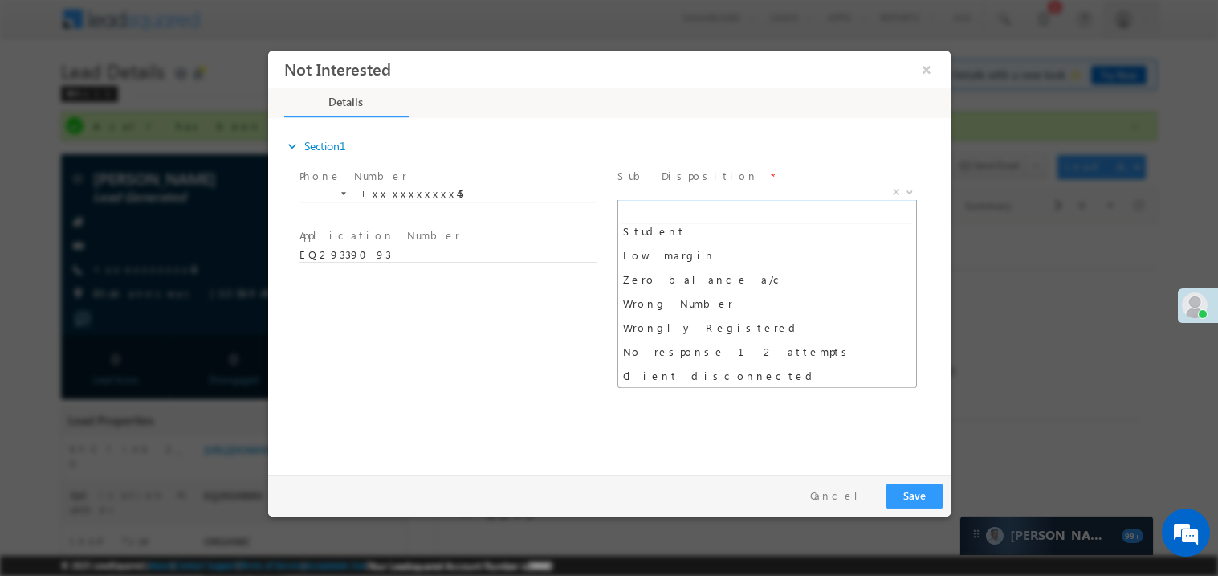
scroll to position [104, 0]
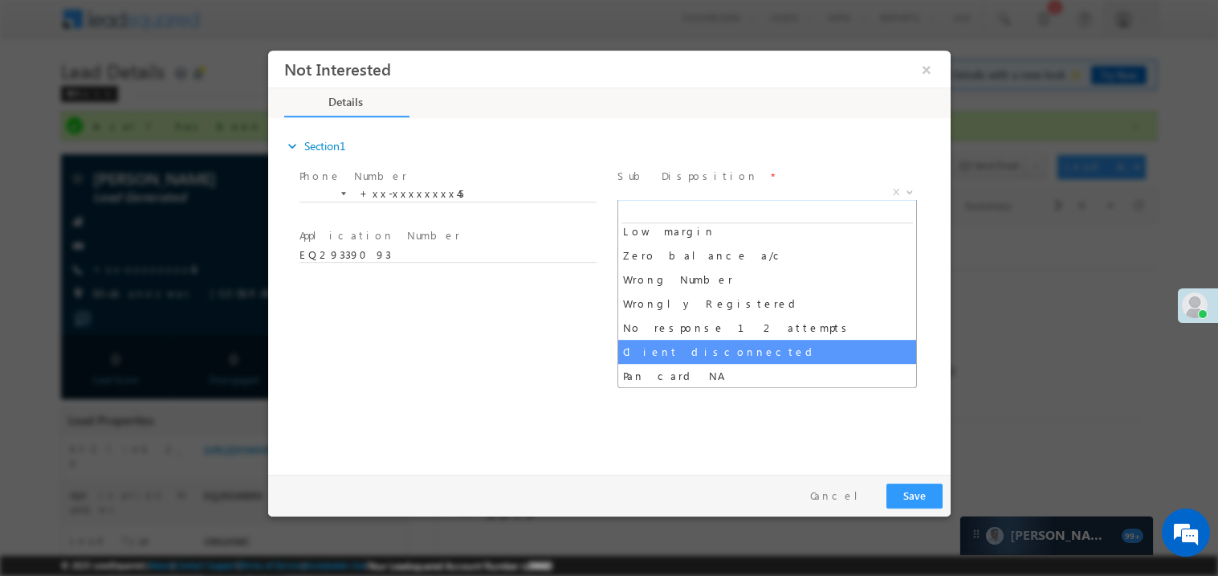
select select "Client disconnected"
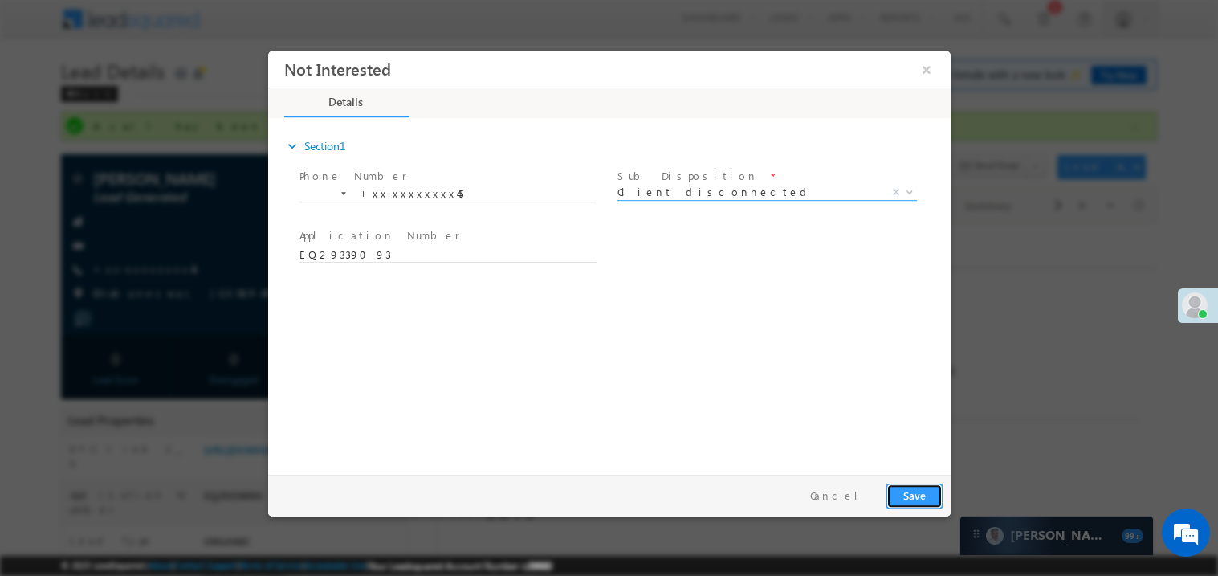
click at [911, 501] on button "Save" at bounding box center [913, 494] width 56 height 25
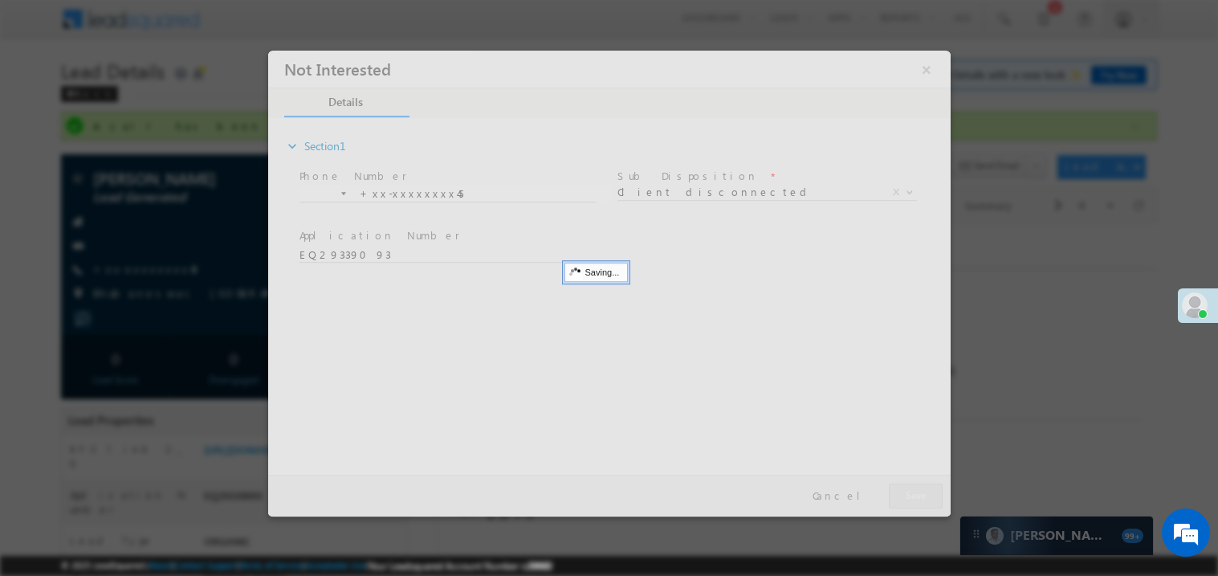
click at [911, 501] on div at bounding box center [608, 283] width 682 height 466
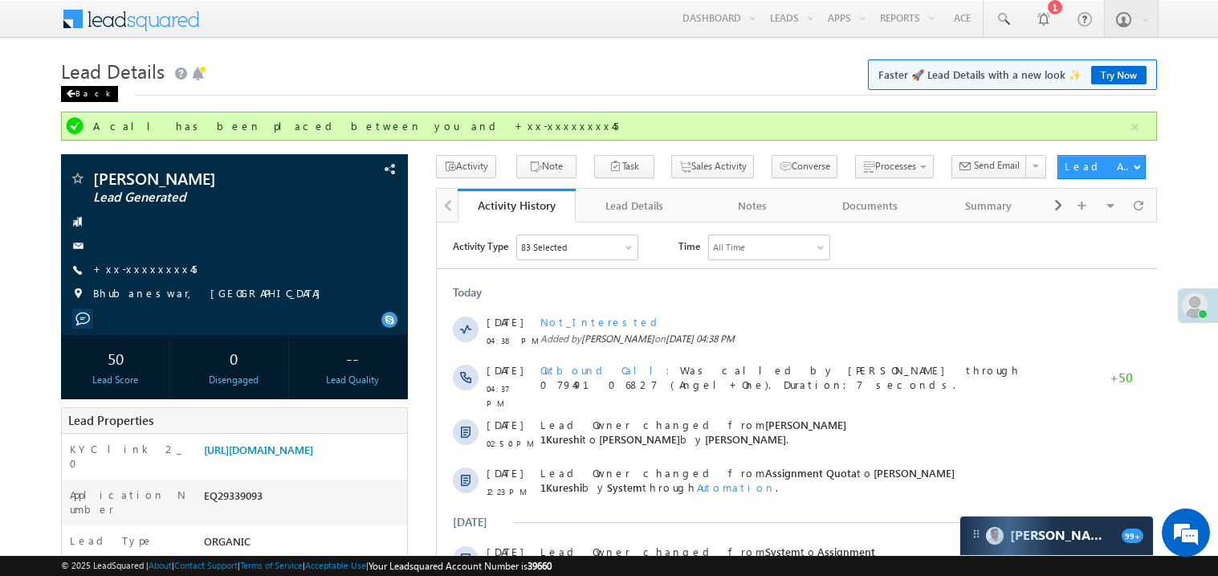
click at [70, 96] on span at bounding box center [71, 94] width 10 height 8
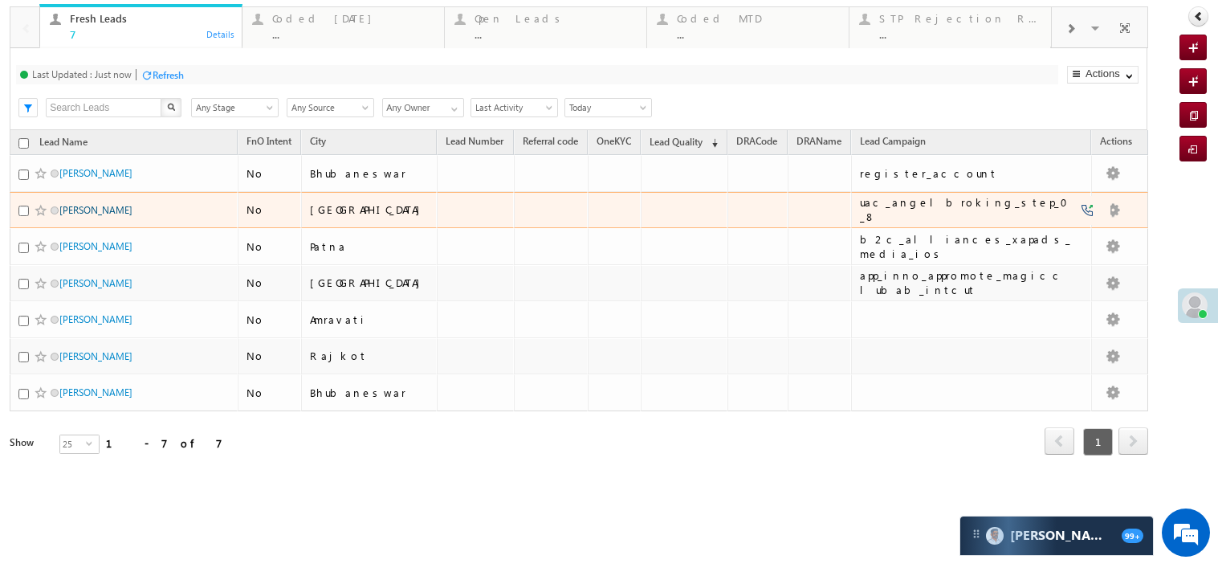
click at [83, 216] on link "[PERSON_NAME]" at bounding box center [95, 210] width 73 height 12
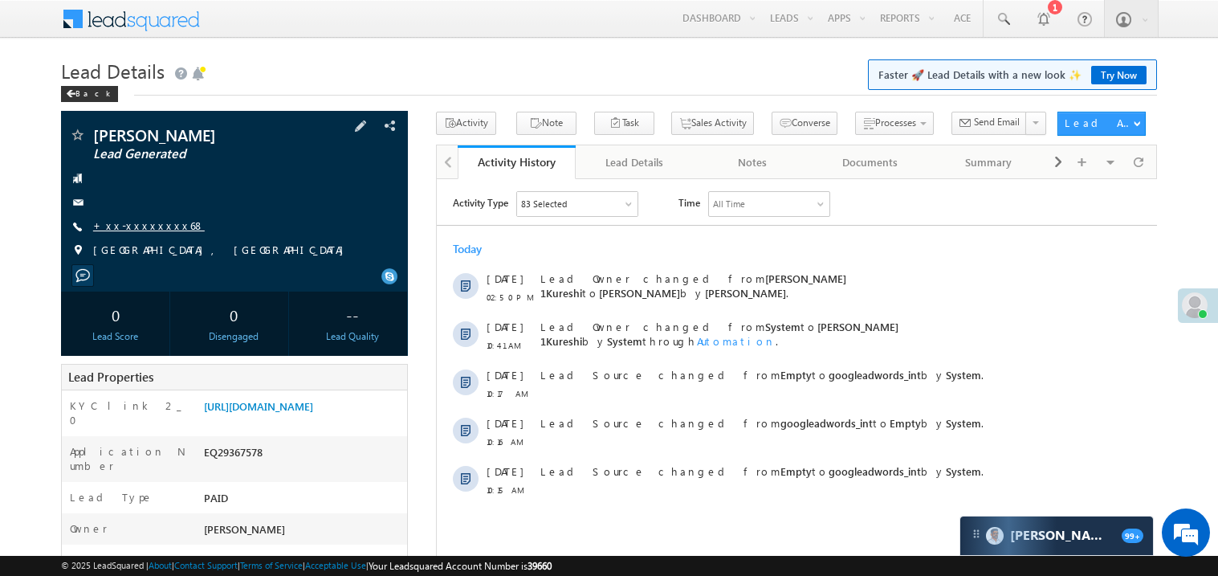
click at [149, 227] on link "+xx-xxxxxxxx68" at bounding box center [149, 225] width 112 height 14
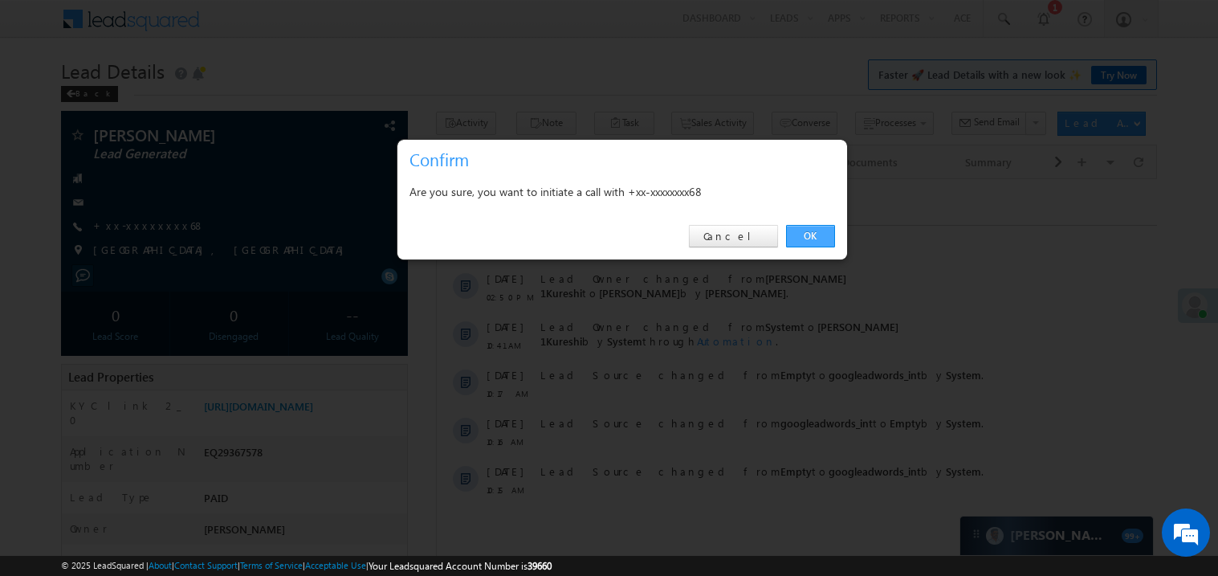
click at [800, 233] on link "OK" at bounding box center [810, 236] width 49 height 22
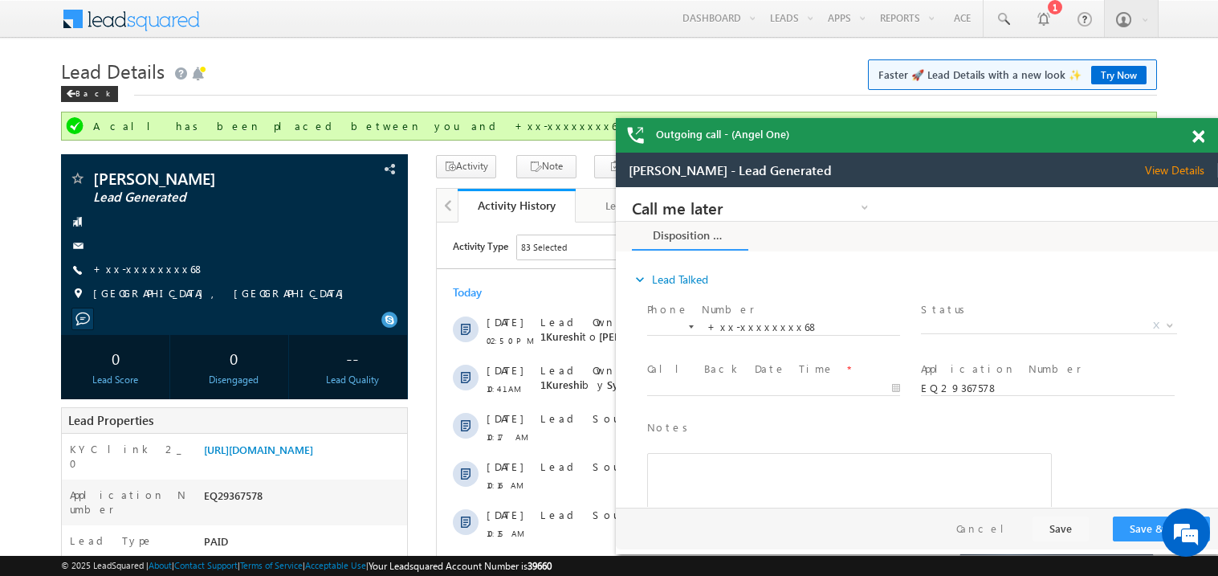
click at [1200, 134] on span at bounding box center [1198, 137] width 12 height 14
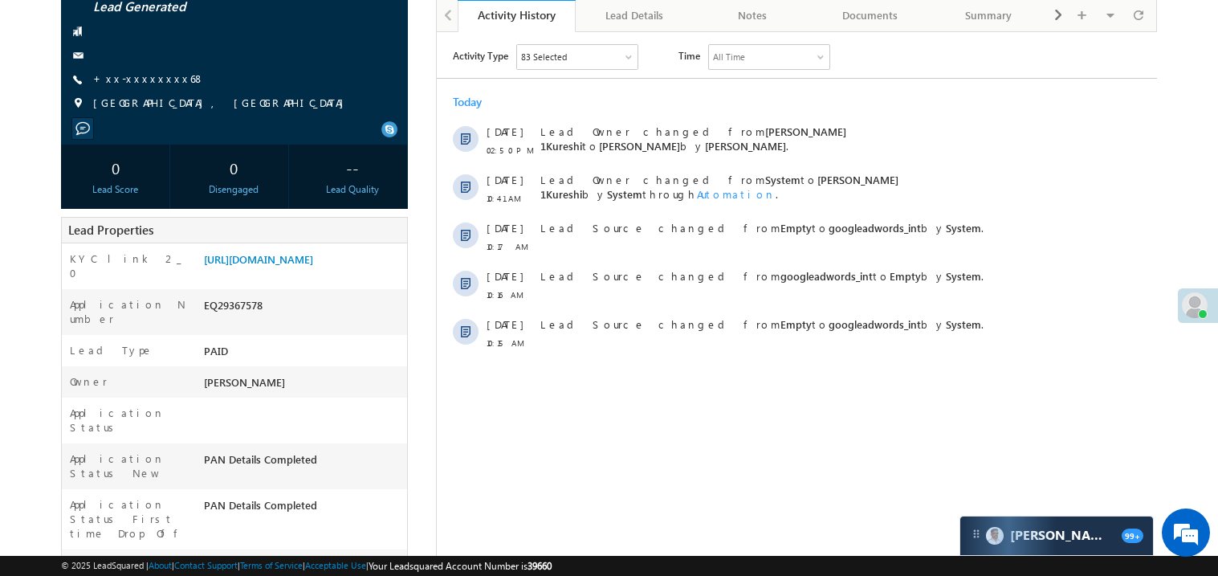
scroll to position [192, 0]
click at [280, 264] on link "https://angelbroking1-pk3em7sa.customui-test.leadsquared.com?leadId=6aa7c619-bb…" at bounding box center [258, 257] width 109 height 14
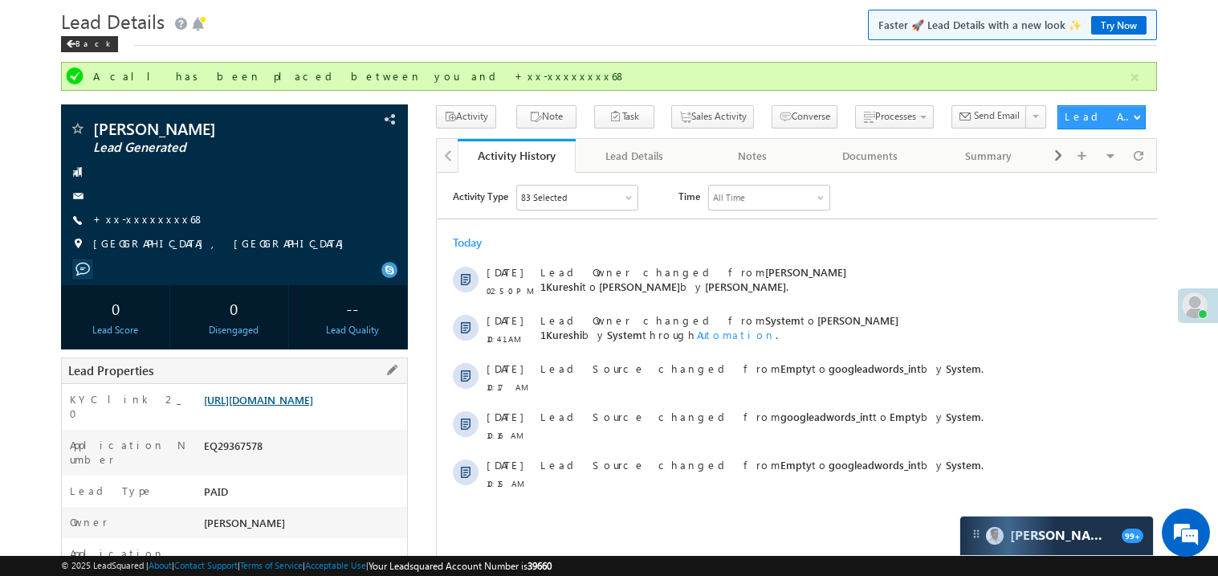
scroll to position [0, 0]
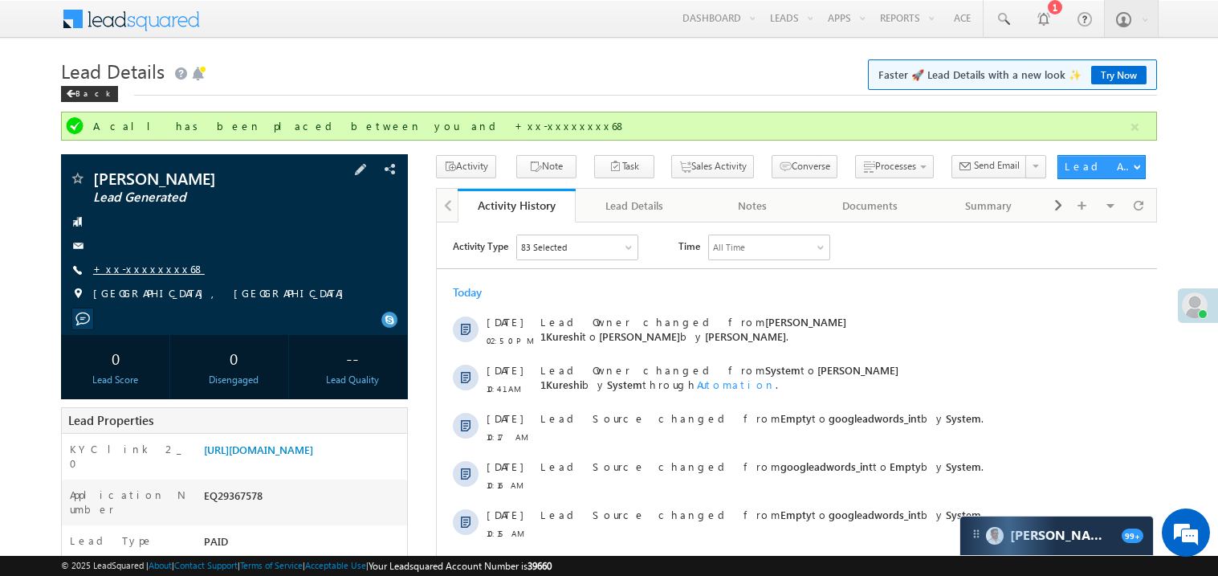
click at [147, 268] on link "+xx-xxxxxxxx68" at bounding box center [149, 269] width 112 height 14
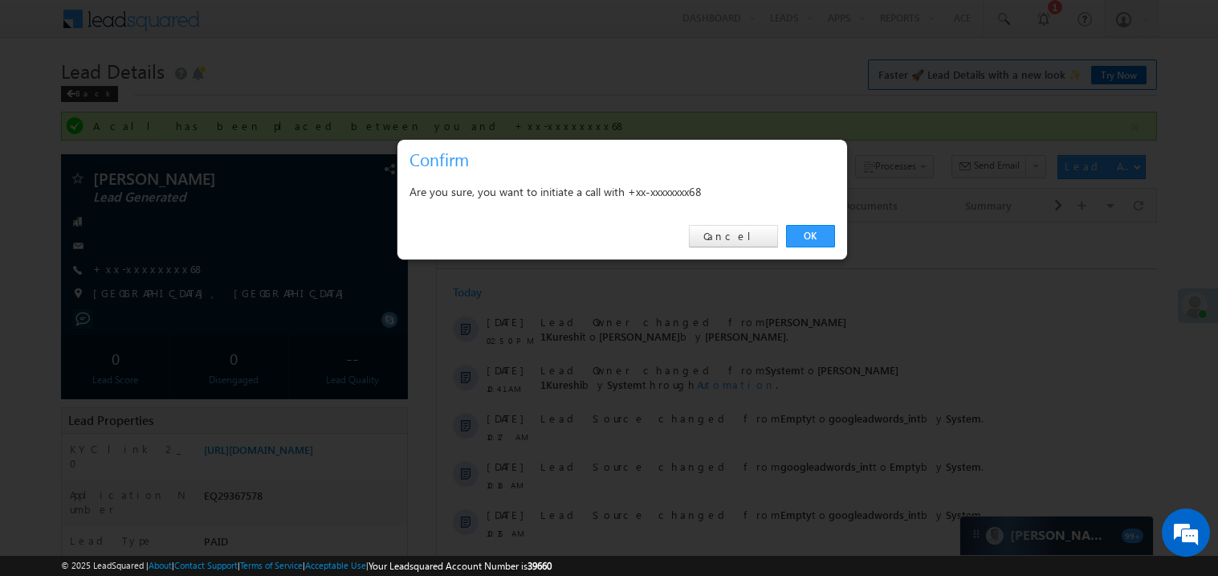
click at [673, 223] on div "OK Cancel" at bounding box center [622, 237] width 450 height 46
click at [805, 234] on link "OK" at bounding box center [810, 236] width 49 height 22
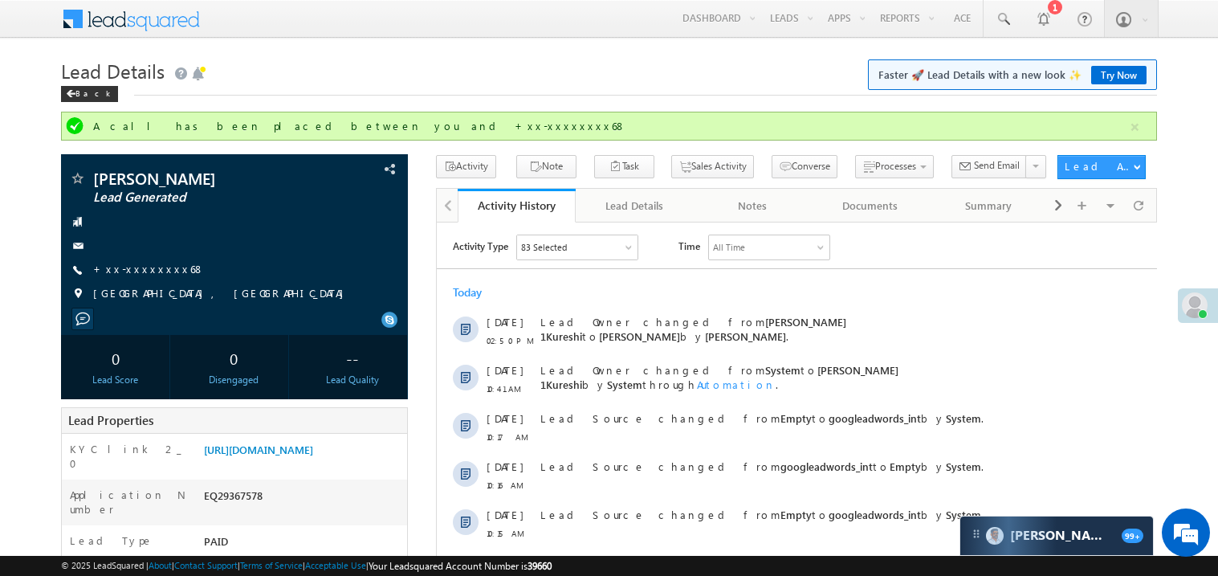
click at [500, 96] on div "Lead Details Faster 🚀 Lead Details with a new look ✨ Try Now Back" at bounding box center [609, 83] width 1096 height 58
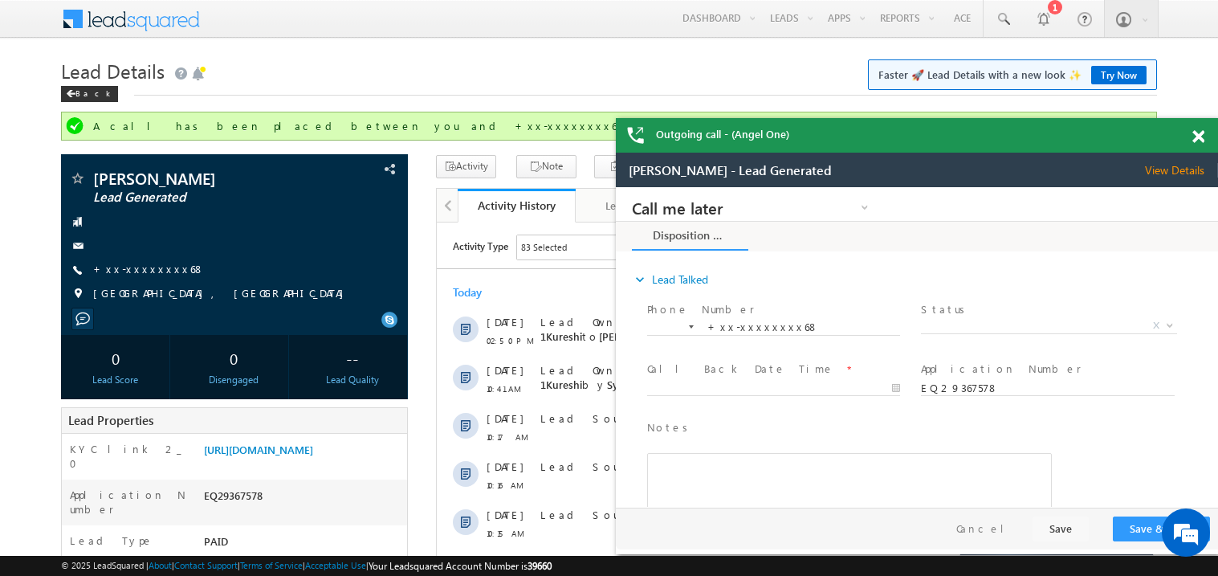
click at [1197, 136] on span at bounding box center [1198, 137] width 12 height 14
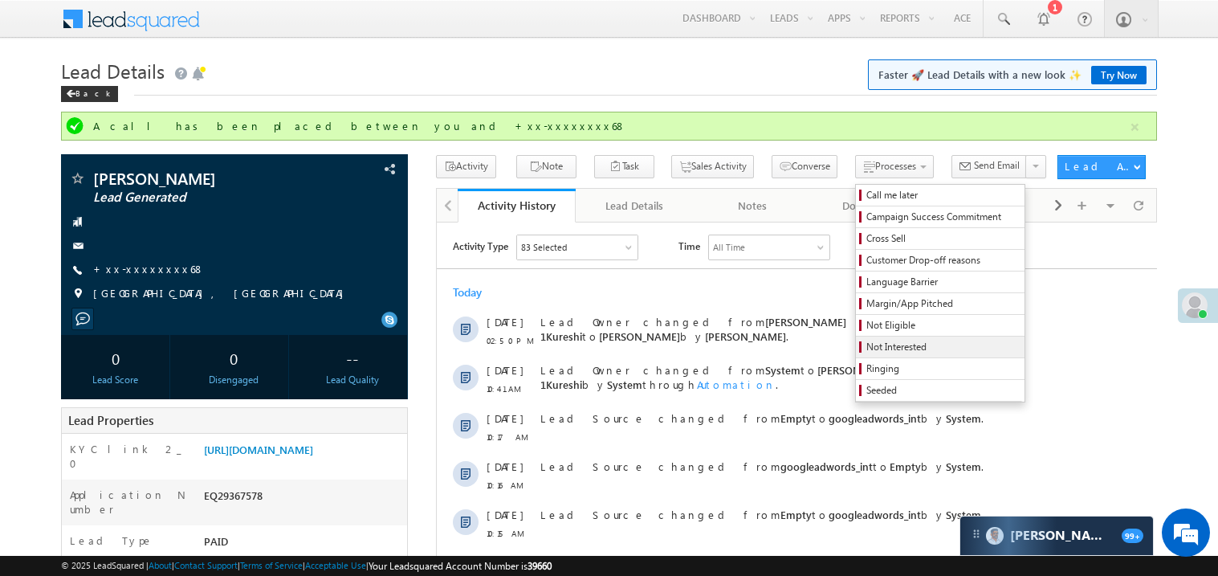
click at [867, 346] on span "Not Interested" at bounding box center [942, 347] width 153 height 14
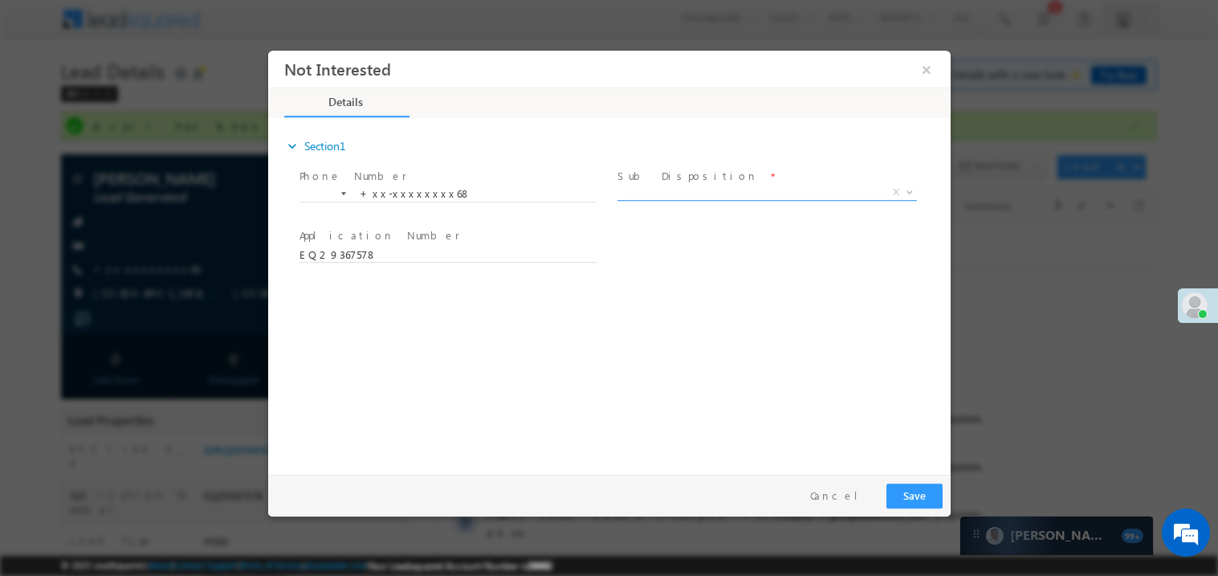
click at [674, 189] on span "X" at bounding box center [766, 192] width 299 height 16
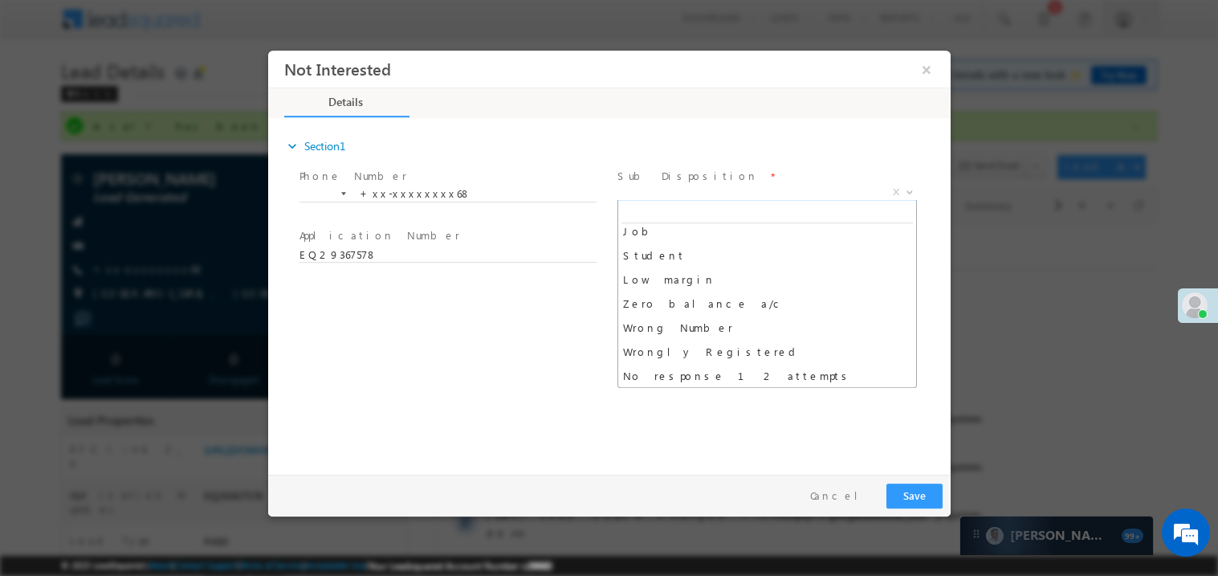
scroll to position [79, 0]
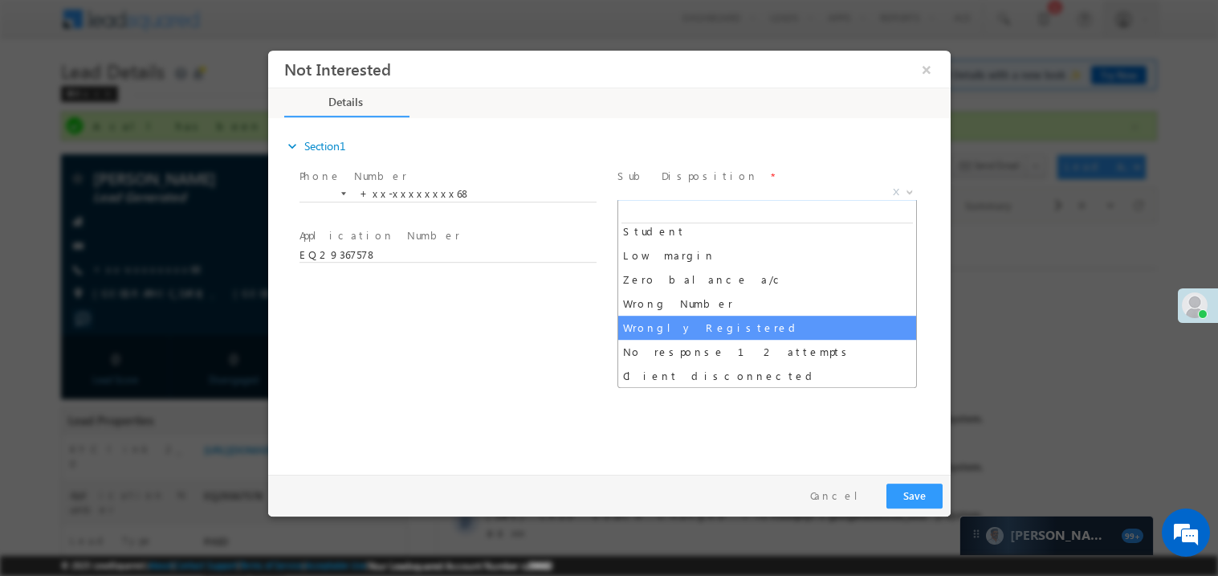
select select "Wrongly Registered"
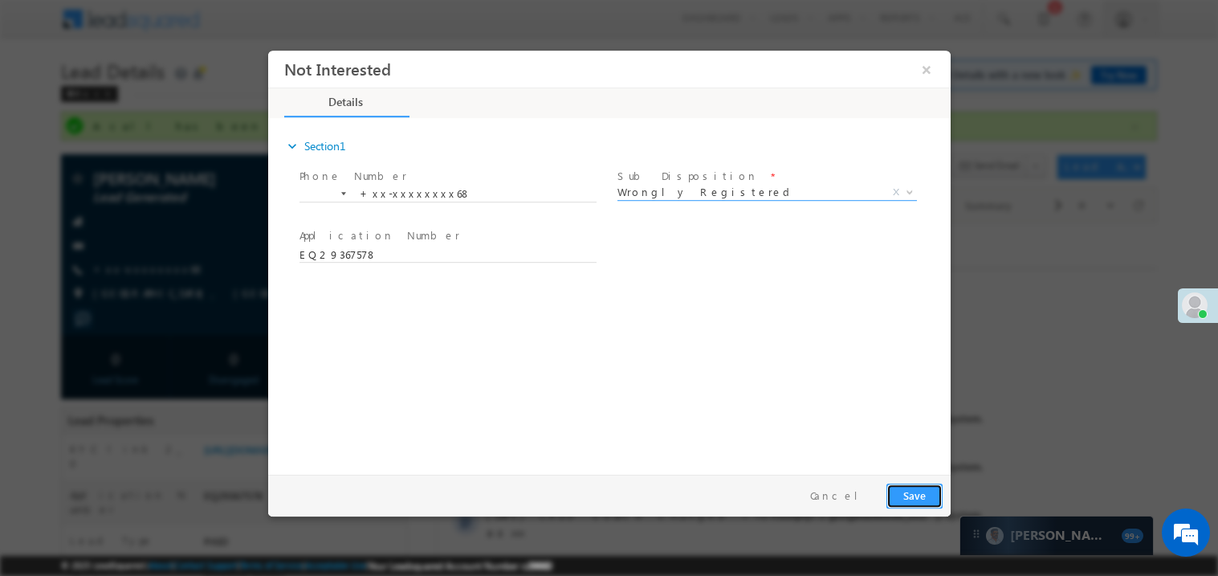
click at [886, 488] on button "Save" at bounding box center [913, 494] width 56 height 25
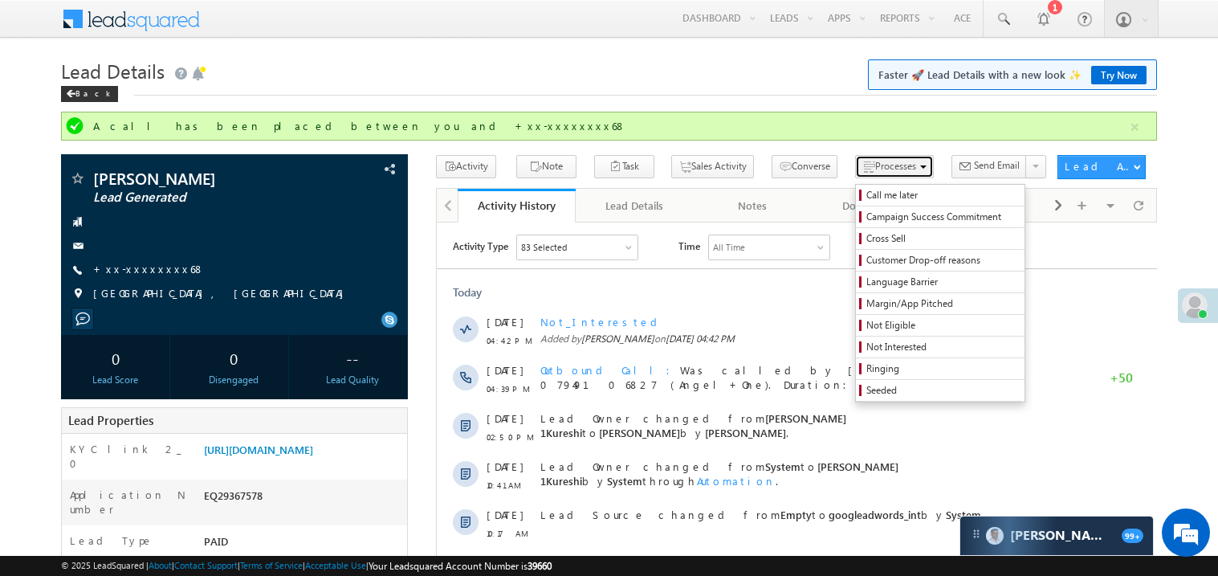
click at [875, 170] on span "Processes" at bounding box center [895, 166] width 41 height 12
click at [866, 343] on span "Not Interested" at bounding box center [942, 347] width 153 height 14
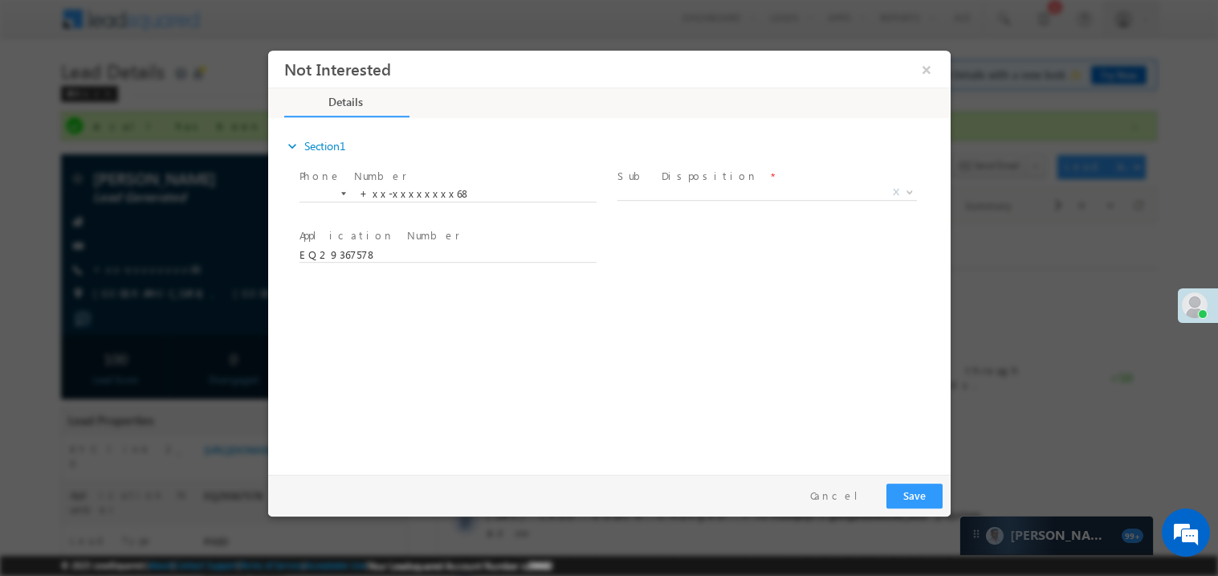
scroll to position [0, 0]
click at [692, 189] on span "X" at bounding box center [766, 192] width 299 height 16
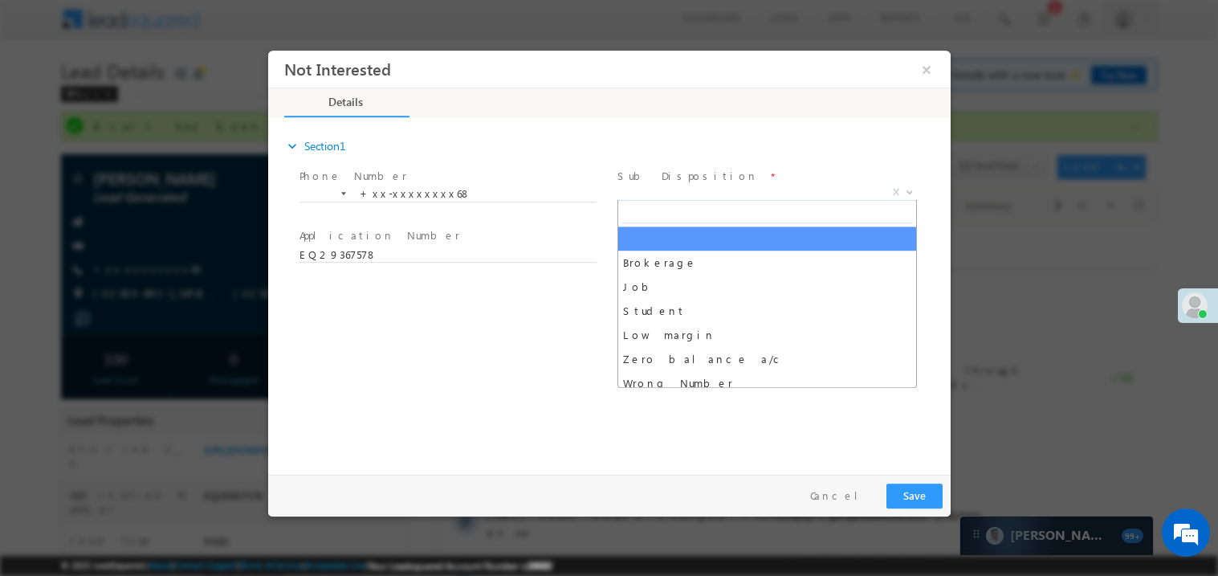
click at [682, 193] on span "X" at bounding box center [766, 192] width 299 height 16
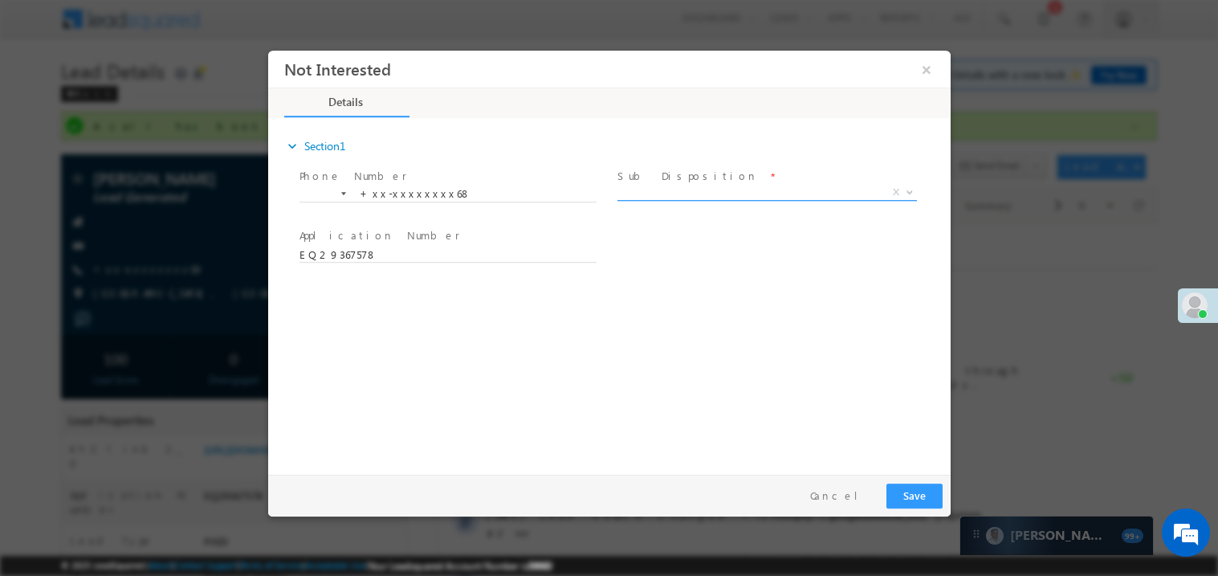
click at [680, 189] on span "X" at bounding box center [766, 192] width 299 height 16
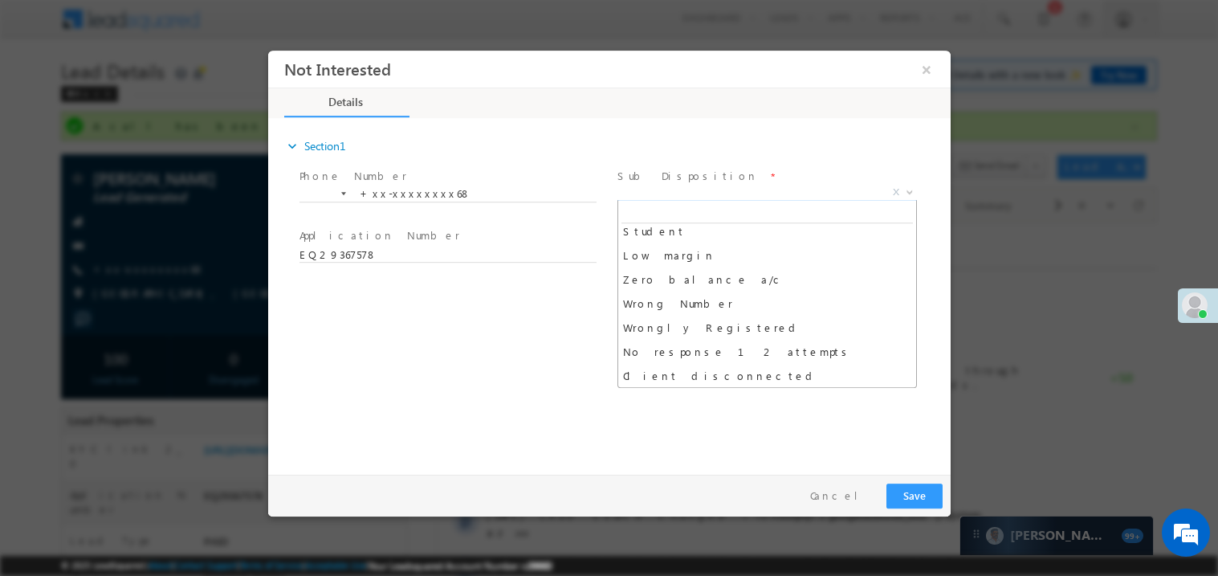
scroll to position [128, 0]
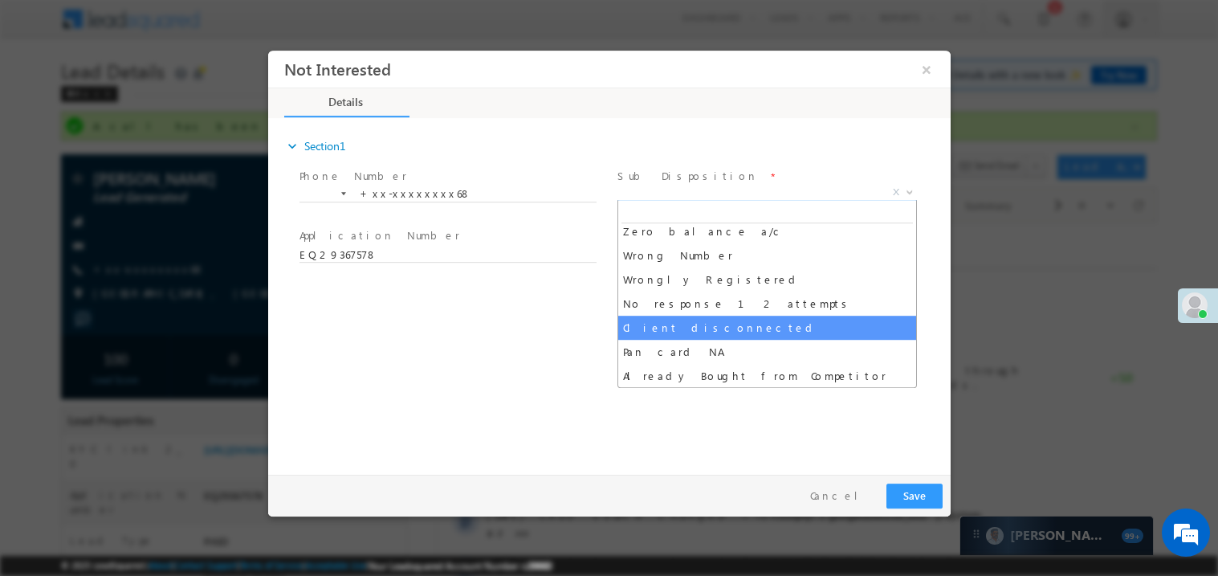
select select "Client disconnected"
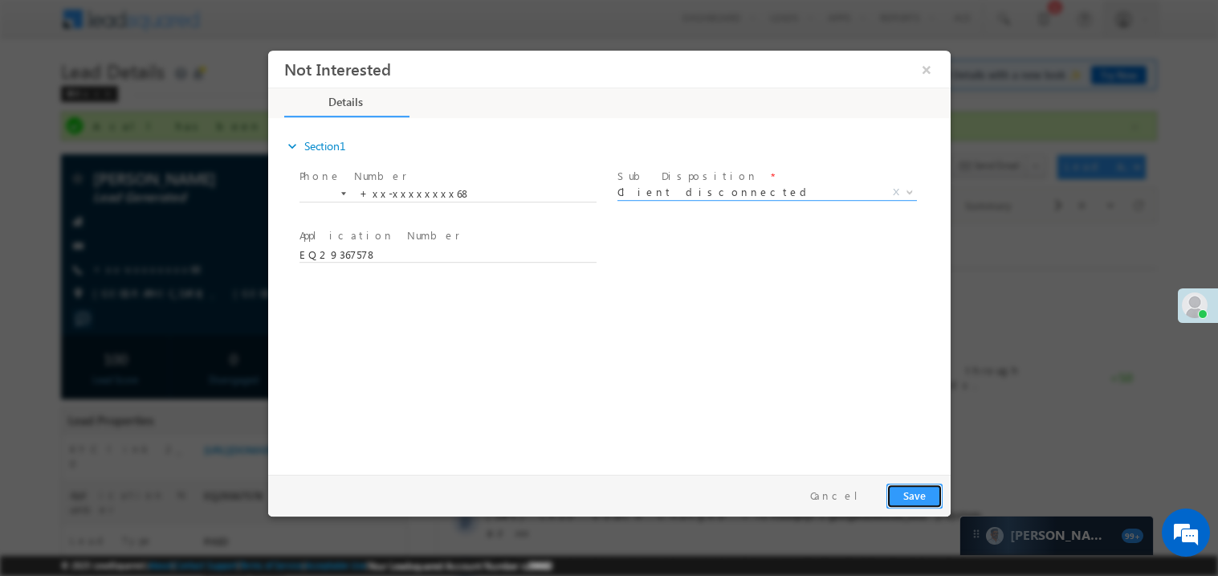
click at [921, 495] on button "Save" at bounding box center [913, 494] width 56 height 25
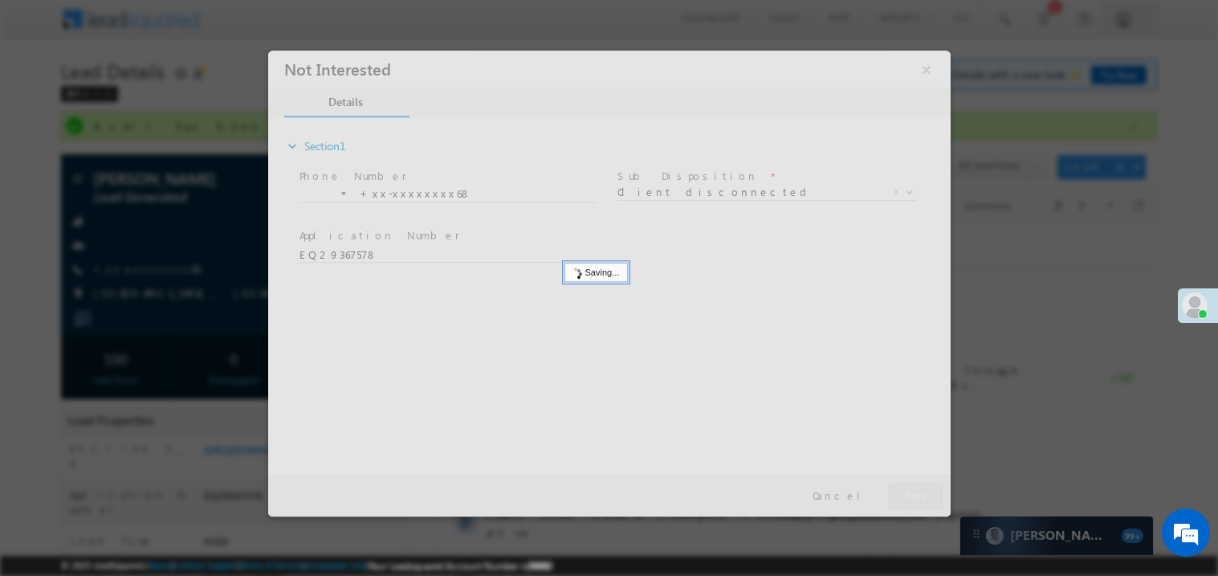
click at [921, 495] on div at bounding box center [608, 283] width 682 height 466
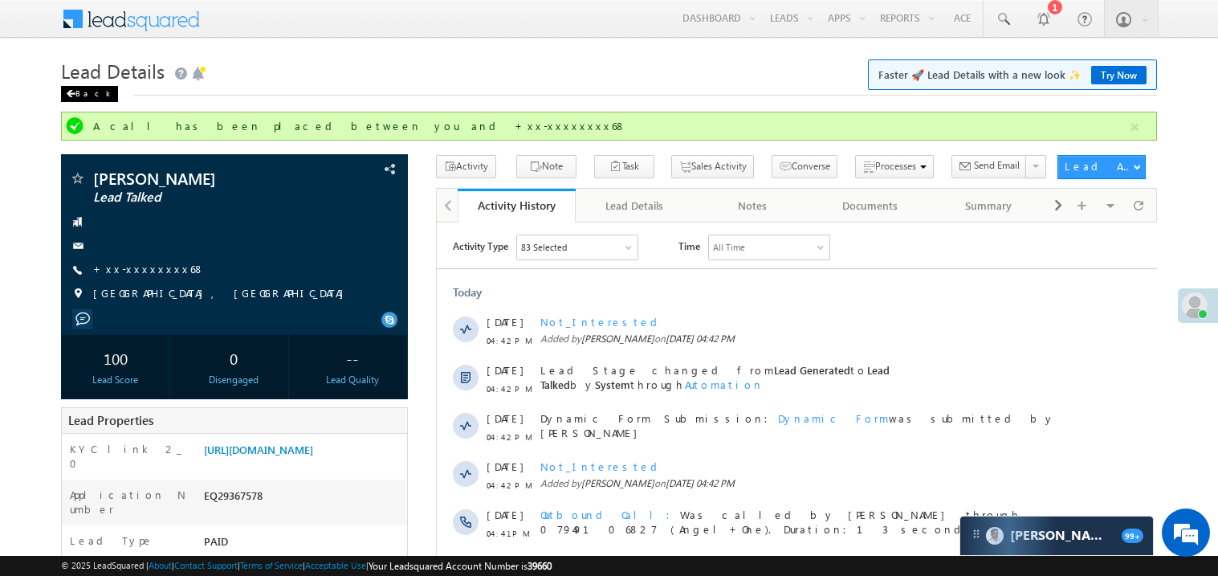
click at [69, 96] on span at bounding box center [71, 94] width 10 height 8
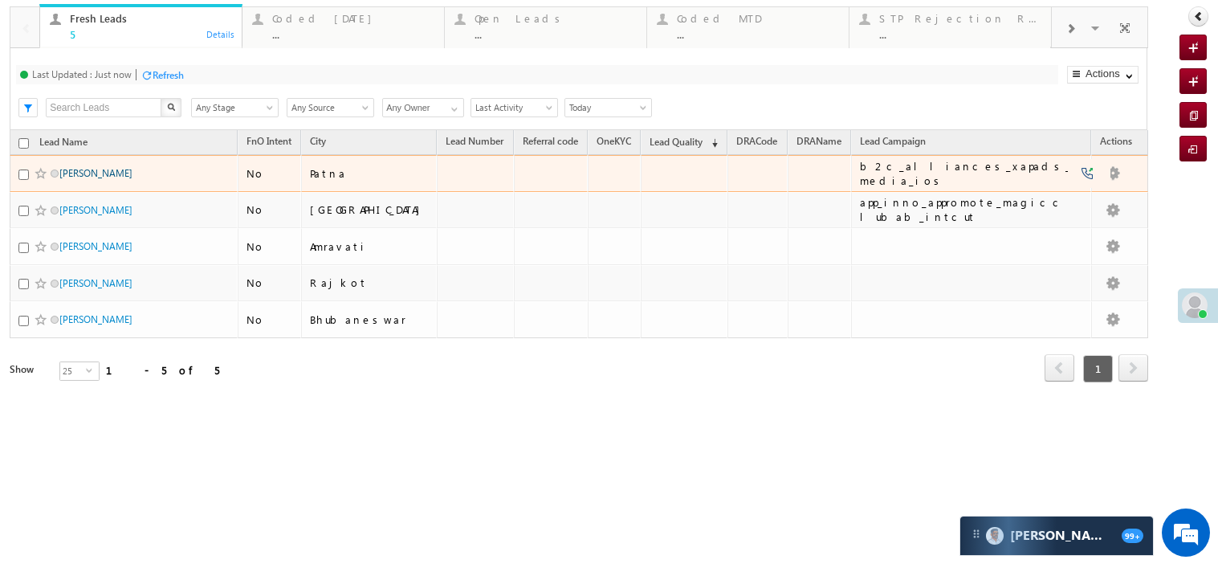
click at [97, 179] on link "[PERSON_NAME]" at bounding box center [95, 173] width 73 height 12
click at [93, 179] on link "[PERSON_NAME]" at bounding box center [95, 173] width 73 height 12
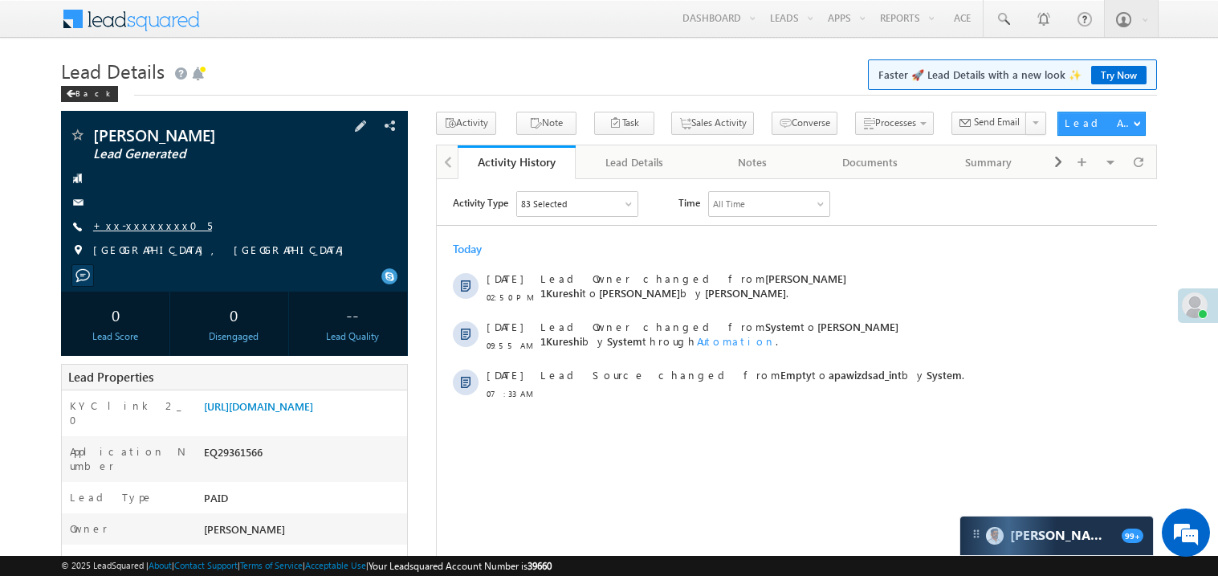
click at [147, 229] on link "+xx-xxxxxxxx05" at bounding box center [152, 225] width 119 height 14
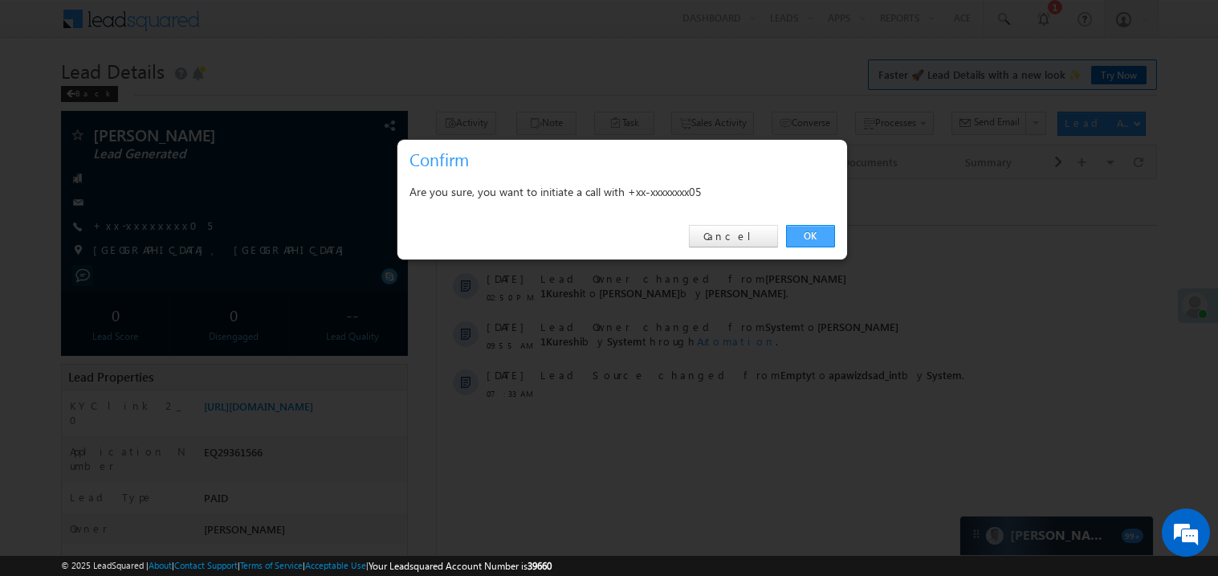
click at [811, 237] on link "OK" at bounding box center [810, 236] width 49 height 22
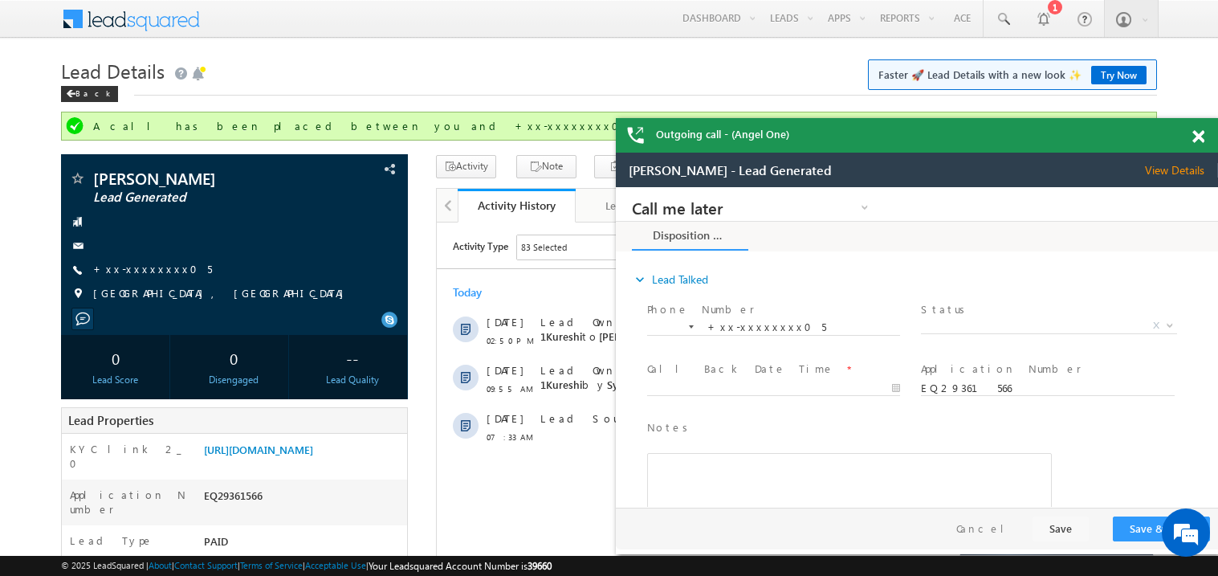
click at [1199, 138] on span at bounding box center [1198, 137] width 12 height 14
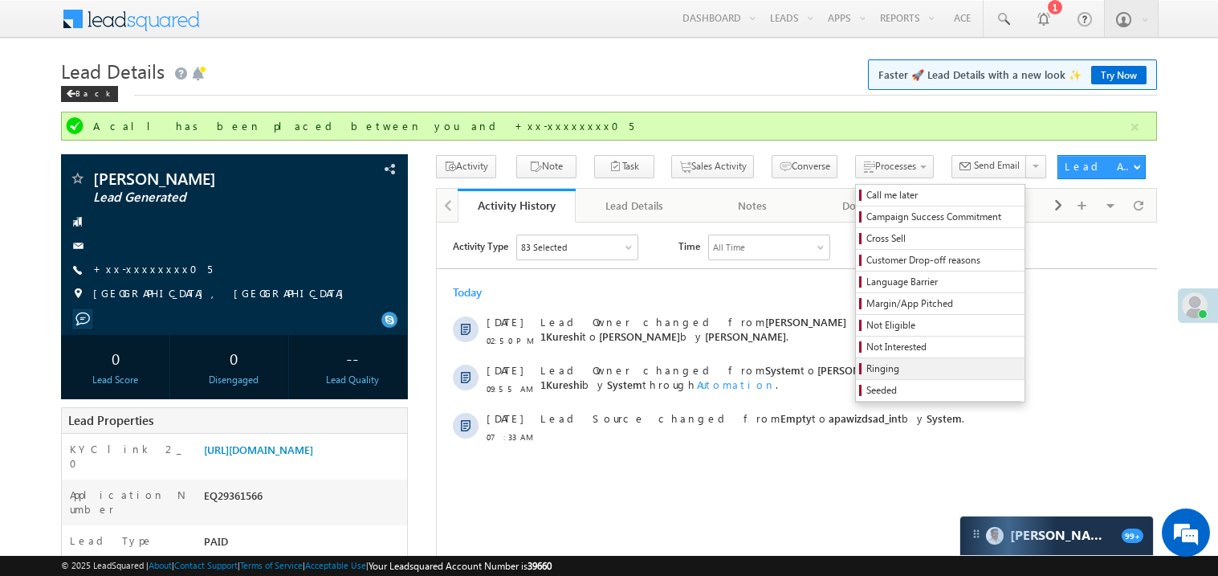
click at [866, 367] on span "Ringing" at bounding box center [942, 368] width 153 height 14
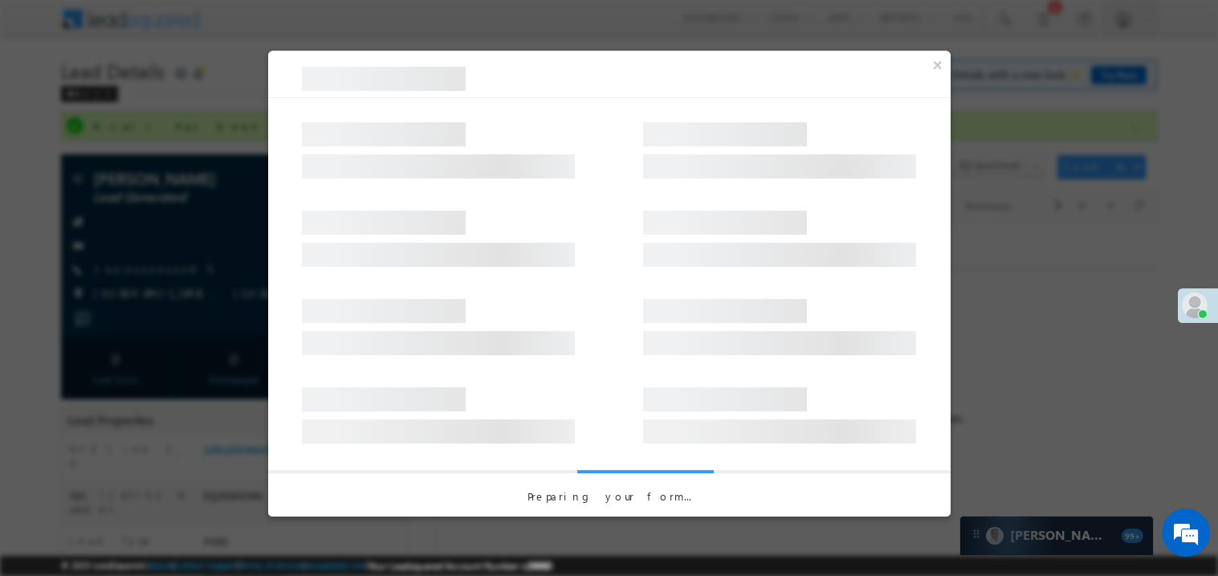
click at [819, 413] on div at bounding box center [779, 403] width 273 height 48
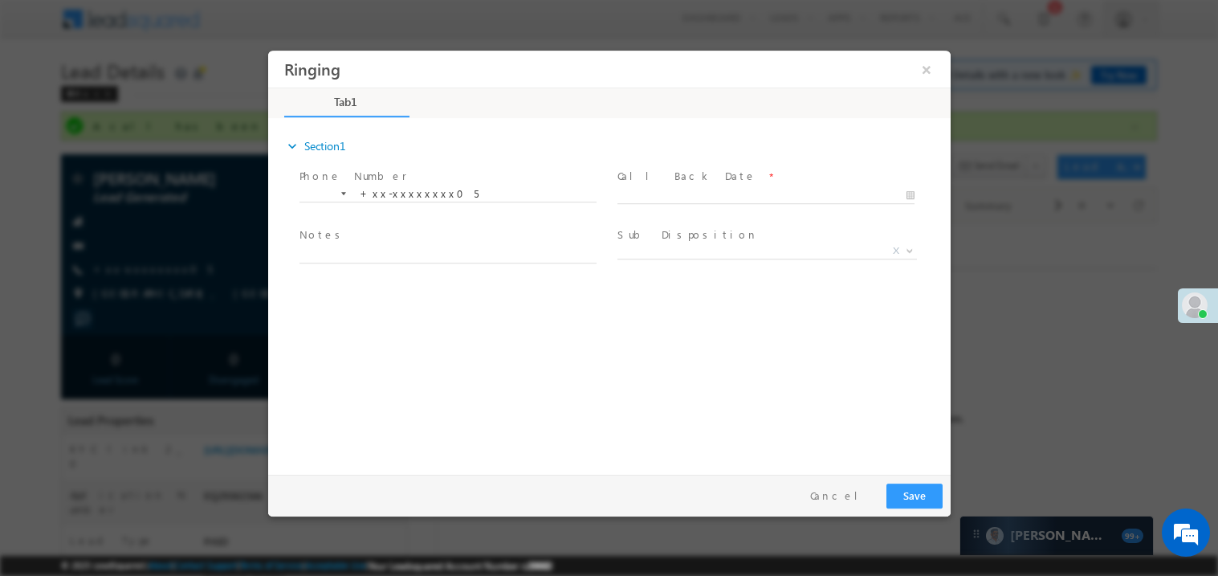
click at [645, 202] on span at bounding box center [765, 211] width 296 height 18
click at [645, 199] on body "Ringing ×" at bounding box center [608, 258] width 682 height 417
type input "09/22/25 4:44 PM"
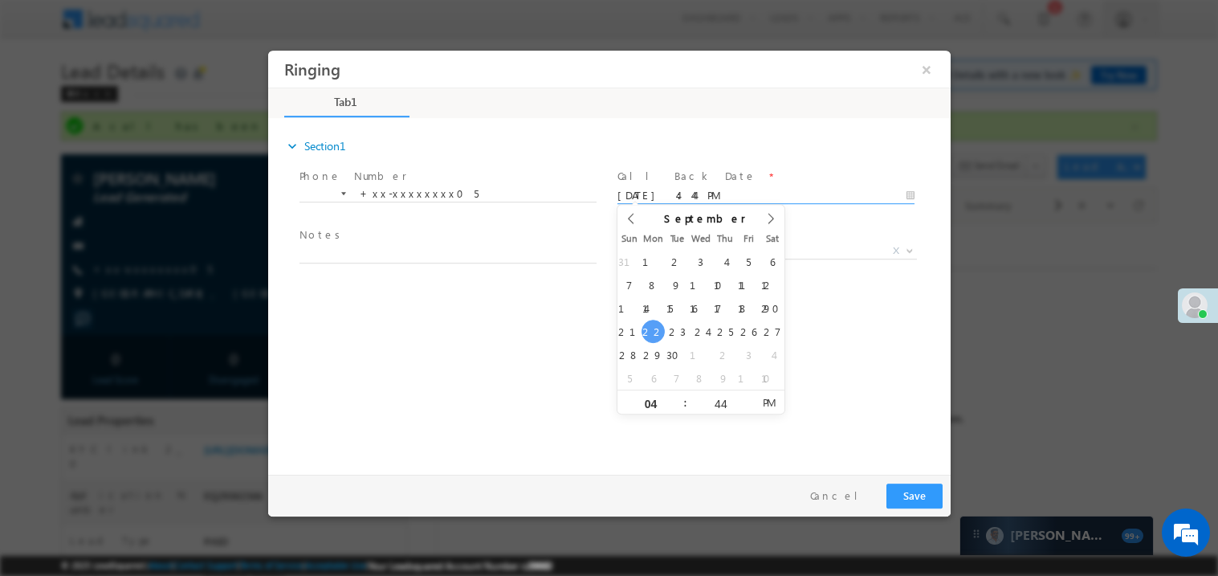
click at [426, 263] on span at bounding box center [447, 271] width 296 height 18
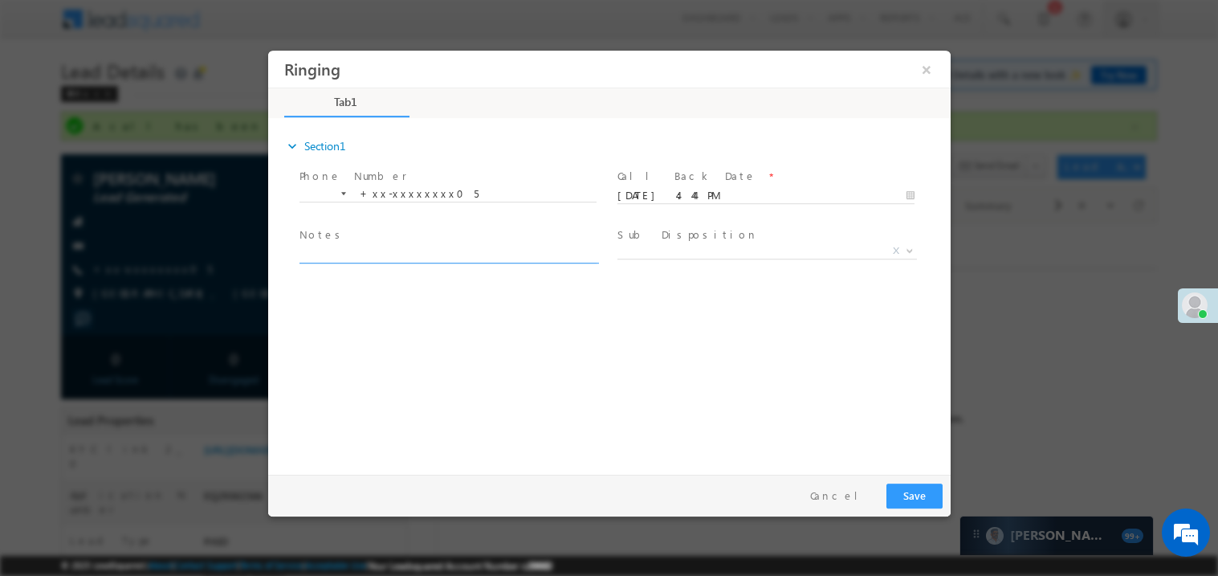
click at [414, 256] on textarea at bounding box center [447, 253] width 297 height 18
type textarea "ring"
click at [648, 252] on span "X" at bounding box center [766, 250] width 299 height 16
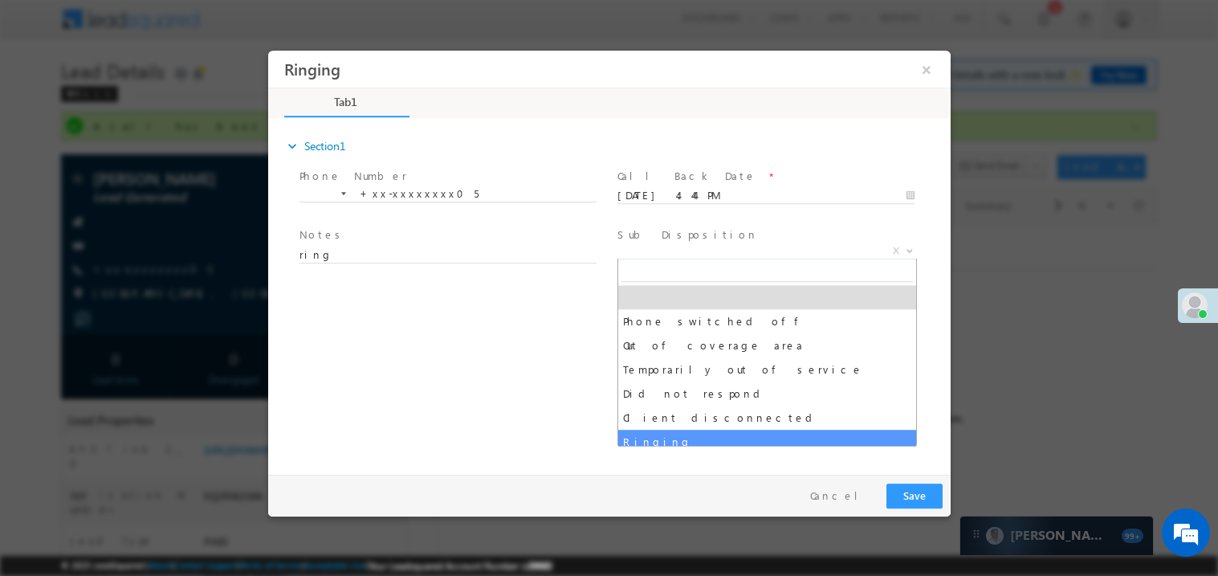
select select "Ringing"
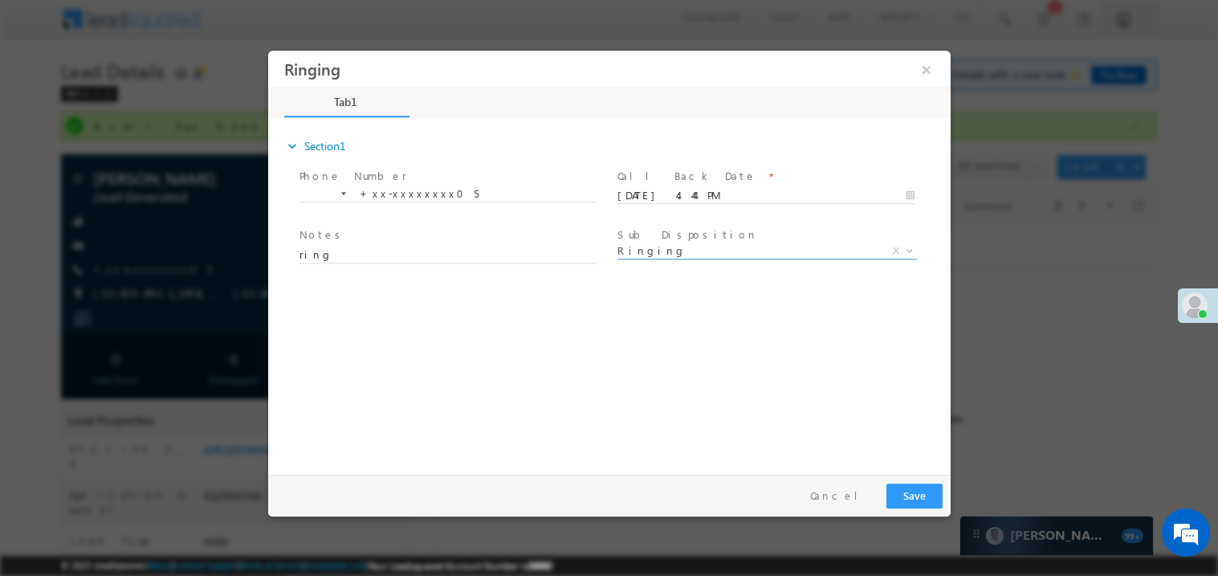
click at [535, 462] on div "expand_more Section1 Phone Number *" at bounding box center [612, 293] width 674 height 347
click at [914, 499] on button "Save" at bounding box center [913, 494] width 56 height 25
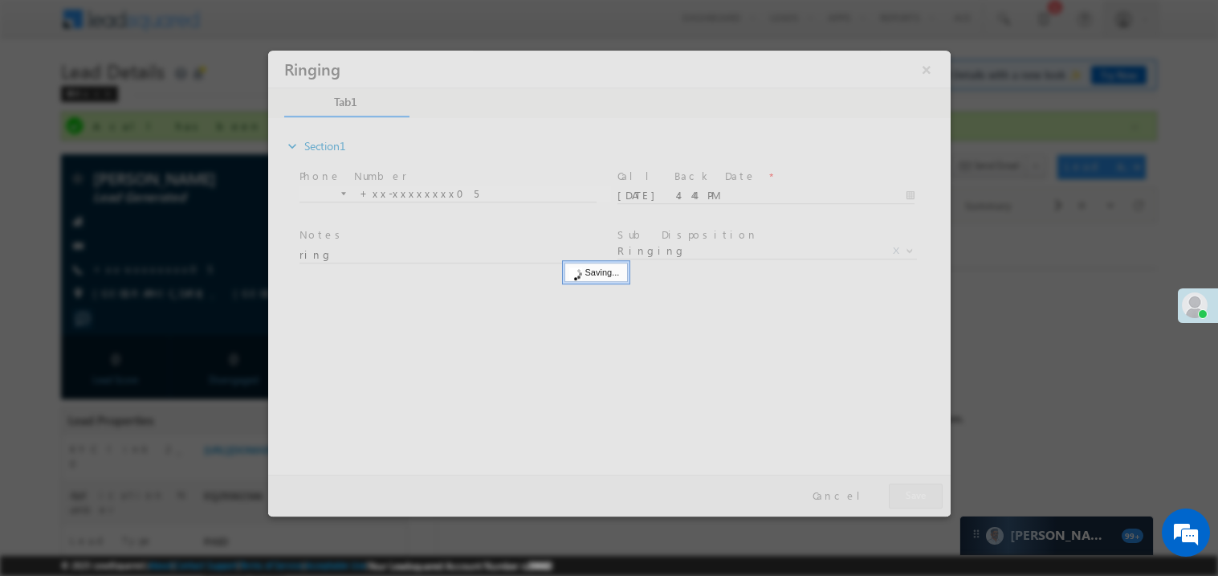
click at [914, 499] on div at bounding box center [608, 283] width 682 height 466
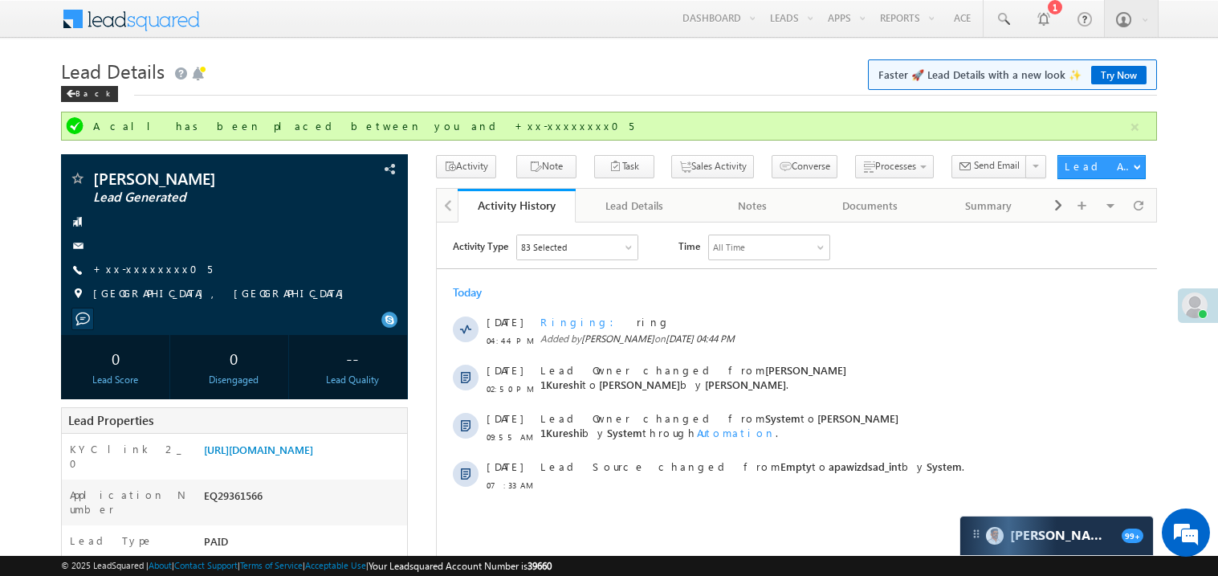
click at [630, 226] on div "Activity Type 83 Selected Select All Sales Activities 1 Sales Activity Email Ac…" at bounding box center [796, 367] width 720 height 282
click at [71, 97] on span at bounding box center [71, 94] width 10 height 8
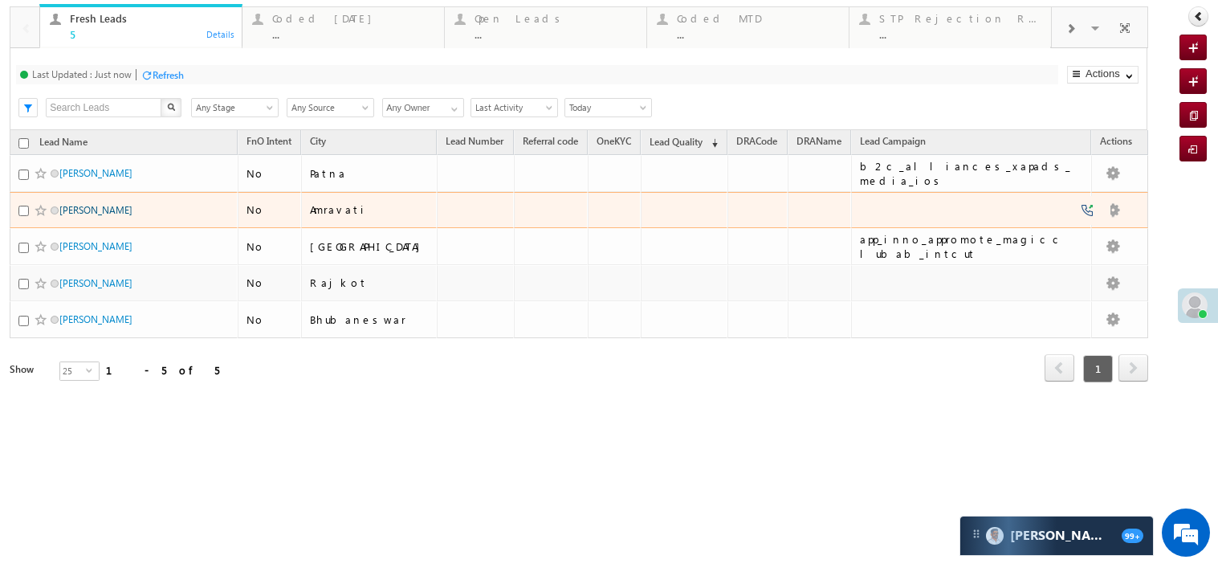
click at [79, 216] on link "[PERSON_NAME]" at bounding box center [95, 210] width 73 height 12
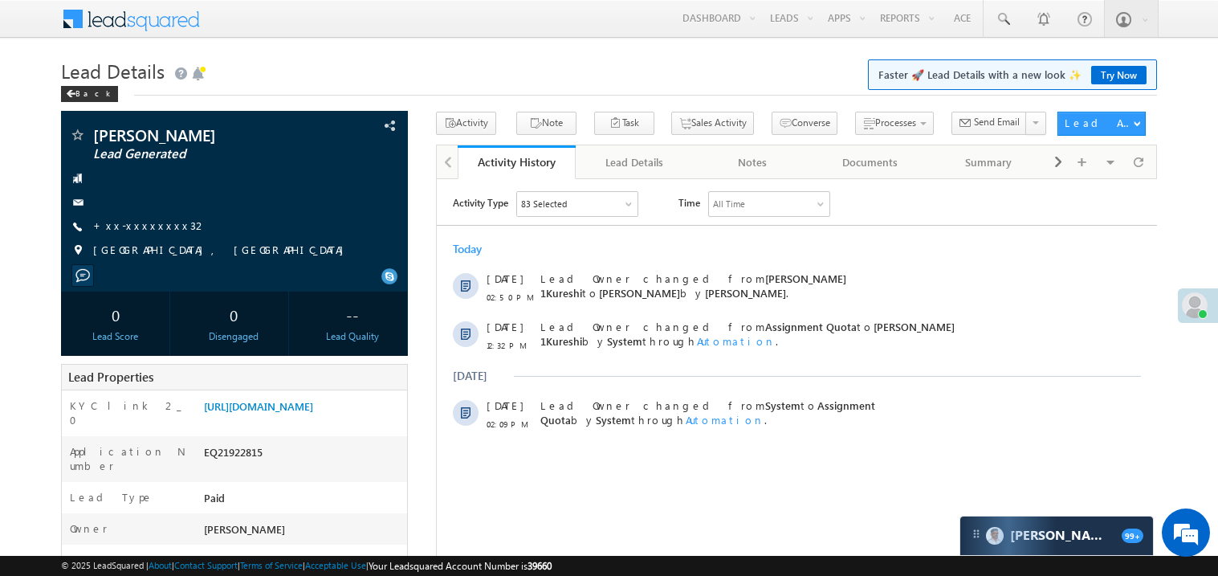
click at [171, 233] on div "+xx-xxxxxxxx32" at bounding box center [234, 226] width 331 height 16
click at [126, 228] on link "+xx-xxxxxxxx32" at bounding box center [150, 225] width 114 height 14
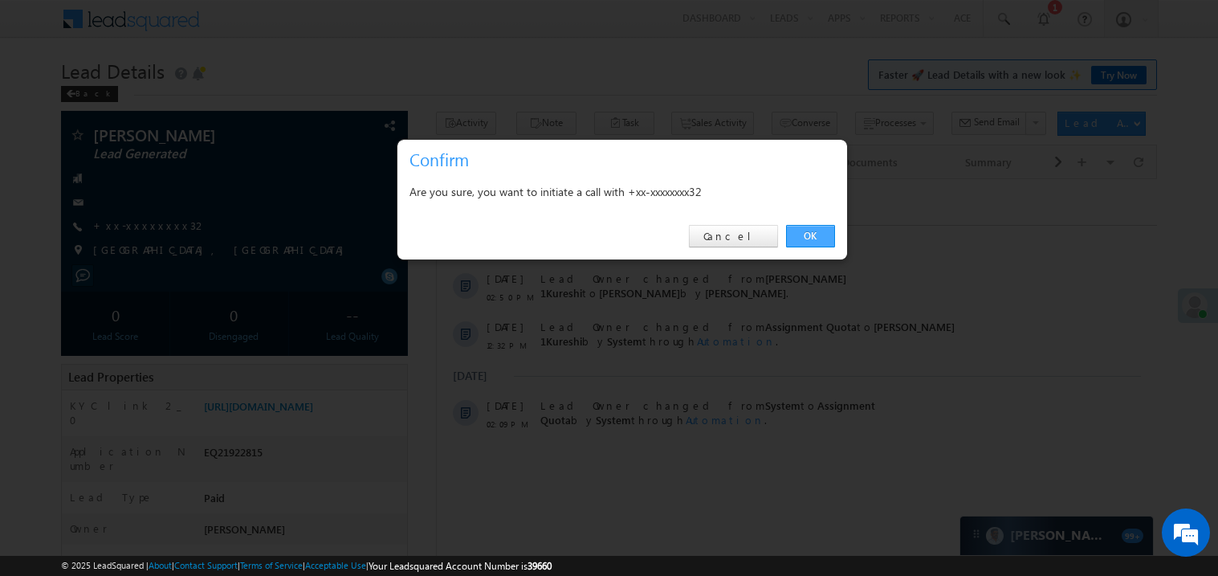
click at [811, 234] on link "OK" at bounding box center [810, 236] width 49 height 22
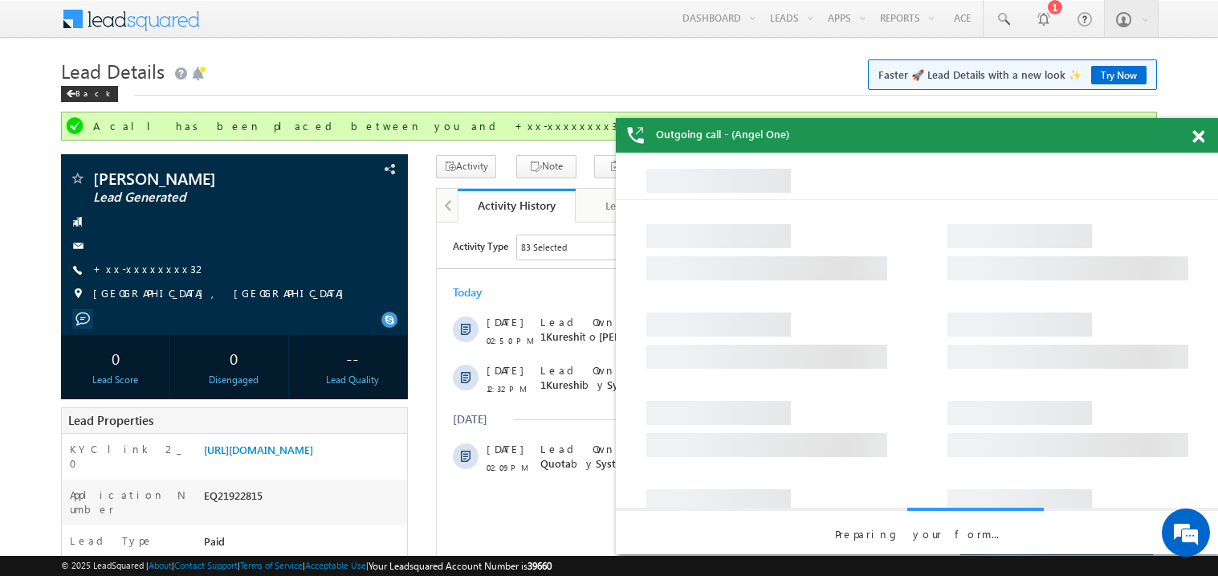
click at [1203, 132] on span at bounding box center [1198, 137] width 12 height 14
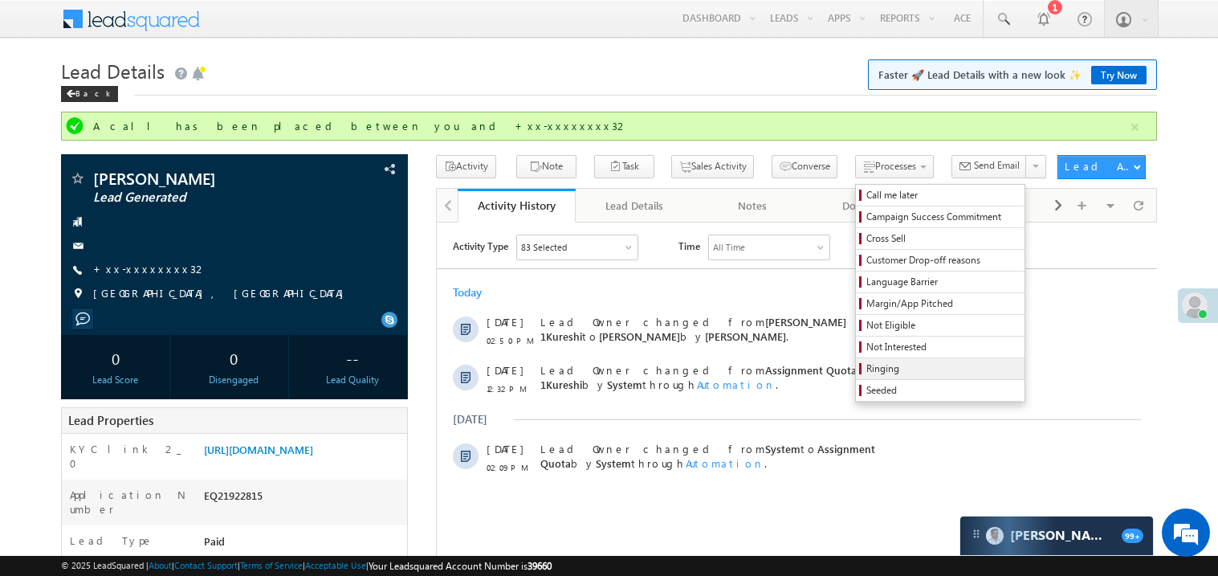
click at [857, 363] on link "Ringing" at bounding box center [940, 368] width 169 height 21
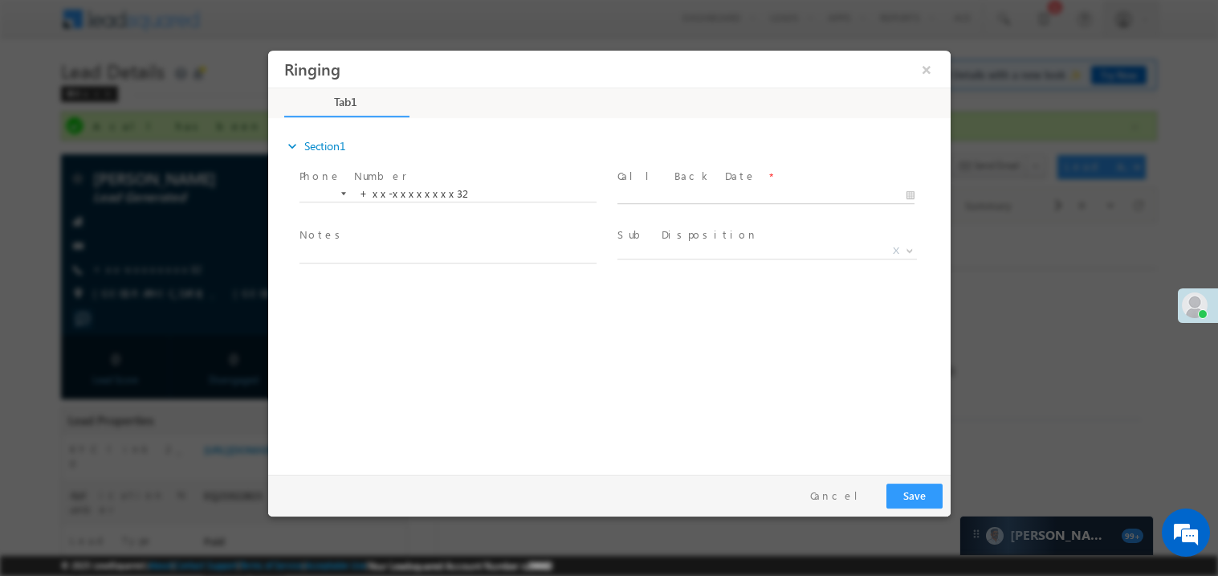
click at [665, 199] on body "Ringing ×" at bounding box center [608, 258] width 682 height 417
type input "[DATE] 4:45 PM"
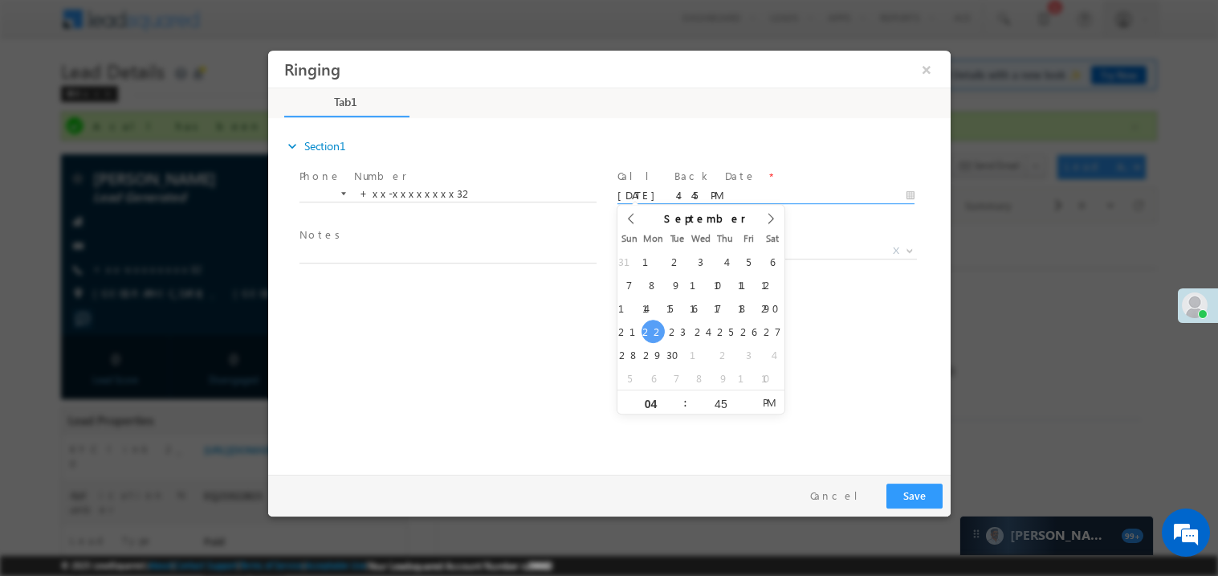
click at [455, 241] on span "Notes *" at bounding box center [447, 235] width 296 height 18
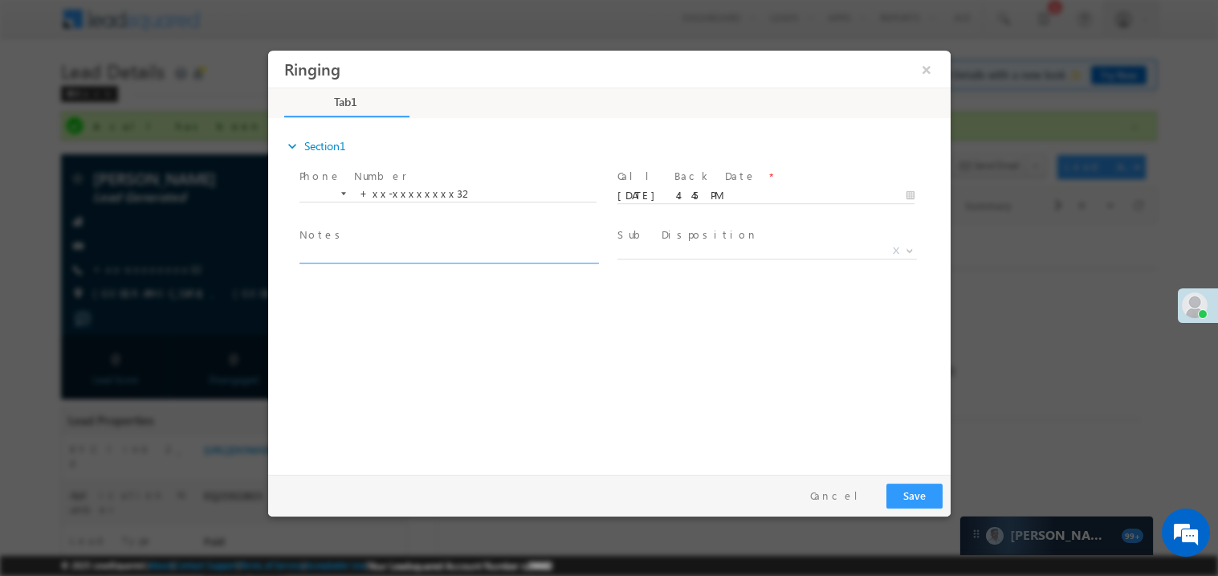
click at [425, 253] on textarea at bounding box center [447, 253] width 297 height 18
type textarea "ring"
click at [685, 250] on span "X" at bounding box center [766, 250] width 299 height 16
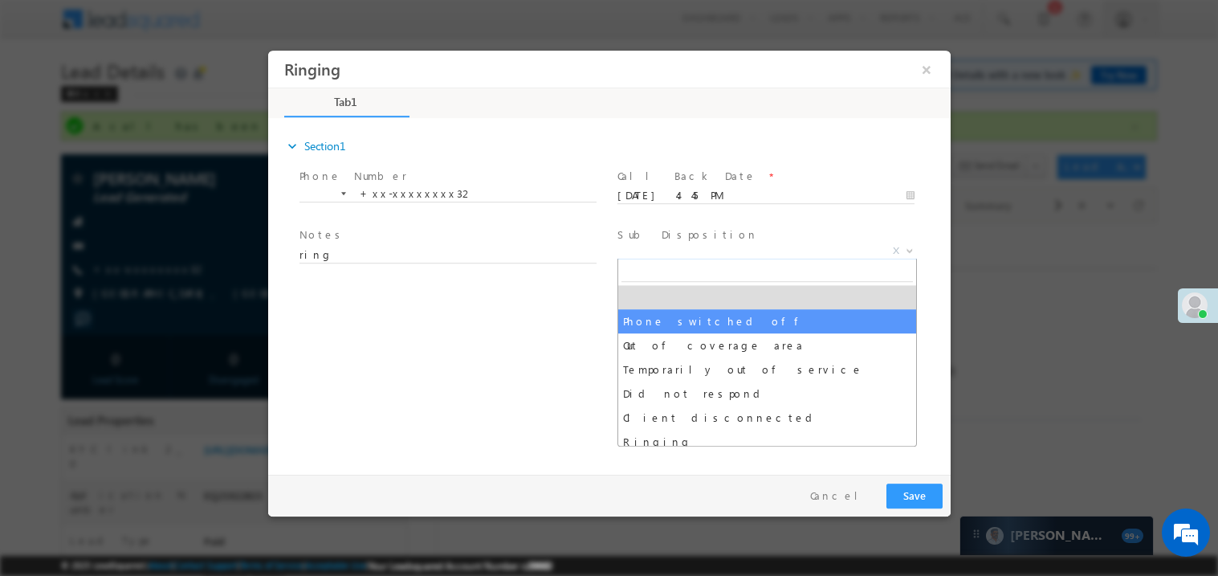
click at [494, 356] on div "expand_more Section1 Phone Number *" at bounding box center [612, 293] width 674 height 347
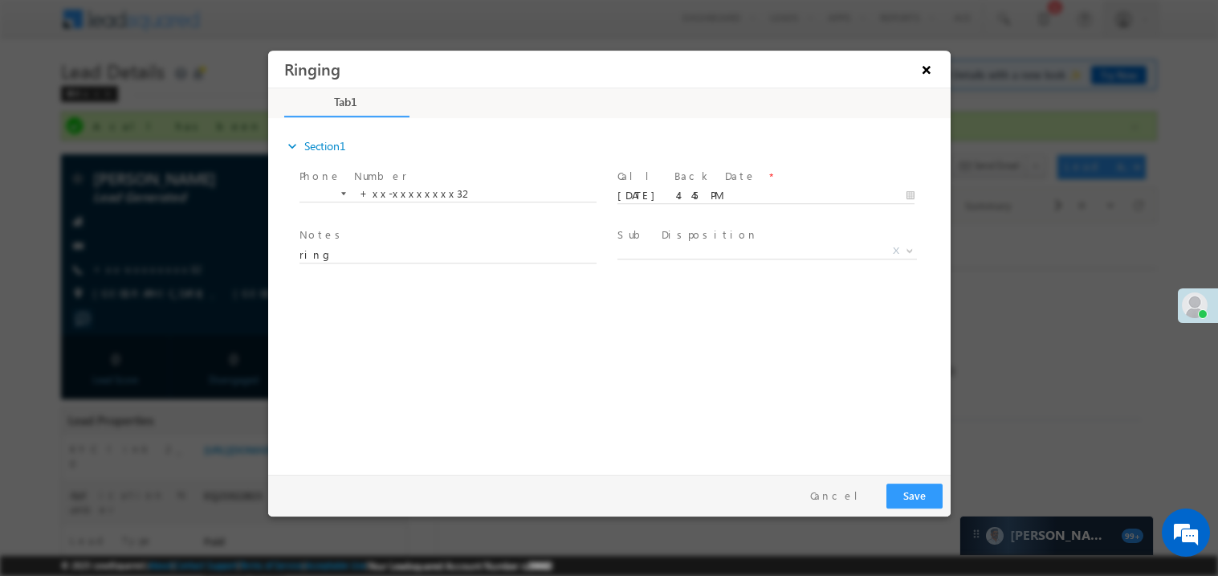
click at [922, 69] on button "×" at bounding box center [925, 69] width 27 height 30
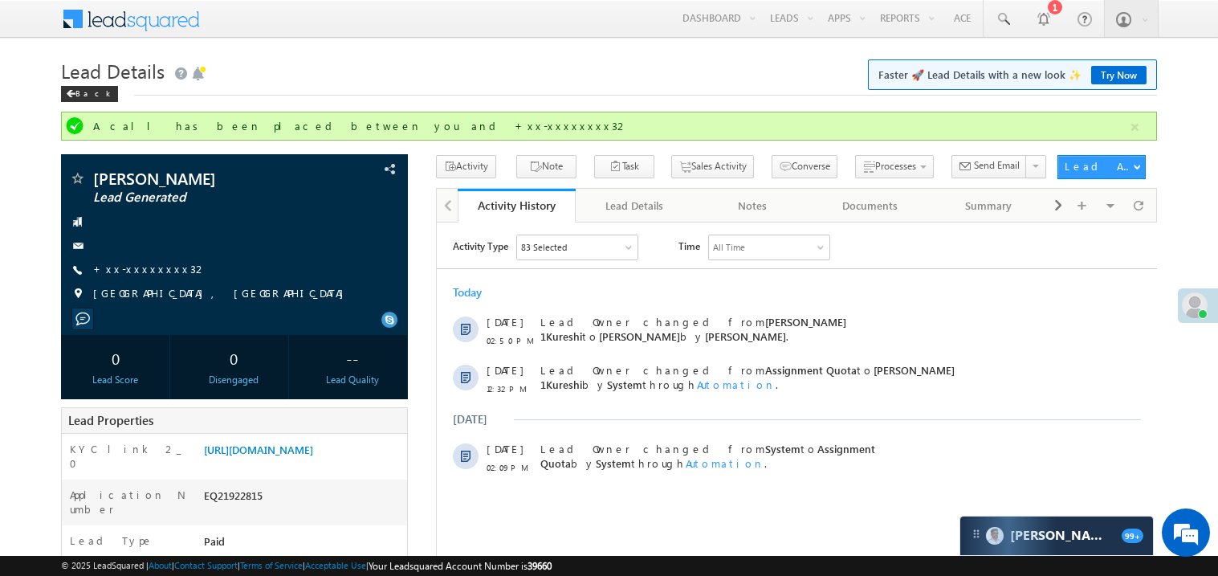
click at [631, 278] on div "Today 22 Sep 02:50 PM Lead Owner changed from Sonu 1Kureshi to Madhavi Sumit by…" at bounding box center [796, 379] width 720 height 206
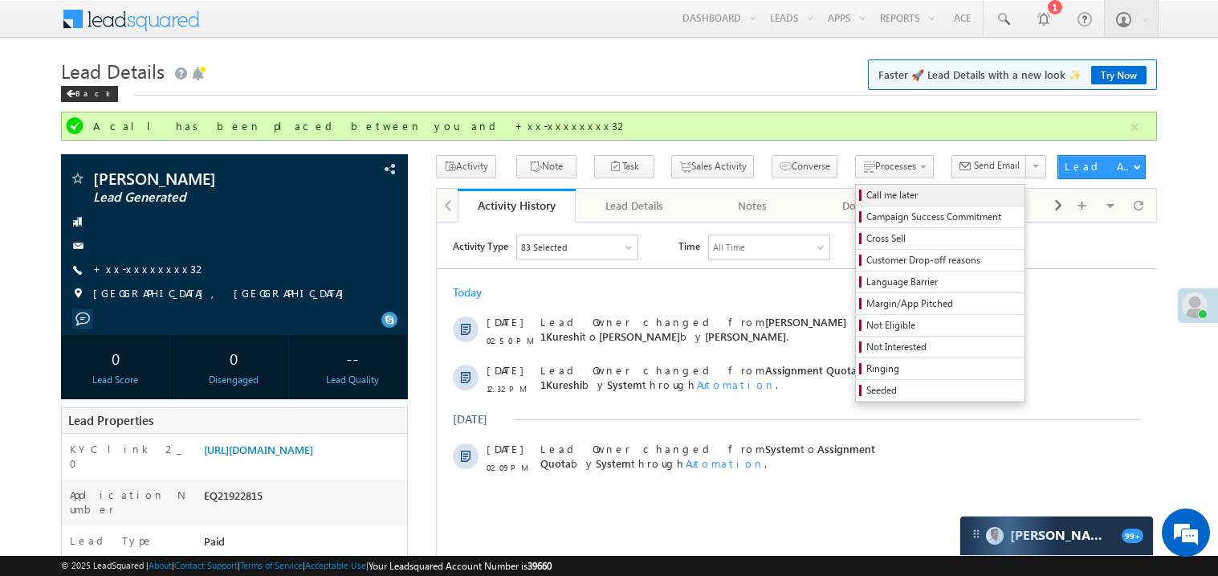
click at [866, 191] on span "Call me later" at bounding box center [942, 195] width 153 height 14
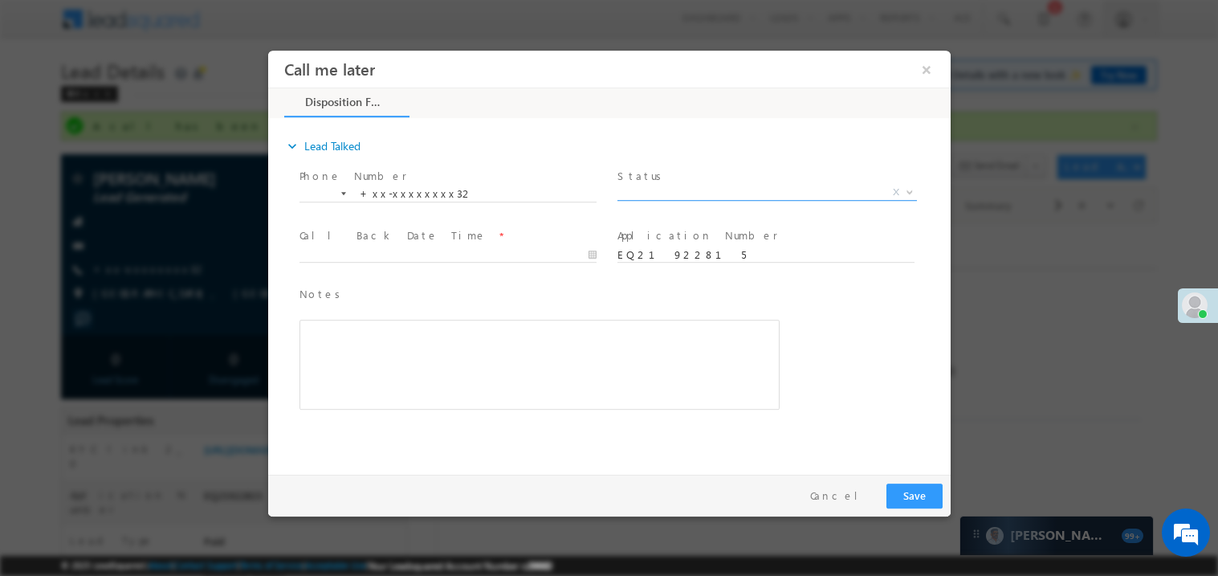
click at [666, 191] on span "X" at bounding box center [766, 192] width 299 height 16
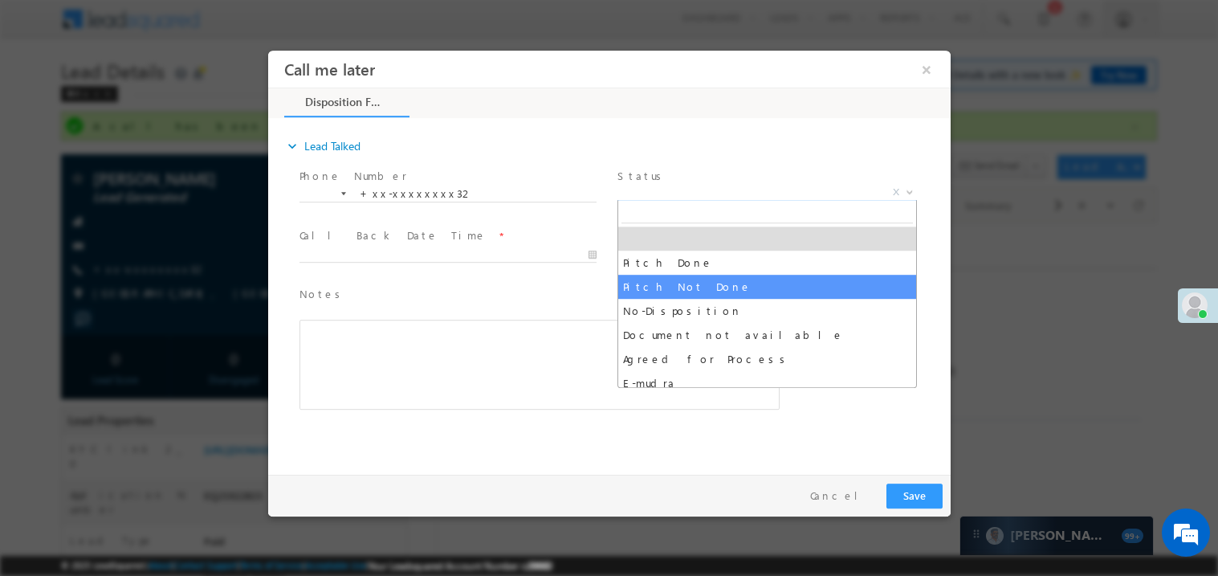
select select "Pitch Not Done"
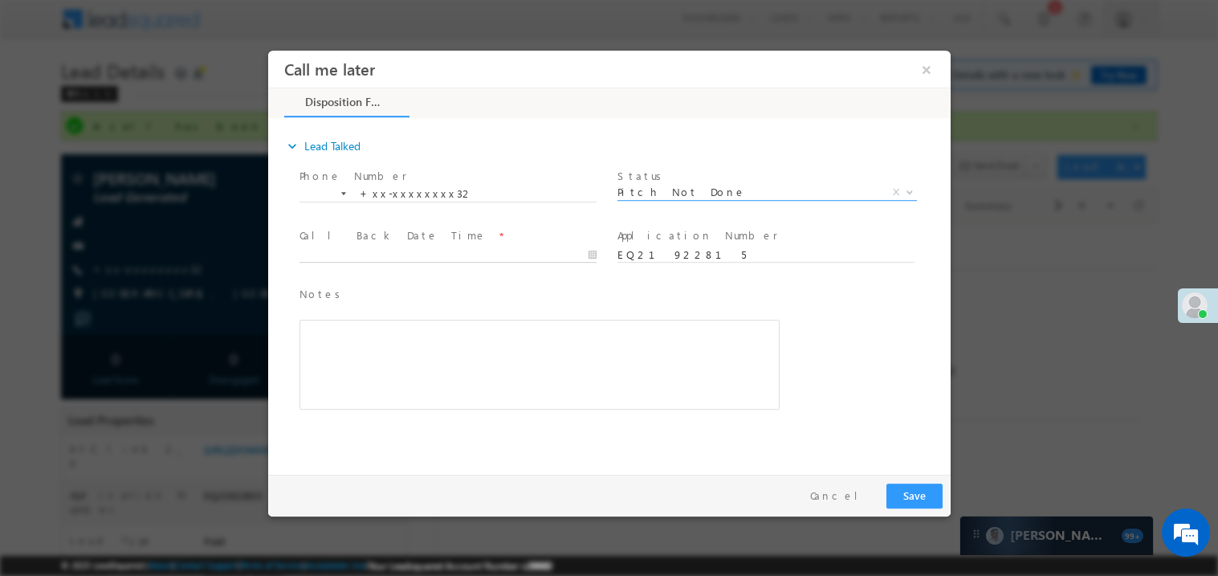
click at [347, 258] on body "Call me later ×" at bounding box center [608, 258] width 682 height 417
type input "09/22/25 4:46 PM"
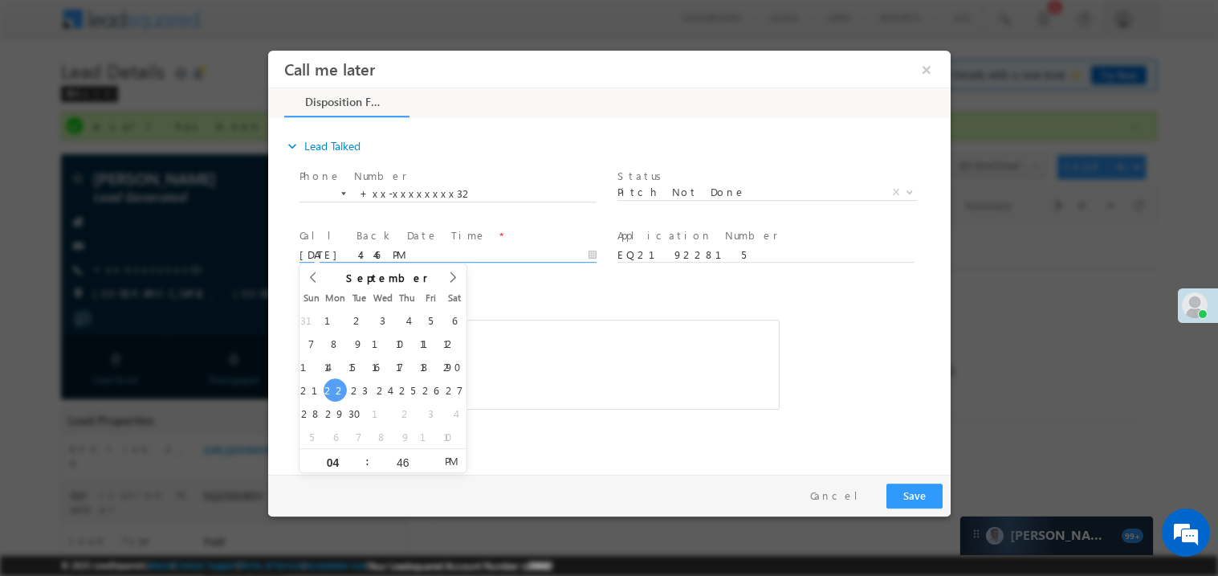
click at [559, 365] on div "Rich Text Editor, 40788eee-0fb2-11ec-a811-0adc8a9d82c2__tab1__section1__Notes__…" at bounding box center [539, 364] width 480 height 90
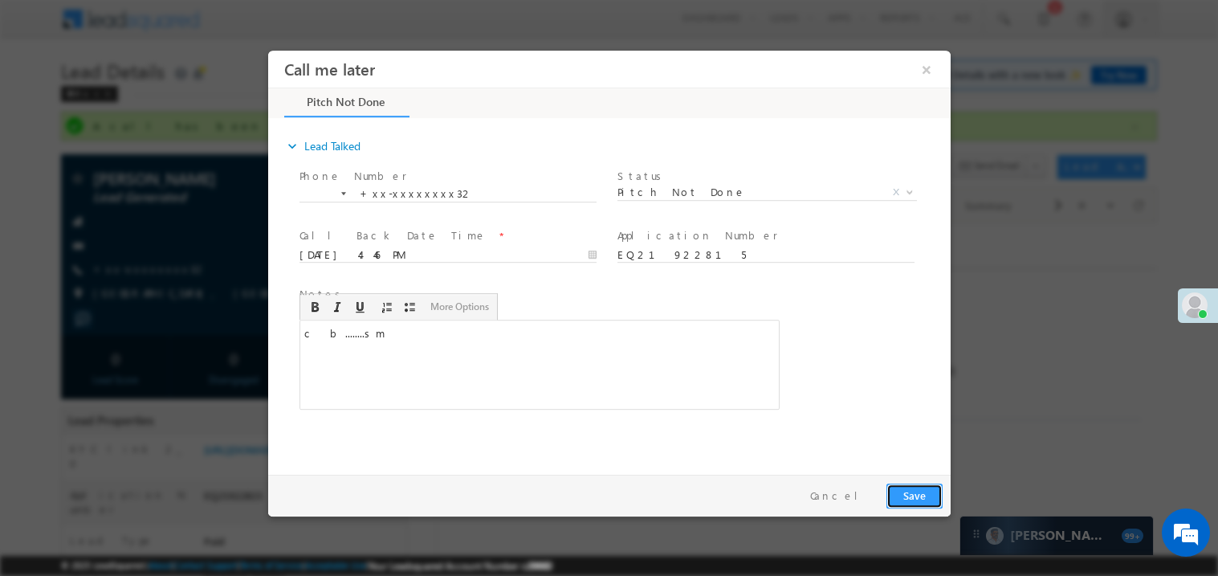
click at [914, 498] on button "Save" at bounding box center [913, 494] width 56 height 25
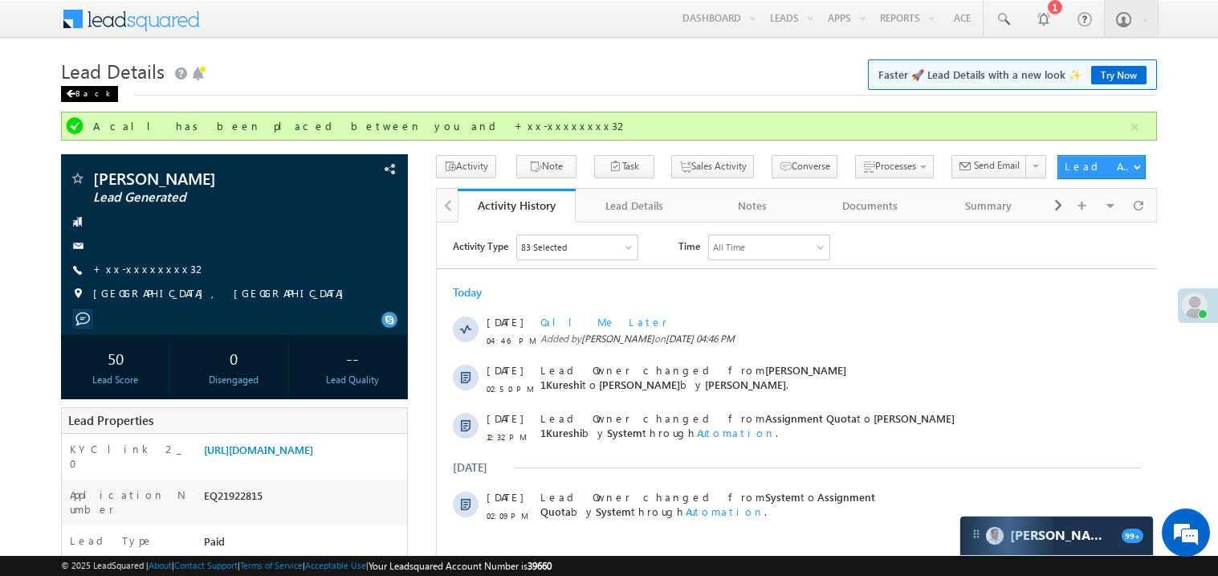
click at [72, 95] on span at bounding box center [71, 94] width 10 height 8
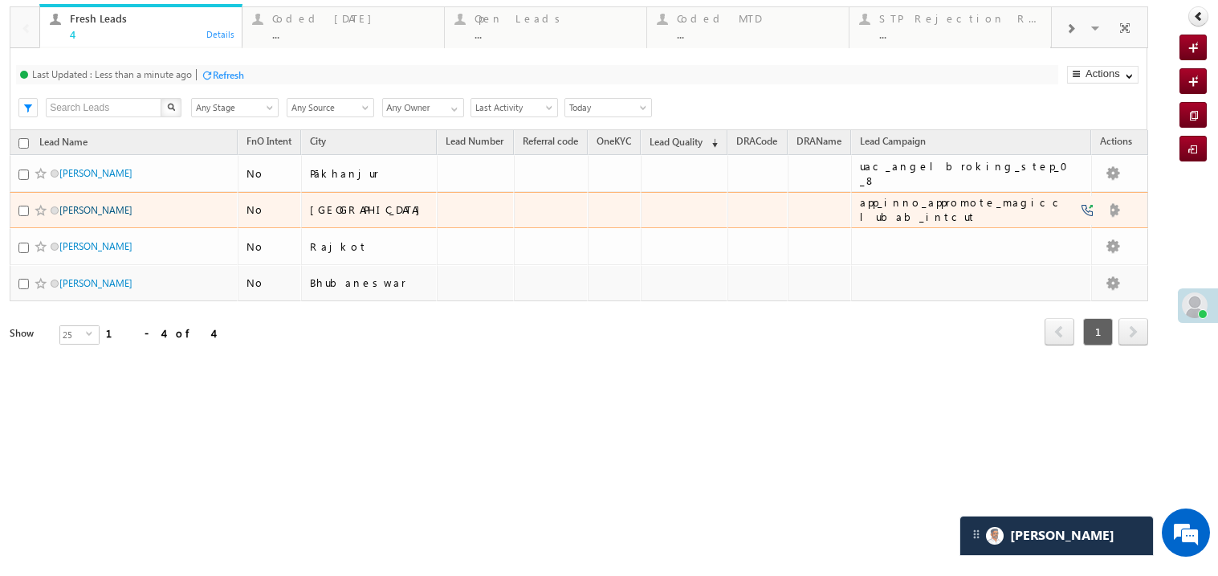
click at [88, 216] on link "[PERSON_NAME]" at bounding box center [95, 210] width 73 height 12
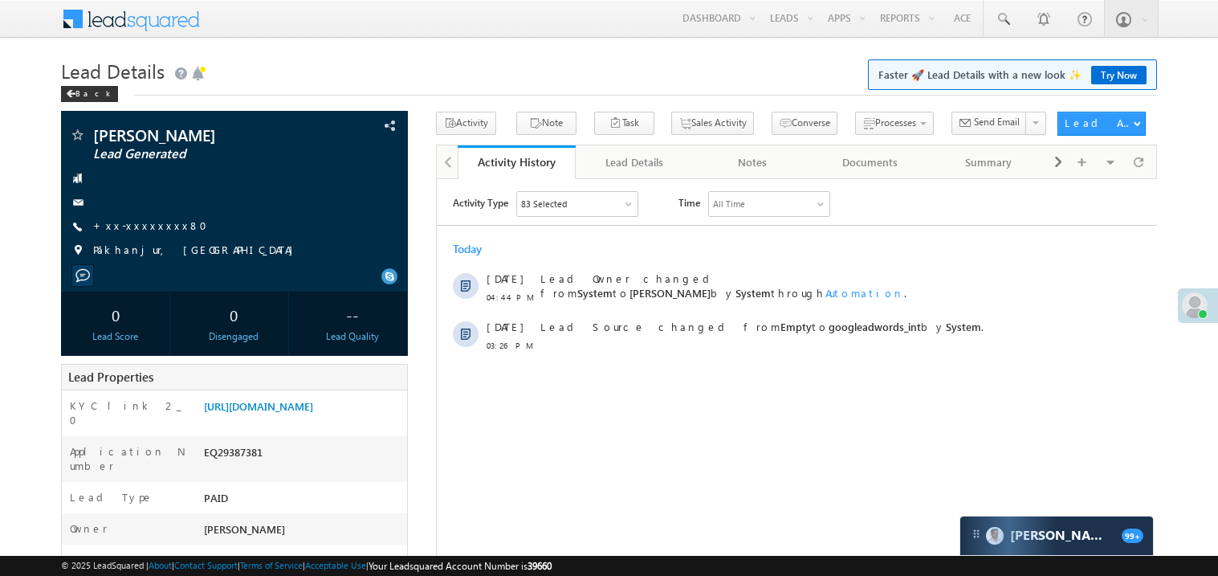
click at [143, 223] on link "+xx-xxxxxxxx80" at bounding box center [155, 225] width 124 height 14
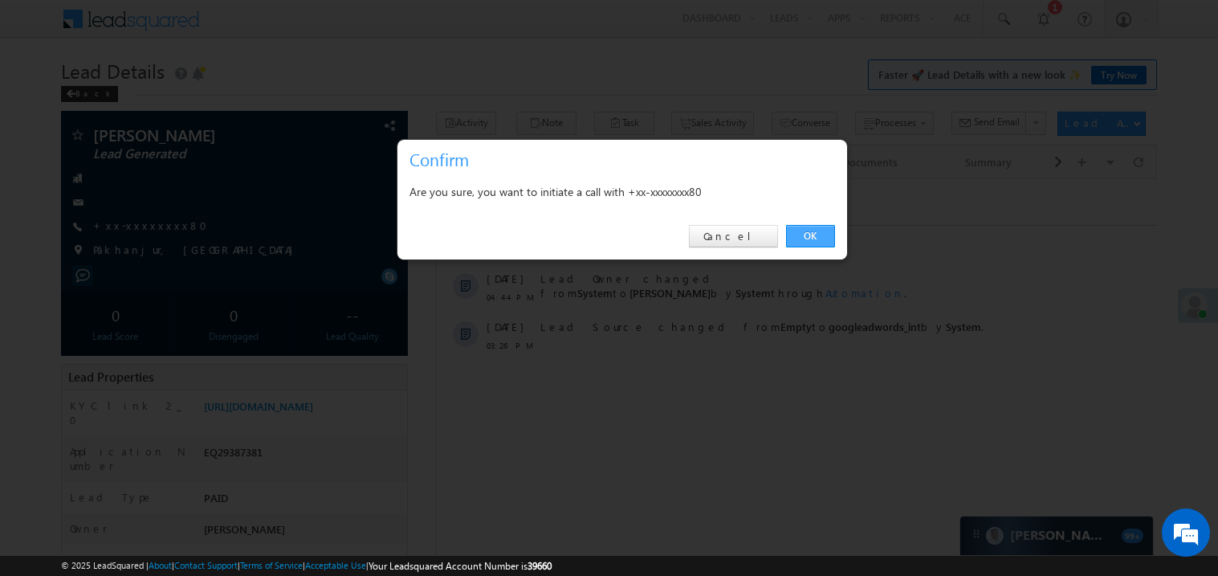
click at [809, 230] on link "OK" at bounding box center [810, 236] width 49 height 22
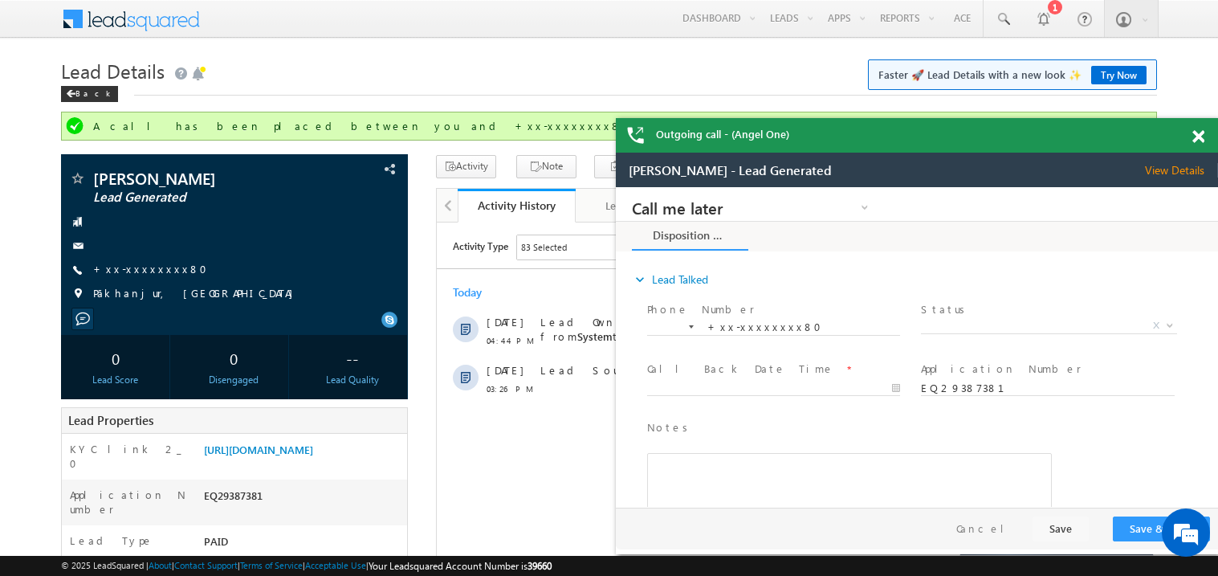
click at [1195, 136] on span at bounding box center [1198, 137] width 12 height 14
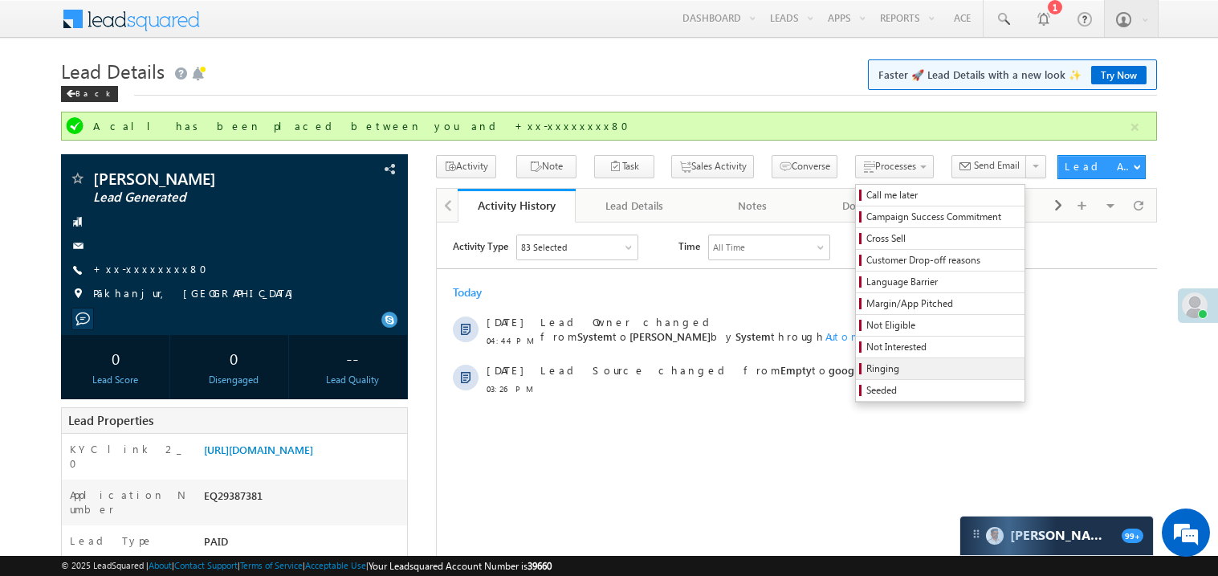
click at [866, 365] on span "Ringing" at bounding box center [942, 368] width 153 height 14
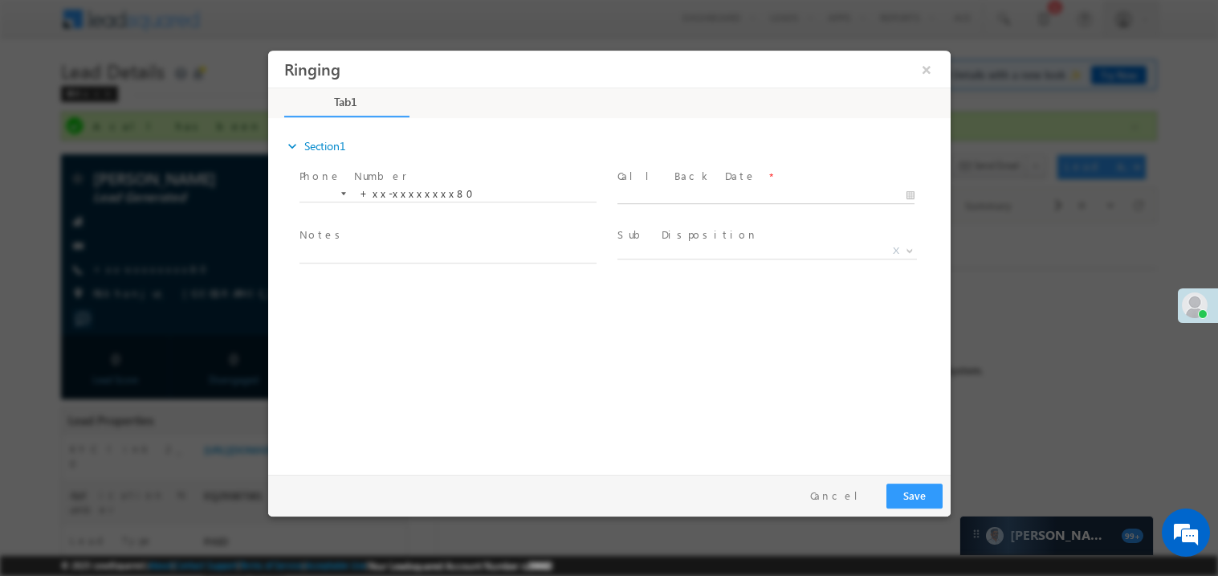
click at [652, 196] on body "Ringing ×" at bounding box center [608, 258] width 682 height 417
type input "09/22/25 4:48 PM"
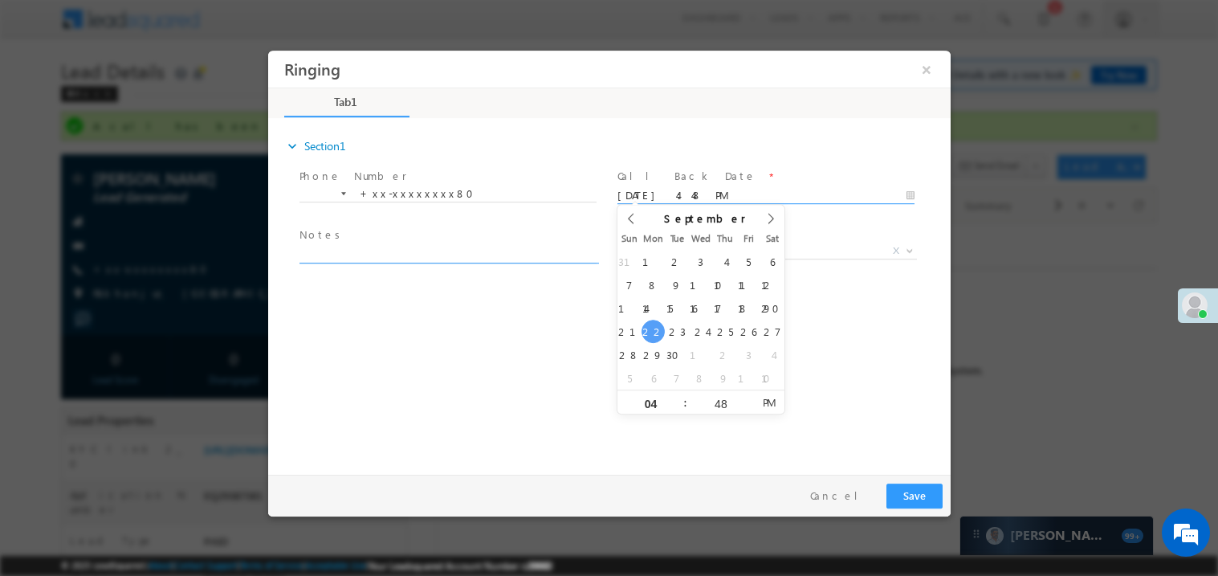
click at [417, 250] on textarea at bounding box center [447, 253] width 297 height 18
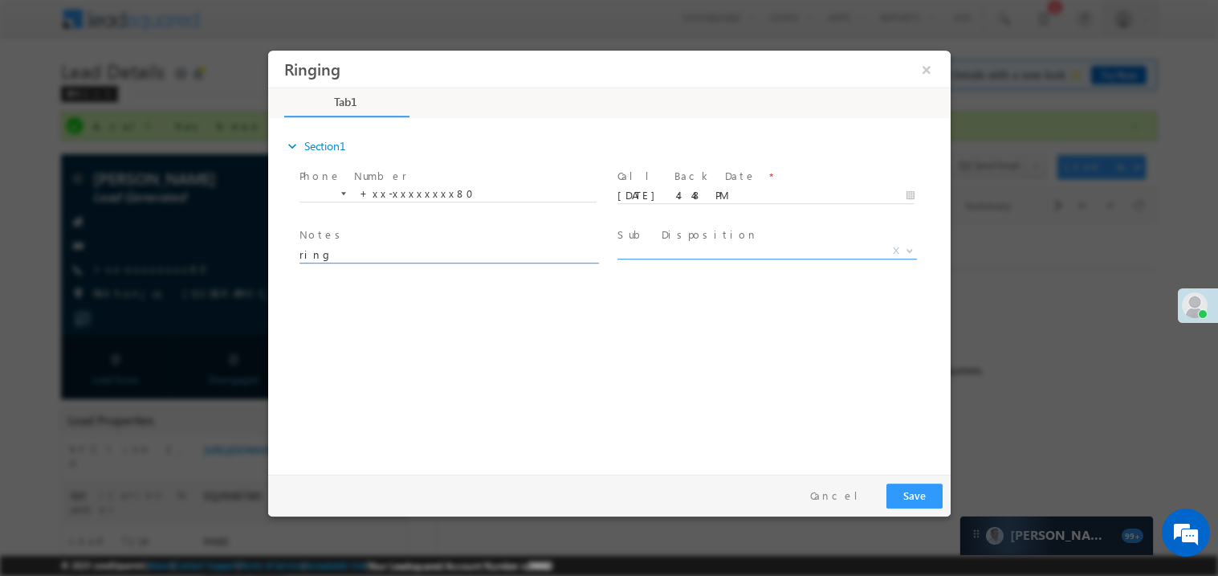
type textarea "ring"
click at [663, 252] on span "X" at bounding box center [766, 250] width 299 height 16
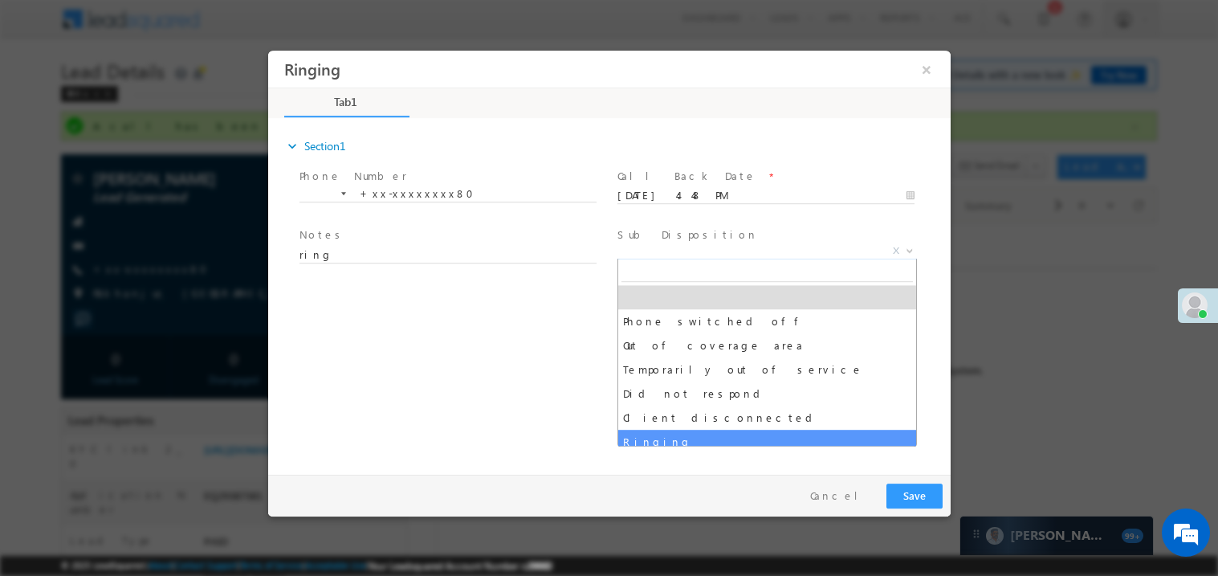
select select "Ringing"
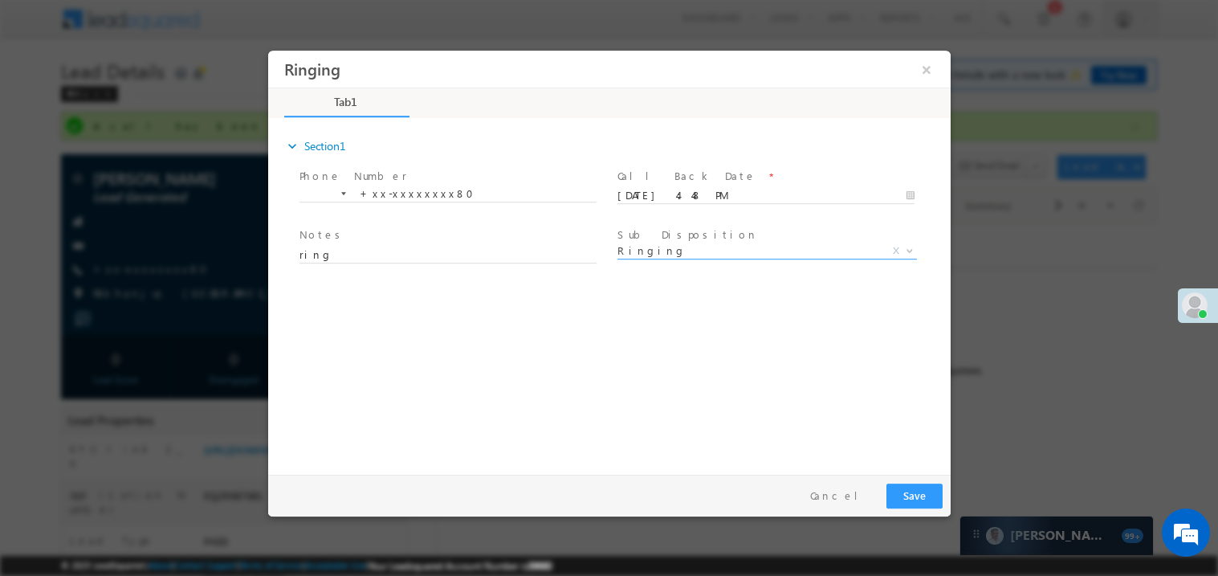
click at [456, 398] on div "expand_more Section1 Phone Number *" at bounding box center [612, 293] width 674 height 347
click at [900, 487] on button "Save" at bounding box center [913, 494] width 56 height 25
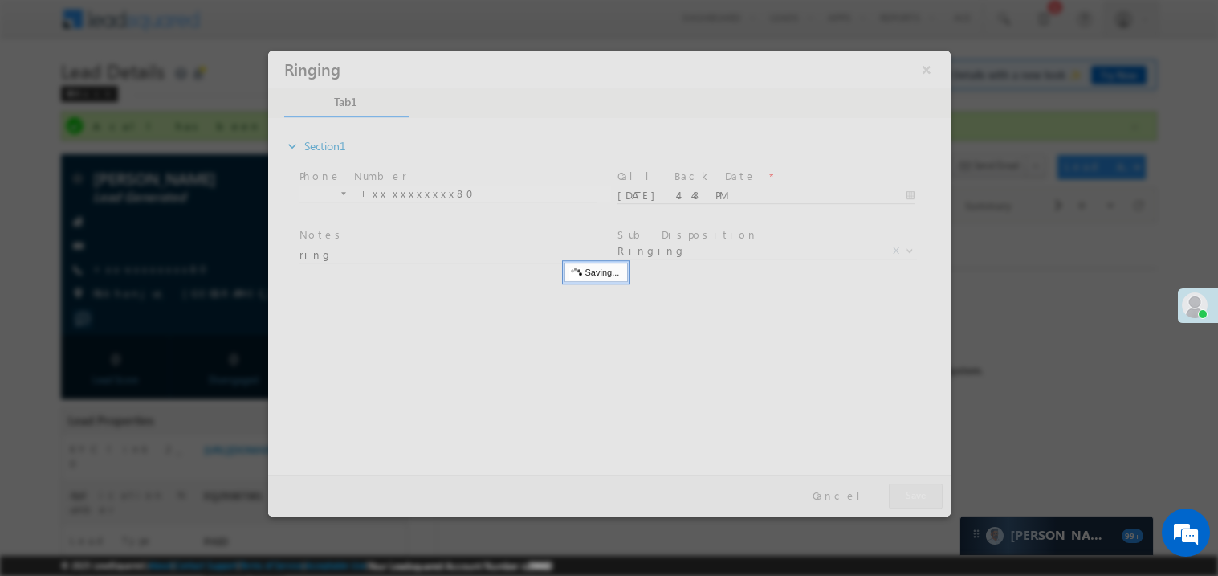
click at [900, 487] on div at bounding box center [608, 283] width 682 height 466
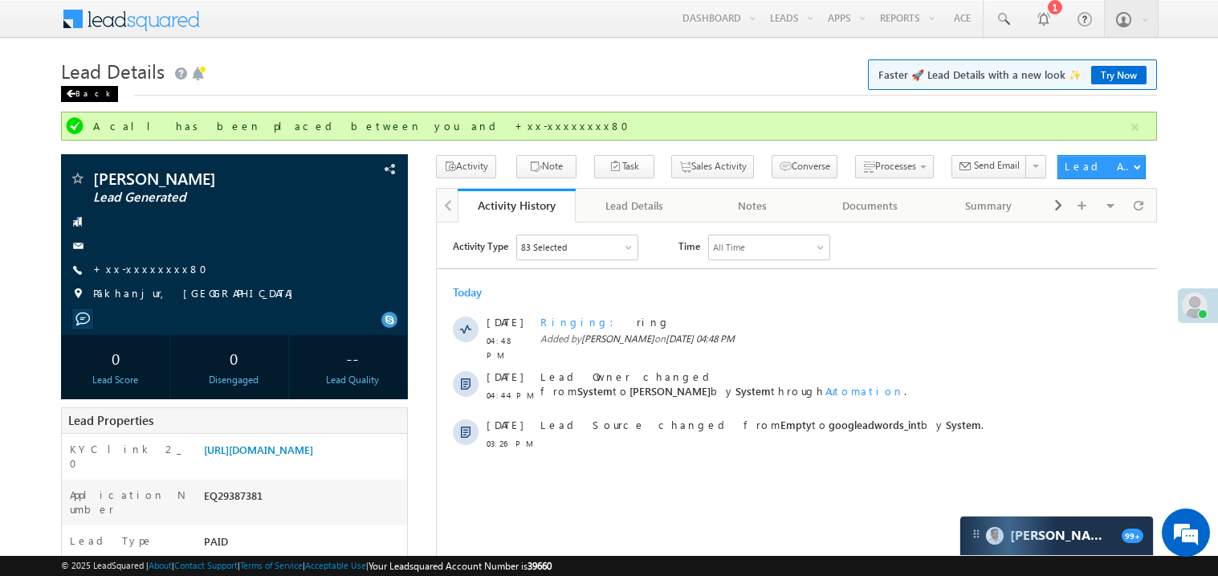
click at [74, 96] on div "Back" at bounding box center [89, 94] width 57 height 16
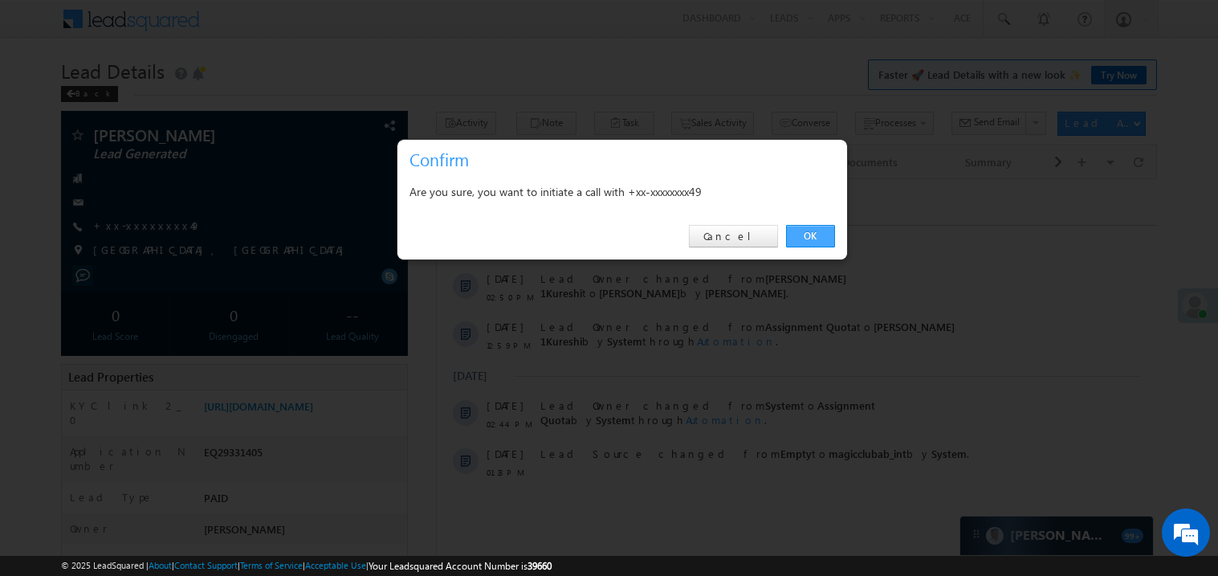
click at [809, 237] on link "OK" at bounding box center [810, 236] width 49 height 22
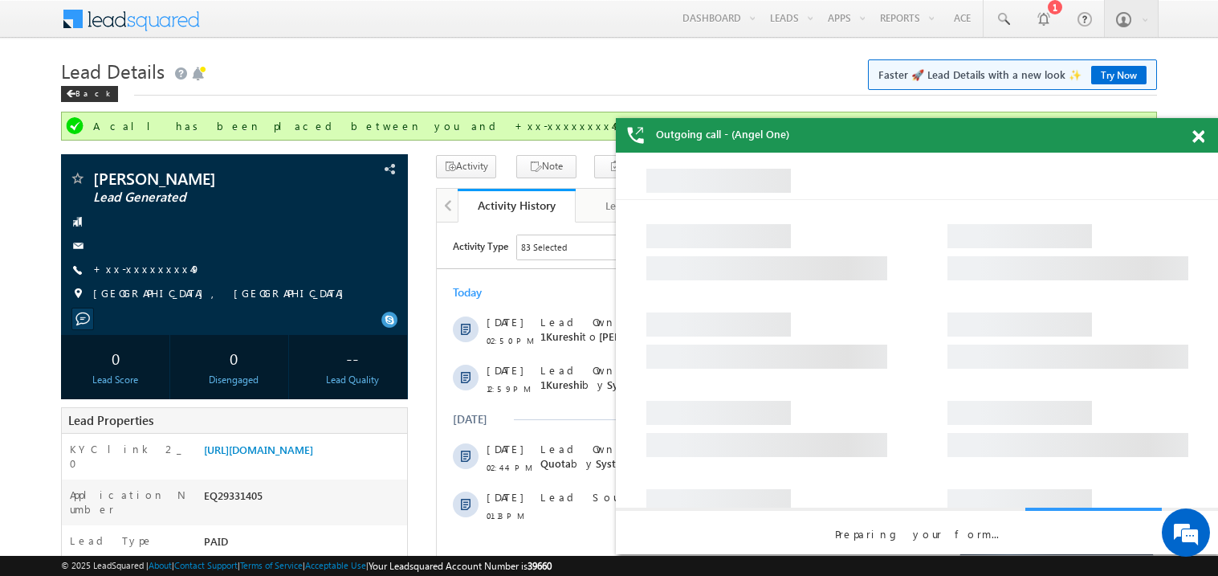
click at [1202, 134] on span at bounding box center [1198, 137] width 12 height 14
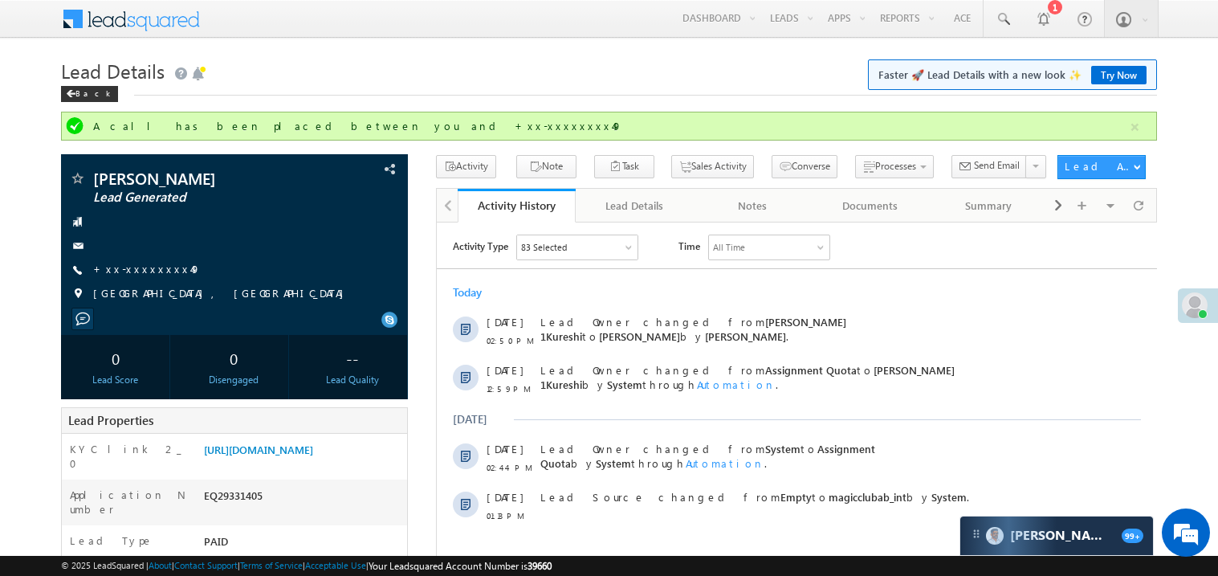
click at [582, 262] on div "Activity Type 83 Selected Select All Sales Activities 1 Sales Activity Email Ac…" at bounding box center [796, 382] width 720 height 296
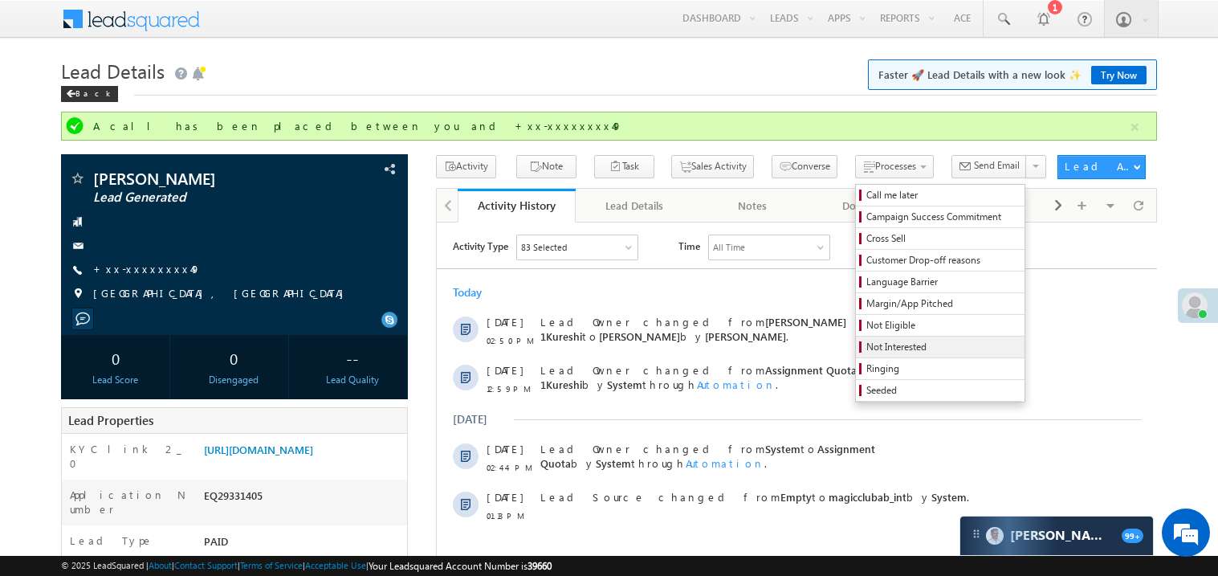
click at [866, 346] on span "Not Interested" at bounding box center [942, 347] width 153 height 14
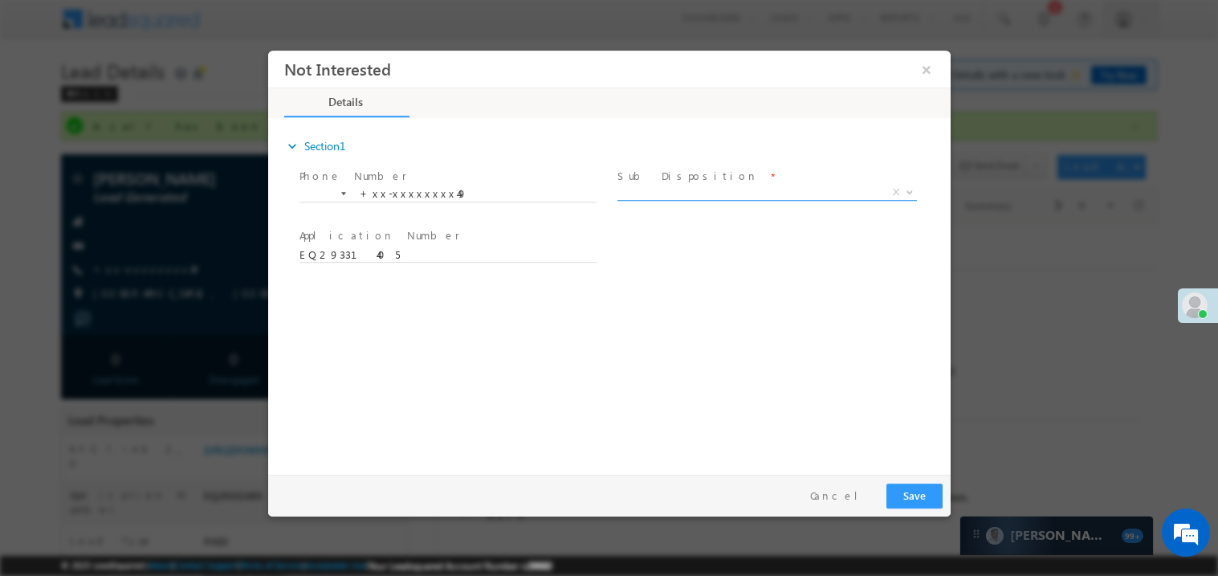
click at [648, 192] on span "X" at bounding box center [766, 192] width 299 height 16
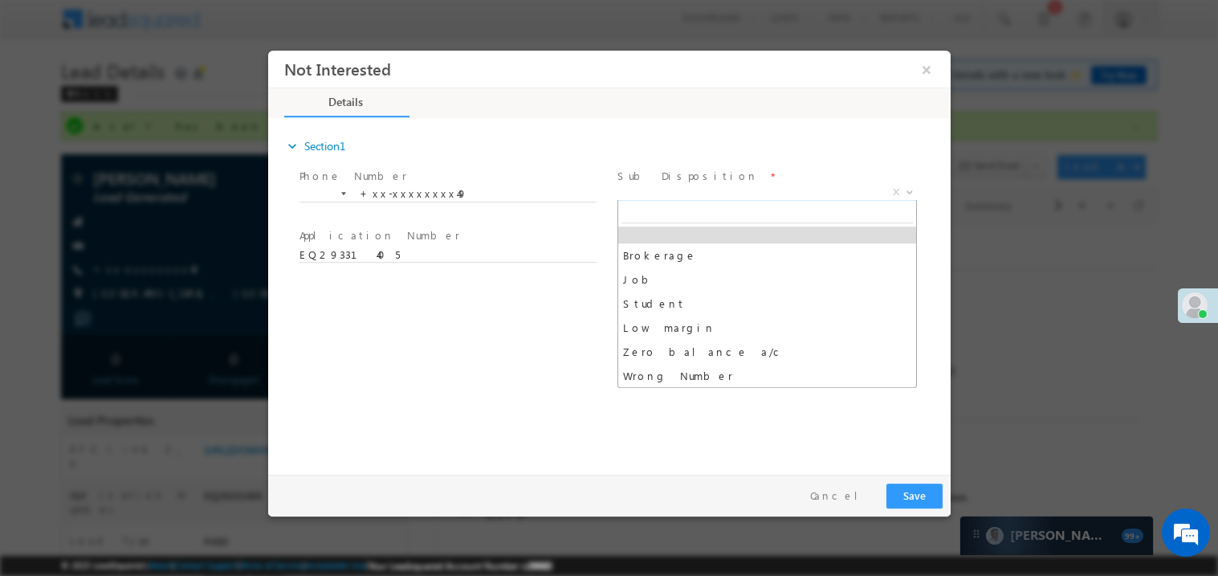
scroll to position [55, 0]
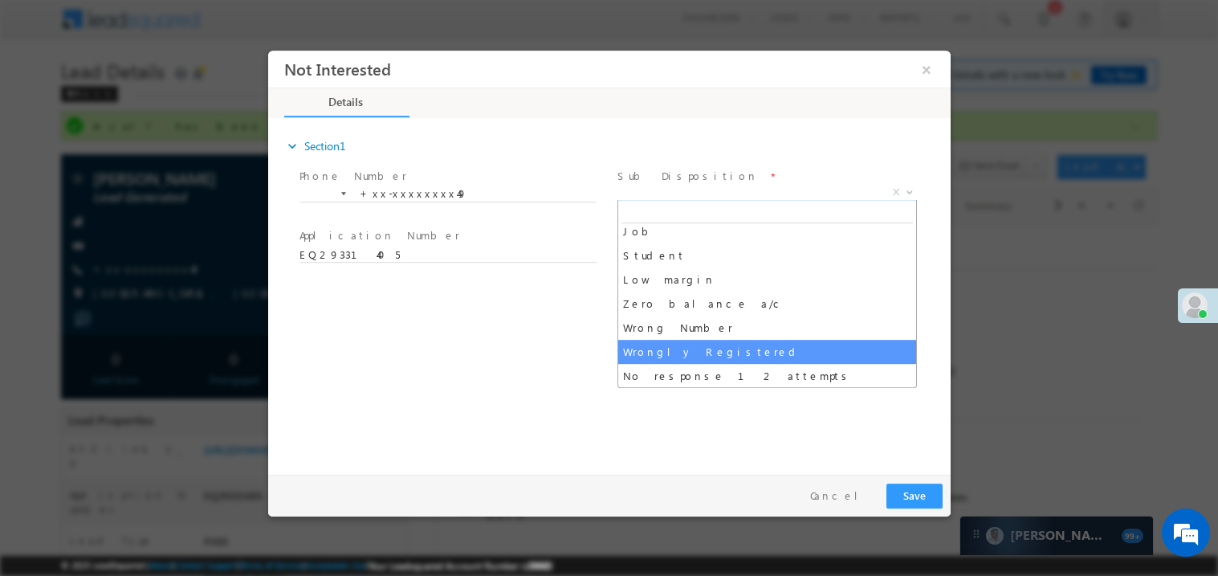
select select "Wrongly Registered"
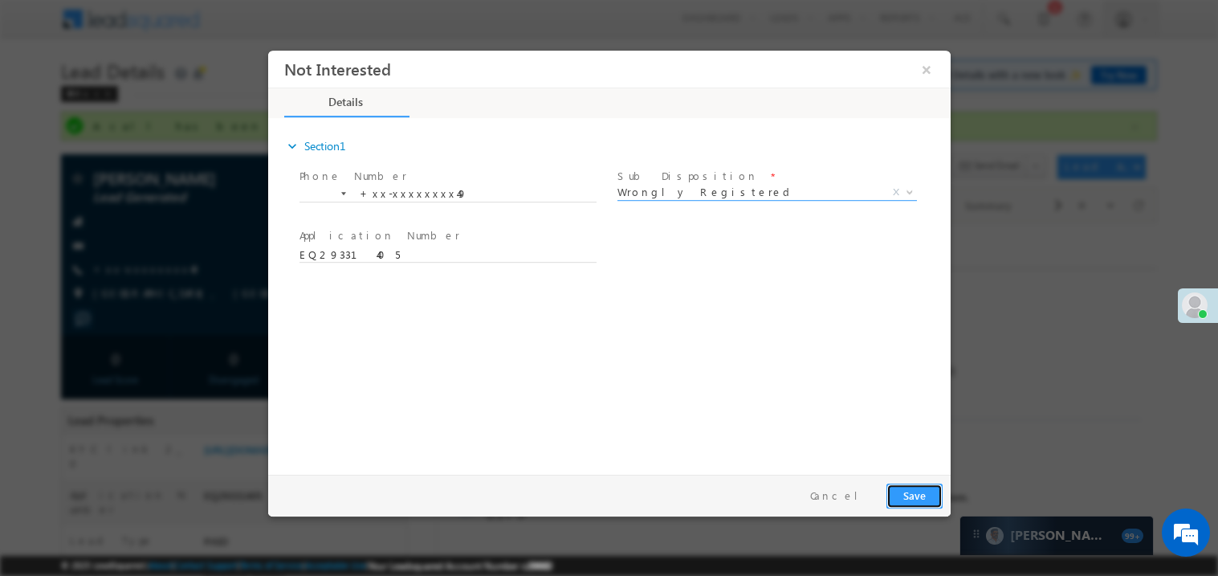
click at [895, 494] on button "Save" at bounding box center [913, 494] width 56 height 25
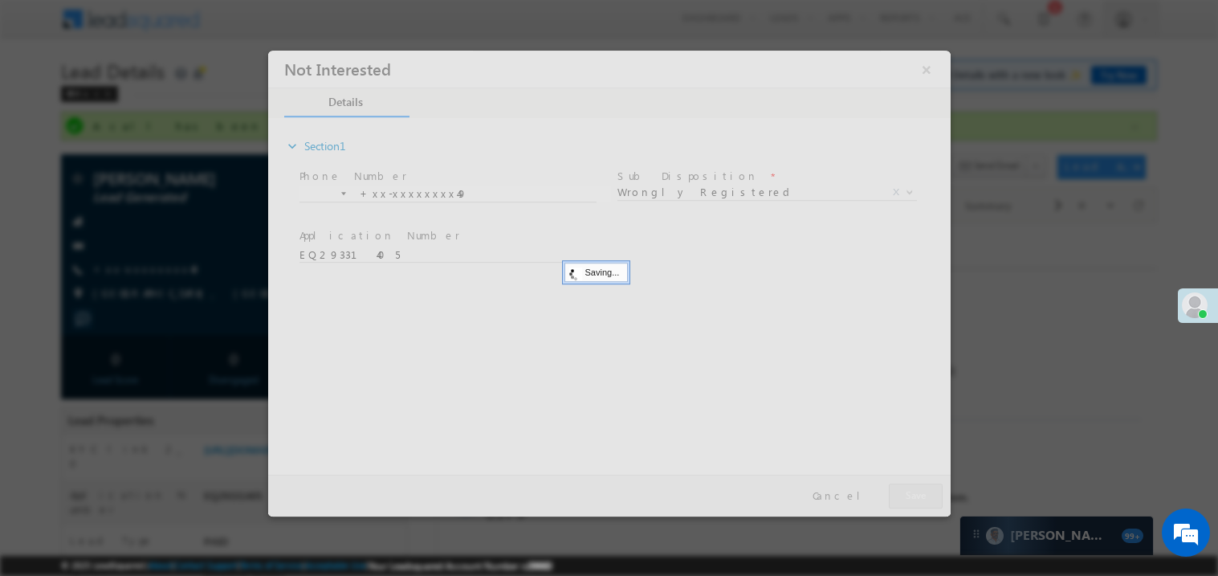
click at [895, 494] on div at bounding box center [608, 283] width 682 height 466
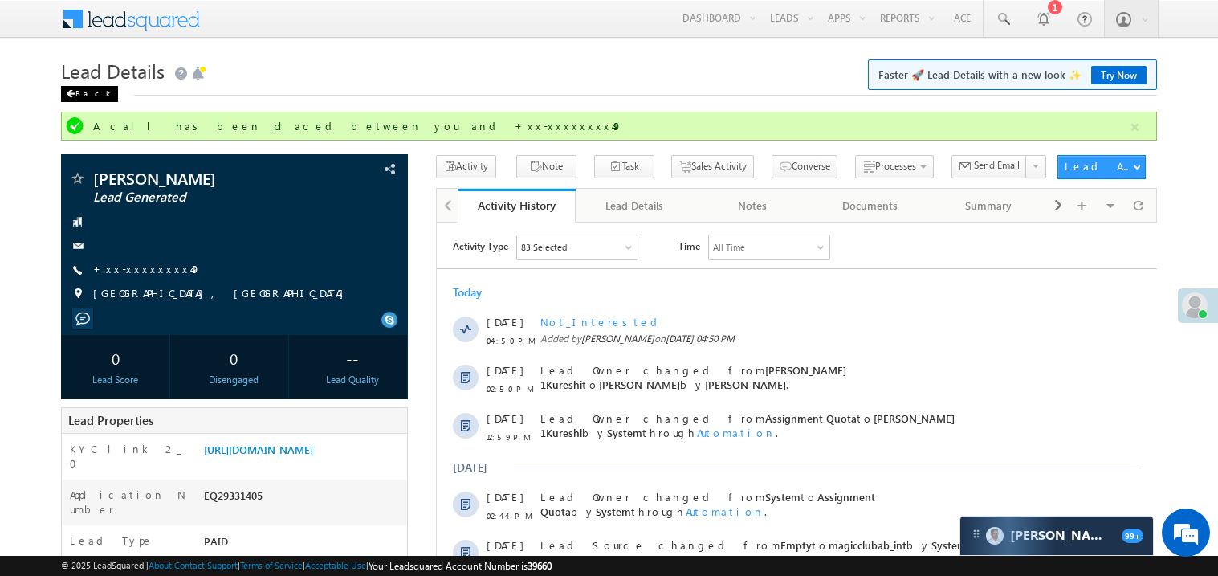
click at [70, 96] on span at bounding box center [71, 94] width 10 height 8
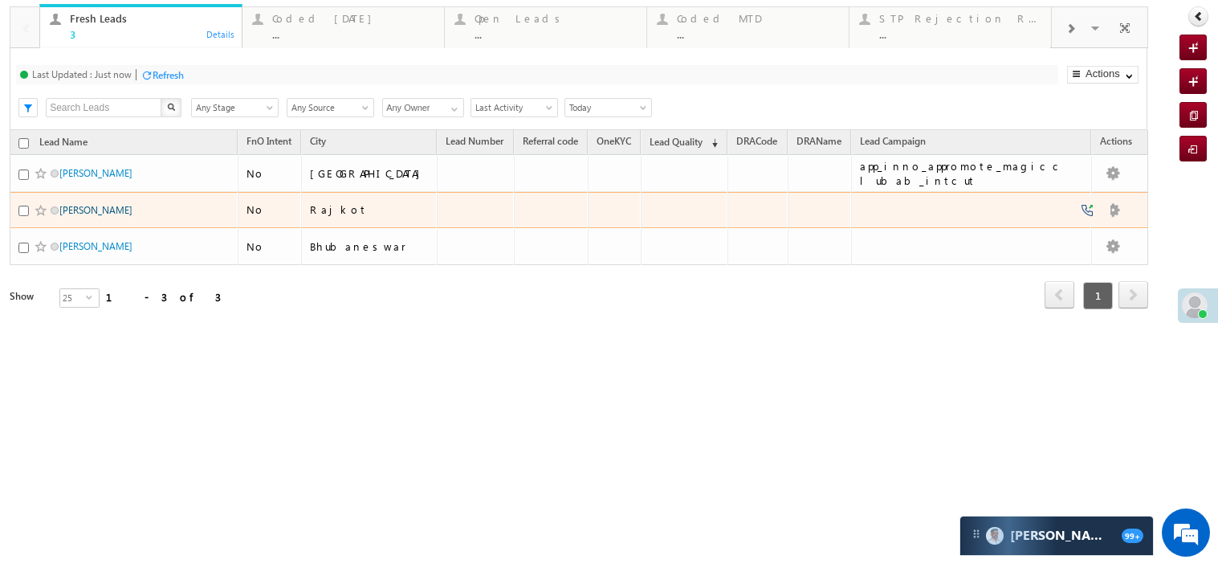
click at [78, 216] on link "Jaydip" at bounding box center [95, 210] width 73 height 12
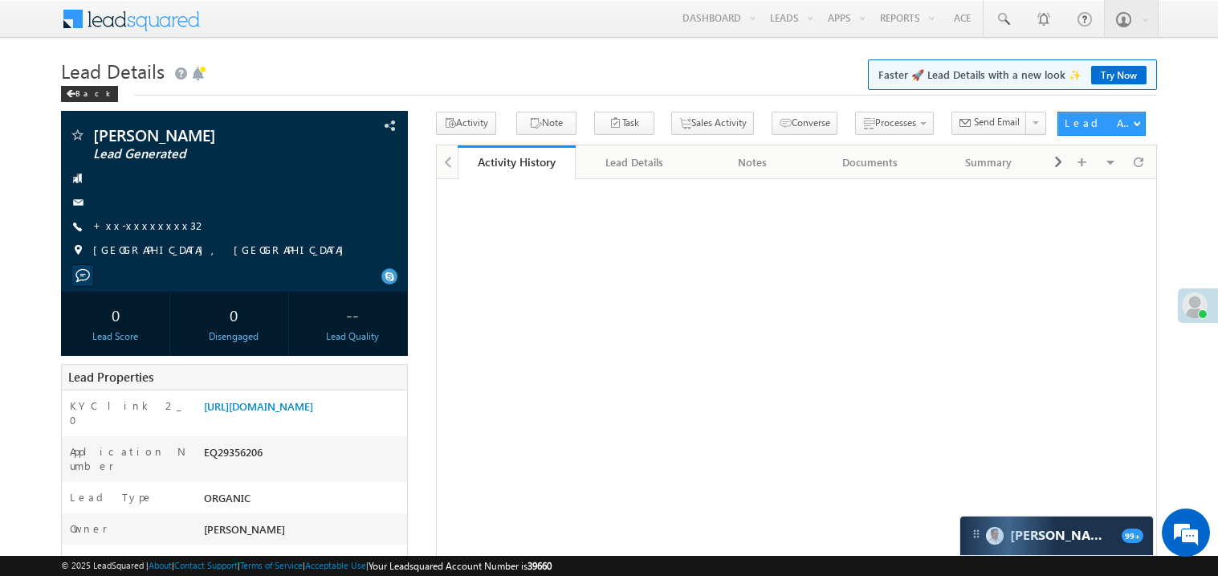
click at [143, 221] on link "+xx-xxxxxxxx32" at bounding box center [150, 225] width 114 height 14
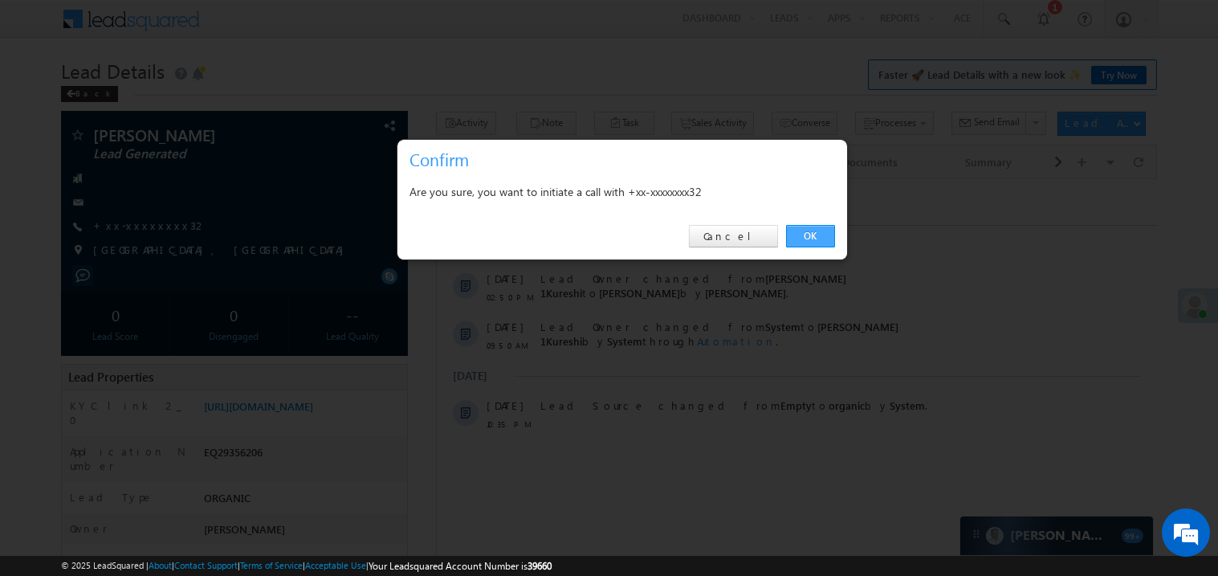
click at [812, 232] on link "OK" at bounding box center [810, 236] width 49 height 22
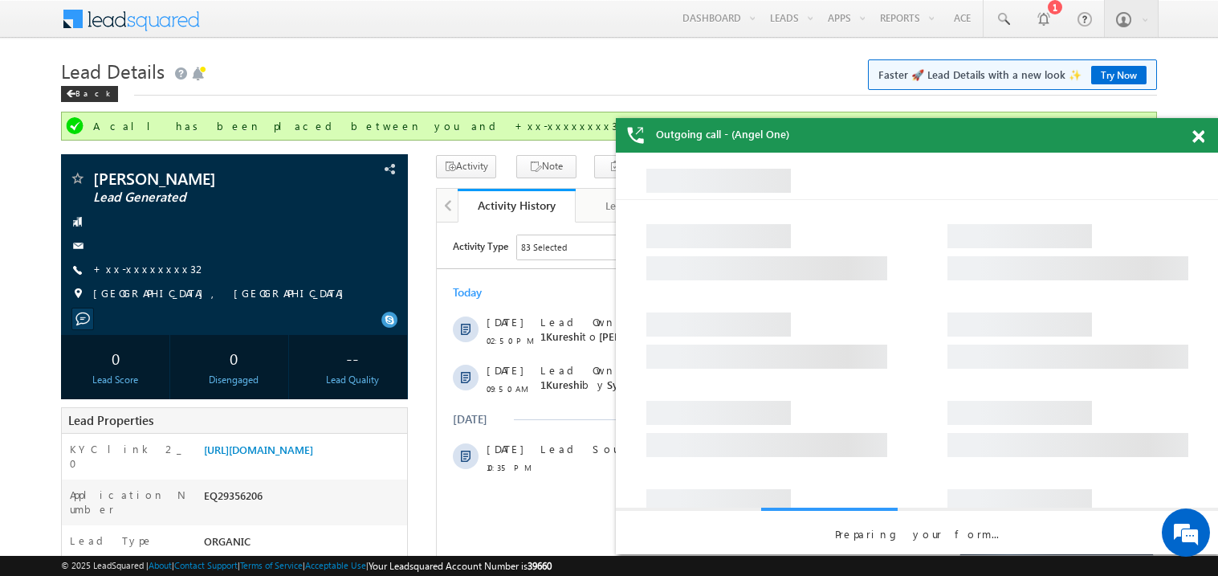
click at [1197, 136] on span at bounding box center [1198, 137] width 12 height 14
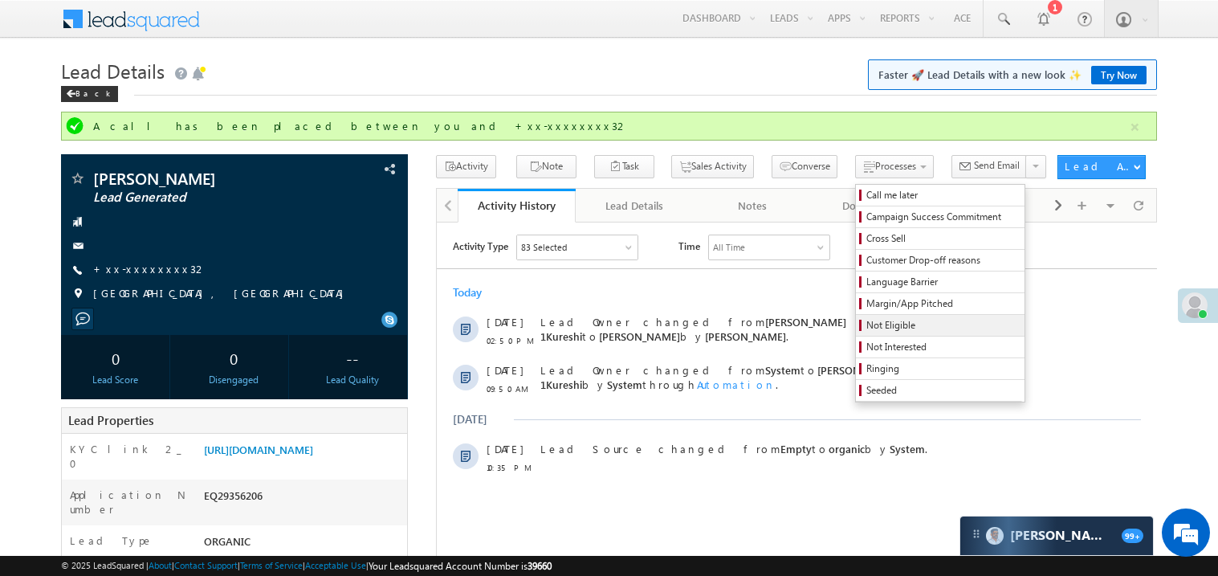
click at [866, 330] on span "Not Eligible" at bounding box center [942, 325] width 153 height 14
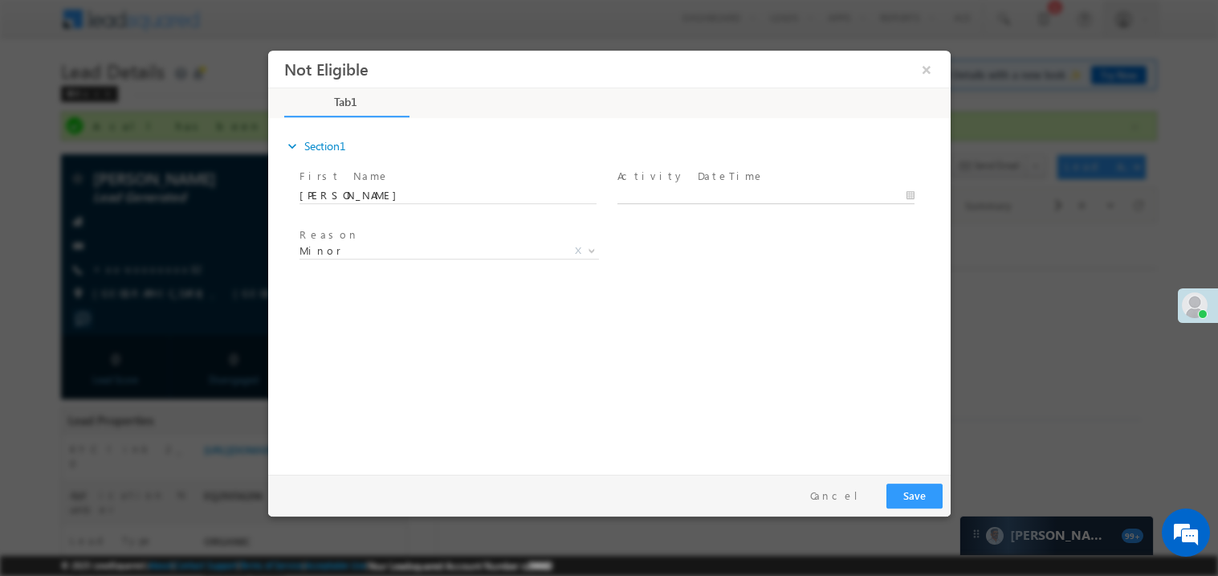
click at [655, 195] on body "Not Eligible ×" at bounding box center [608, 258] width 682 height 417
type input "09/22/25 4:51 PM"
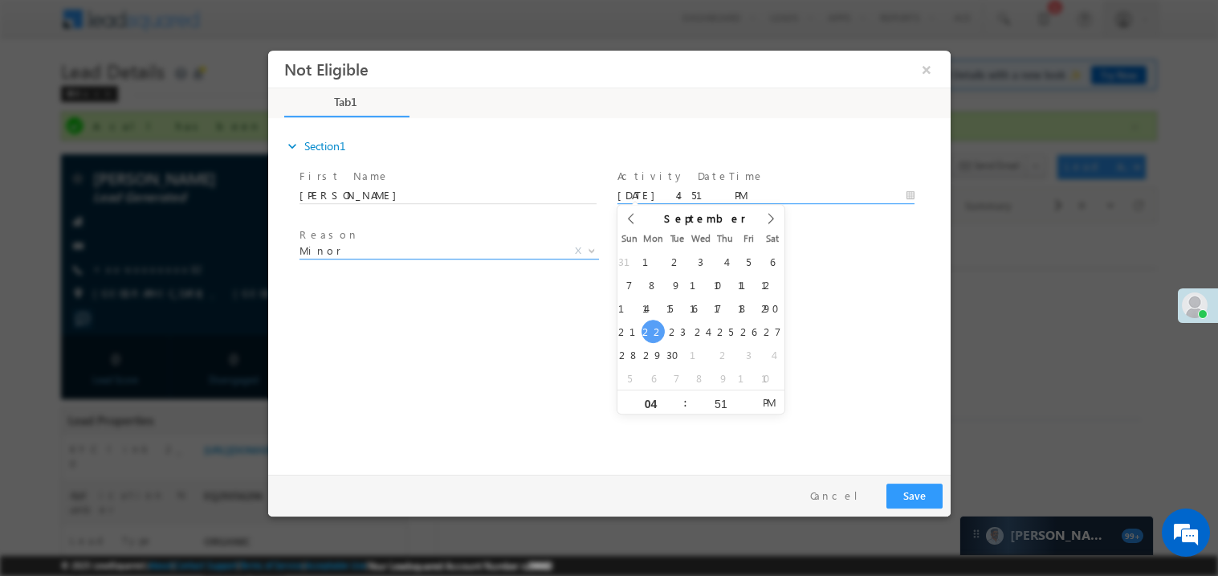
click at [345, 247] on span "Minor" at bounding box center [429, 249] width 261 height 14
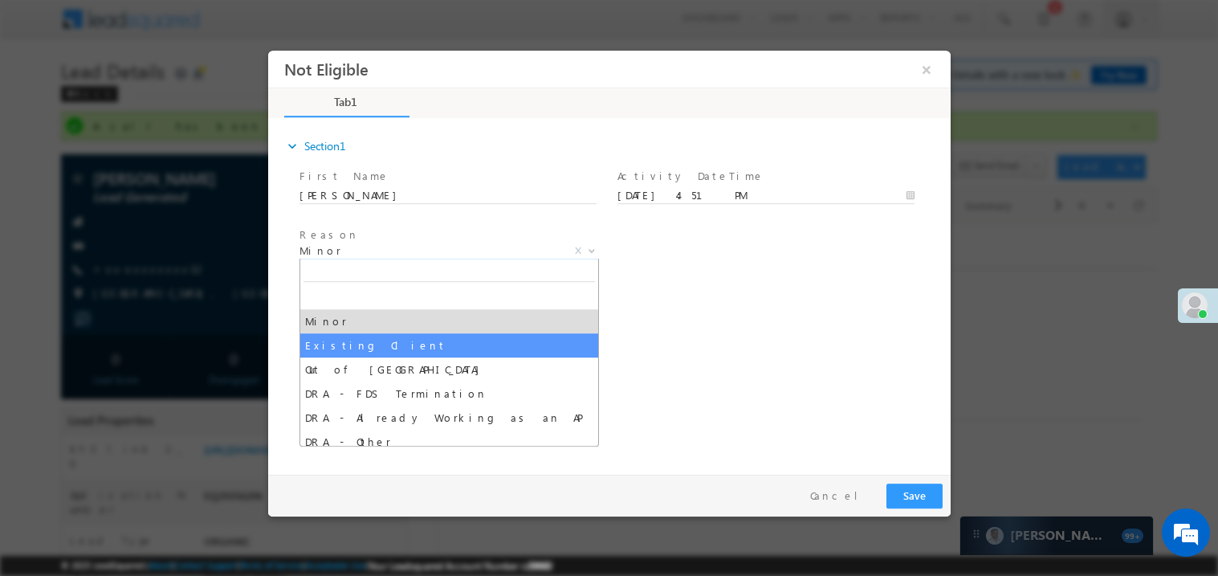
select select "Existing Client"
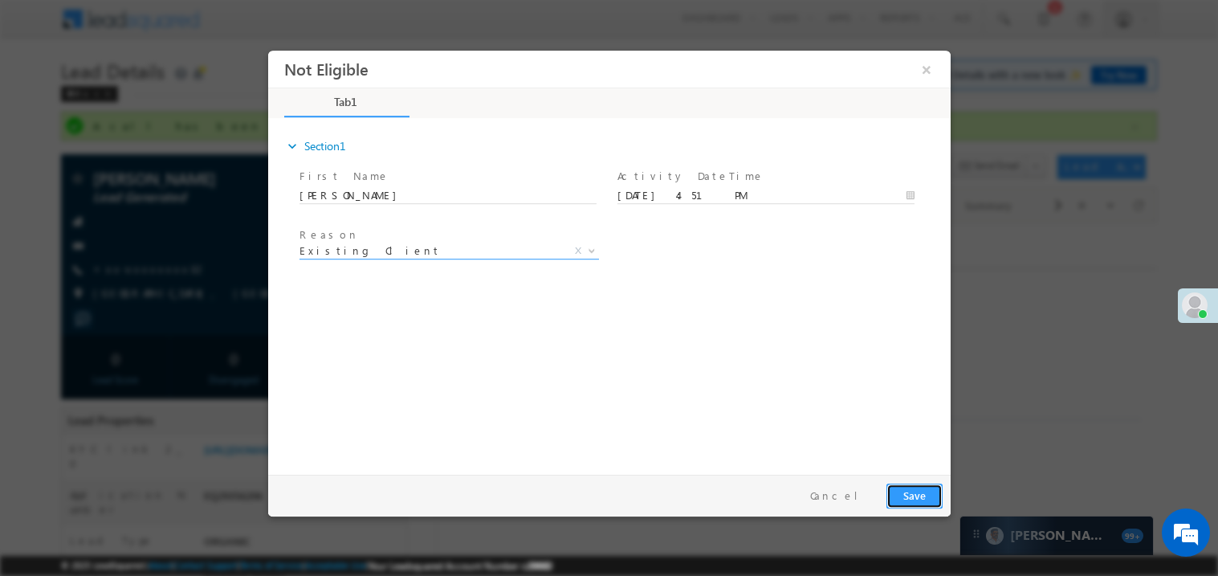
click at [919, 491] on button "Save" at bounding box center [913, 494] width 56 height 25
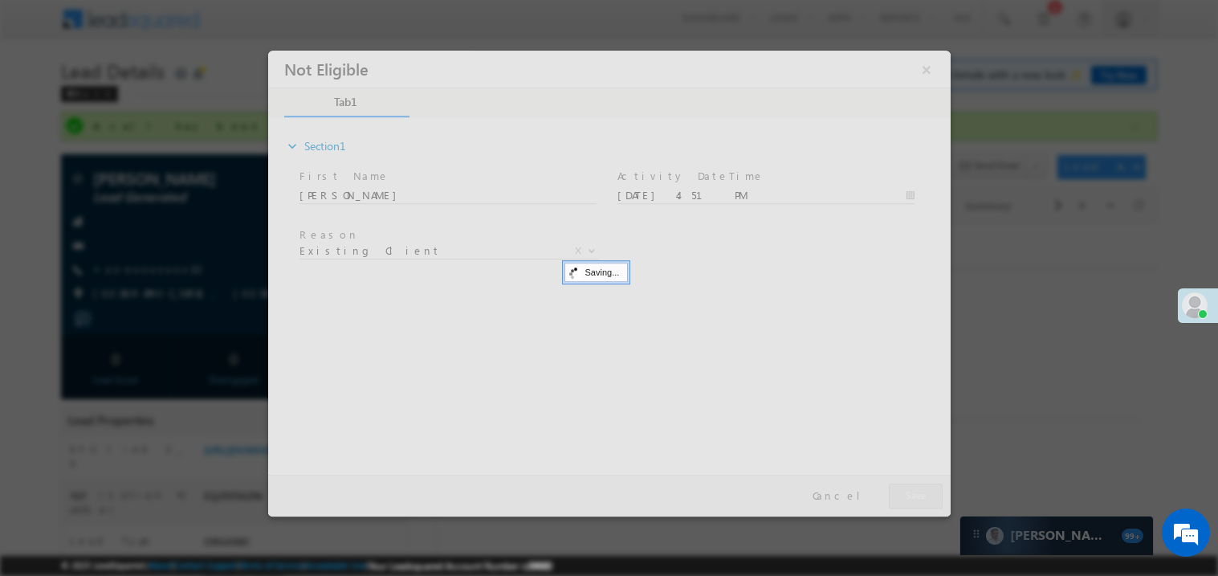
click at [919, 491] on div at bounding box center [608, 283] width 682 height 466
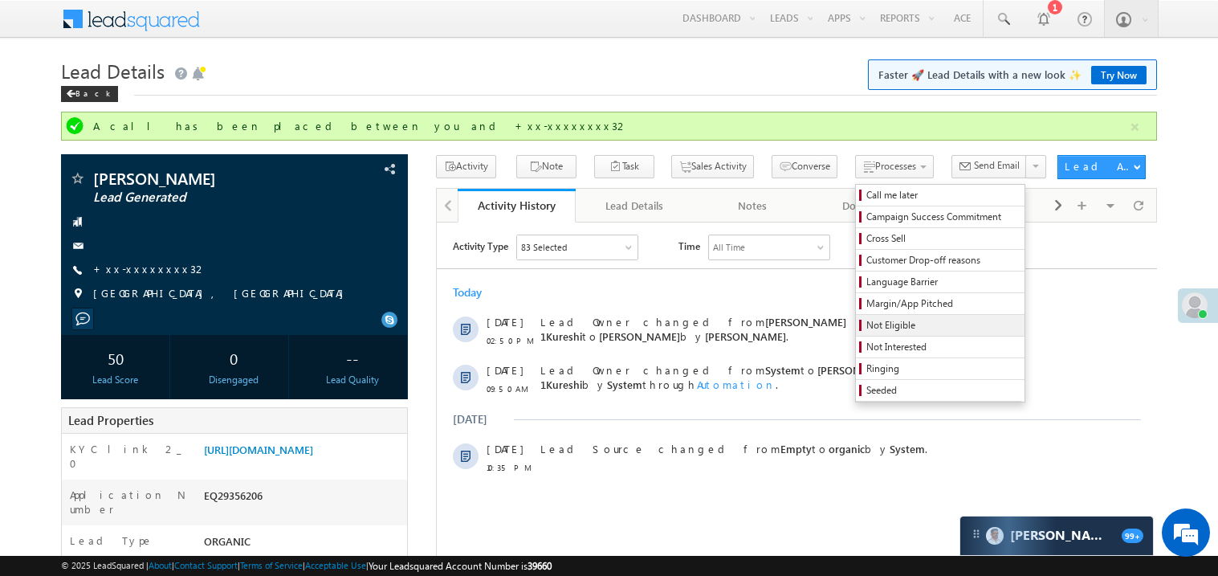
click at [866, 326] on span "Not Eligible" at bounding box center [942, 325] width 153 height 14
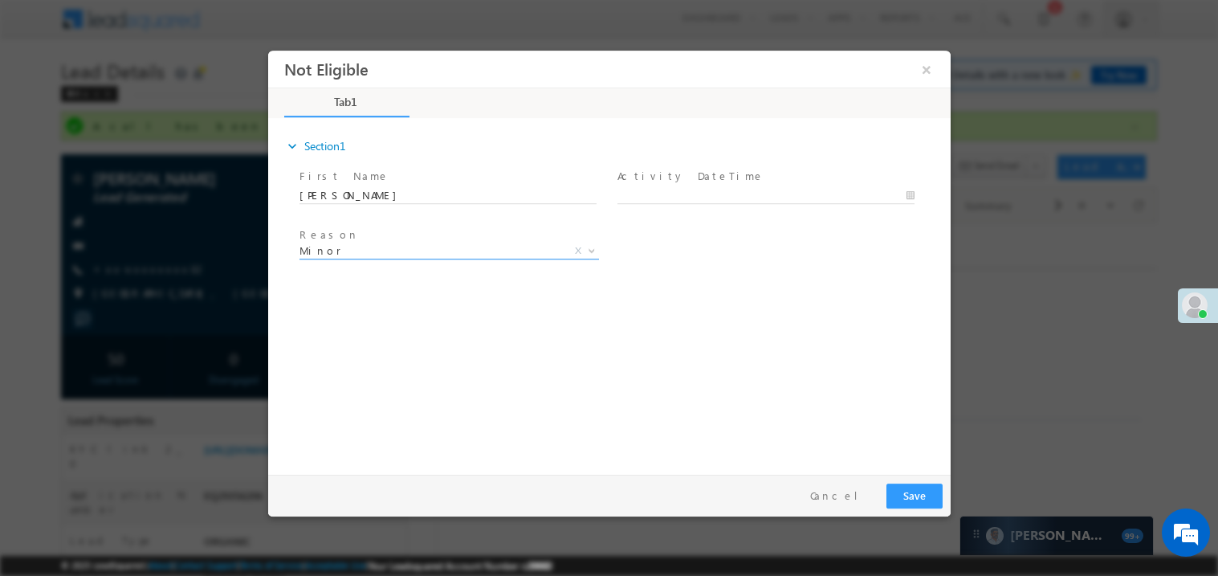
click at [373, 247] on span "Minor" at bounding box center [429, 249] width 261 height 14
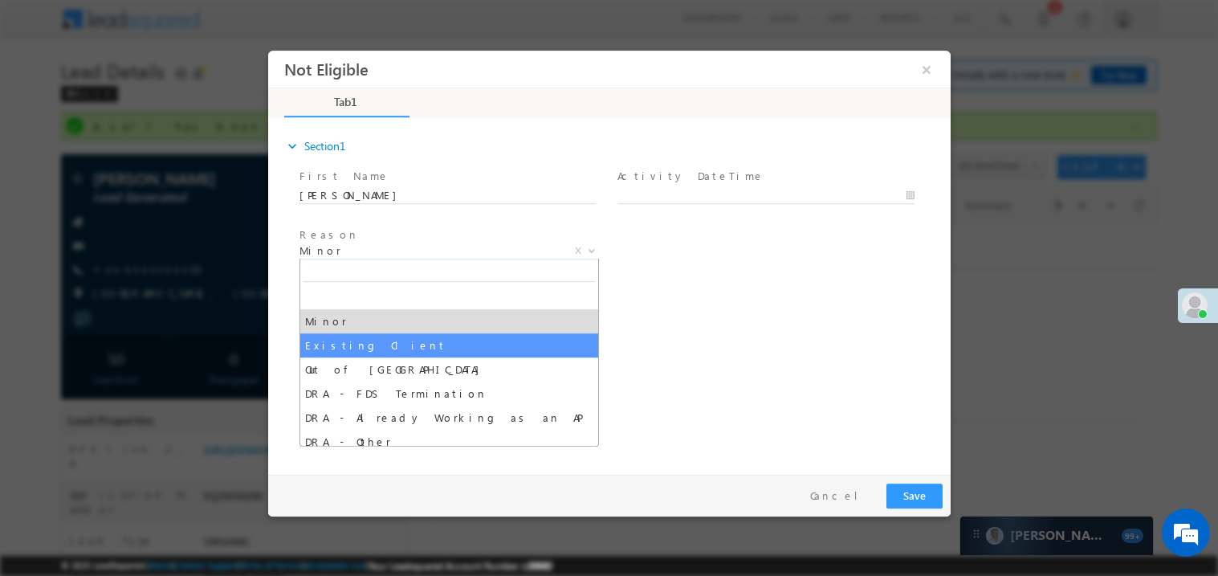
select select "Existing Client"
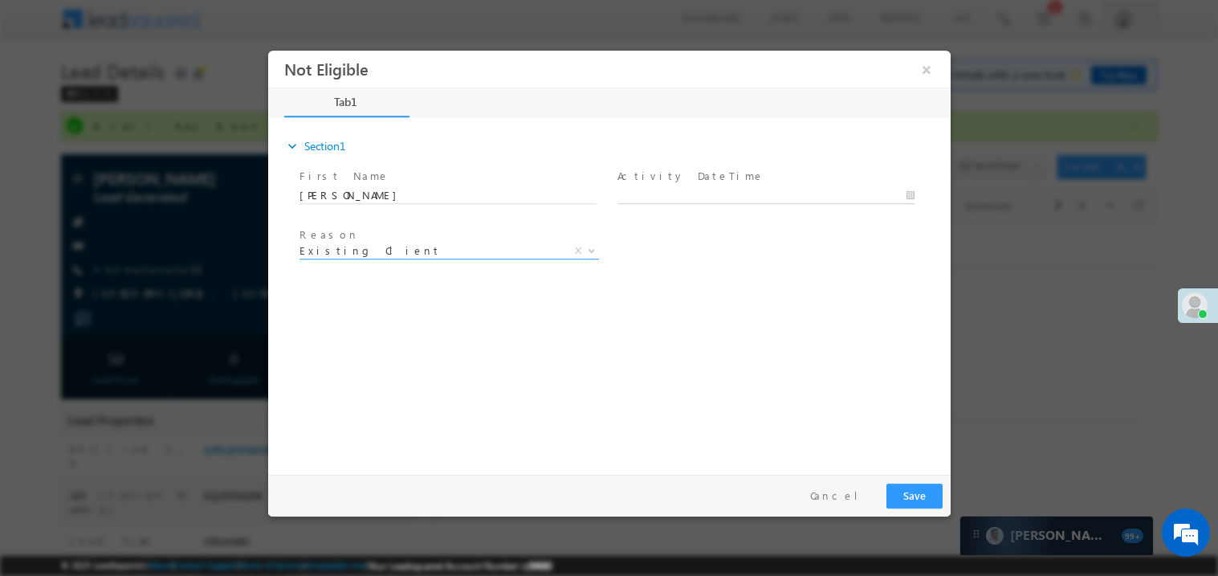
click at [652, 187] on body "Not Eligible ×" at bounding box center [608, 258] width 682 height 417
type input "09/22/25 4:52 PM"
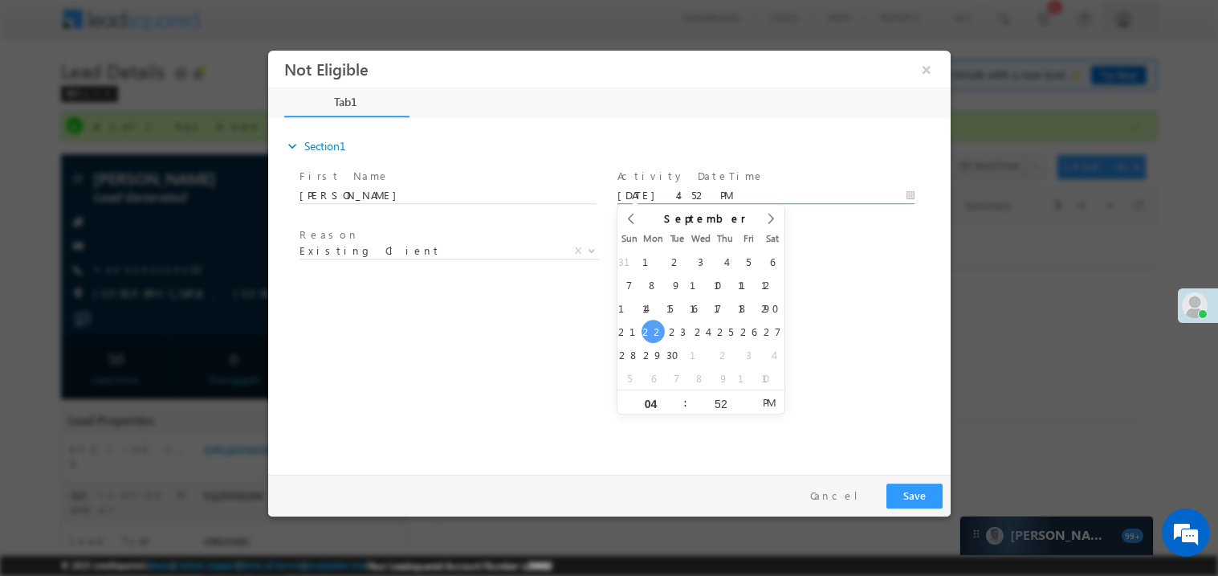
click at [574, 364] on div "expand_more Section1 First Name *" at bounding box center [612, 293] width 674 height 347
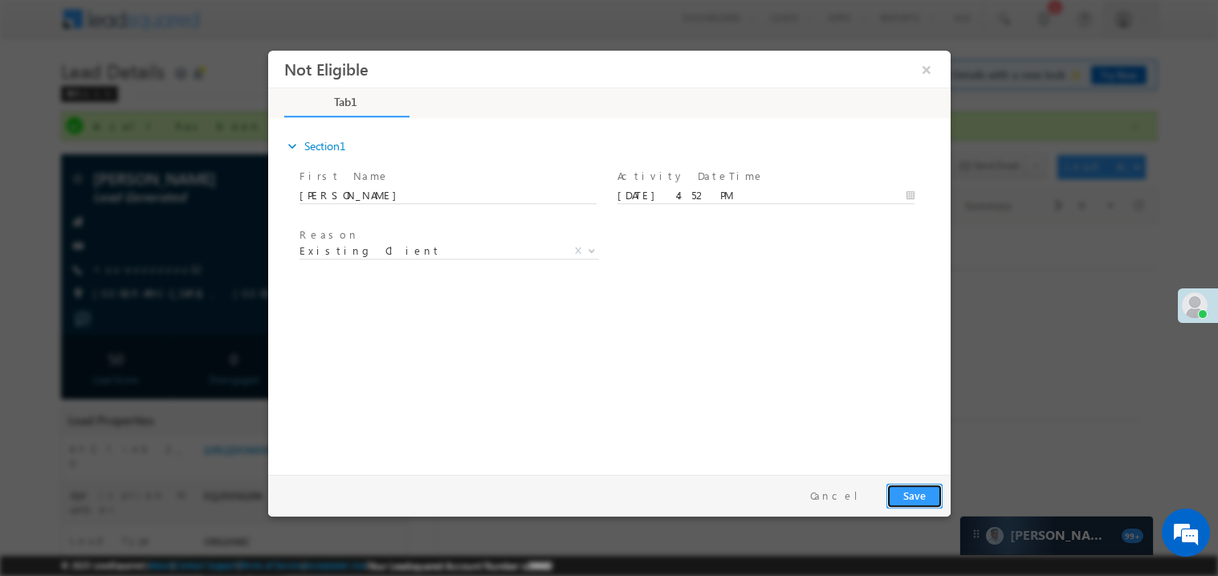
click at [926, 492] on button "Save" at bounding box center [913, 494] width 56 height 25
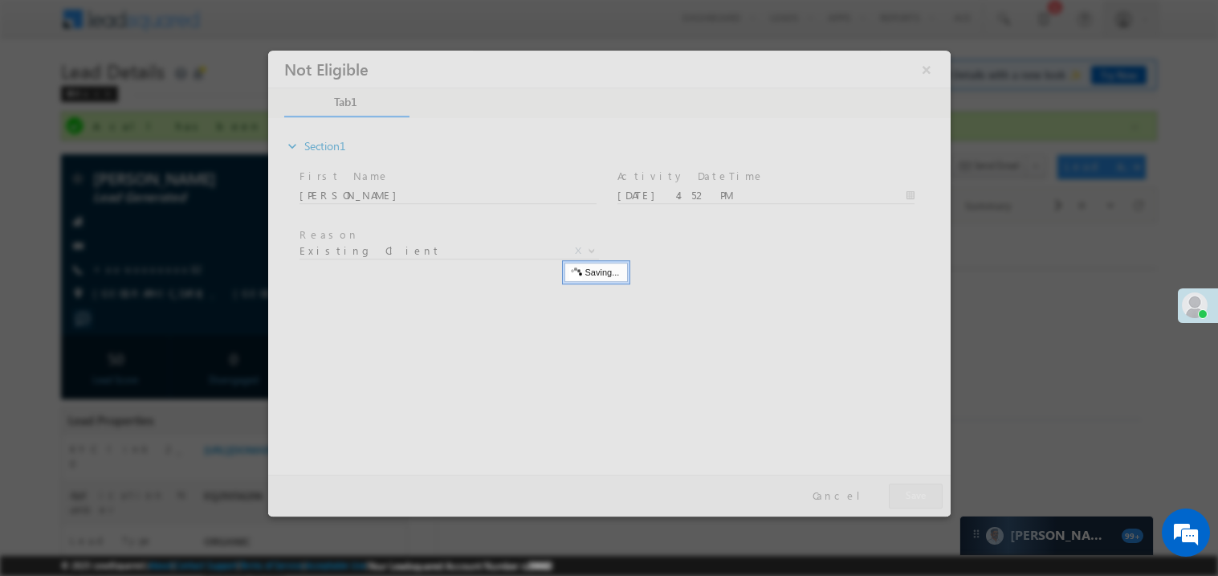
click at [926, 492] on div at bounding box center [608, 283] width 682 height 466
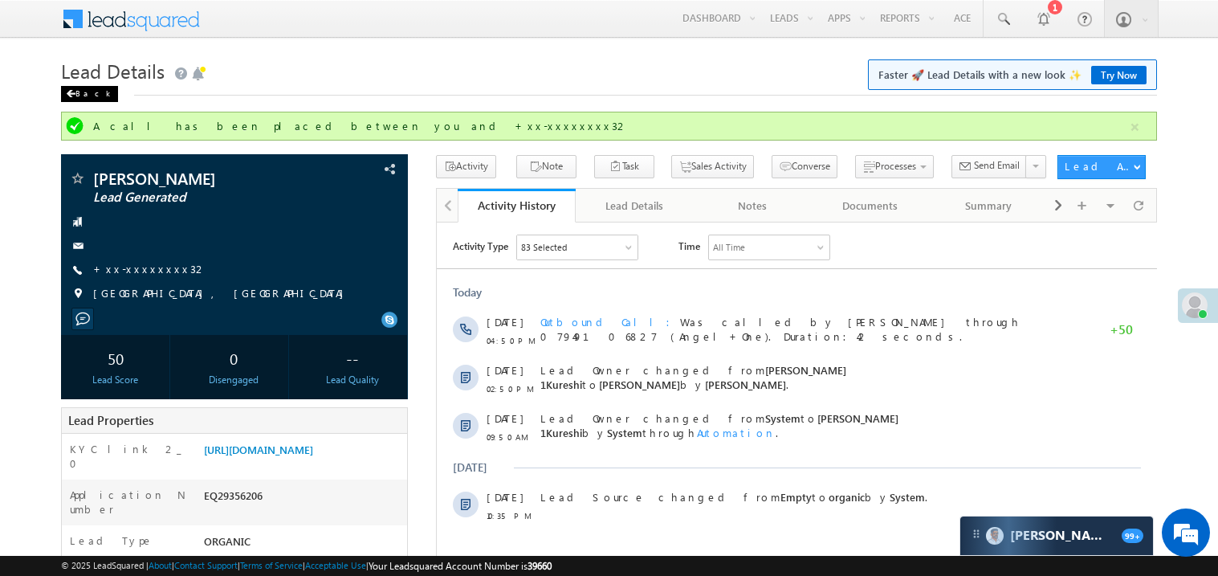
click at [70, 94] on span at bounding box center [71, 94] width 10 height 8
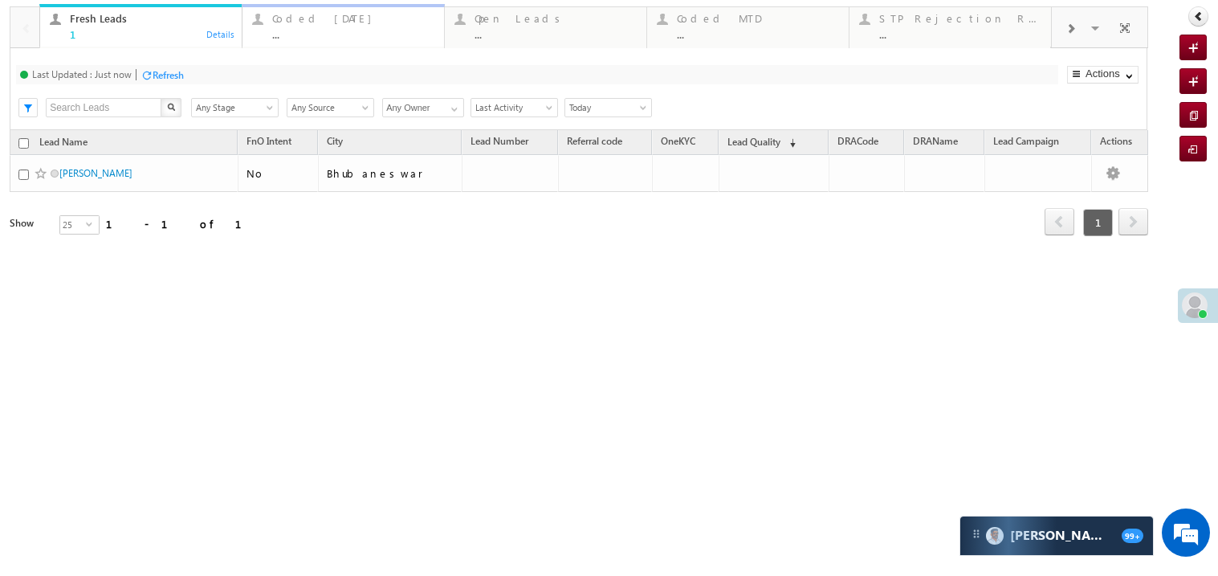
click at [300, 33] on div "..." at bounding box center [353, 34] width 162 height 12
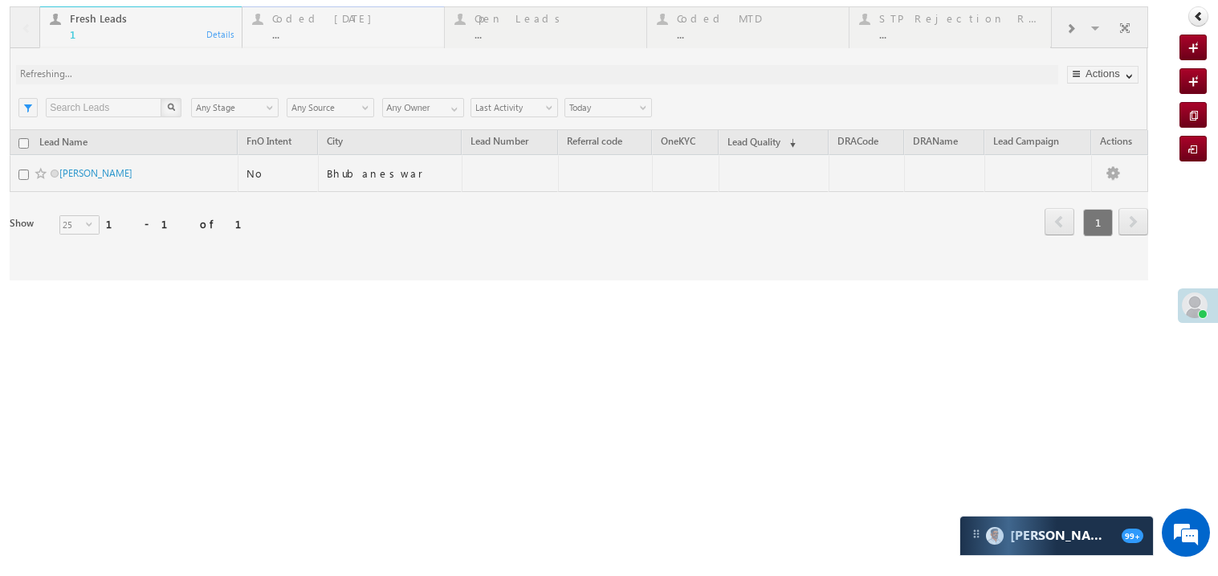
click at [300, 33] on div at bounding box center [579, 143] width 1138 height 274
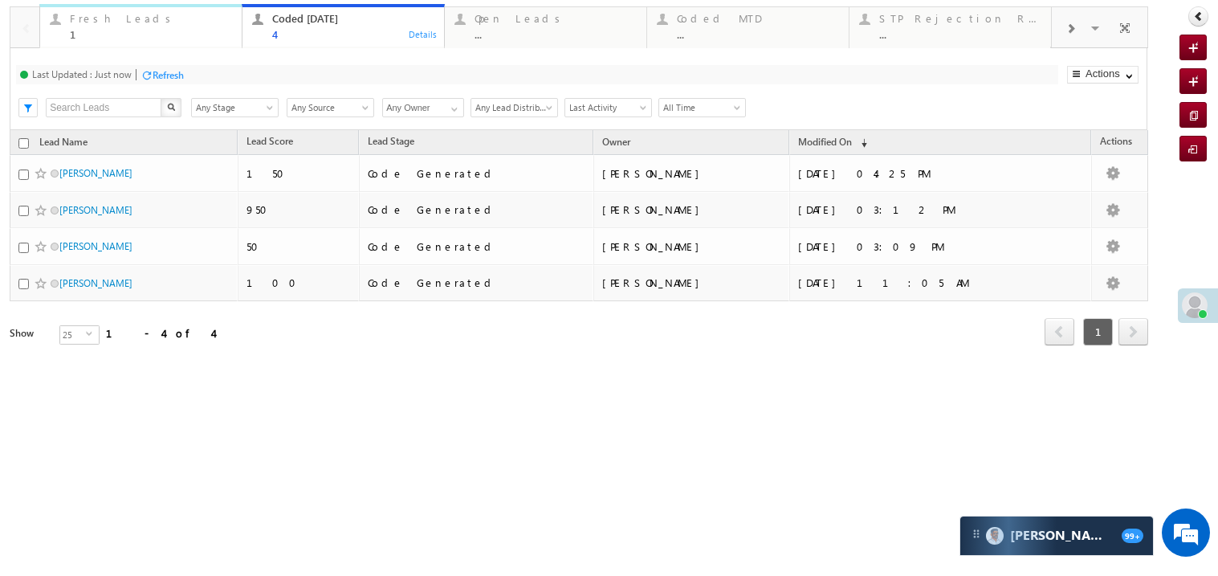
click at [134, 35] on div "1" at bounding box center [151, 34] width 162 height 12
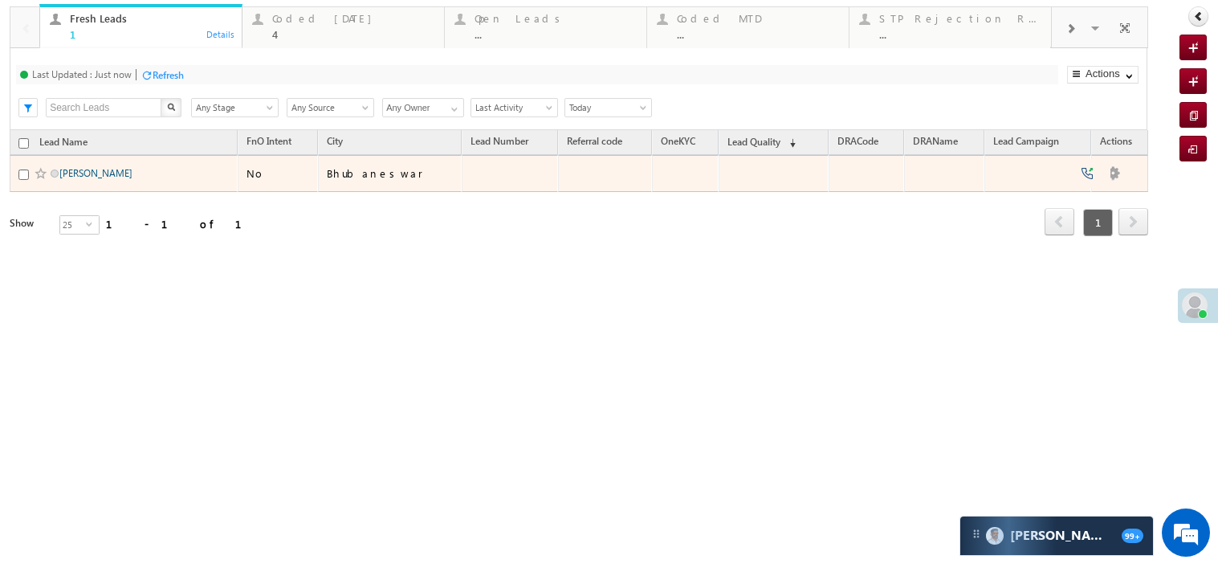
click at [88, 179] on link "[PERSON_NAME]" at bounding box center [95, 173] width 73 height 12
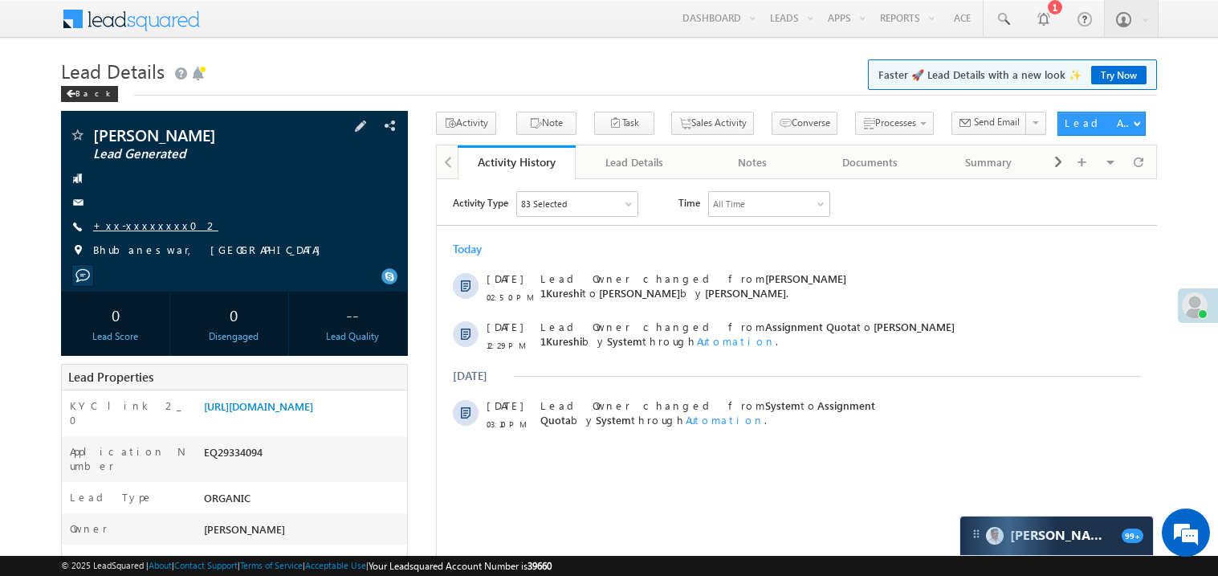
click at [145, 226] on link "+xx-xxxxxxxx02" at bounding box center [155, 225] width 125 height 14
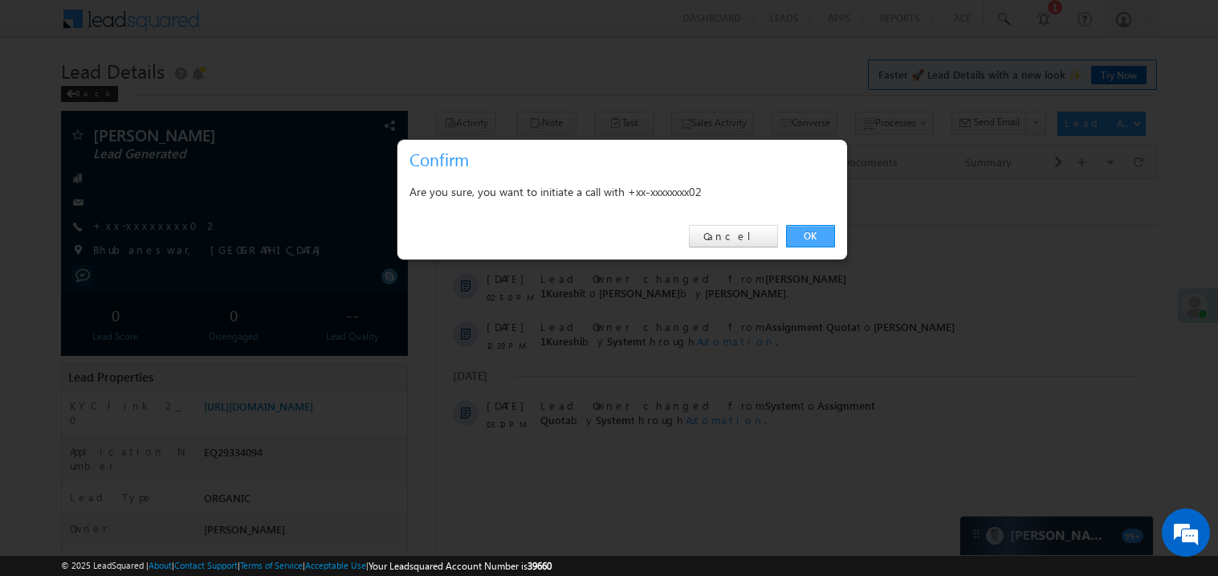
click at [807, 234] on link "OK" at bounding box center [810, 236] width 49 height 22
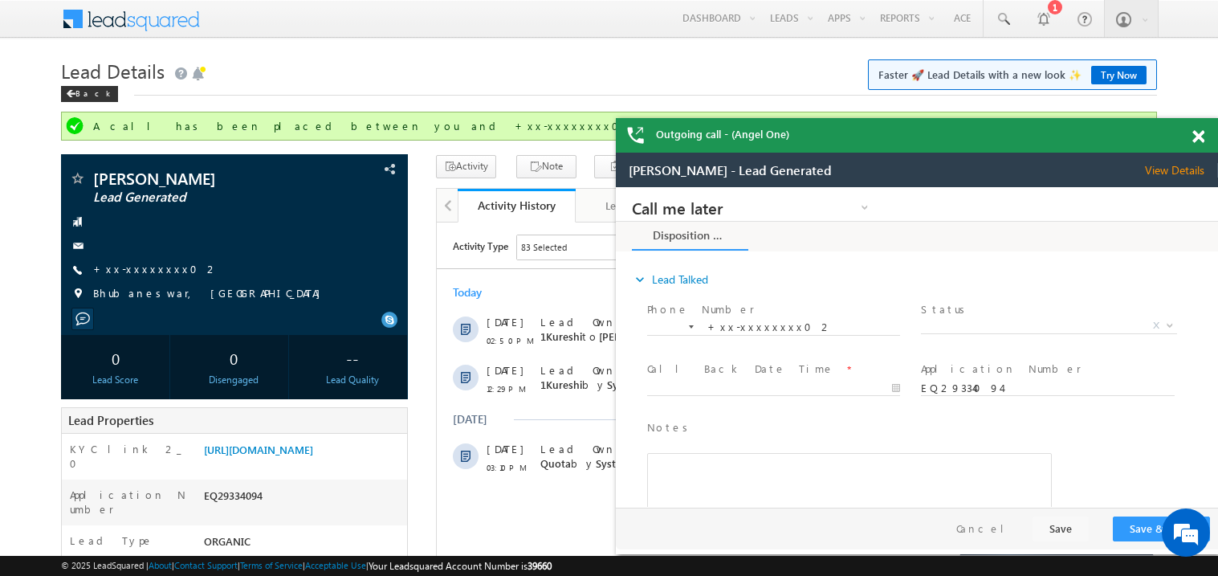
click at [1201, 140] on span at bounding box center [1198, 137] width 12 height 14
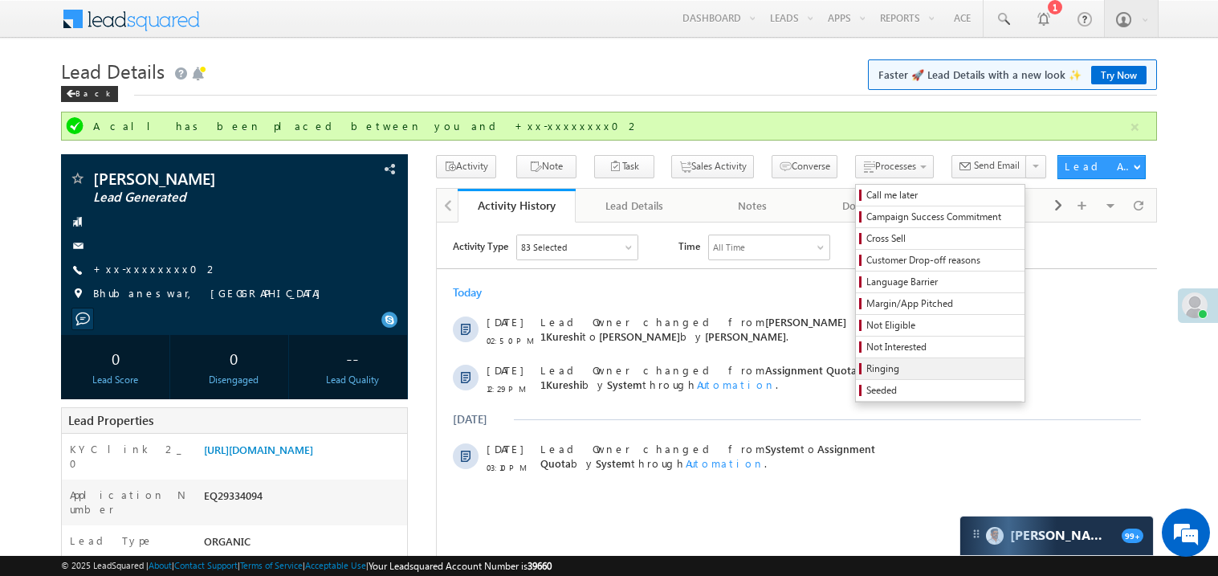
click at [858, 364] on link "Ringing" at bounding box center [940, 368] width 169 height 21
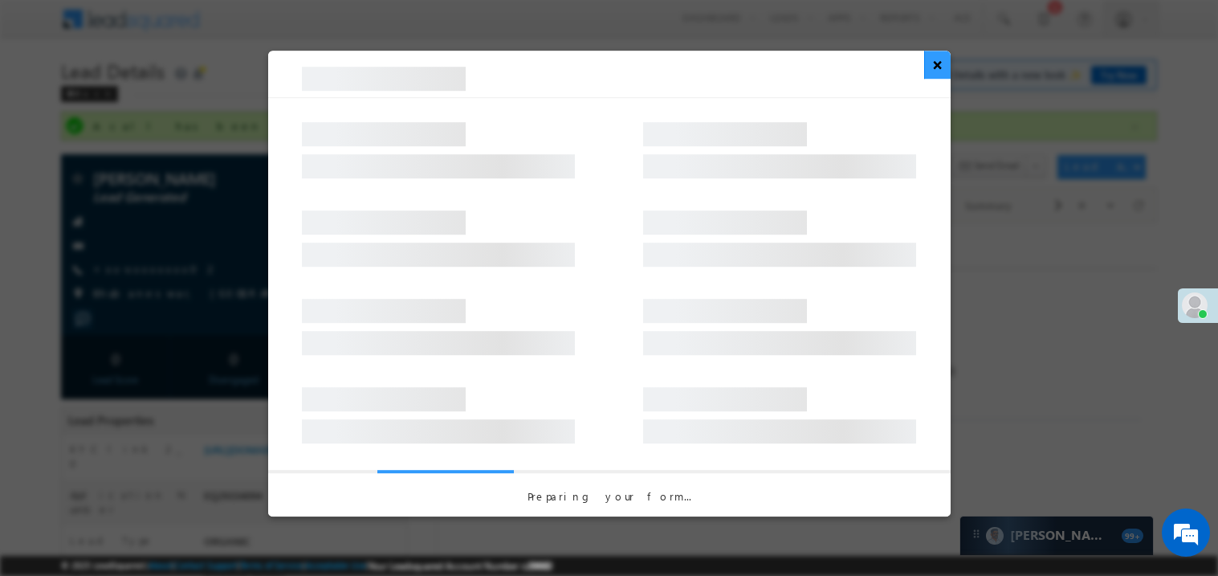
click at [937, 75] on button "×" at bounding box center [937, 65] width 26 height 28
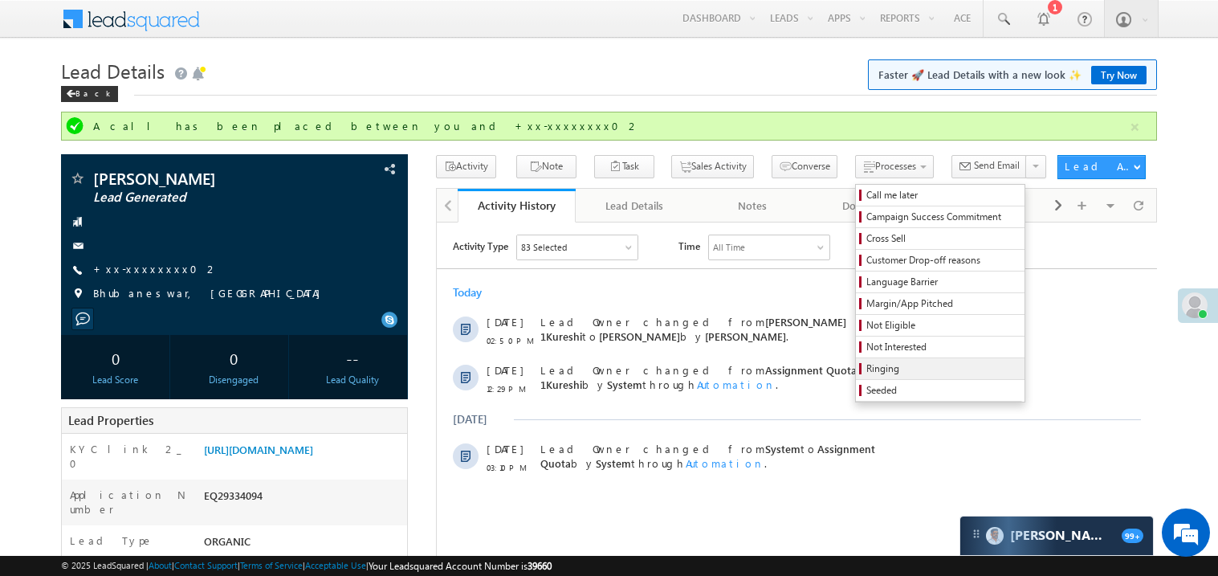
click at [866, 366] on span "Ringing" at bounding box center [942, 368] width 153 height 14
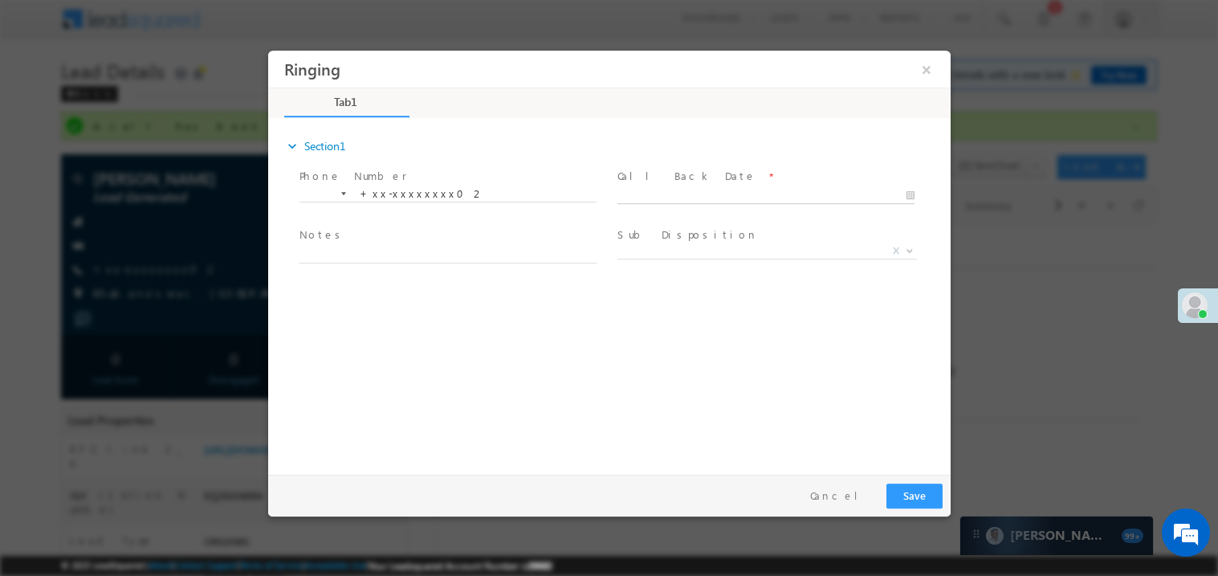
click at [651, 193] on body "Ringing ×" at bounding box center [608, 258] width 682 height 417
type input "[DATE] 4:53 PM"
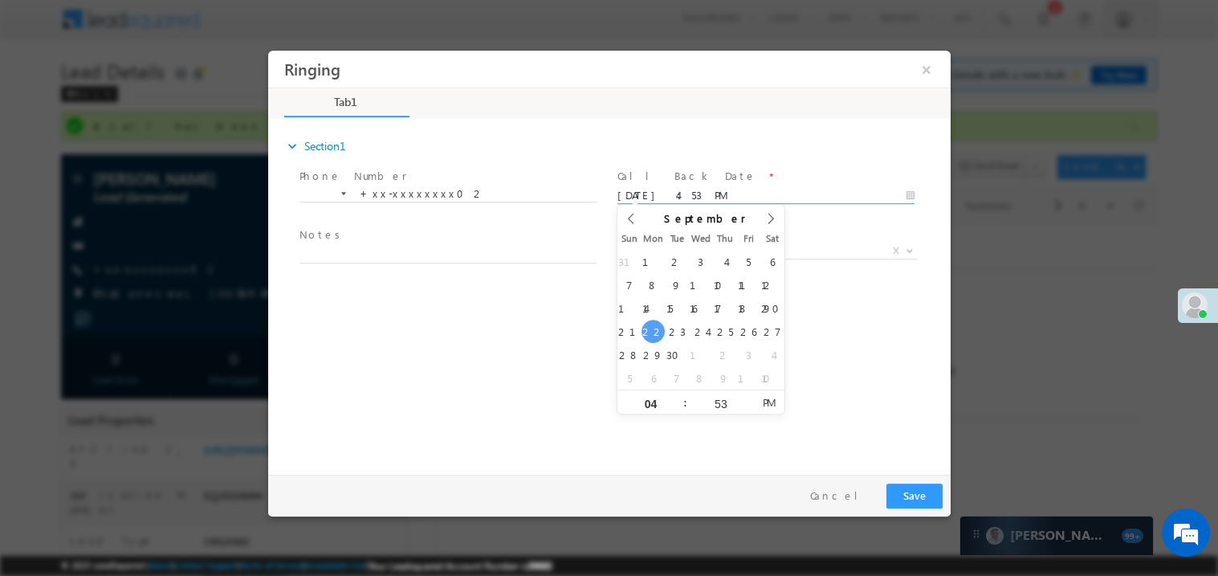
click at [436, 236] on span "Notes *" at bounding box center [447, 235] width 296 height 18
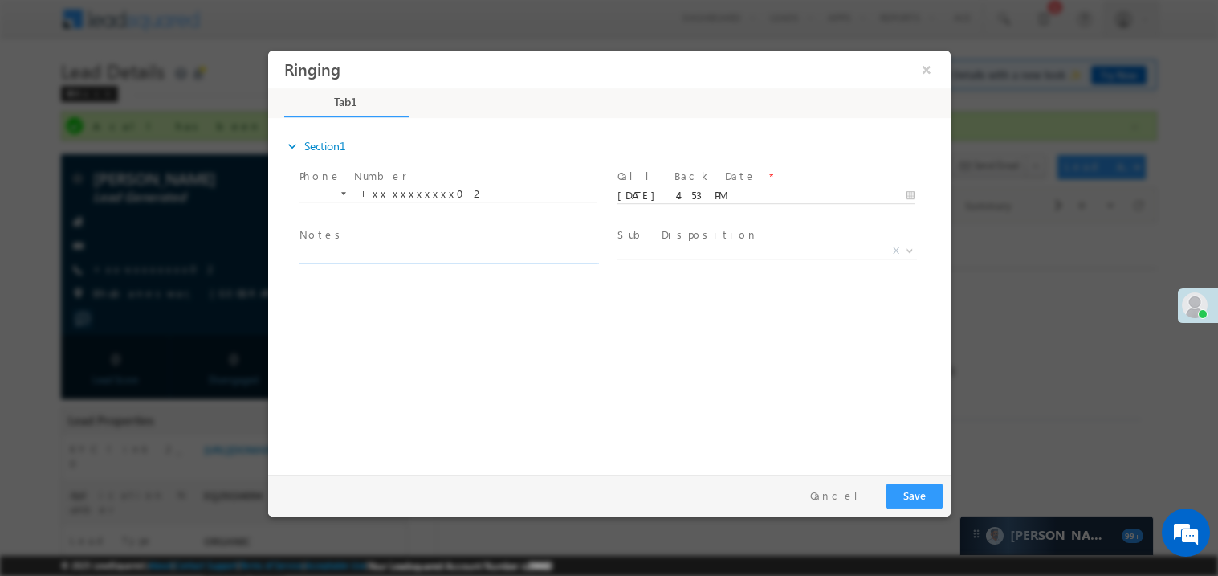
click at [406, 249] on textarea at bounding box center [447, 253] width 297 height 18
type textarea "ring"
click at [680, 252] on span "X" at bounding box center [766, 250] width 299 height 16
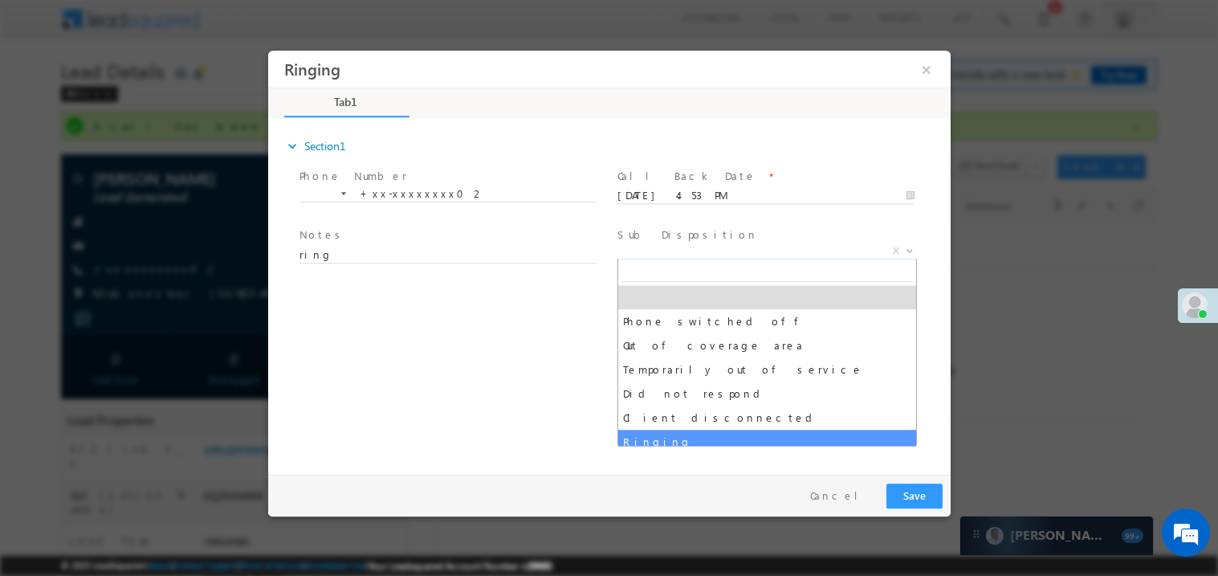
select select "Ringing"
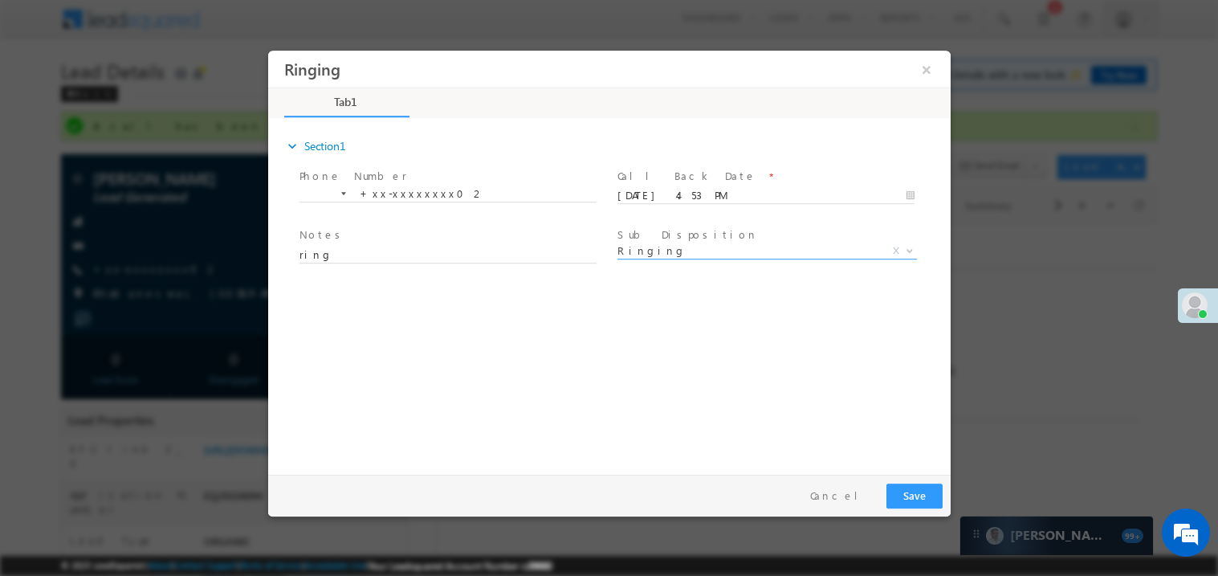
click at [570, 440] on div "expand_more Section1 Phone Number *" at bounding box center [612, 293] width 674 height 347
click at [921, 496] on button "Save" at bounding box center [913, 494] width 56 height 25
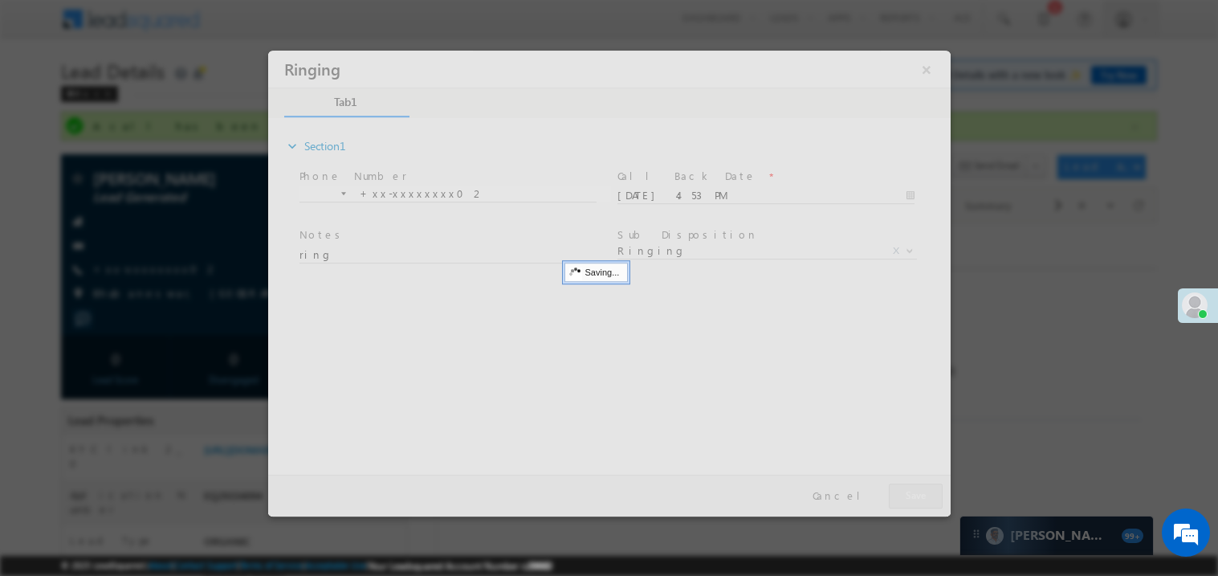
click at [921, 496] on div at bounding box center [608, 283] width 682 height 466
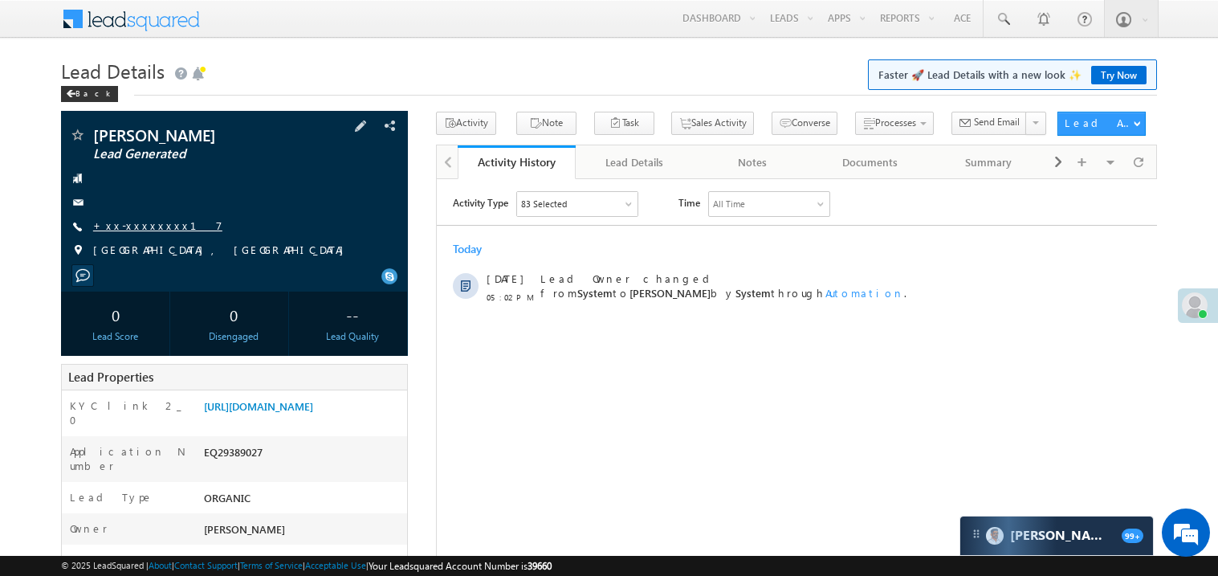
click at [134, 222] on link "+xx-xxxxxxxx17" at bounding box center [157, 225] width 129 height 14
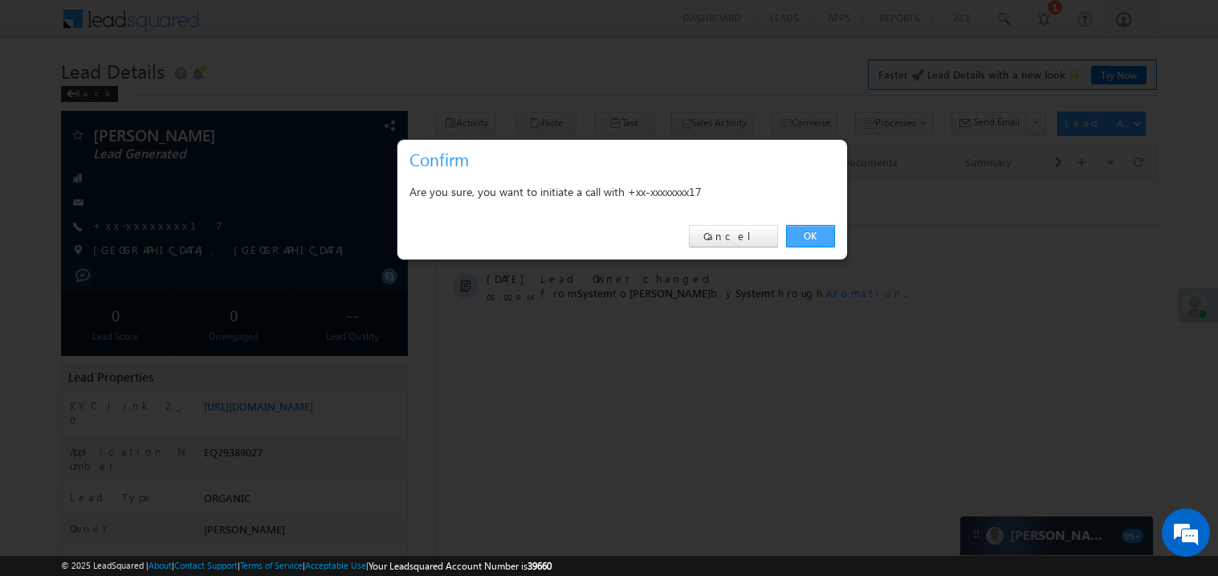
click at [810, 232] on link "OK" at bounding box center [810, 236] width 49 height 22
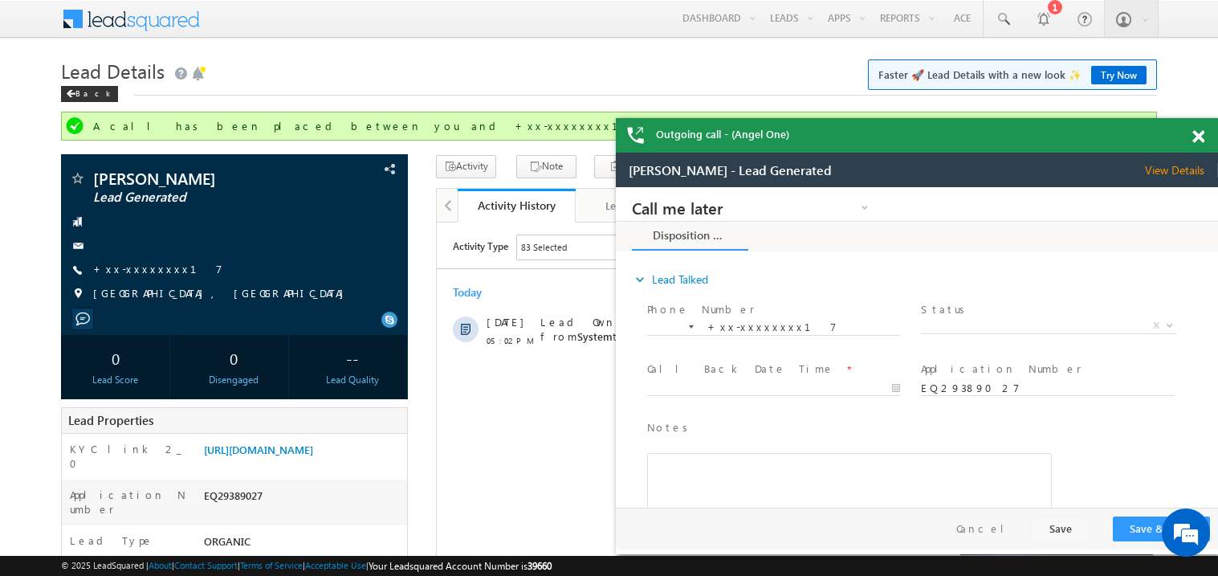
click at [1200, 137] on span at bounding box center [1198, 137] width 12 height 14
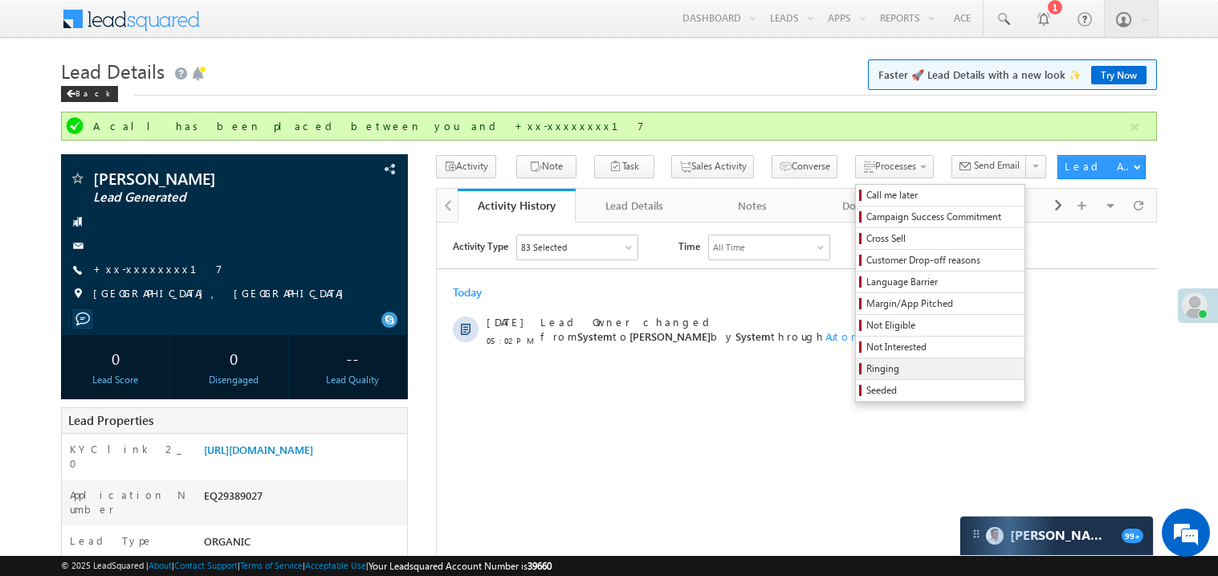
click at [880, 364] on link "Ringing" at bounding box center [940, 368] width 169 height 21
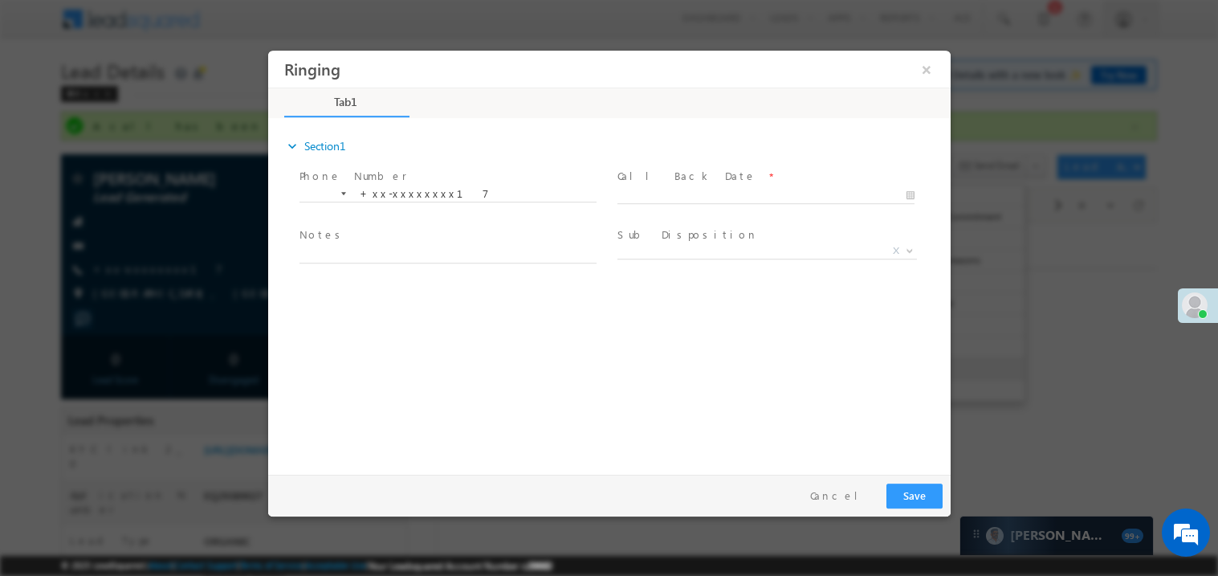
click at [880, 358] on div "expand_more Section1 Phone Number *" at bounding box center [612, 293] width 674 height 347
click at [657, 196] on body "Ringing ×" at bounding box center [608, 258] width 682 height 417
type input "09/22/25 5:04 PM"
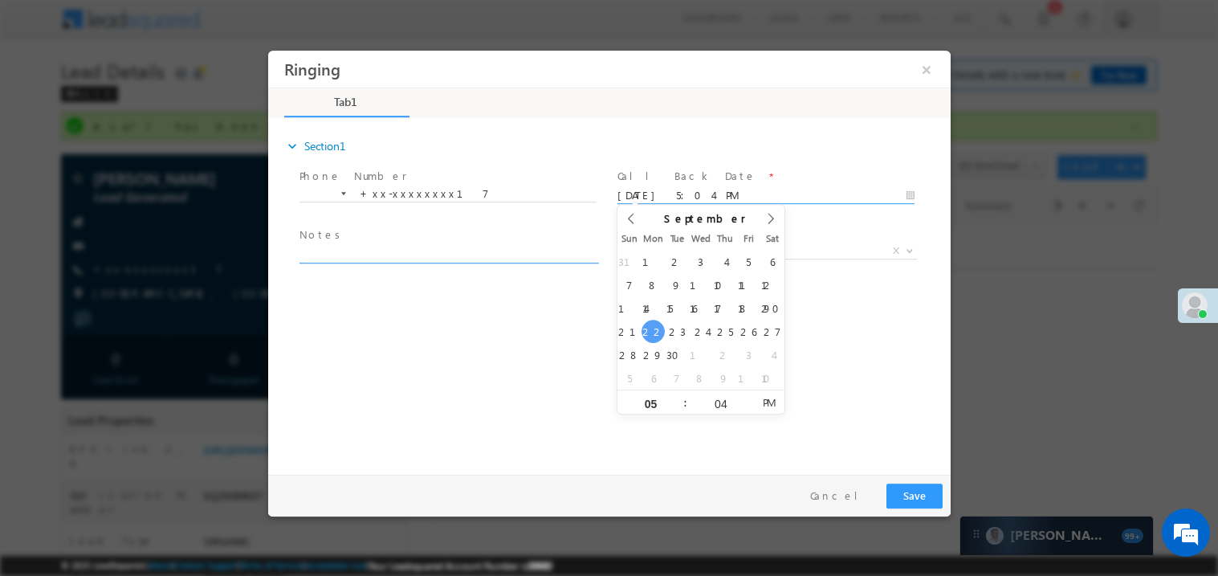
click at [357, 256] on textarea at bounding box center [447, 253] width 297 height 18
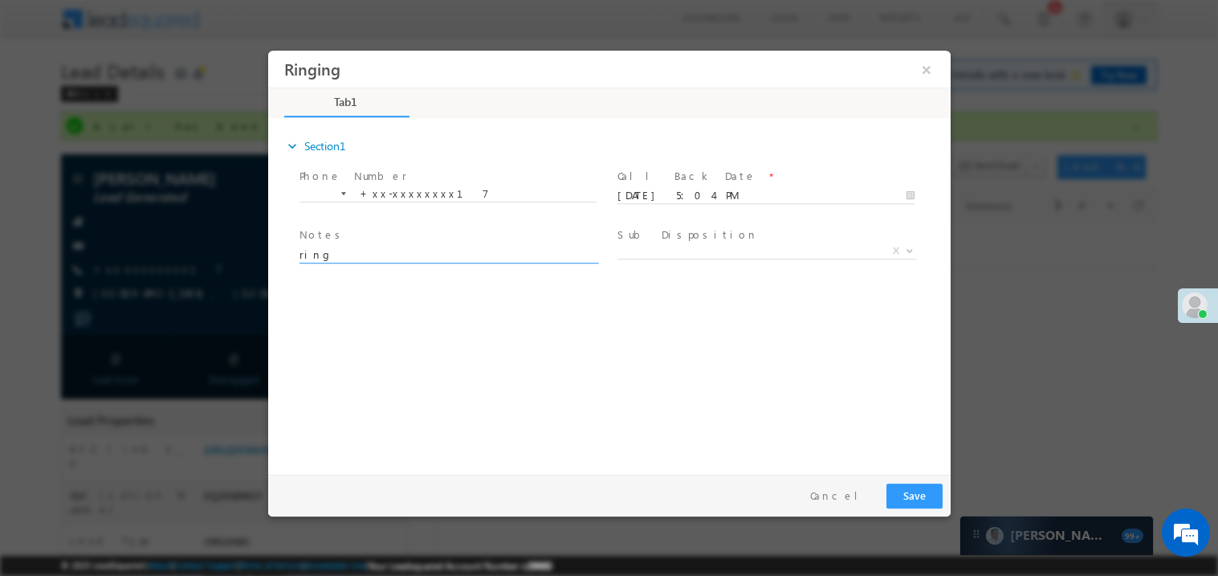
type textarea "ring"
click at [912, 495] on button "Save" at bounding box center [913, 494] width 56 height 25
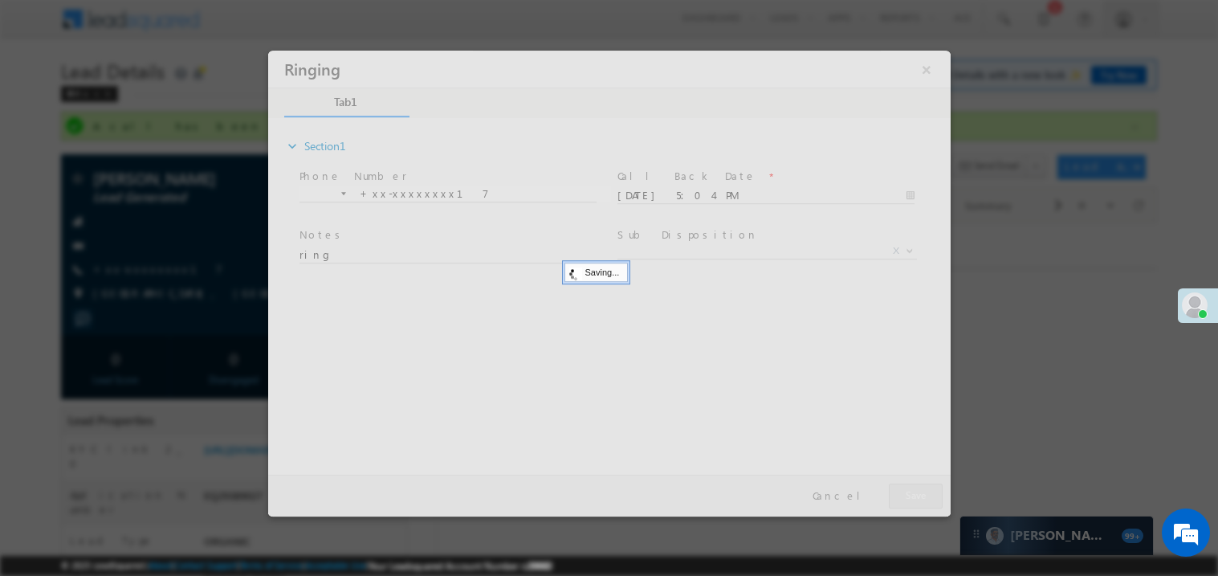
click at [912, 495] on div at bounding box center [608, 283] width 682 height 466
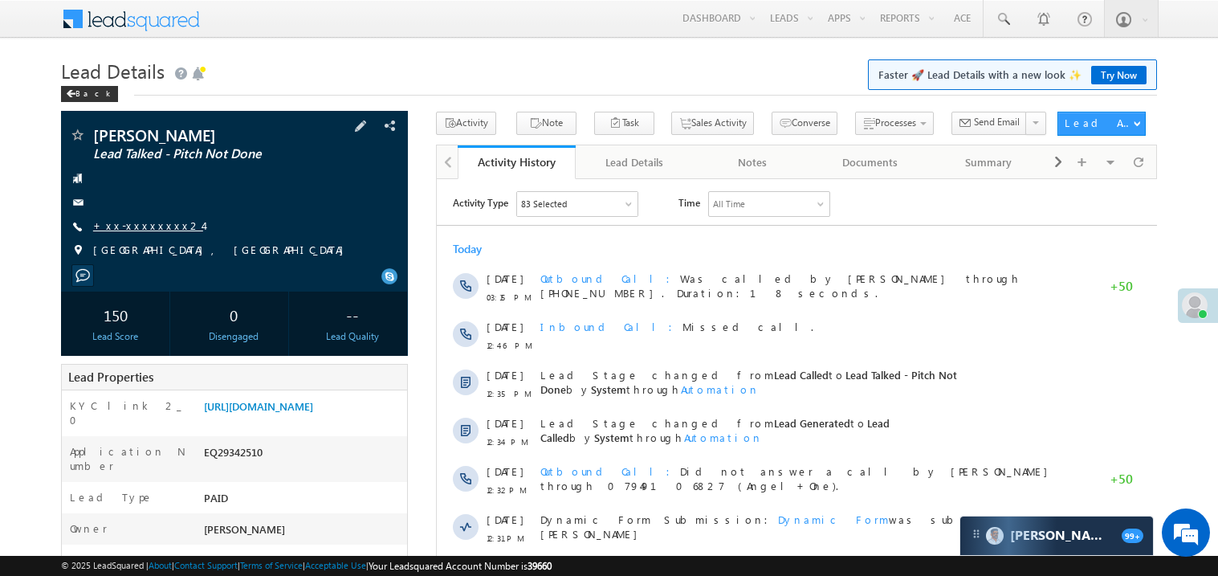
click at [136, 223] on link "+xx-xxxxxxxx24" at bounding box center [148, 225] width 110 height 14
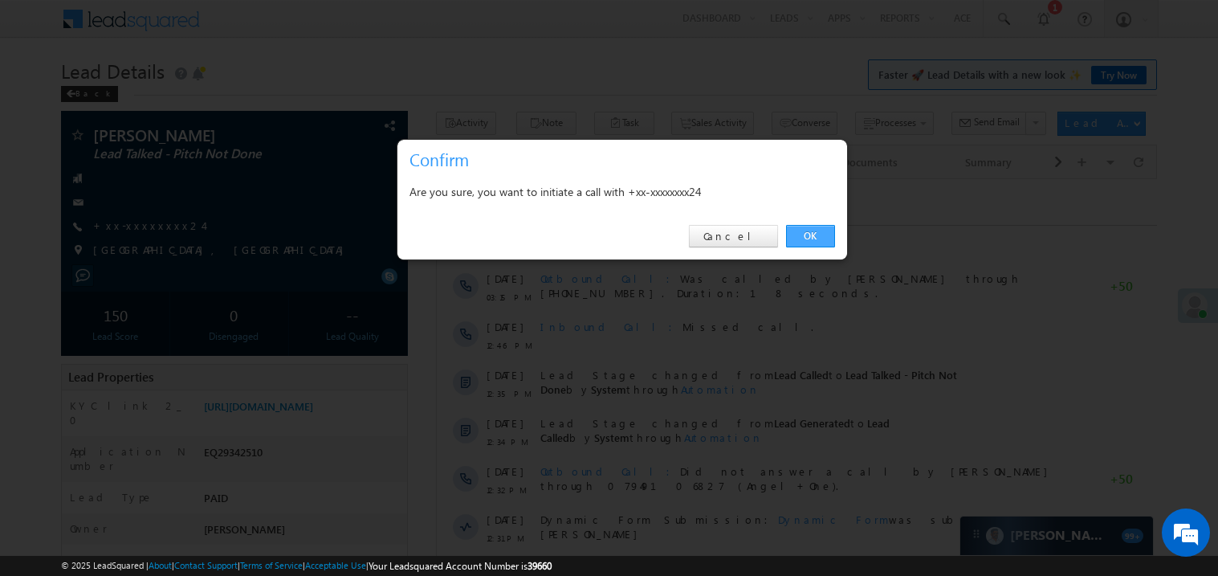
click at [811, 235] on link "OK" at bounding box center [810, 236] width 49 height 22
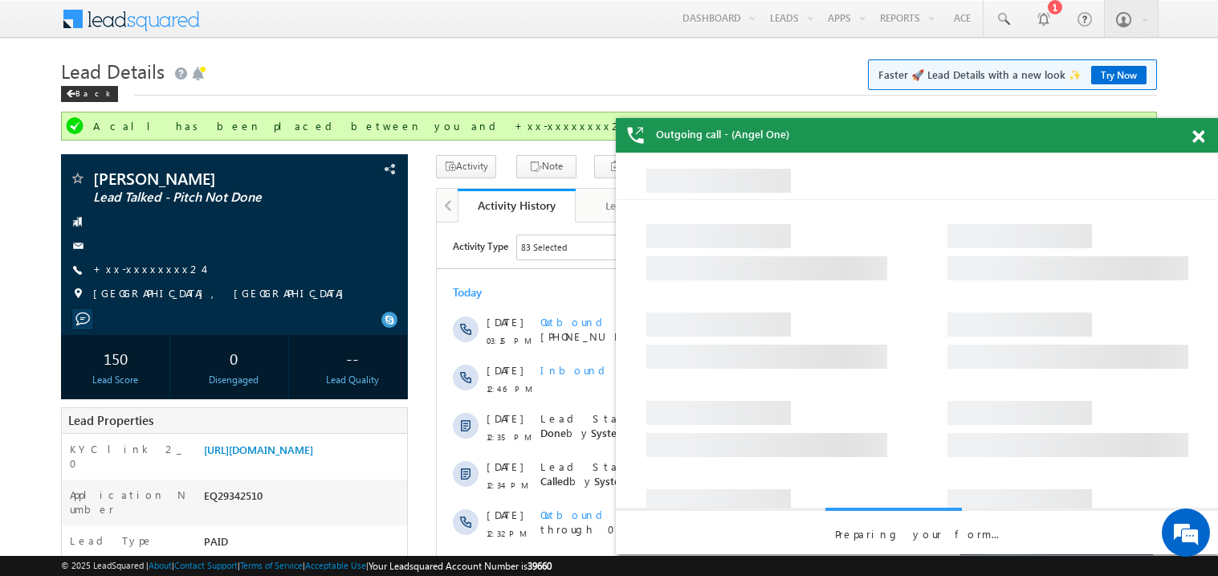
click at [1198, 131] on span at bounding box center [1198, 137] width 12 height 14
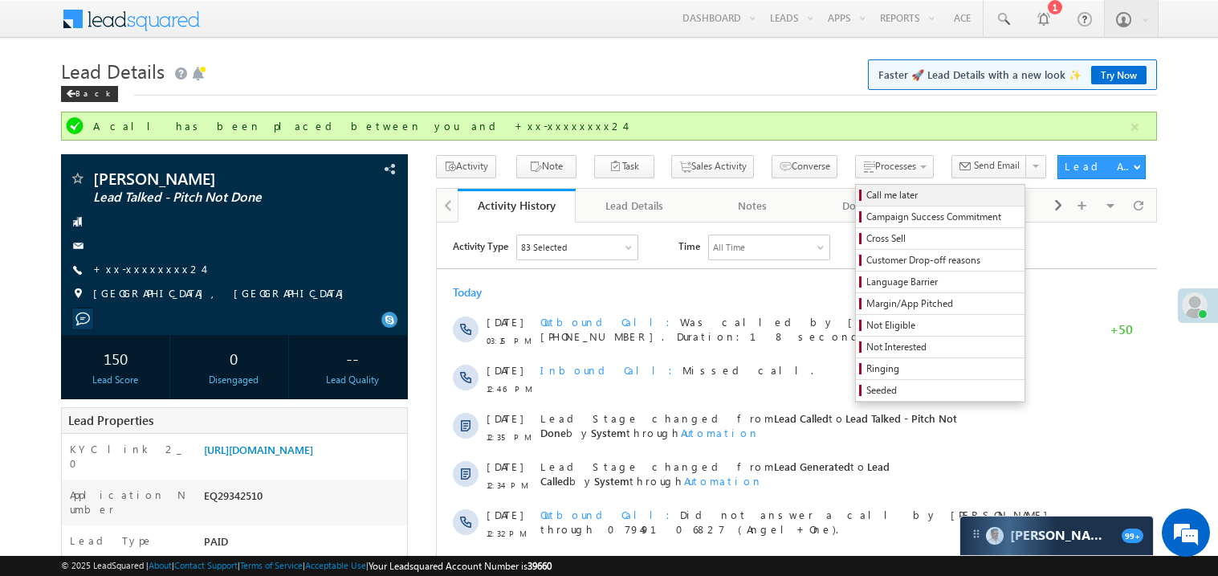
click at [856, 185] on link "Call me later" at bounding box center [940, 195] width 169 height 21
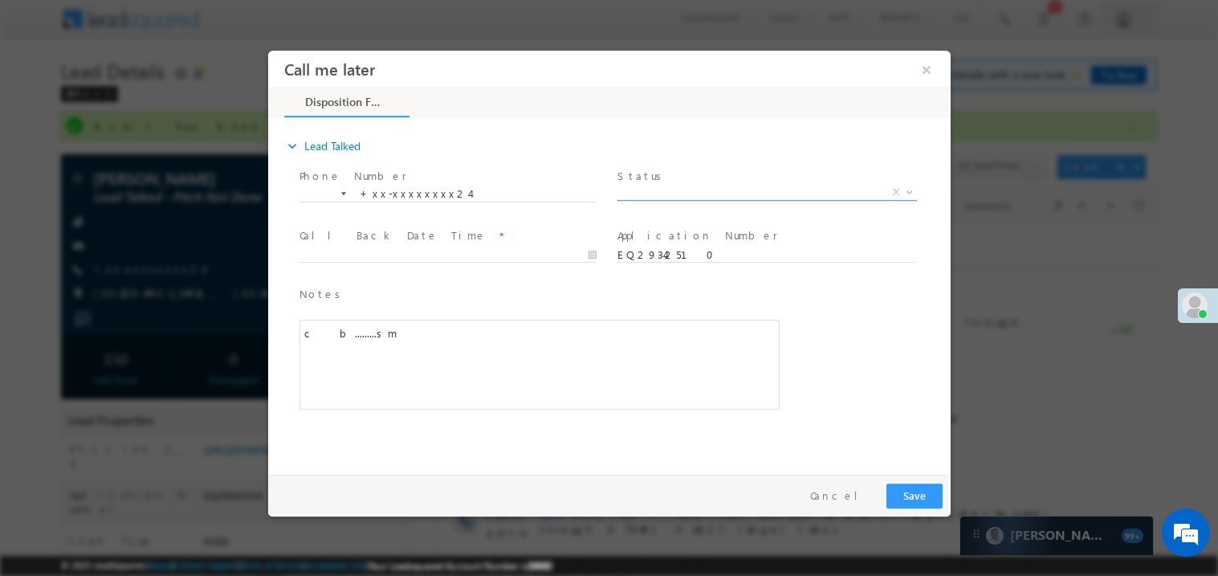
click at [643, 190] on span "X" at bounding box center [766, 192] width 299 height 16
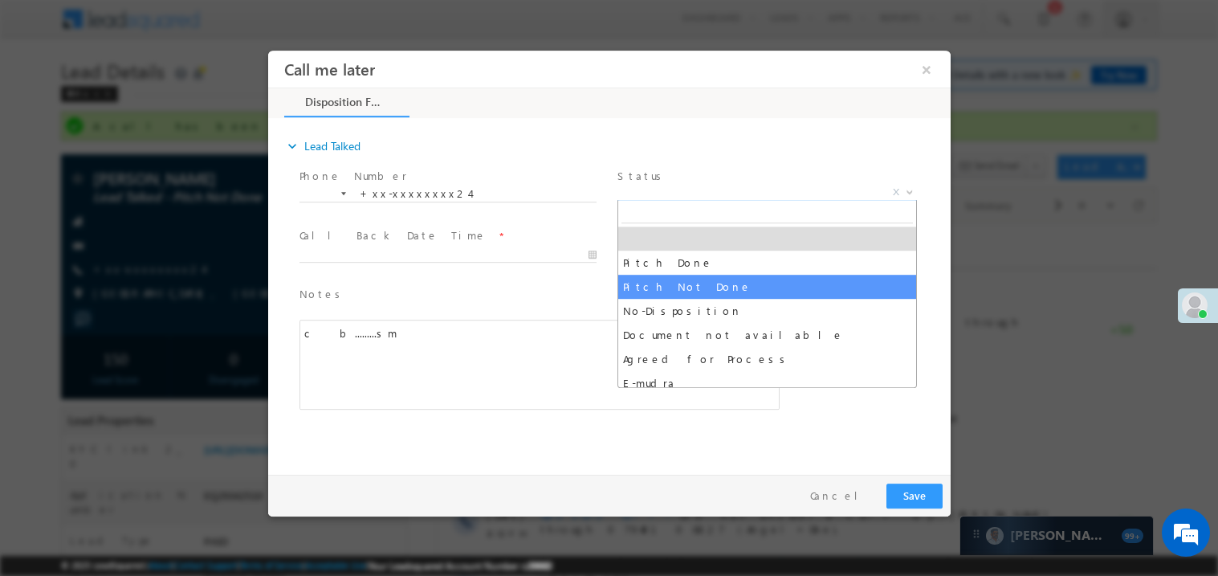
select select "Pitch Not Done"
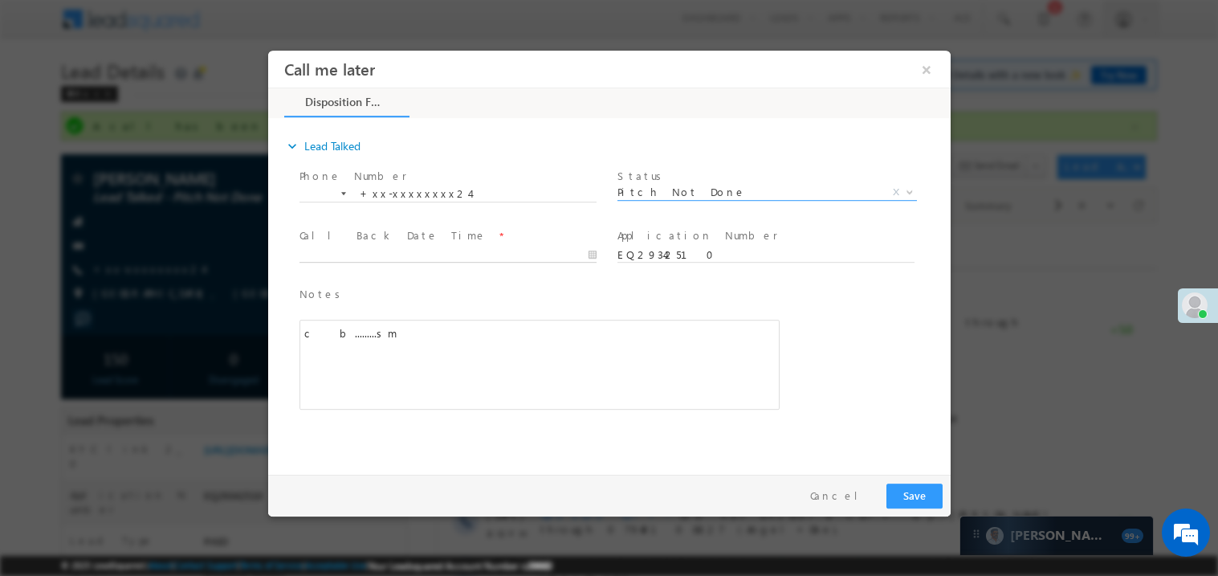
click at [361, 247] on body "Call me later ×" at bounding box center [608, 258] width 682 height 417
type input "[DATE] 5:21 PM"
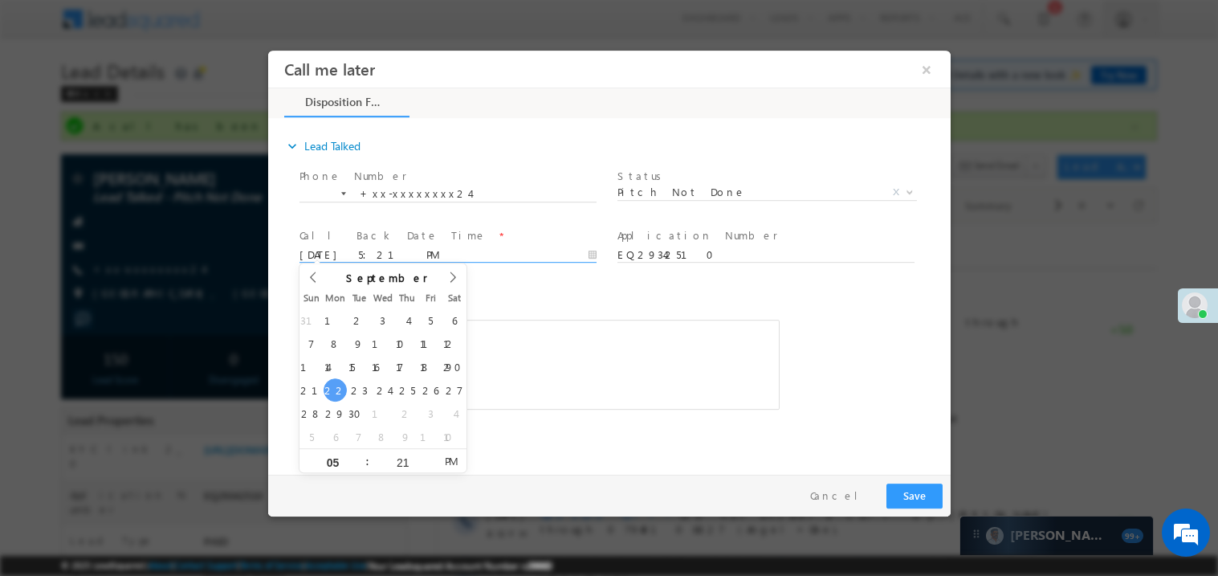
click at [564, 292] on span "Notes *" at bounding box center [527, 294] width 456 height 18
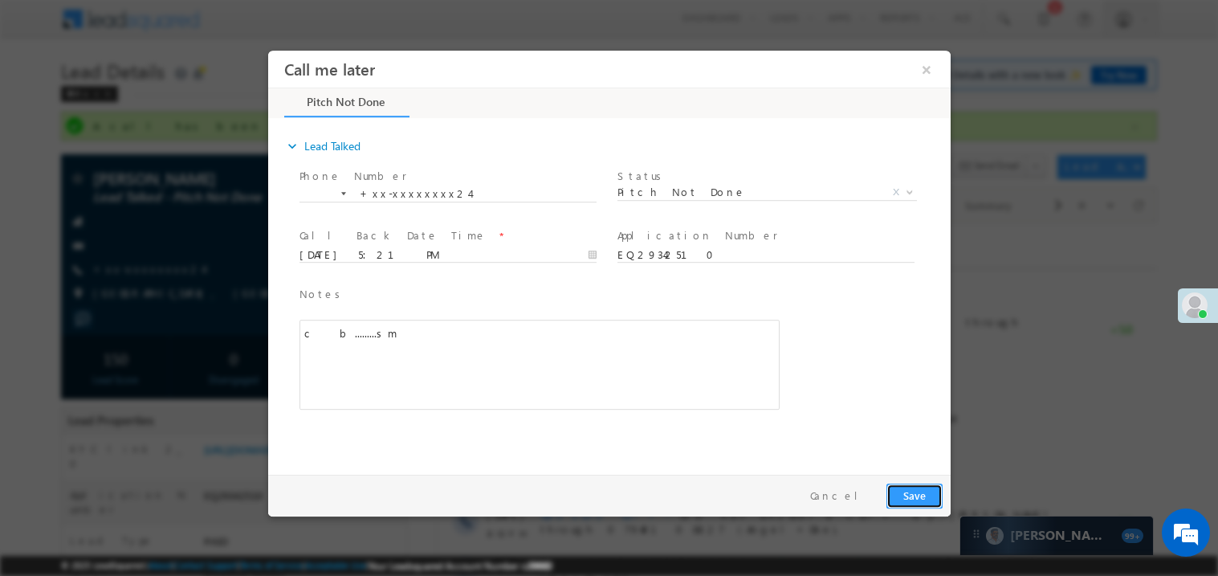
click at [937, 491] on button "Save" at bounding box center [913, 494] width 56 height 25
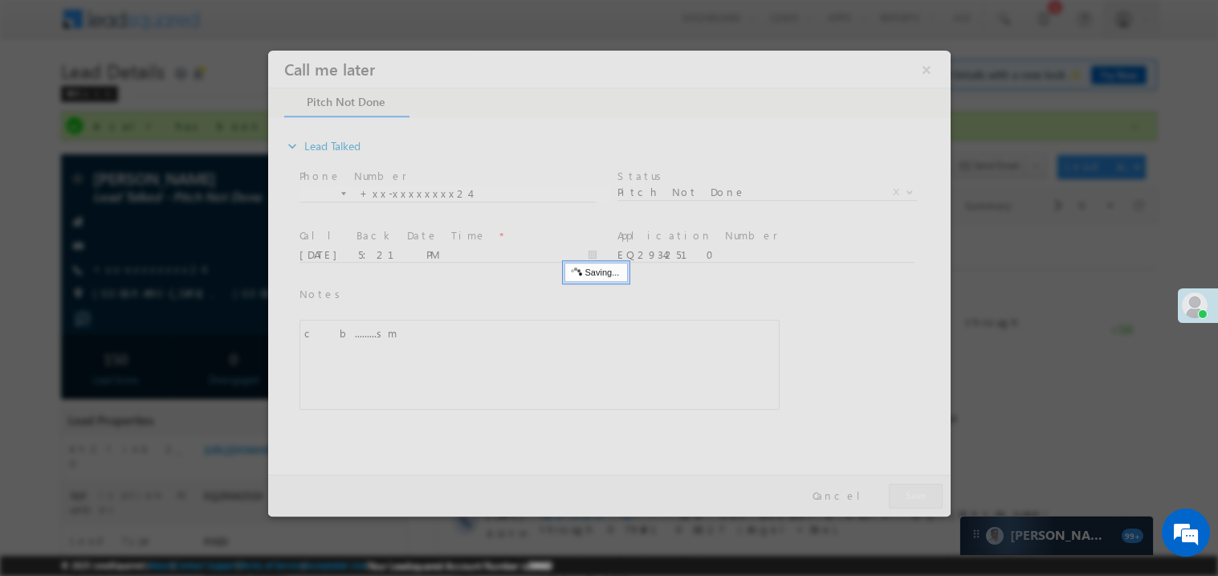
click at [937, 491] on div at bounding box center [608, 283] width 682 height 466
